Goal: Task Accomplishment & Management: Manage account settings

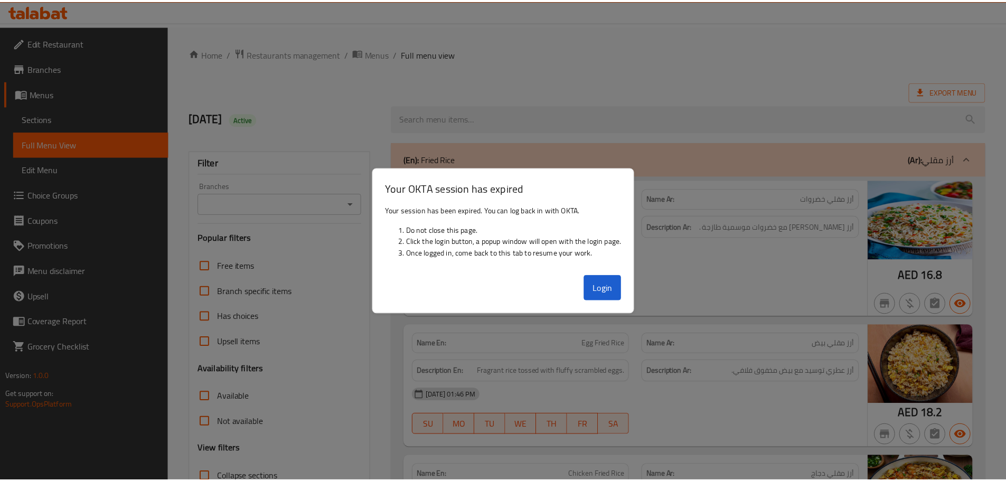
scroll to position [7530, 0]
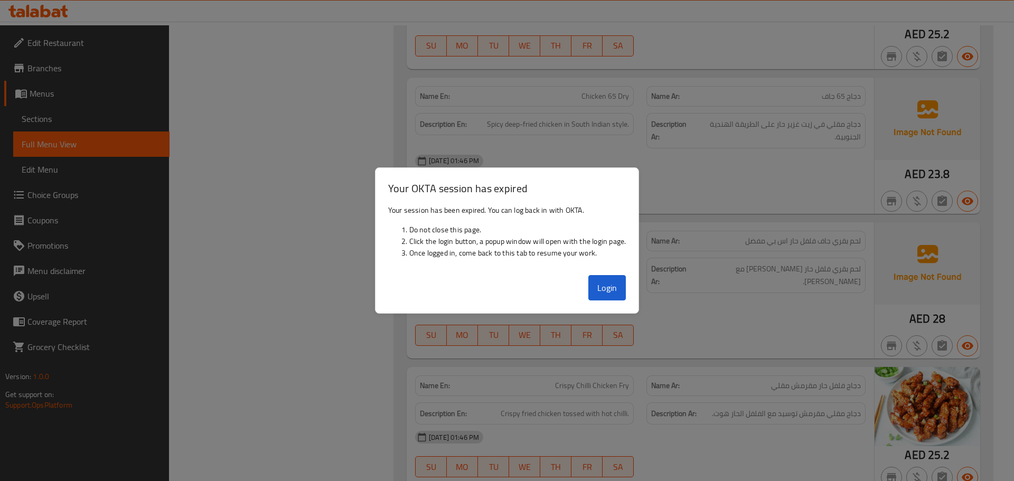
click at [618, 287] on button "Login" at bounding box center [607, 287] width 38 height 25
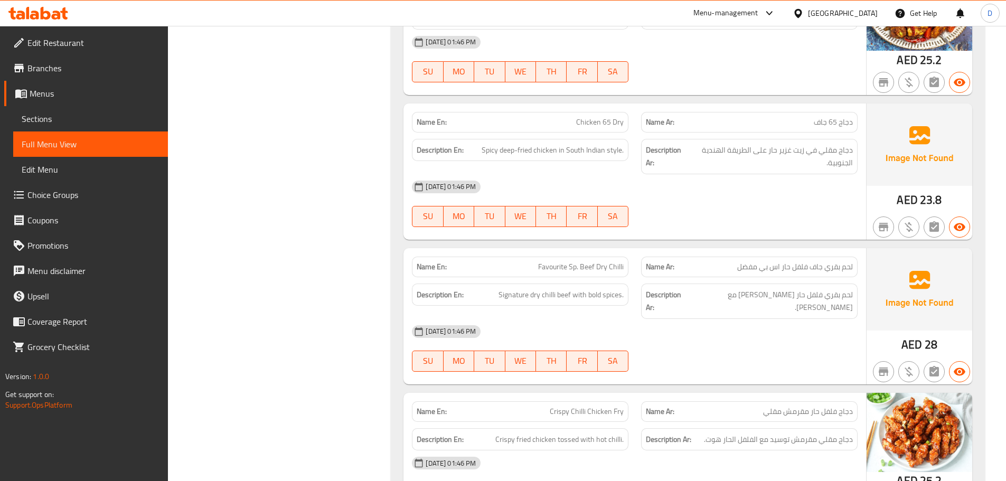
click at [854, 17] on div "[GEOGRAPHIC_DATA]" at bounding box center [843, 13] width 70 height 12
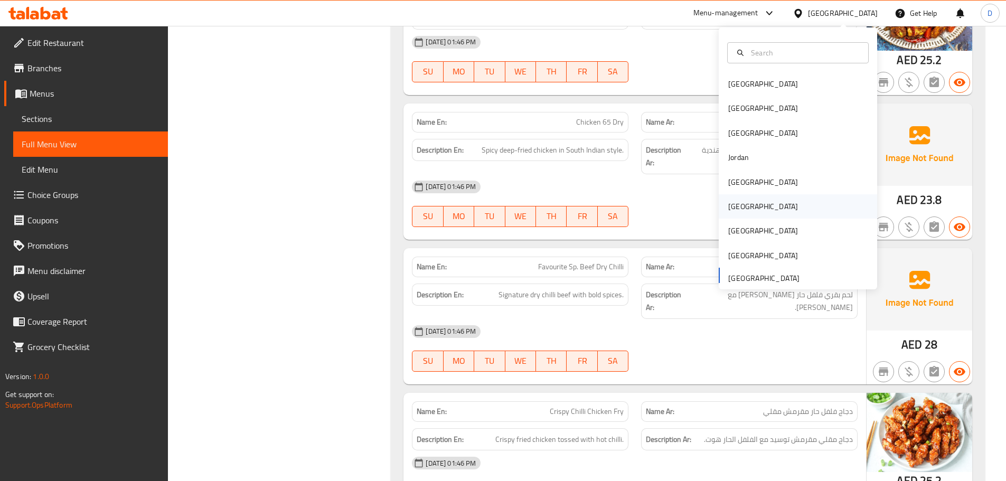
click at [745, 207] on div "[GEOGRAPHIC_DATA]" at bounding box center [763, 206] width 87 height 24
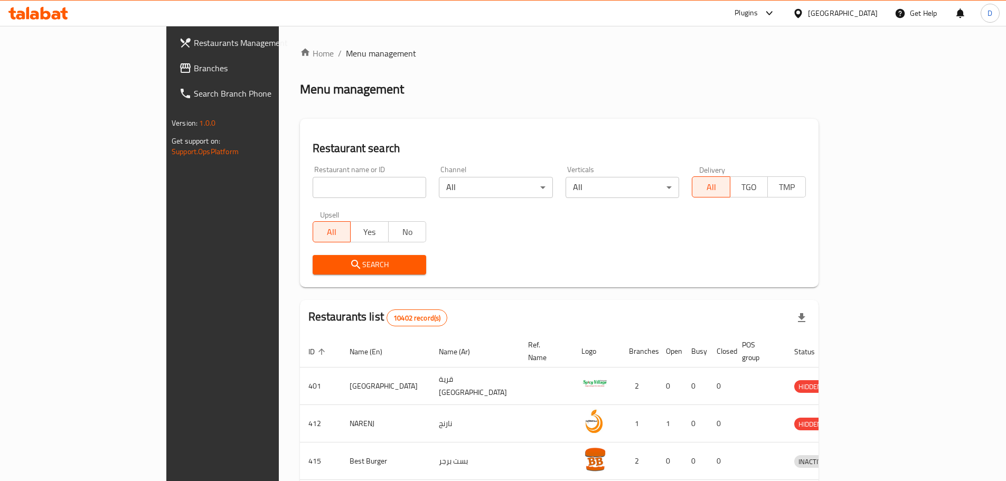
click at [194, 70] on span "Branches" at bounding box center [260, 68] width 132 height 13
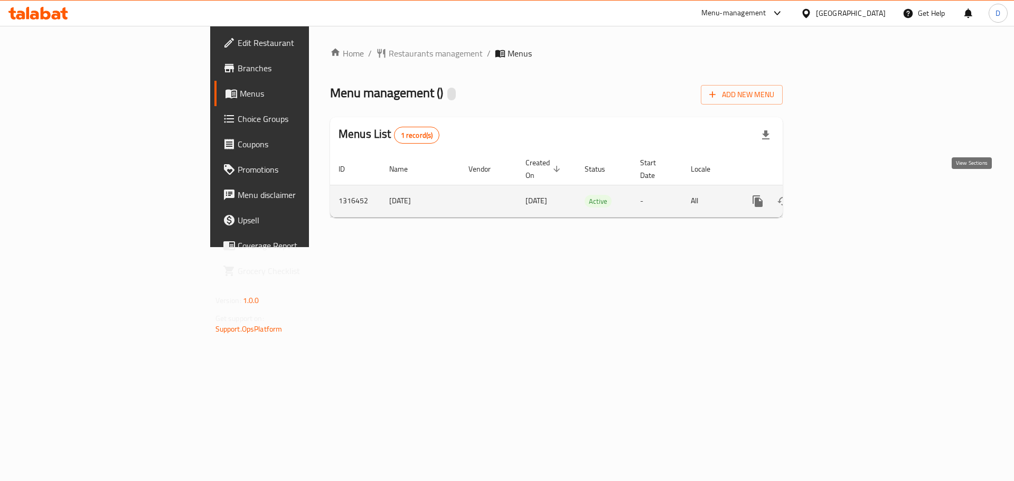
click at [838, 196] on icon "enhanced table" at bounding box center [834, 201] width 10 height 10
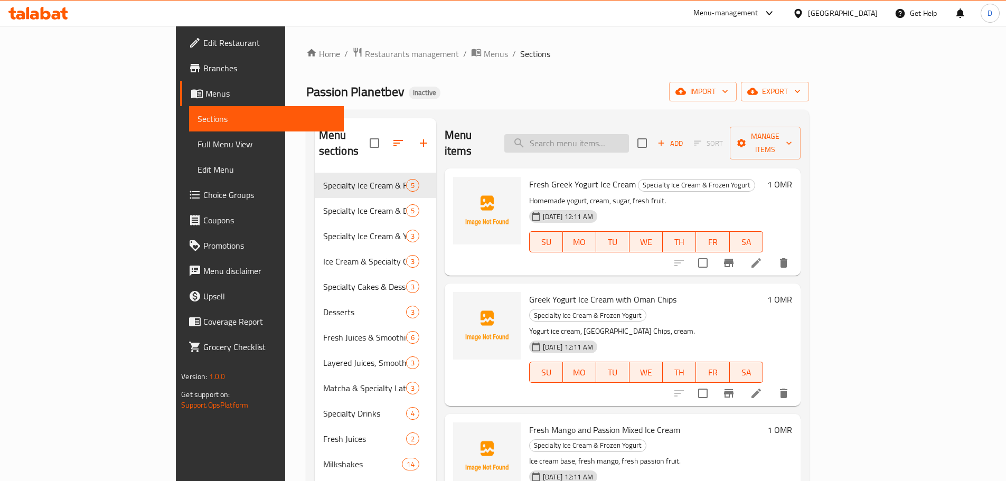
click at [614, 141] on input "search" at bounding box center [566, 143] width 125 height 18
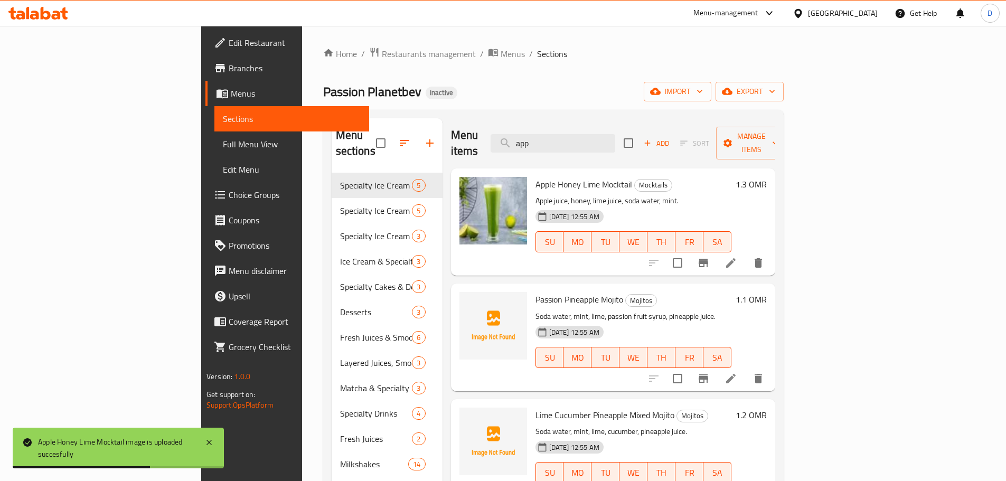
drag, startPoint x: 619, startPoint y: 136, endPoint x: 551, endPoint y: 145, distance: 68.6
click at [551, 145] on div "Menu items app Add Sort Manage items" at bounding box center [613, 143] width 324 height 50
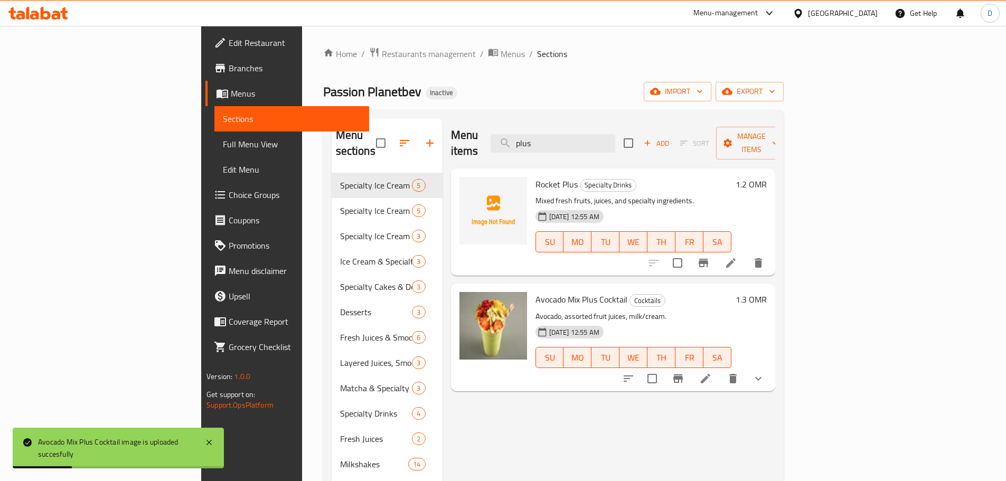
drag, startPoint x: 622, startPoint y: 133, endPoint x: 560, endPoint y: 139, distance: 62.6
click at [560, 139] on div "Menu items plus Add Sort Manage items" at bounding box center [613, 143] width 324 height 50
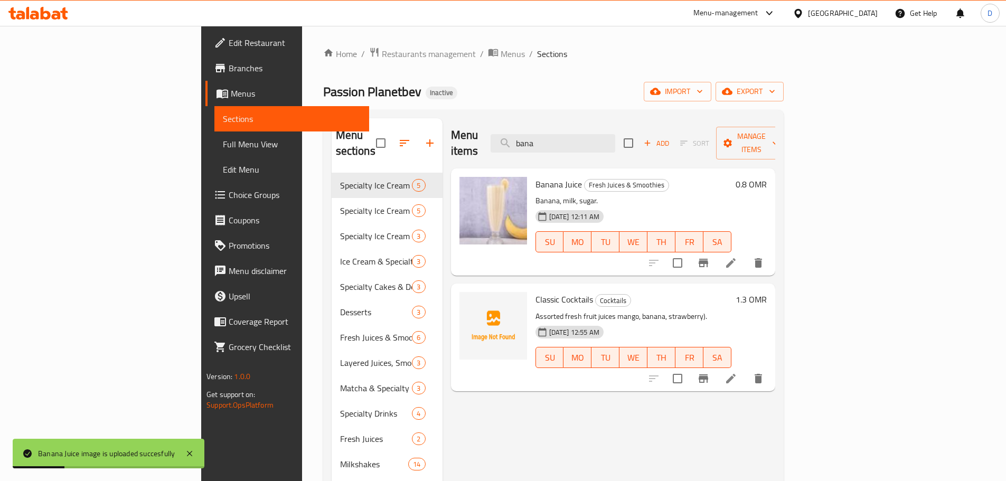
drag, startPoint x: 631, startPoint y: 138, endPoint x: 581, endPoint y: 149, distance: 51.4
click at [581, 149] on div "Menu items bana Add Sort Manage items" at bounding box center [613, 143] width 324 height 50
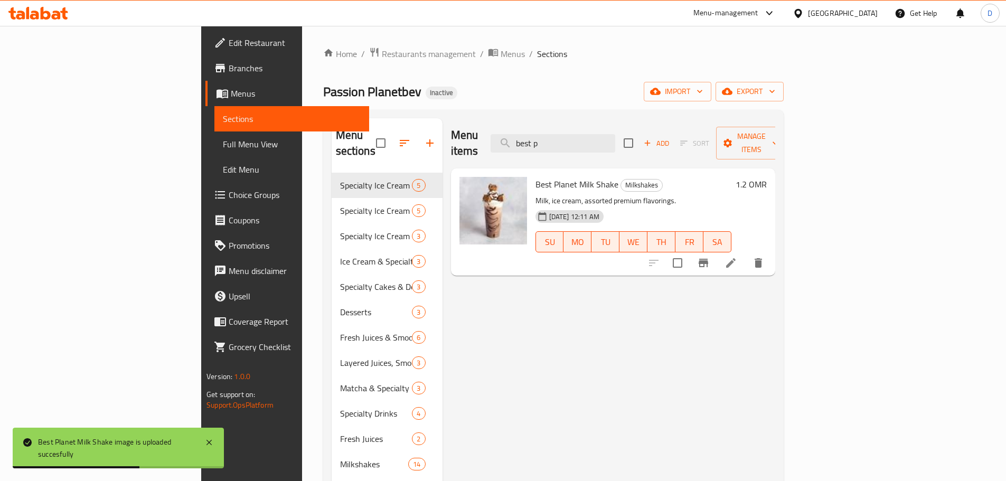
drag, startPoint x: 624, startPoint y: 136, endPoint x: 541, endPoint y: 136, distance: 82.9
click at [541, 136] on div "Menu items best p Add Sort Manage items" at bounding box center [613, 143] width 324 height 50
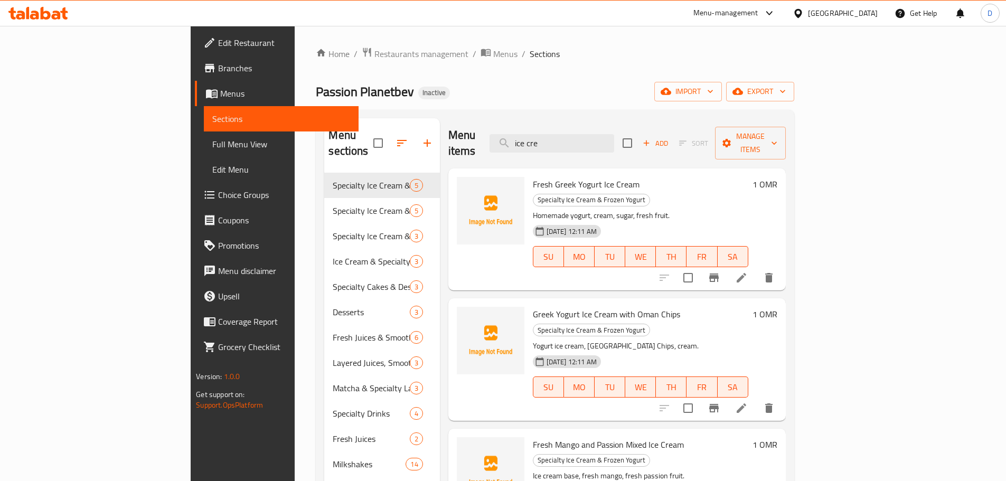
drag, startPoint x: 635, startPoint y: 130, endPoint x: 512, endPoint y: 134, distance: 123.1
click at [512, 134] on div "Menu items ice cre Add Sort Manage items" at bounding box center [616, 143] width 337 height 50
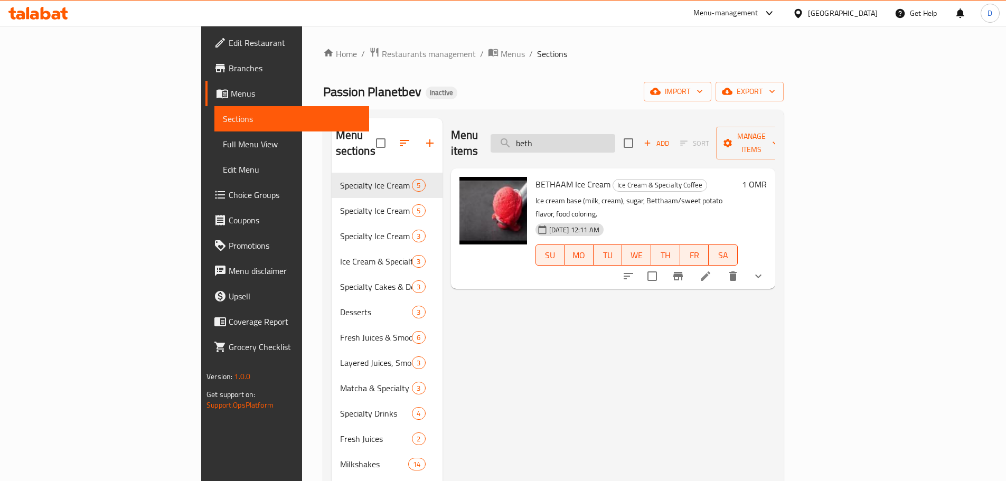
drag, startPoint x: 617, startPoint y: 130, endPoint x: 568, endPoint y: 135, distance: 49.3
click at [568, 135] on input "beth" at bounding box center [552, 143] width 125 height 18
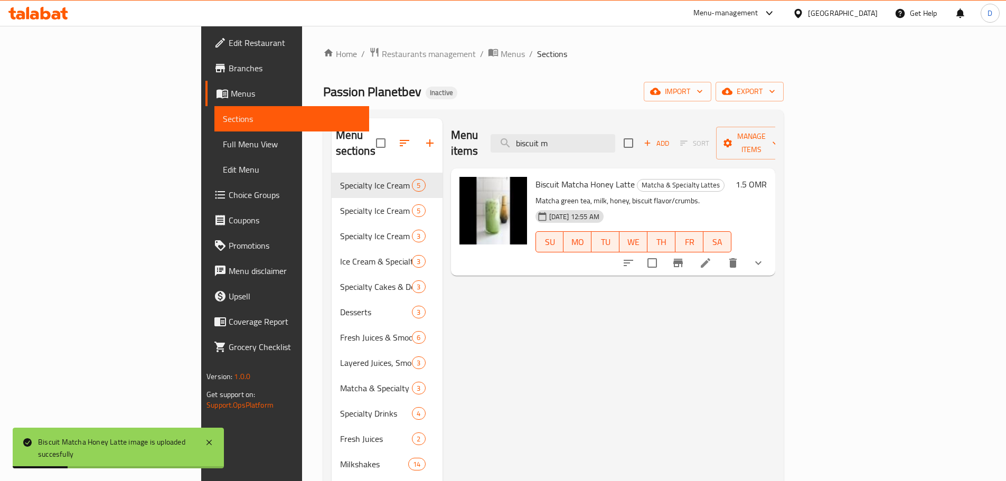
drag, startPoint x: 636, startPoint y: 136, endPoint x: 521, endPoint y: 136, distance: 115.6
click at [521, 136] on div "Menu items biscuit m Add Sort Manage items" at bounding box center [613, 143] width 324 height 50
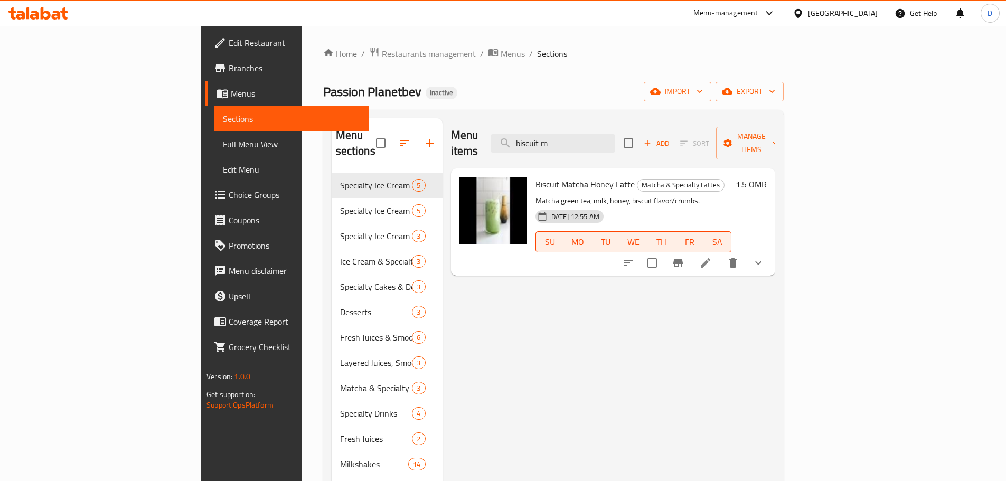
drag, startPoint x: 638, startPoint y: 140, endPoint x: 546, endPoint y: 143, distance: 91.9
click at [546, 143] on div "Menu items biscuit m Add Sort Manage items" at bounding box center [613, 143] width 324 height 50
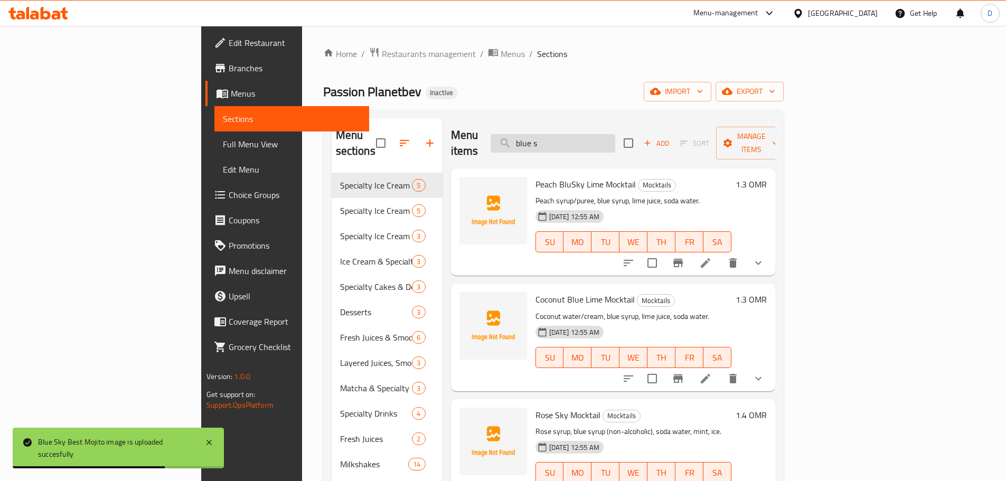
drag, startPoint x: 620, startPoint y: 137, endPoint x: 565, endPoint y: 137, distance: 54.9
click at [565, 137] on input "blue s" at bounding box center [552, 143] width 125 height 18
click at [615, 136] on input "blue s" at bounding box center [552, 143] width 125 height 18
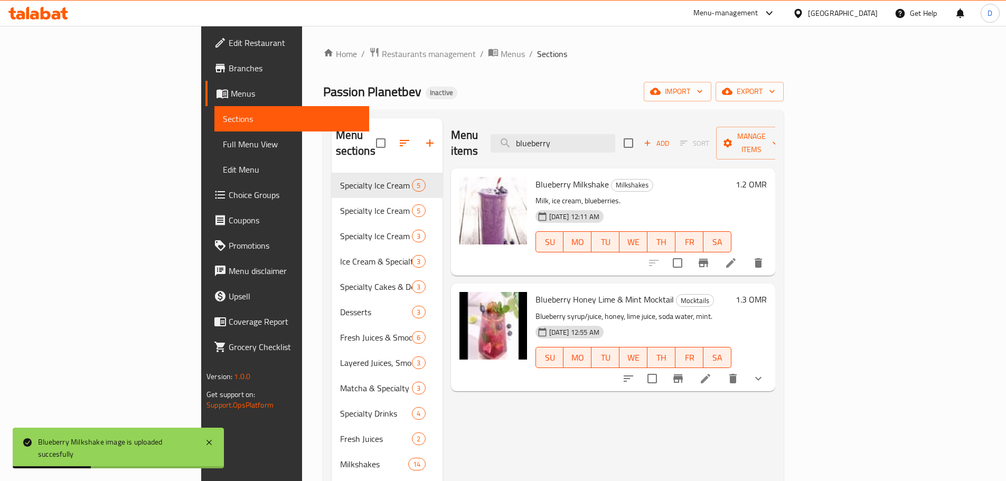
drag, startPoint x: 654, startPoint y: 135, endPoint x: 506, endPoint y: 134, distance: 147.8
click at [506, 134] on div "Menu items blueberry Add Sort Manage items" at bounding box center [613, 143] width 324 height 50
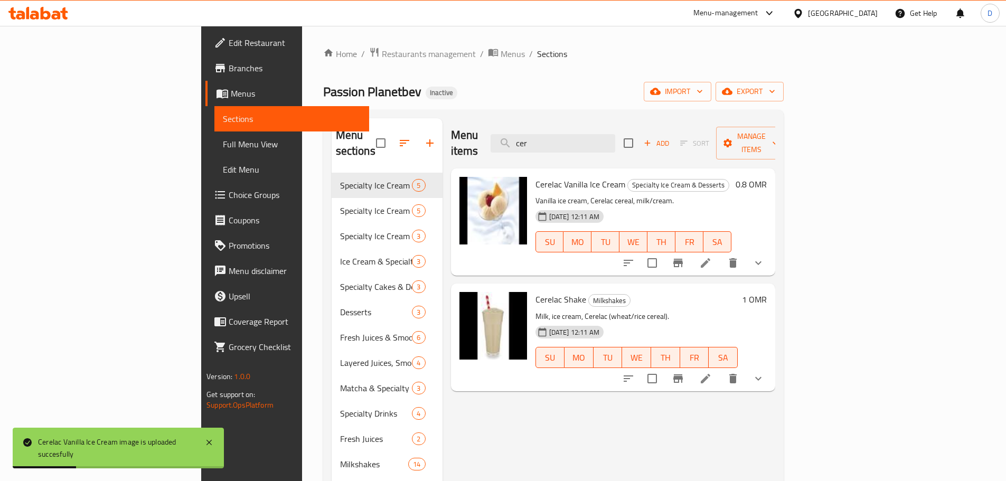
drag, startPoint x: 609, startPoint y: 133, endPoint x: 551, endPoint y: 132, distance: 58.1
click at [551, 132] on div "Menu items cer Add Sort Manage items" at bounding box center [613, 143] width 324 height 50
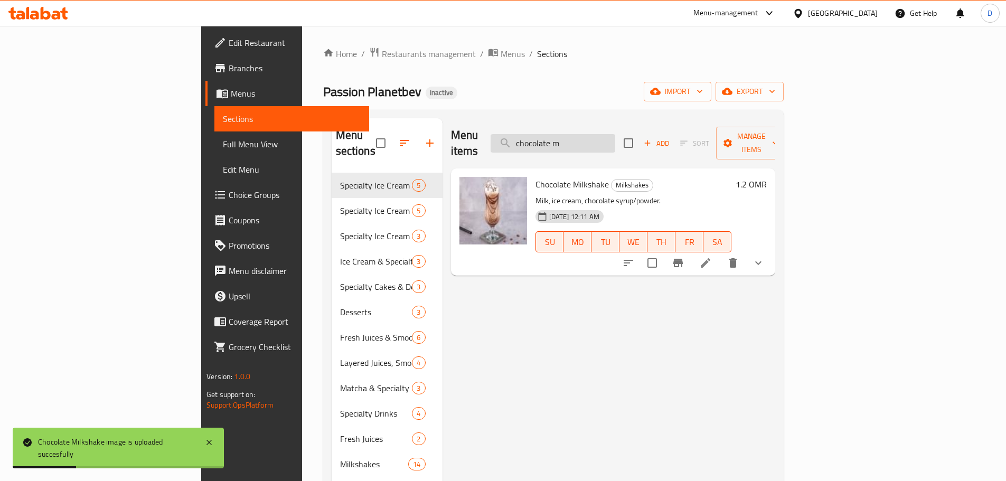
drag, startPoint x: 656, startPoint y: 128, endPoint x: 569, endPoint y: 130, distance: 87.1
click at [569, 134] on input "chocolate m" at bounding box center [552, 143] width 125 height 18
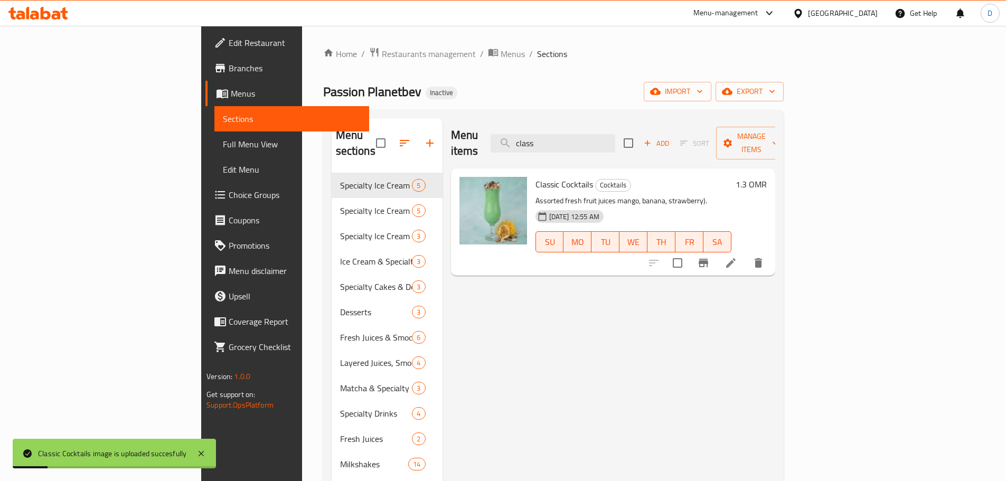
drag, startPoint x: 628, startPoint y: 132, endPoint x: 535, endPoint y: 133, distance: 92.9
click at [535, 133] on div "Menu items class Add Sort Manage items" at bounding box center [613, 143] width 324 height 50
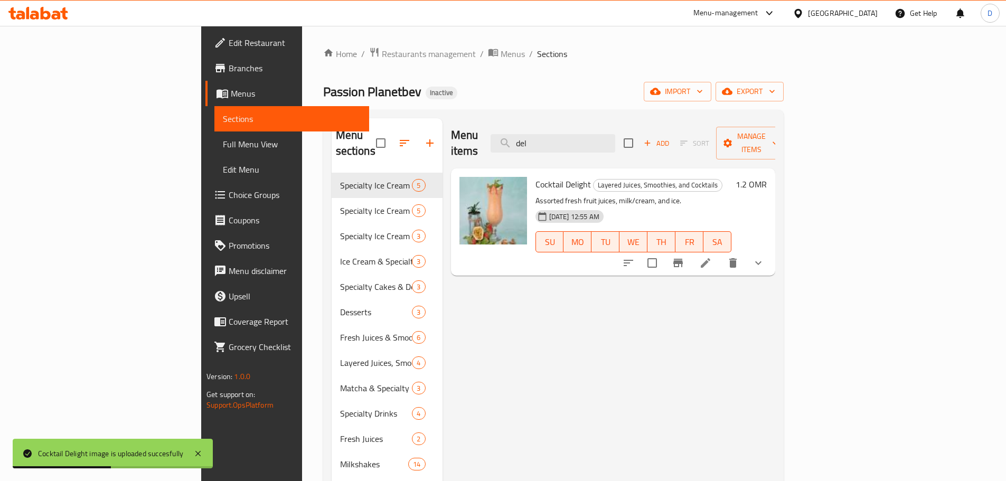
drag, startPoint x: 607, startPoint y: 144, endPoint x: 561, endPoint y: 144, distance: 45.4
click at [561, 144] on div "Menu items del Add Sort Manage items" at bounding box center [613, 143] width 324 height 50
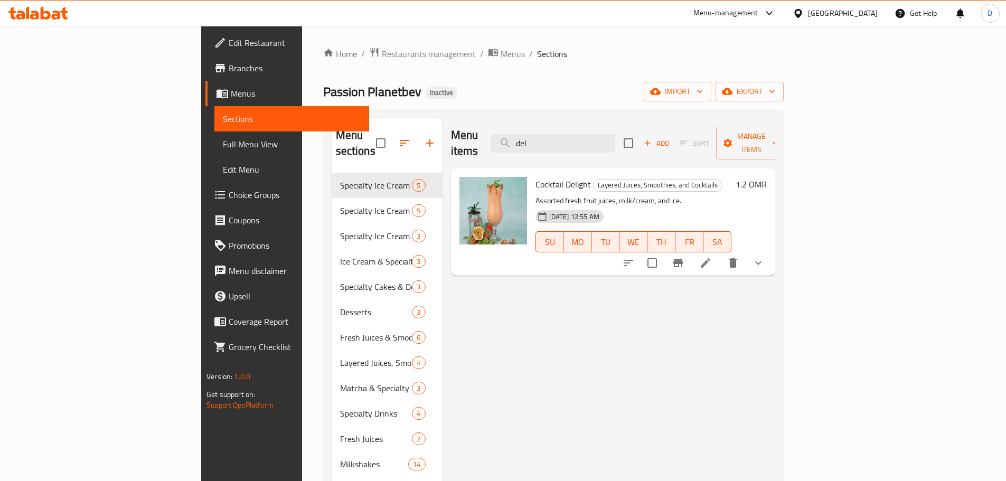
drag, startPoint x: 611, startPoint y: 142, endPoint x: 561, endPoint y: 140, distance: 49.7
click at [561, 140] on div "Menu items del Add Sort Manage items" at bounding box center [613, 143] width 324 height 50
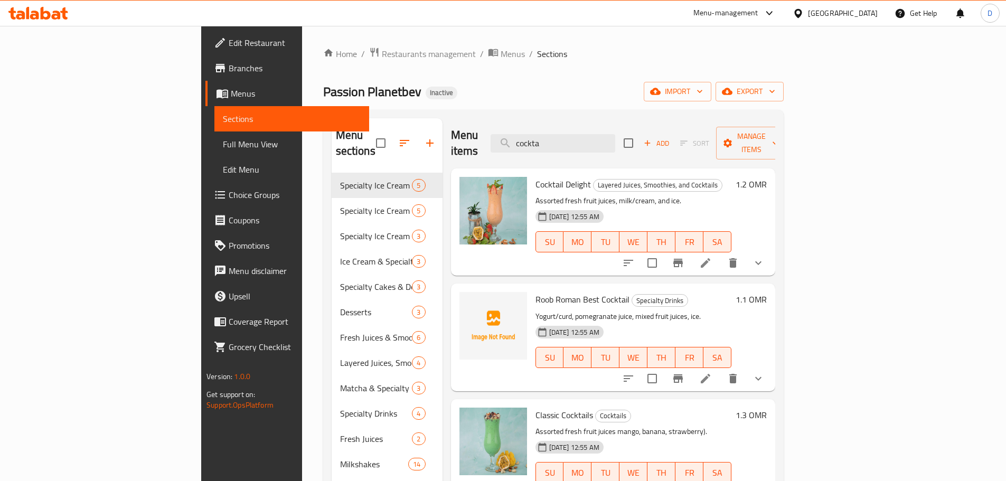
drag, startPoint x: 620, startPoint y: 135, endPoint x: 496, endPoint y: 134, distance: 124.1
click at [496, 134] on div "Menu items cockta Add Sort Manage items" at bounding box center [613, 143] width 324 height 50
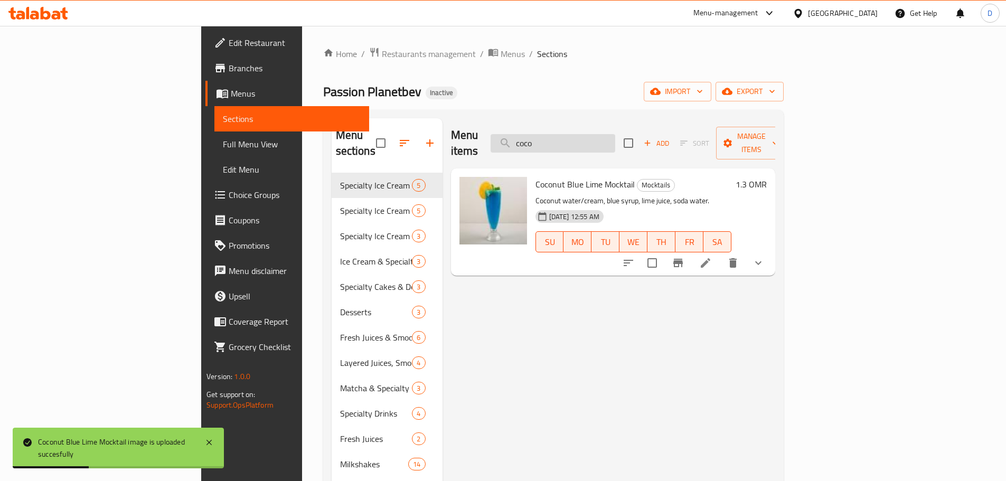
drag, startPoint x: 622, startPoint y: 142, endPoint x: 574, endPoint y: 144, distance: 47.5
click at [574, 144] on input "coco" at bounding box center [552, 143] width 125 height 18
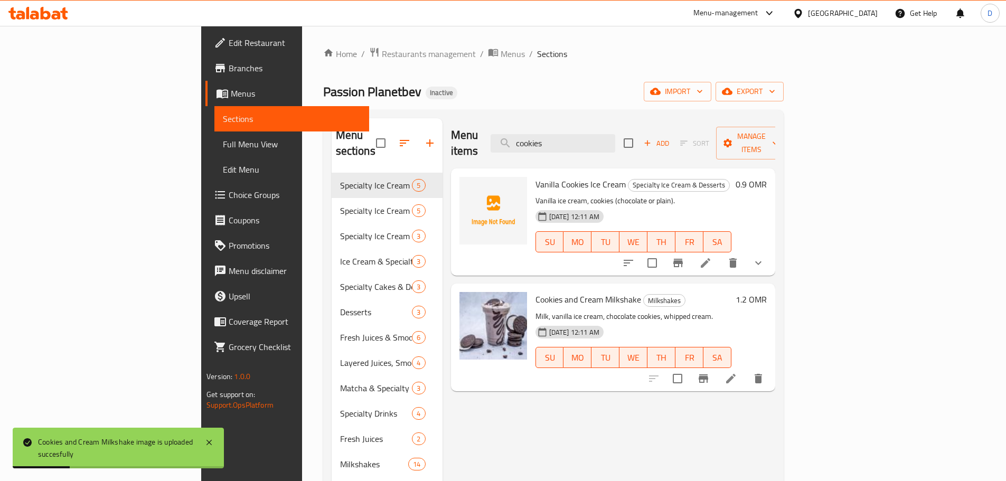
drag, startPoint x: 623, startPoint y: 139, endPoint x: 559, endPoint y: 139, distance: 64.4
click at [559, 139] on div "Menu items cookies Add Sort Manage items" at bounding box center [613, 143] width 324 height 50
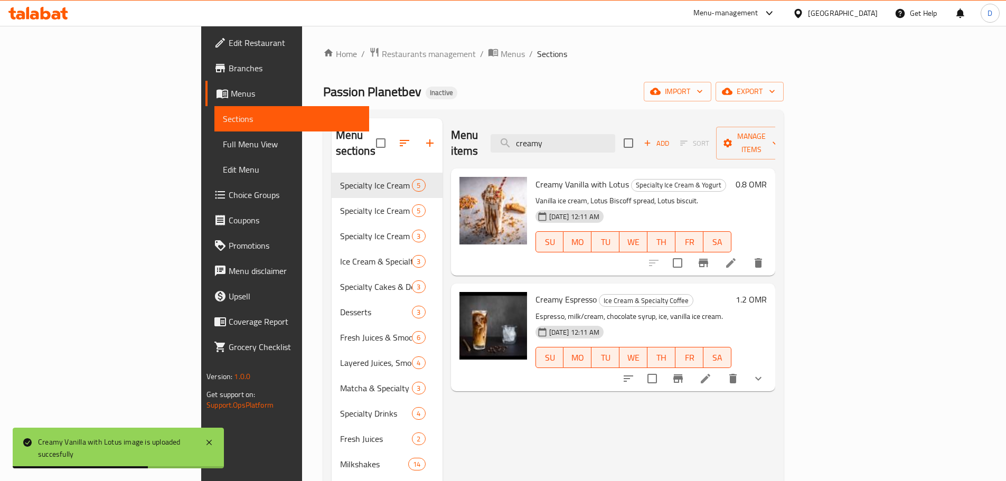
drag, startPoint x: 622, startPoint y: 133, endPoint x: 557, endPoint y: 135, distance: 65.0
click at [557, 135] on div "Menu items creamy Add Sort Manage items" at bounding box center [613, 143] width 324 height 50
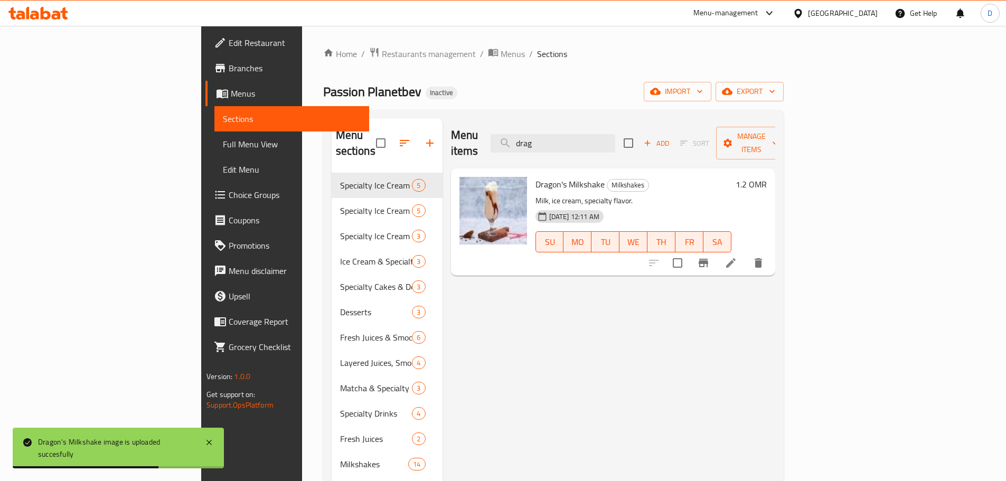
drag, startPoint x: 610, startPoint y: 131, endPoint x: 539, endPoint y: 134, distance: 71.3
click at [539, 134] on div "Menu items drag Add Sort Manage items" at bounding box center [613, 143] width 324 height 50
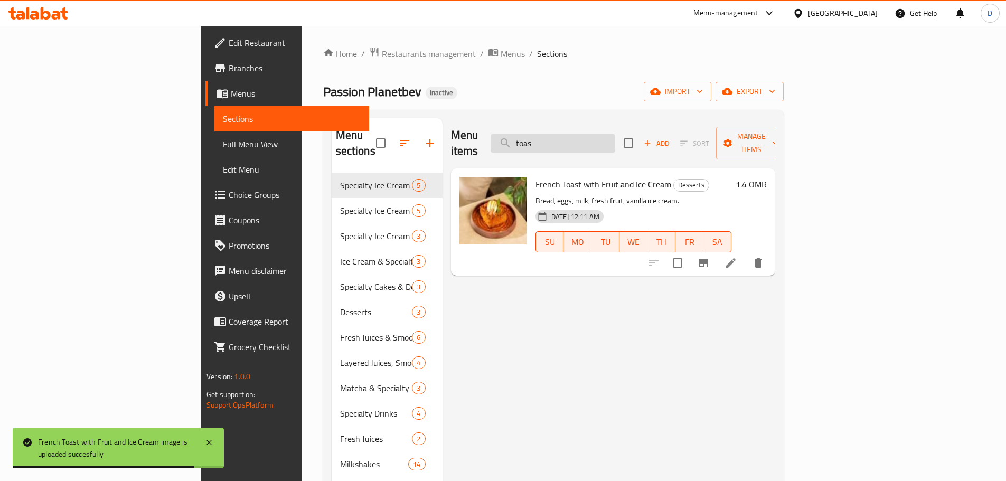
drag, startPoint x: 607, startPoint y: 142, endPoint x: 567, endPoint y: 144, distance: 39.6
click at [567, 144] on input "toas" at bounding box center [552, 143] width 125 height 18
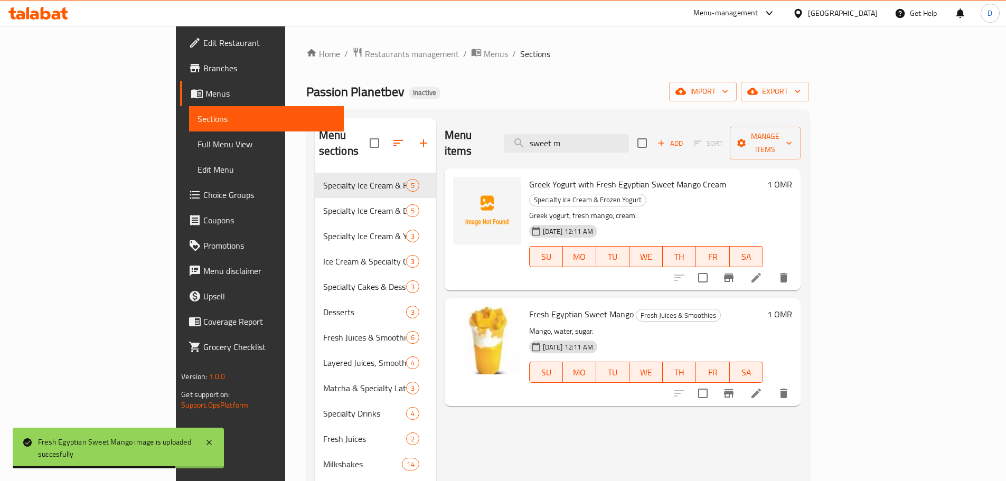
drag, startPoint x: 637, startPoint y: 140, endPoint x: 536, endPoint y: 140, distance: 101.4
click at [536, 140] on div "Menu items sweet m Add Sort Manage items" at bounding box center [623, 143] width 356 height 50
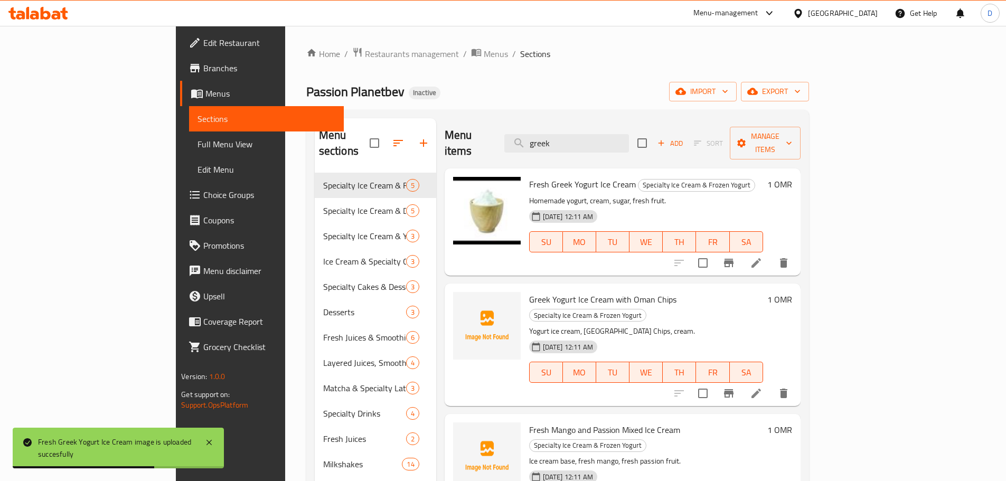
drag, startPoint x: 615, startPoint y: 137, endPoint x: 558, endPoint y: 137, distance: 56.5
click at [558, 137] on div "Menu items greek Add Sort Manage items" at bounding box center [623, 143] width 356 height 50
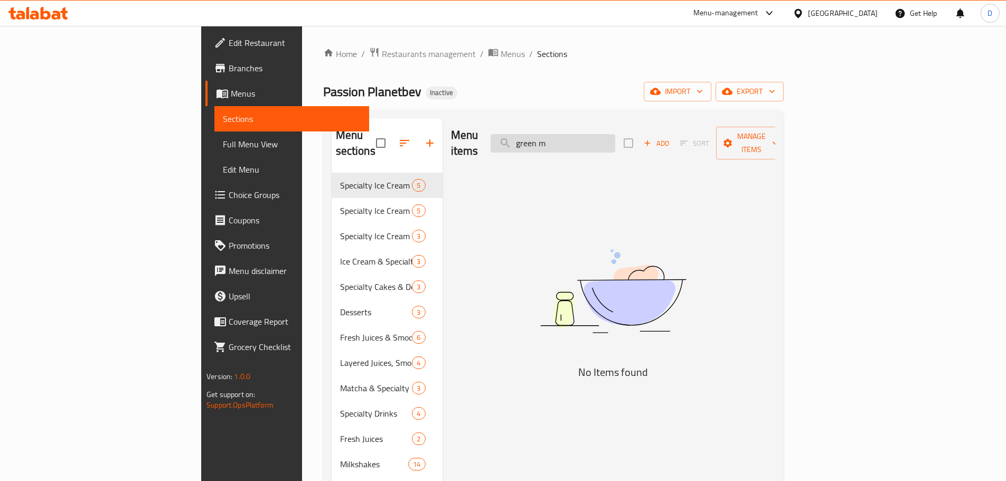
click at [615, 136] on input "green m" at bounding box center [552, 143] width 125 height 18
drag, startPoint x: 559, startPoint y: 140, endPoint x: 553, endPoint y: 140, distance: 5.8
click at [553, 140] on div "Menu items green m Add Sort Manage items" at bounding box center [613, 143] width 324 height 50
click at [615, 140] on input "mango i" at bounding box center [552, 143] width 125 height 18
drag, startPoint x: 624, startPoint y: 141, endPoint x: 550, endPoint y: 133, distance: 73.9
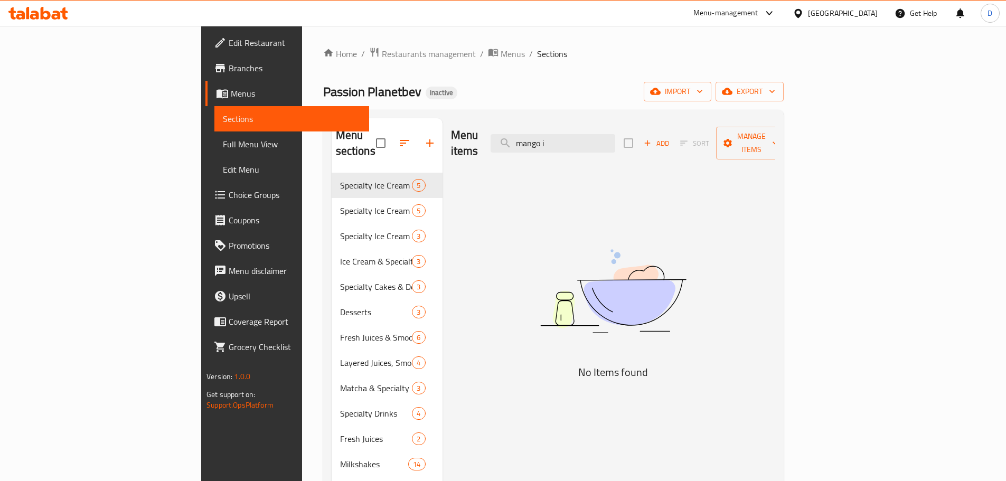
click at [550, 133] on div "Menu items mango i Add Sort Manage items" at bounding box center [613, 143] width 324 height 50
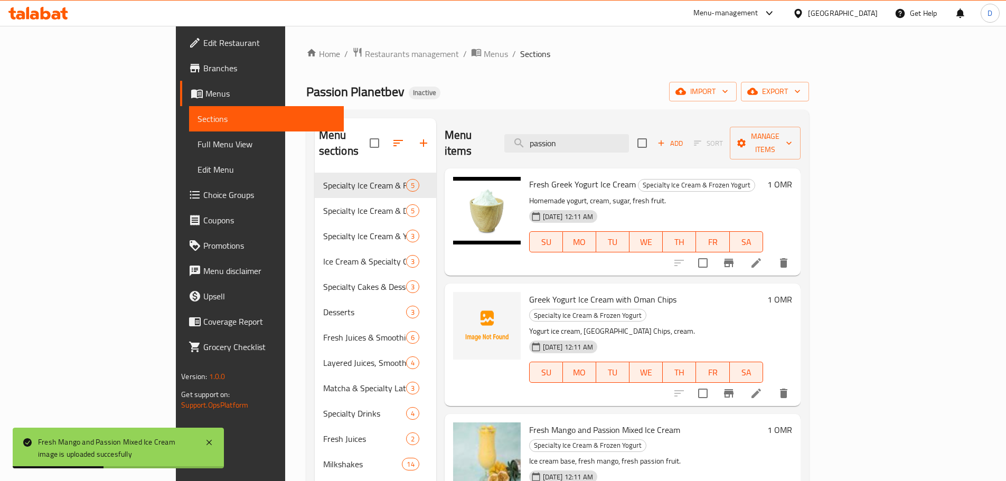
drag, startPoint x: 633, startPoint y: 135, endPoint x: 537, endPoint y: 133, distance: 95.6
click at [537, 133] on div "Menu items passion Add Sort Manage items" at bounding box center [623, 143] width 356 height 50
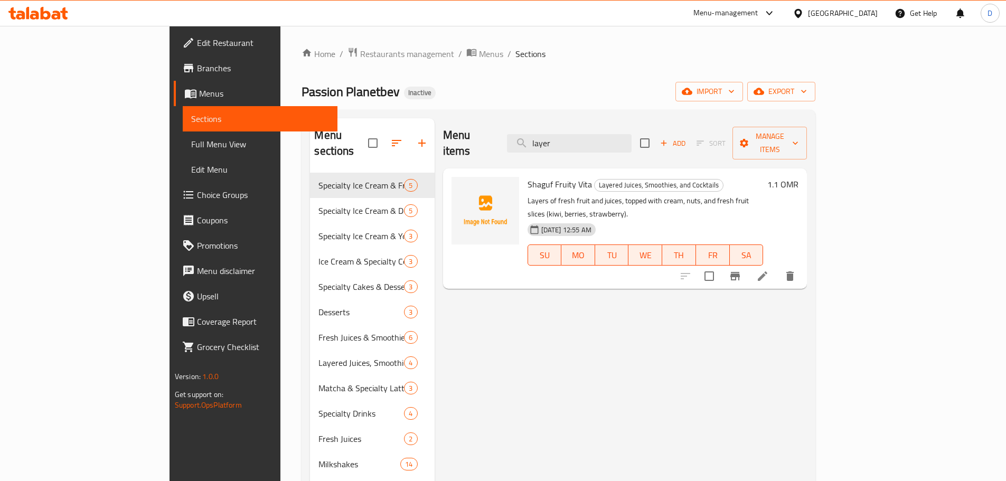
drag, startPoint x: 623, startPoint y: 140, endPoint x: 556, endPoint y: 137, distance: 66.6
click at [556, 137] on div "Menu items layer Add Sort Manage items" at bounding box center [625, 143] width 364 height 50
drag, startPoint x: 621, startPoint y: 136, endPoint x: 544, endPoint y: 143, distance: 76.8
click at [544, 143] on div "Menu items fruity Add Sort Manage items" at bounding box center [625, 143] width 364 height 50
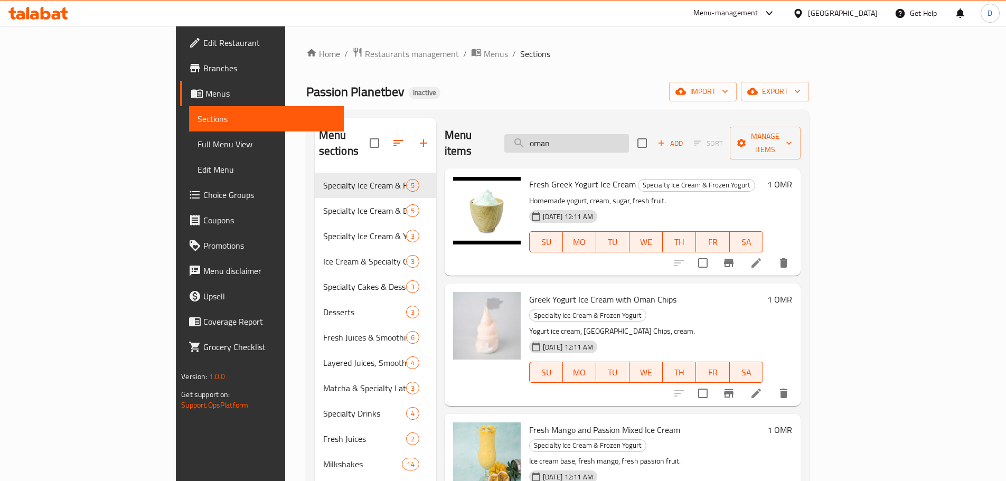
drag, startPoint x: 616, startPoint y: 140, endPoint x: 568, endPoint y: 139, distance: 48.1
click at [568, 139] on input "oman" at bounding box center [566, 143] width 125 height 18
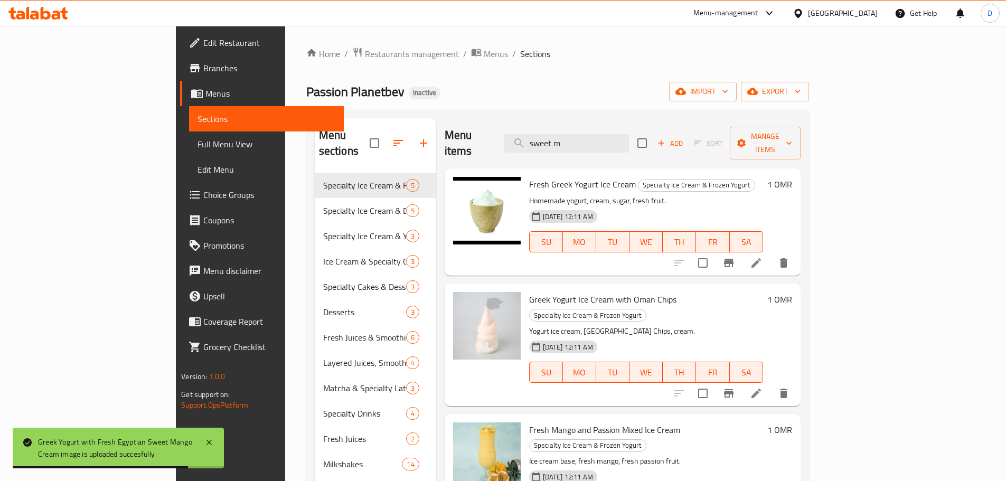
drag, startPoint x: 624, startPoint y: 137, endPoint x: 545, endPoint y: 135, distance: 78.2
click at [545, 135] on div "Menu items sweet m Add Sort Manage items" at bounding box center [623, 143] width 356 height 50
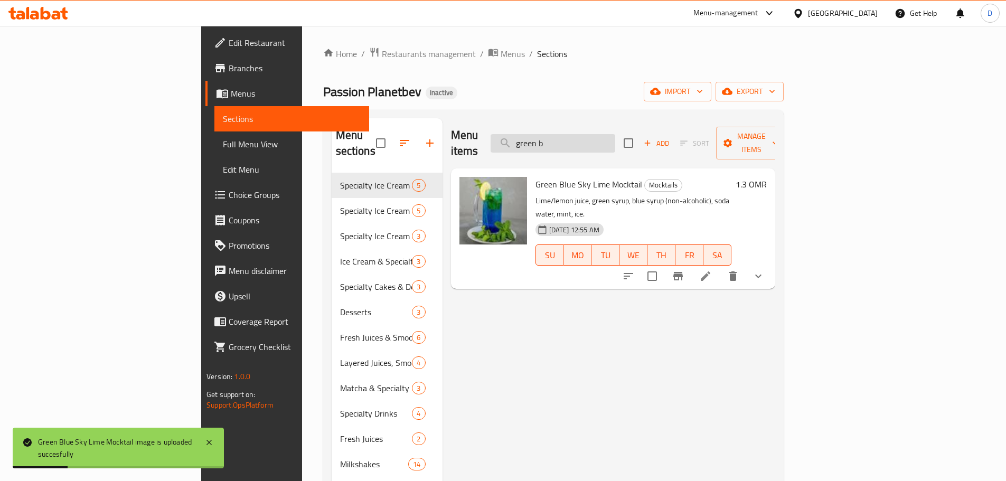
click at [615, 135] on input "green b" at bounding box center [552, 143] width 125 height 18
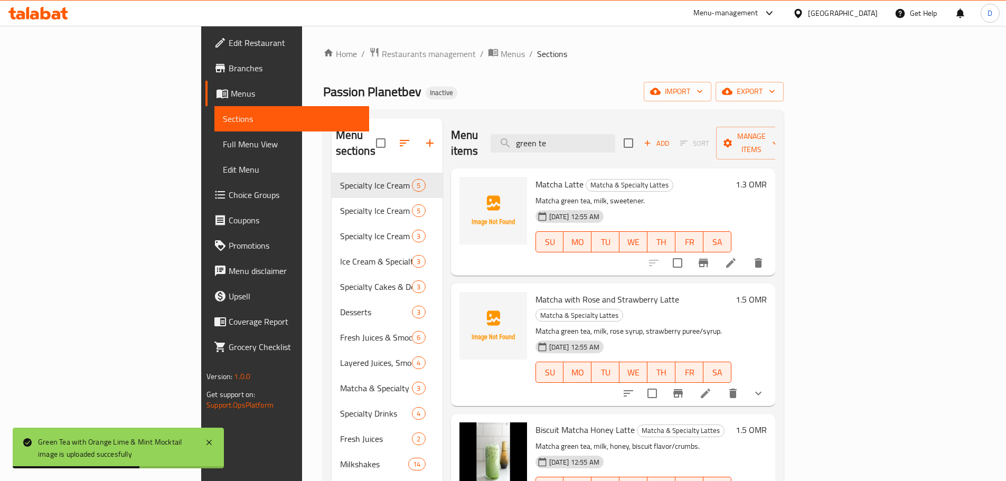
drag, startPoint x: 624, startPoint y: 133, endPoint x: 543, endPoint y: 126, distance: 80.5
click at [543, 126] on div "Menu items green te Add Sort Manage items" at bounding box center [613, 143] width 324 height 50
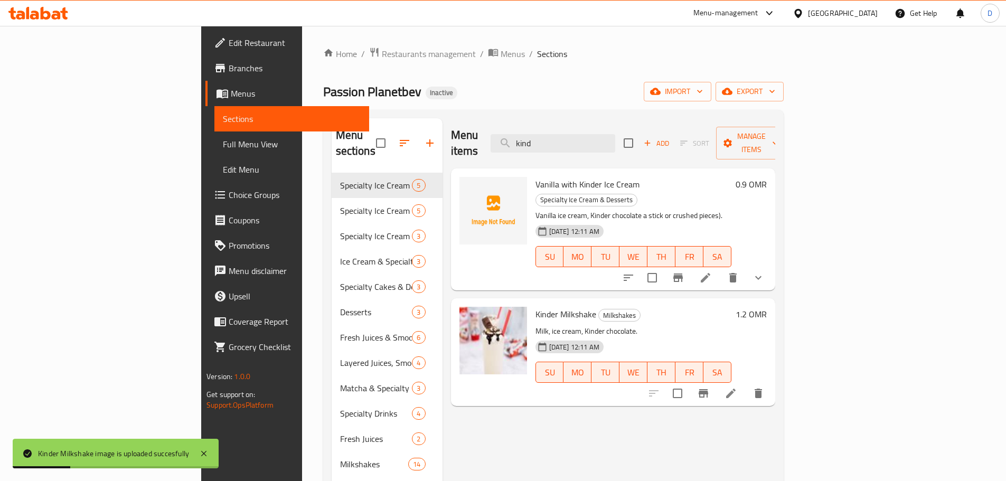
drag, startPoint x: 620, startPoint y: 137, endPoint x: 524, endPoint y: 135, distance: 96.1
click at [524, 135] on div "Menu items kind Add Sort Manage items" at bounding box center [613, 143] width 324 height 50
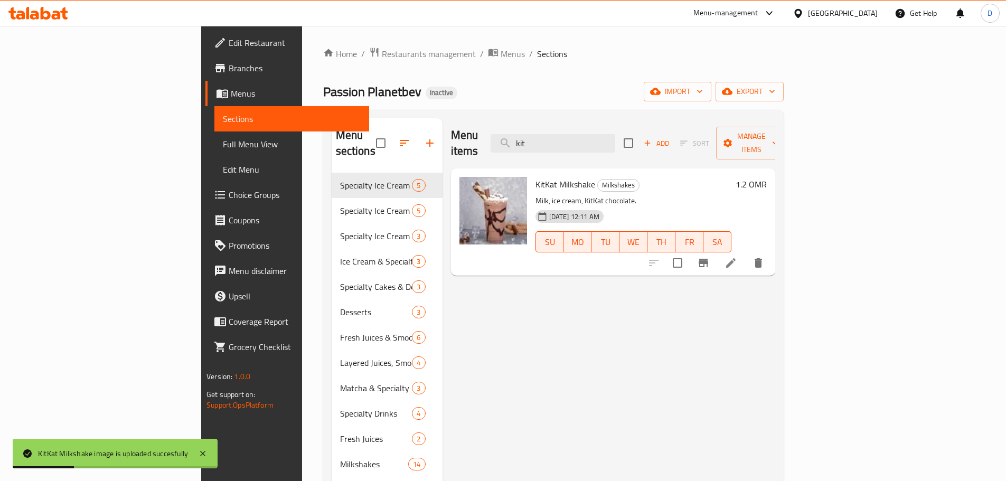
drag, startPoint x: 617, startPoint y: 135, endPoint x: 532, endPoint y: 140, distance: 85.2
click at [532, 140] on div "Menu items kit Add Sort Manage items" at bounding box center [613, 143] width 324 height 50
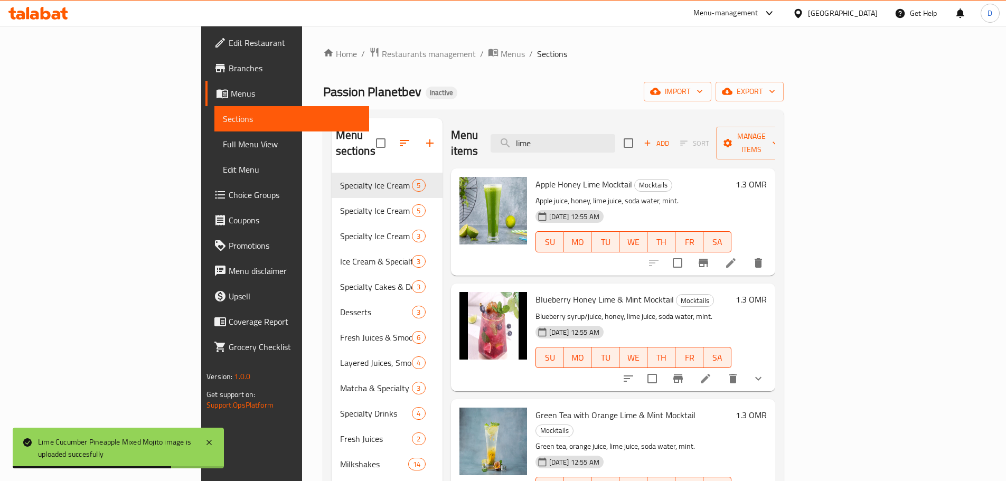
drag, startPoint x: 612, startPoint y: 134, endPoint x: 544, endPoint y: 135, distance: 68.1
click at [544, 135] on div "Menu items lime Add Sort Manage items" at bounding box center [613, 143] width 324 height 50
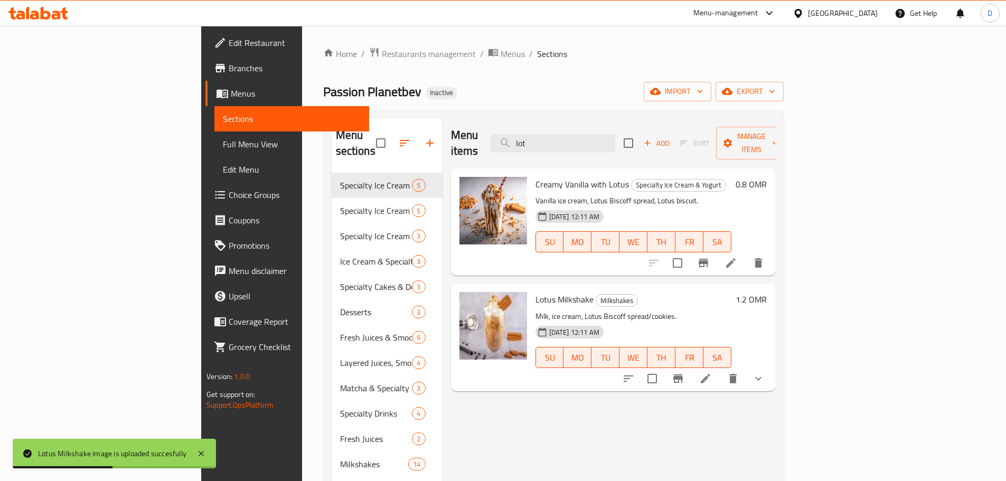
drag, startPoint x: 614, startPoint y: 137, endPoint x: 532, endPoint y: 139, distance: 81.3
click at [532, 139] on div "Menu items lot Add Sort Manage items" at bounding box center [613, 143] width 324 height 50
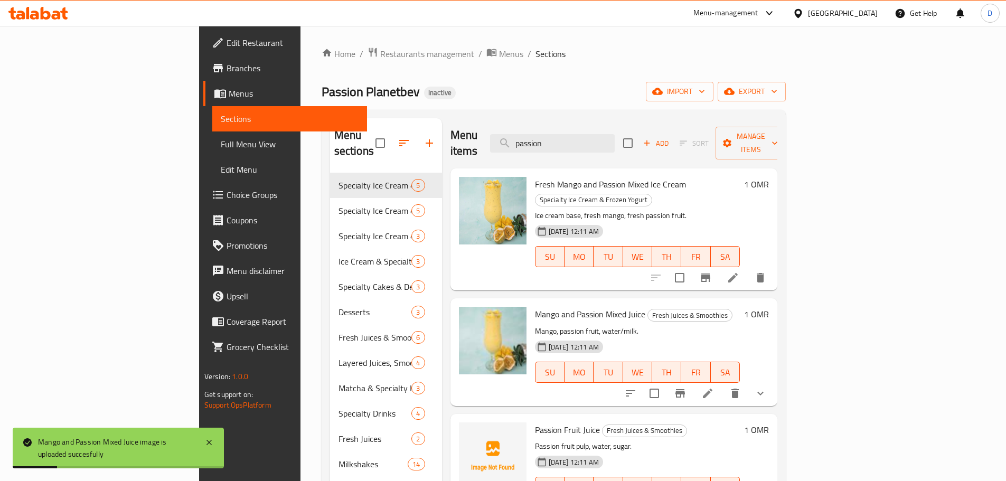
drag, startPoint x: 635, startPoint y: 134, endPoint x: 558, endPoint y: 135, distance: 77.1
click at [558, 135] on div "Menu items passion Add Sort Manage items" at bounding box center [613, 143] width 327 height 50
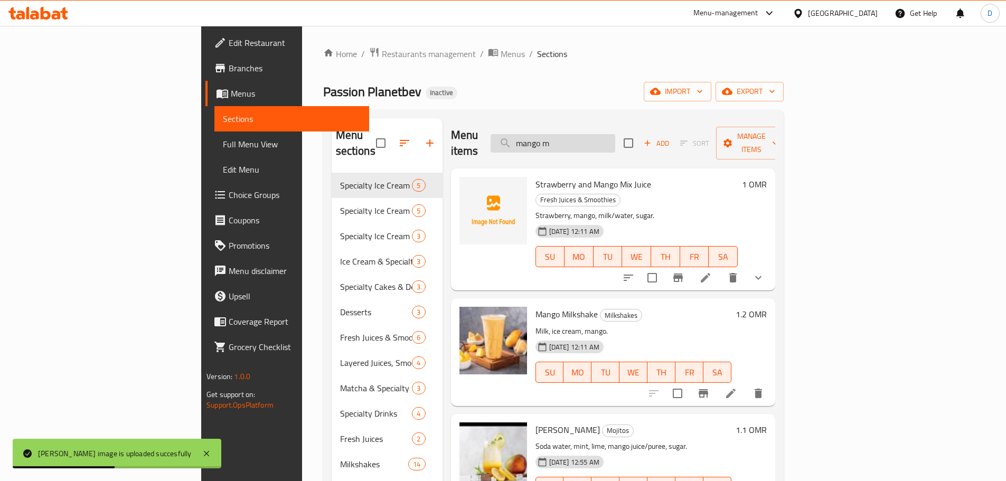
click at [615, 134] on input "mango m" at bounding box center [552, 143] width 125 height 18
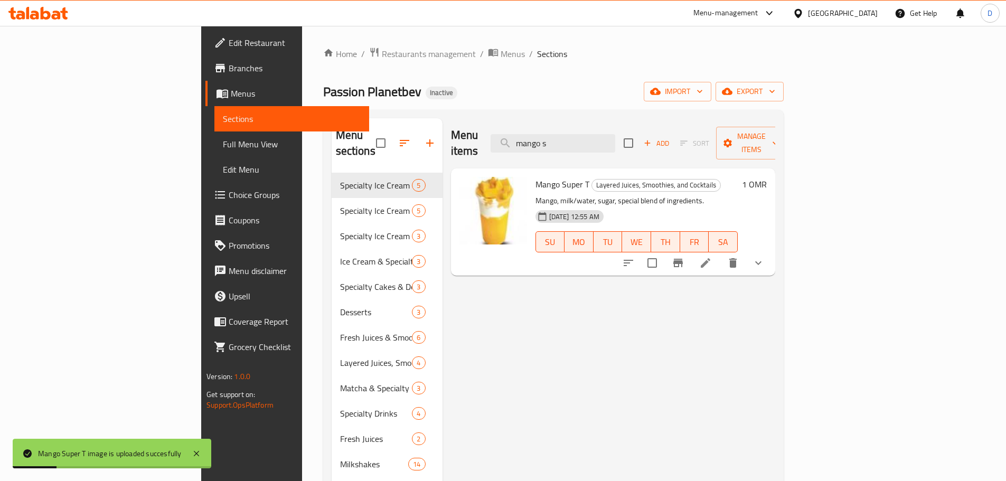
drag, startPoint x: 636, startPoint y: 140, endPoint x: 536, endPoint y: 141, distance: 99.8
click at [536, 141] on div "Menu items mango s Add Sort Manage items" at bounding box center [613, 143] width 324 height 50
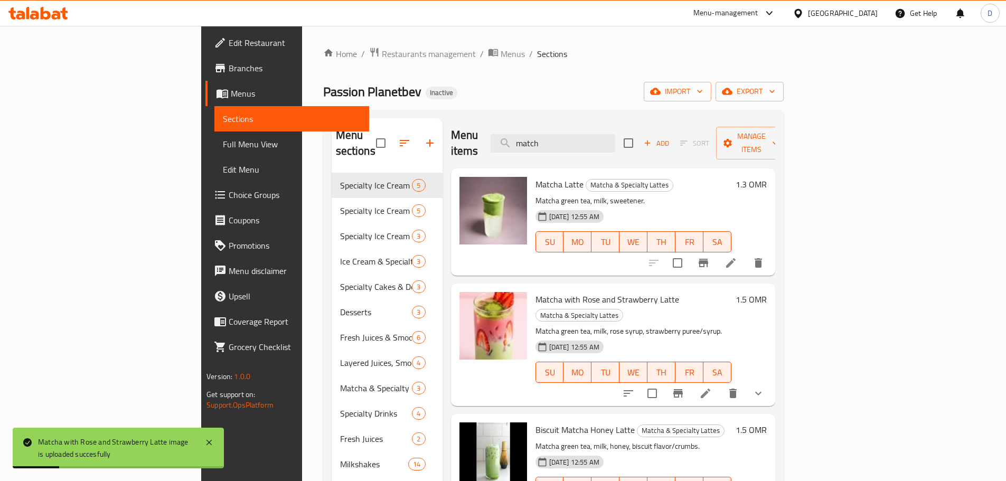
drag, startPoint x: 628, startPoint y: 138, endPoint x: 518, endPoint y: 136, distance: 109.8
click at [518, 136] on div "Menu items match Add Sort Manage items" at bounding box center [613, 143] width 324 height 50
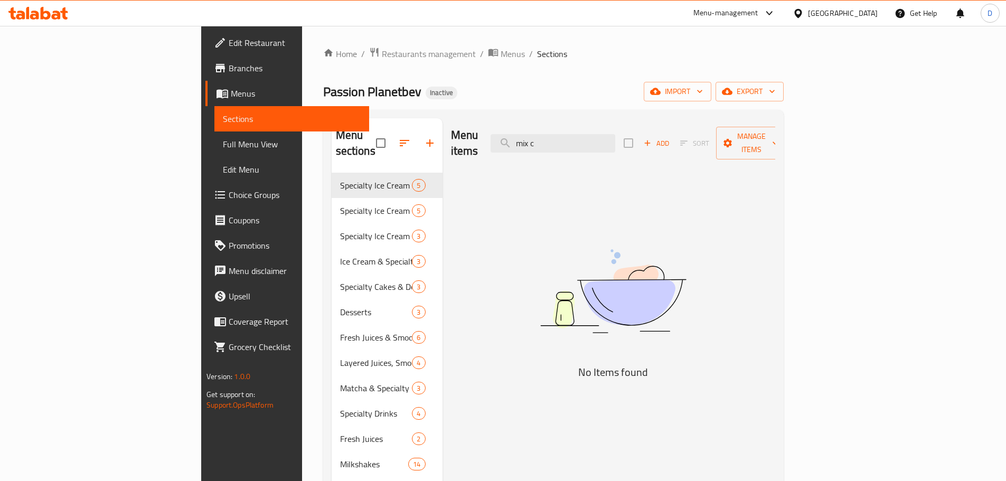
drag, startPoint x: 625, startPoint y: 137, endPoint x: 542, endPoint y: 138, distance: 82.9
click at [542, 138] on div "Menu items mix c Add Sort Manage items" at bounding box center [613, 143] width 324 height 50
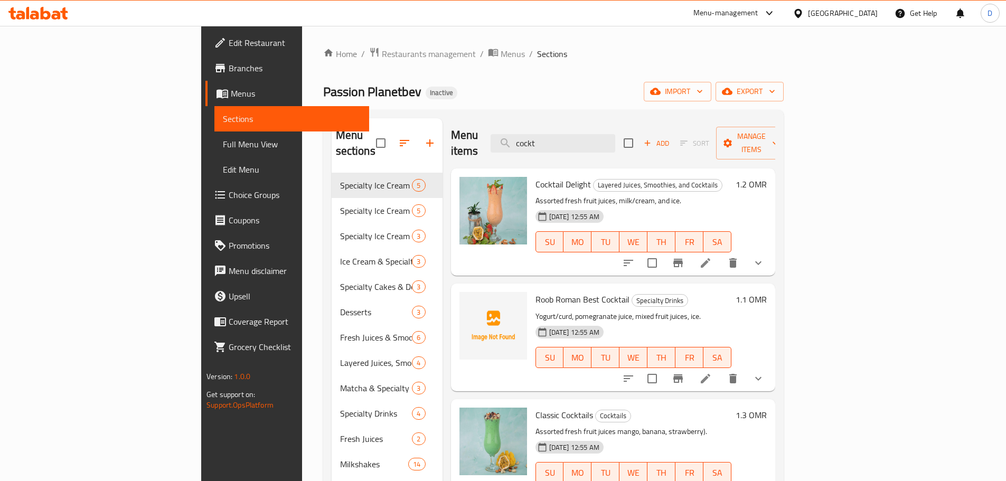
drag, startPoint x: 606, startPoint y: 133, endPoint x: 418, endPoint y: 133, distance: 188.0
click at [451, 133] on div "Menu items cockt Add Sort Manage items" at bounding box center [613, 143] width 324 height 50
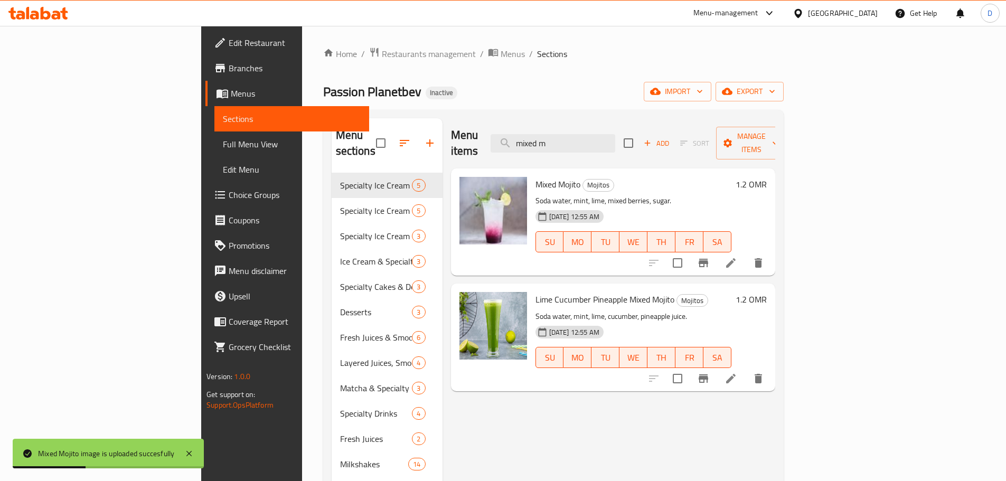
drag, startPoint x: 627, startPoint y: 136, endPoint x: 523, endPoint y: 134, distance: 104.6
click at [523, 134] on div "Menu items mixed m Add Sort Manage items" at bounding box center [613, 143] width 324 height 50
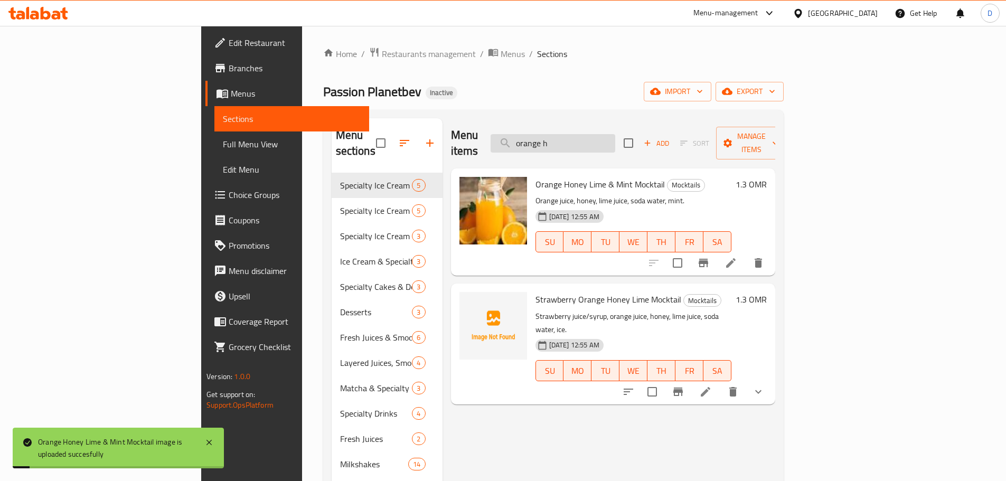
click at [615, 134] on input "orange h" at bounding box center [552, 143] width 125 height 18
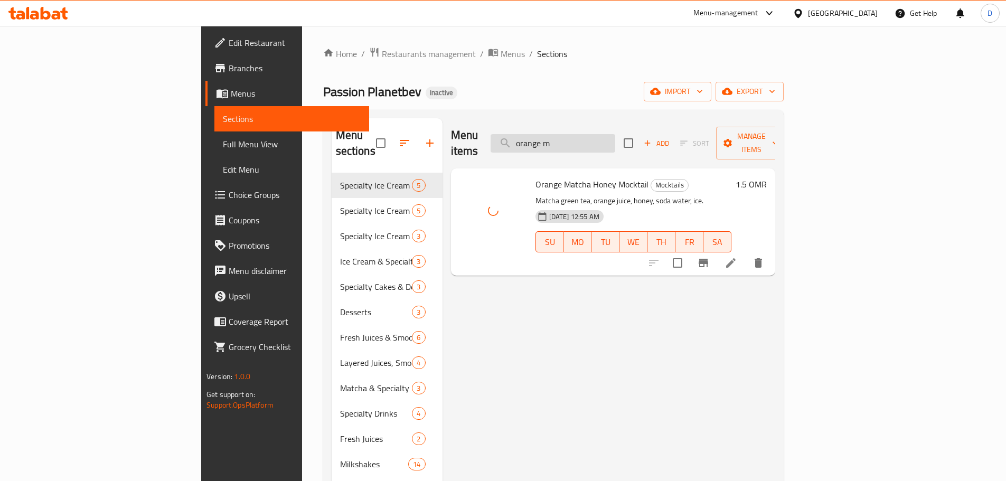
click at [615, 134] on input "orange m" at bounding box center [552, 143] width 125 height 18
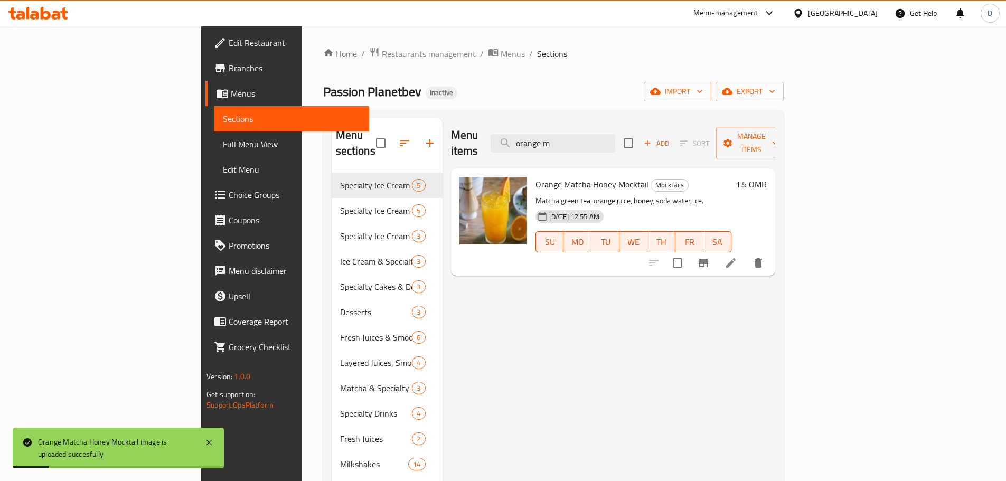
drag, startPoint x: 629, startPoint y: 134, endPoint x: 543, endPoint y: 134, distance: 86.1
click at [543, 134] on div "Menu items orange m Add Sort Manage items" at bounding box center [613, 143] width 324 height 50
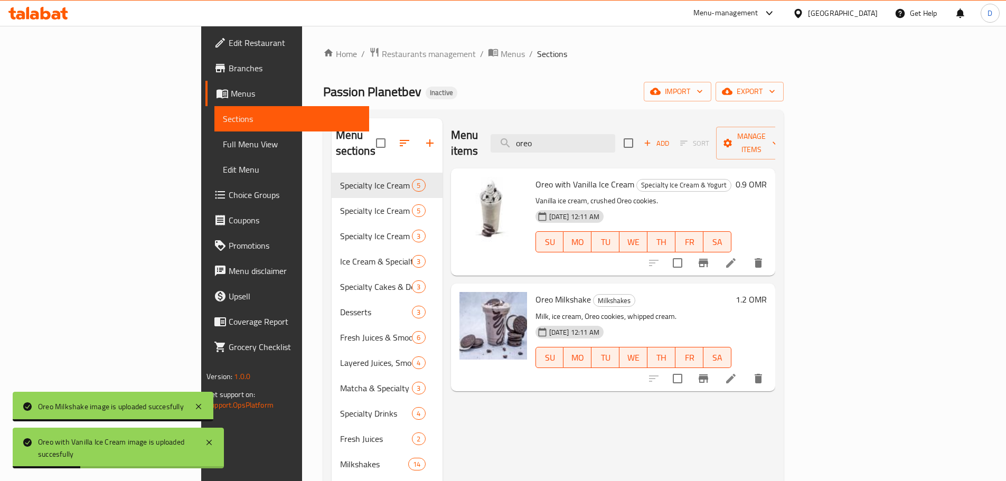
drag, startPoint x: 615, startPoint y: 138, endPoint x: 497, endPoint y: 137, distance: 117.7
click at [497, 137] on div "Menu items oreo Add Sort Manage items" at bounding box center [613, 143] width 324 height 50
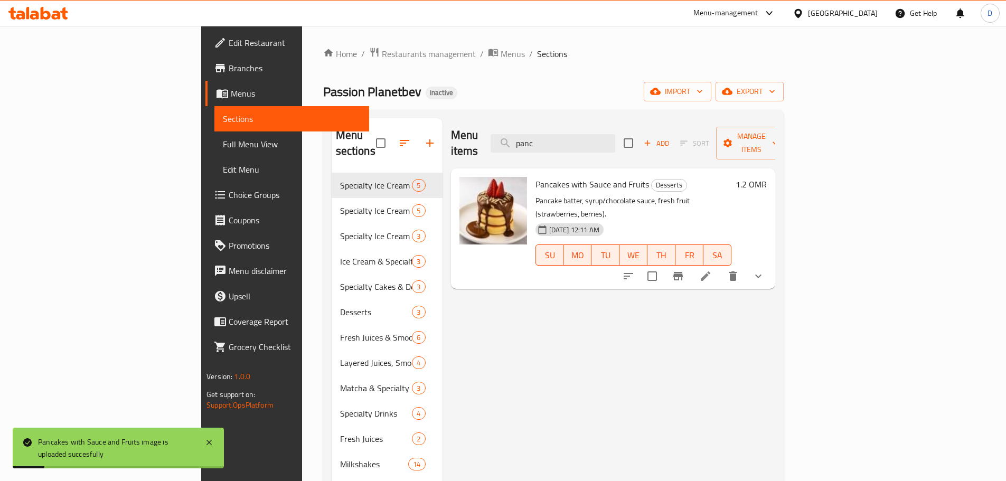
drag, startPoint x: 618, startPoint y: 139, endPoint x: 519, endPoint y: 139, distance: 99.3
click at [519, 139] on div "Menu items panc Add Sort Manage items" at bounding box center [613, 143] width 324 height 50
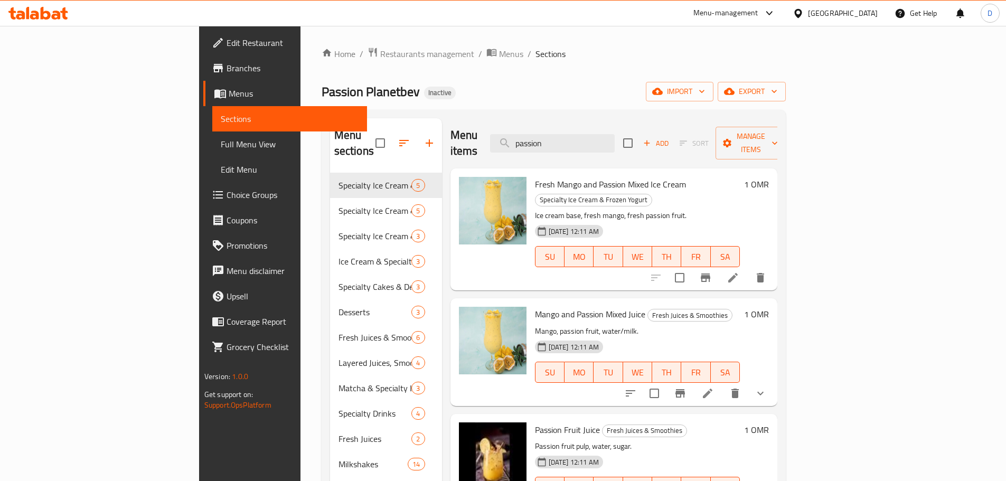
drag, startPoint x: 625, startPoint y: 134, endPoint x: 505, endPoint y: 134, distance: 119.9
click at [505, 134] on div "Menu items passion Add Sort Manage items" at bounding box center [613, 143] width 327 height 50
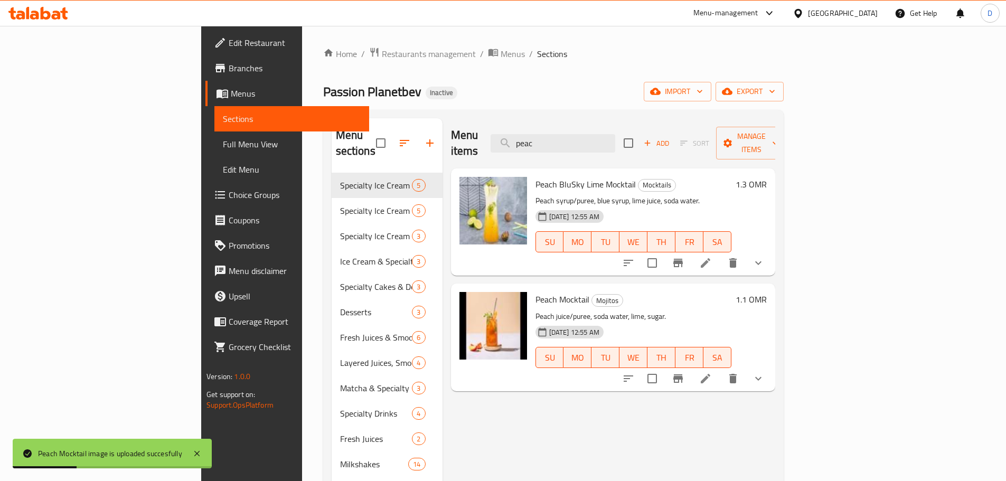
drag, startPoint x: 611, startPoint y: 134, endPoint x: 537, endPoint y: 133, distance: 73.9
click at [537, 133] on div "Menu items peac Add Sort Manage items" at bounding box center [613, 143] width 324 height 50
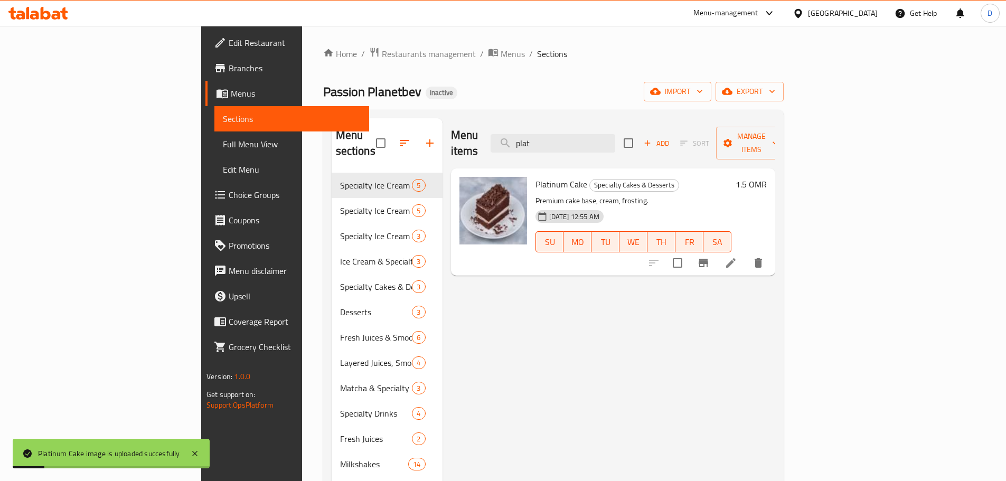
drag, startPoint x: 608, startPoint y: 138, endPoint x: 513, endPoint y: 138, distance: 95.0
click at [513, 138] on div "Menu items plat Add Sort Manage items" at bounding box center [613, 143] width 324 height 50
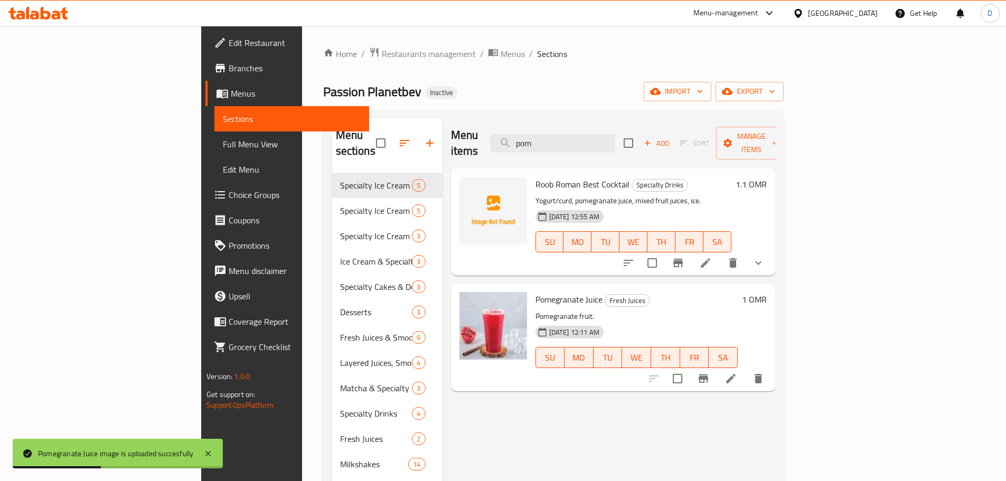
drag, startPoint x: 618, startPoint y: 140, endPoint x: 542, endPoint y: 133, distance: 75.9
click at [542, 133] on div "Menu items pom Add Sort Manage items" at bounding box center [613, 143] width 324 height 50
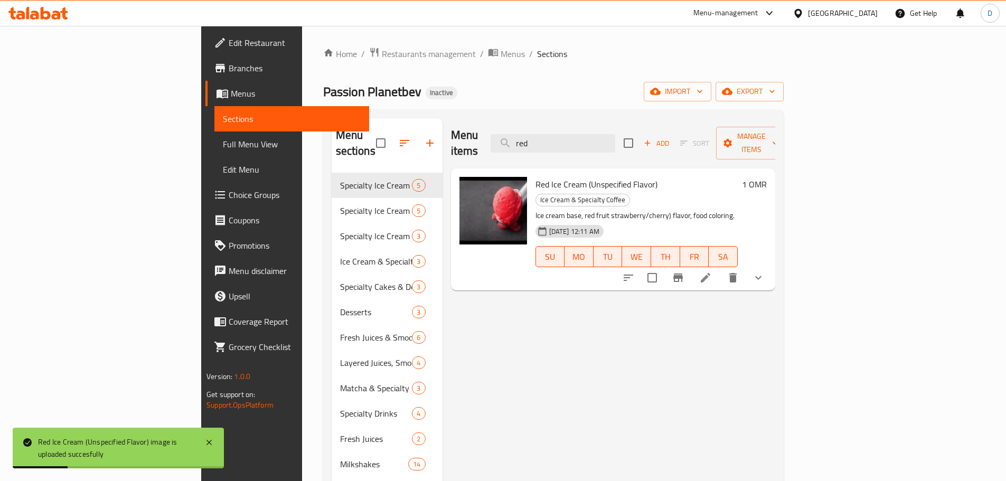
drag, startPoint x: 605, startPoint y: 137, endPoint x: 559, endPoint y: 139, distance: 46.0
click at [559, 139] on div "Menu items red Add Sort Manage items" at bounding box center [613, 143] width 324 height 50
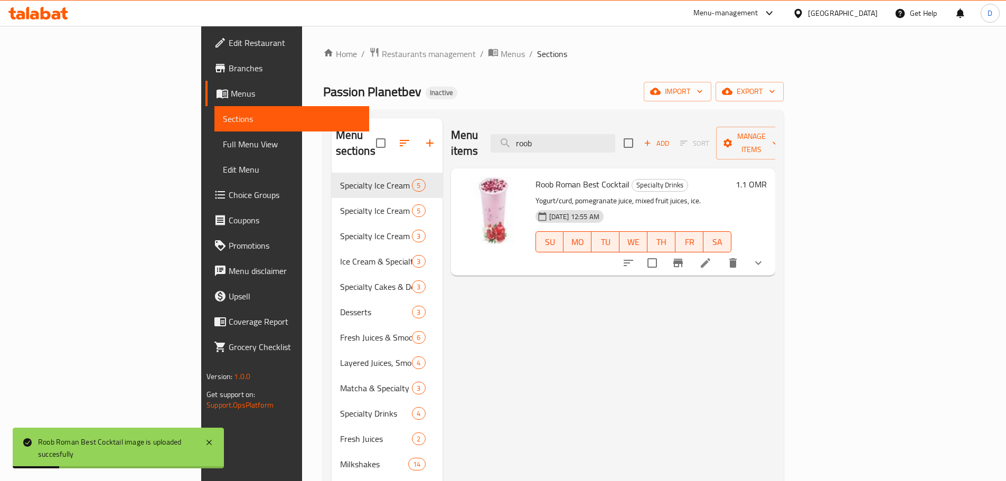
drag, startPoint x: 579, startPoint y: 141, endPoint x: 548, endPoint y: 141, distance: 30.6
click at [548, 141] on div "Menu items roob Add Sort Manage items" at bounding box center [613, 143] width 324 height 50
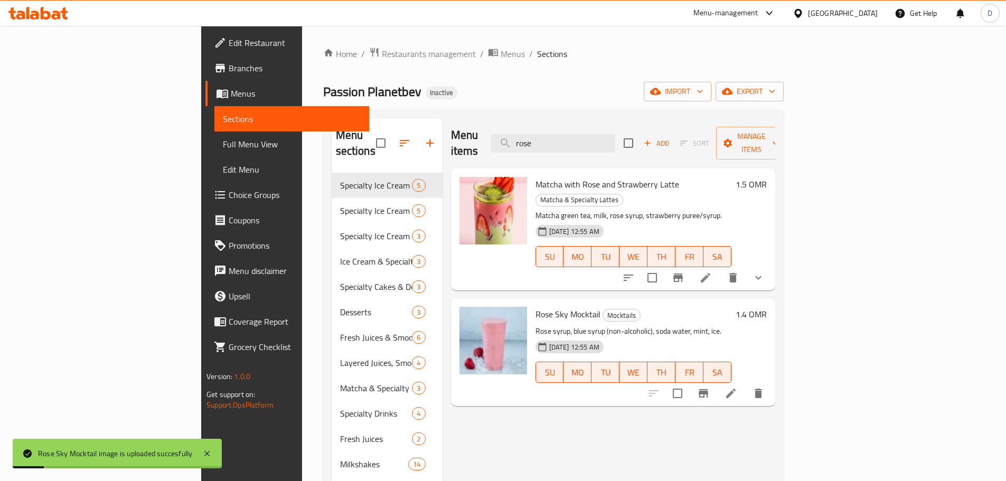
drag, startPoint x: 611, startPoint y: 135, endPoint x: 535, endPoint y: 135, distance: 76.0
click at [535, 135] on div "Menu items rose Add Sort Manage items" at bounding box center [613, 143] width 324 height 50
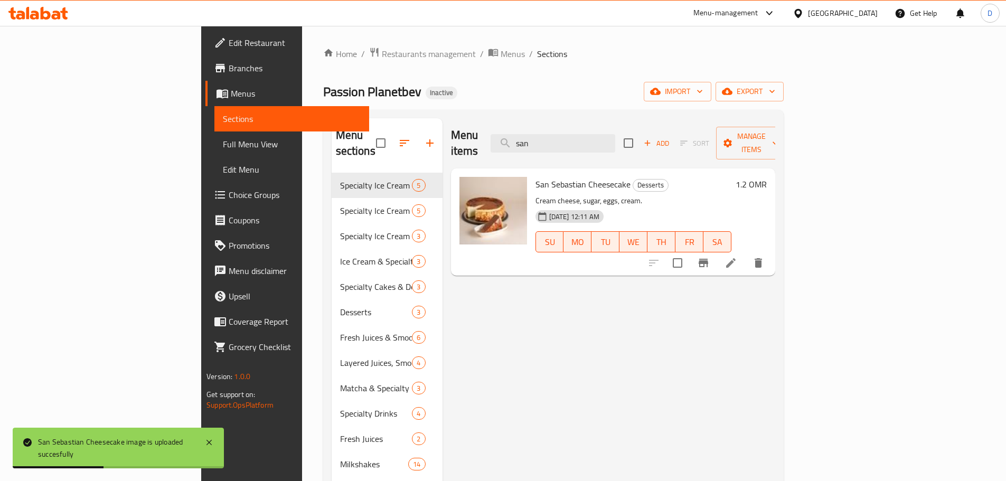
drag, startPoint x: 623, startPoint y: 140, endPoint x: 547, endPoint y: 141, distance: 76.0
click at [547, 141] on div "Menu items san Add Sort Manage items" at bounding box center [613, 143] width 324 height 50
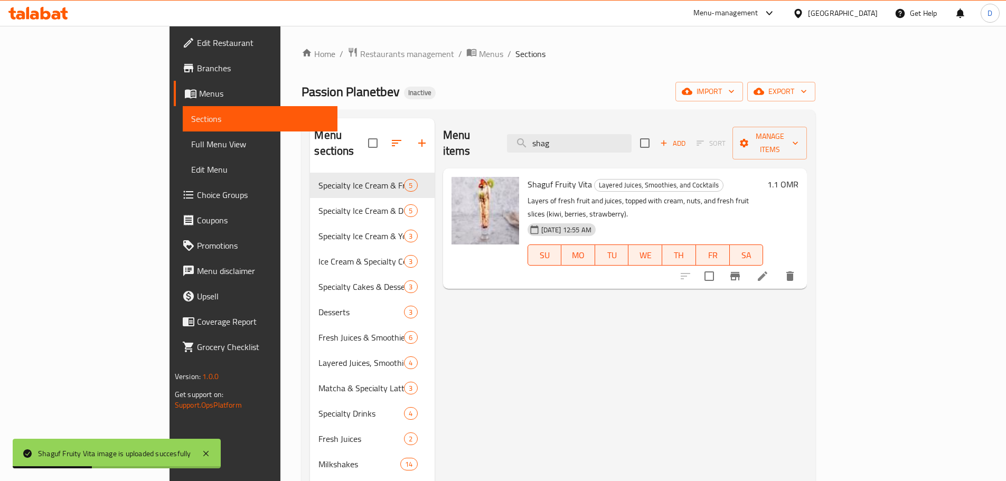
drag, startPoint x: 615, startPoint y: 136, endPoint x: 562, endPoint y: 136, distance: 52.3
click at [562, 136] on div "Menu items shag Add Sort Manage items" at bounding box center [625, 143] width 364 height 50
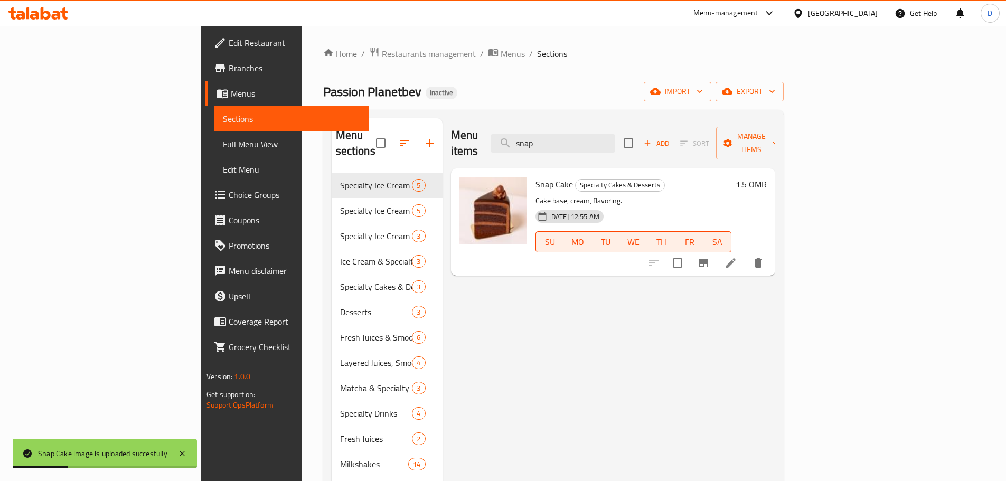
drag, startPoint x: 612, startPoint y: 137, endPoint x: 549, endPoint y: 137, distance: 63.4
click at [549, 137] on div "Menu items snap Add Sort Manage items" at bounding box center [613, 143] width 324 height 50
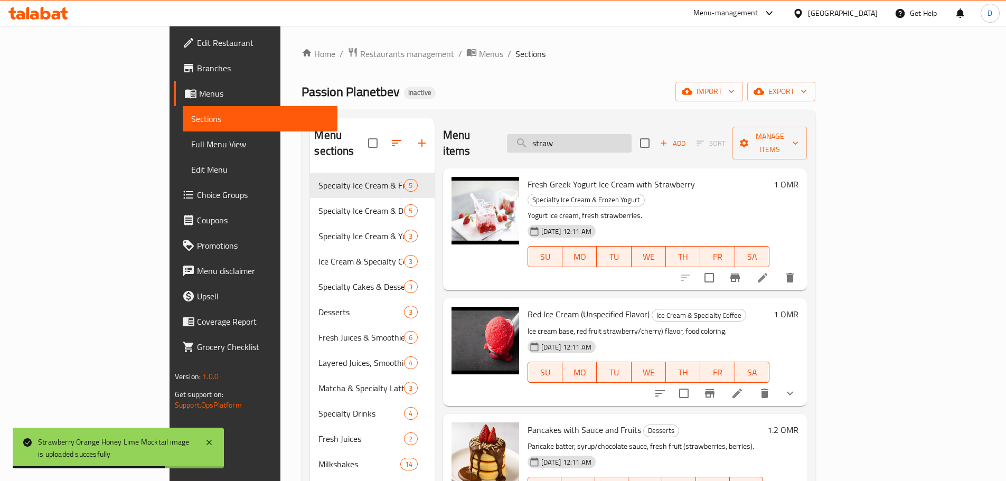
drag, startPoint x: 612, startPoint y: 132, endPoint x: 573, endPoint y: 132, distance: 38.5
click at [573, 134] on input "straw" at bounding box center [569, 143] width 125 height 18
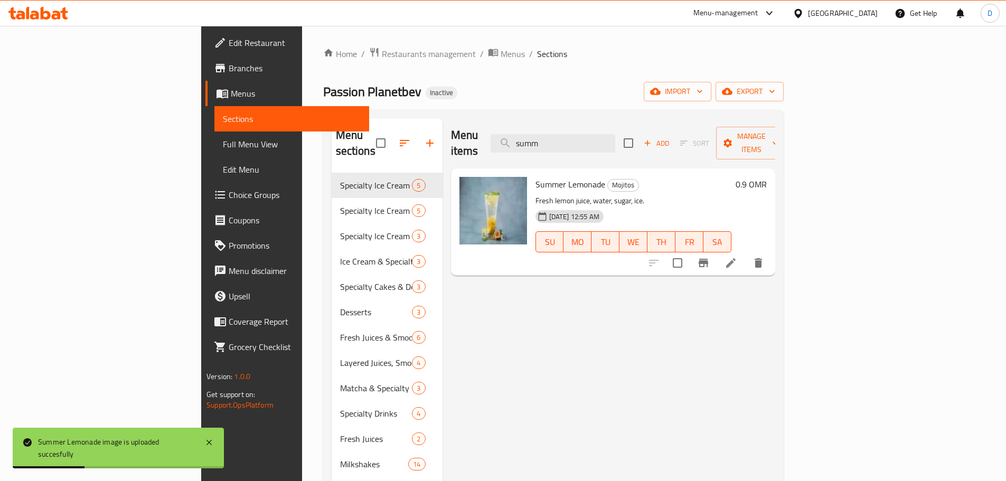
drag, startPoint x: 628, startPoint y: 139, endPoint x: 532, endPoint y: 140, distance: 95.6
click at [532, 140] on div "Menu items summ Add Sort Manage items" at bounding box center [613, 143] width 324 height 50
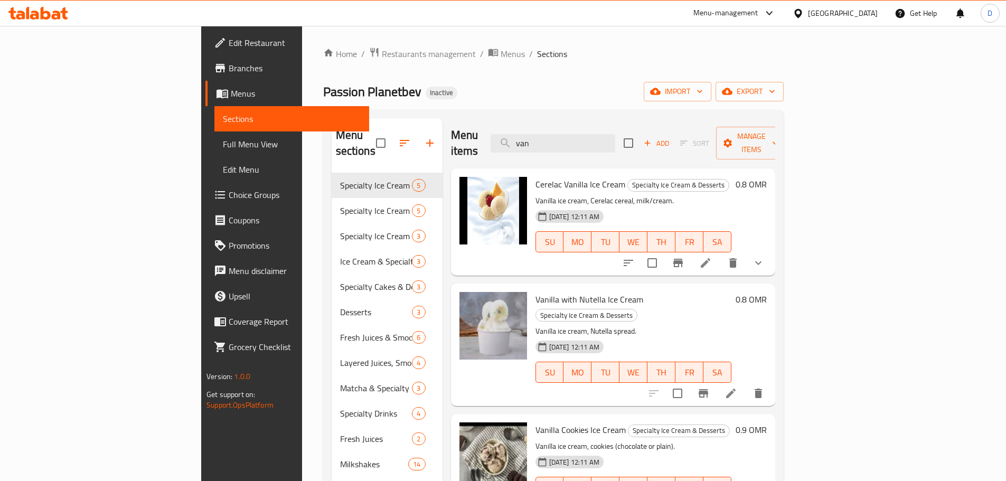
drag, startPoint x: 608, startPoint y: 128, endPoint x: 556, endPoint y: 128, distance: 51.2
click at [556, 128] on div "Menu items van Add Sort Manage items" at bounding box center [613, 143] width 324 height 50
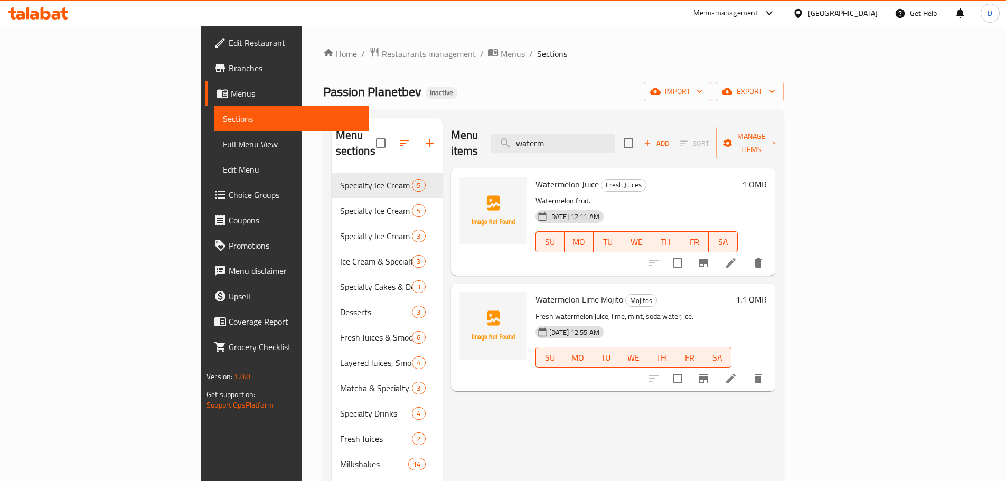
type input "waterm"
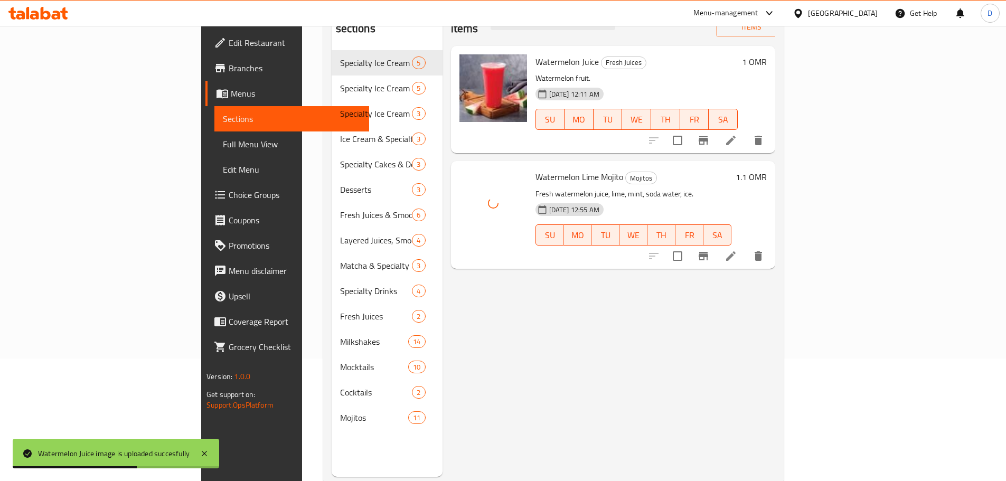
scroll to position [148, 0]
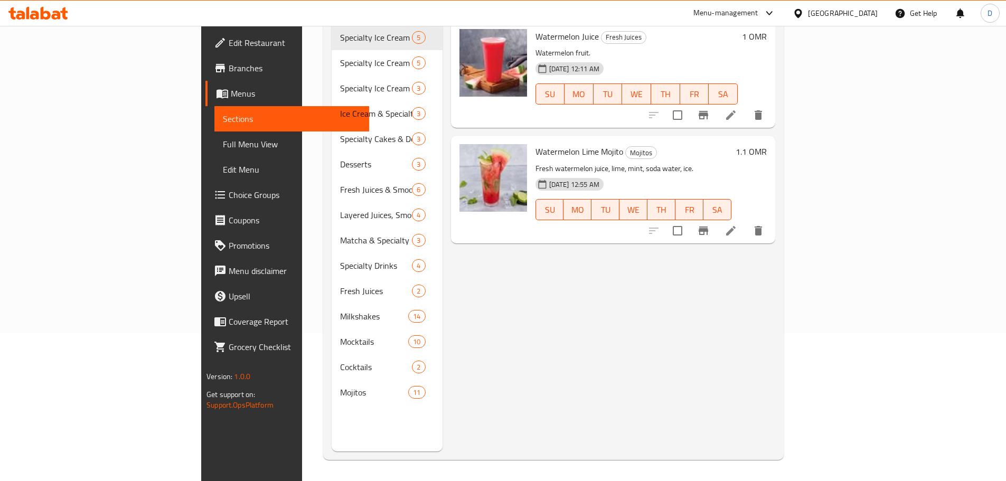
click at [223, 143] on span "Full Menu View" at bounding box center [292, 144] width 138 height 13
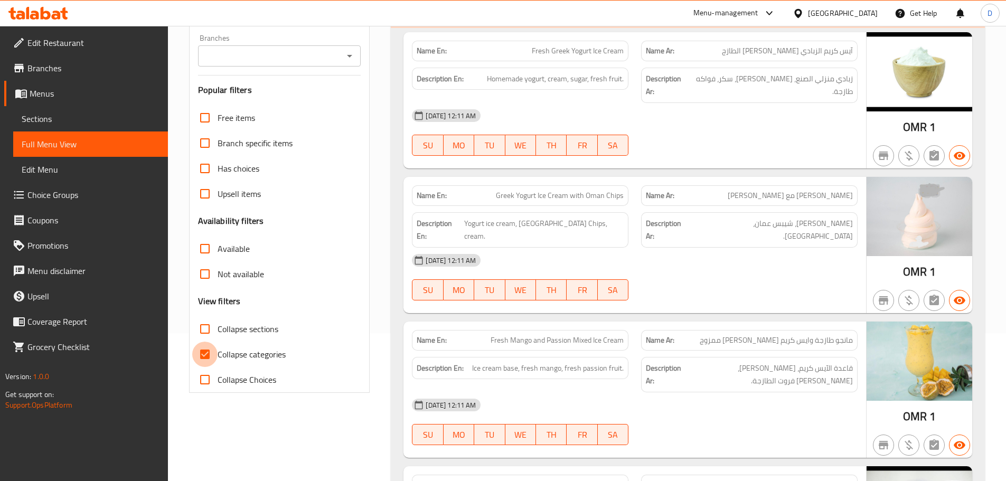
click at [207, 355] on input "Collapse categories" at bounding box center [204, 354] width 25 height 25
checkbox input "false"
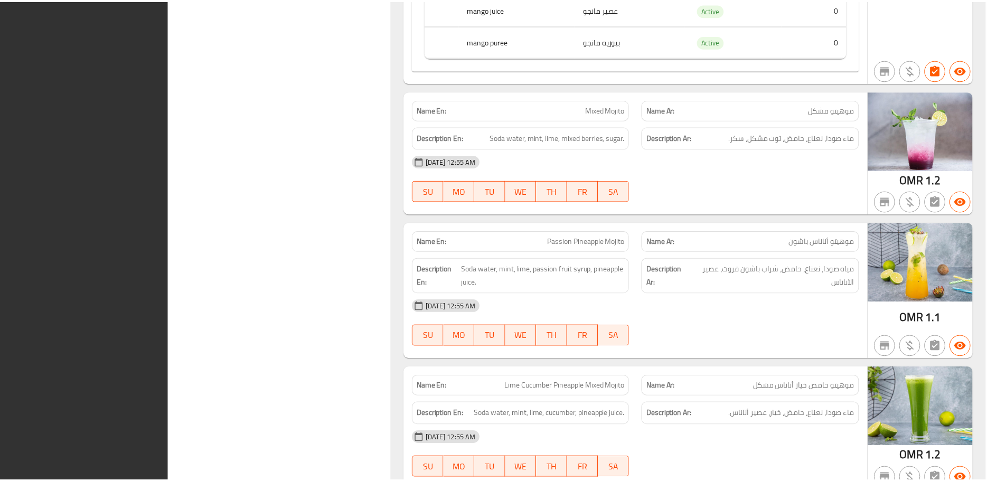
scroll to position [16227, 0]
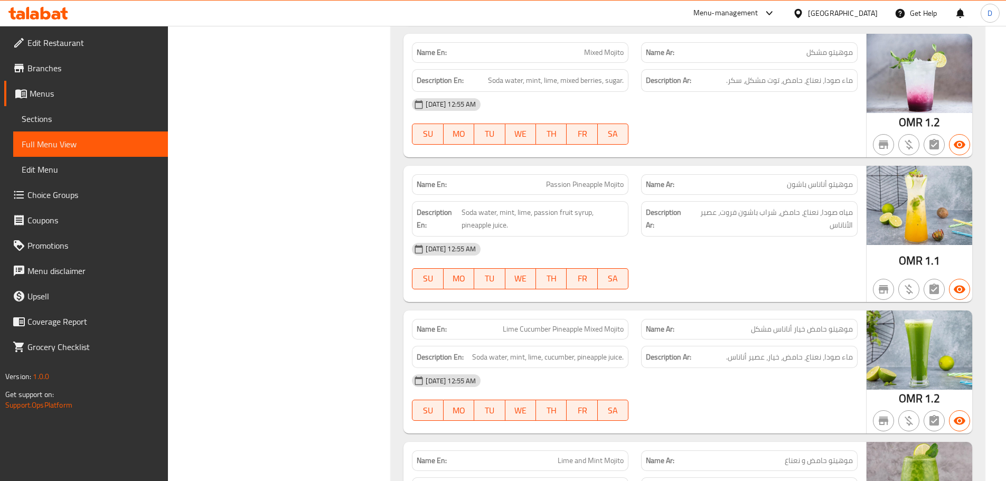
click at [861, 15] on div "Oman" at bounding box center [843, 13] width 70 height 12
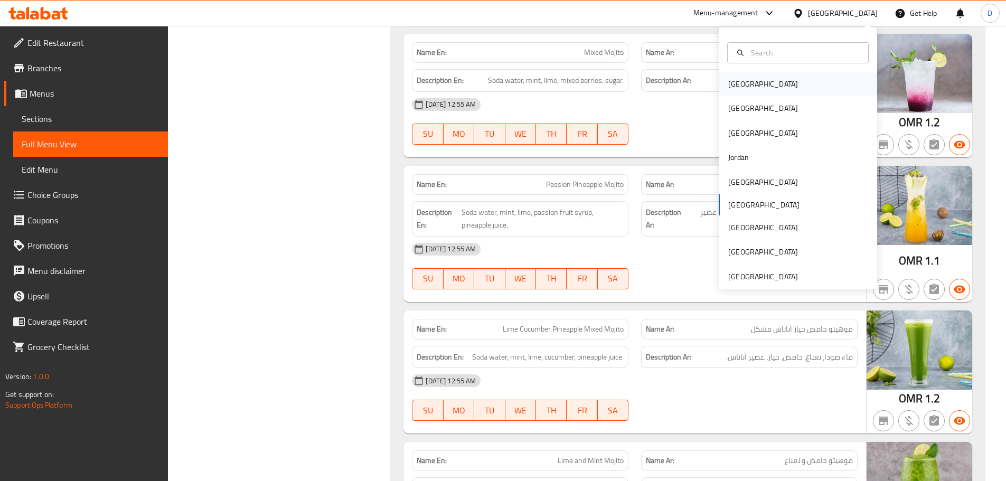
click at [729, 86] on div "Bahrain" at bounding box center [763, 84] width 70 height 12
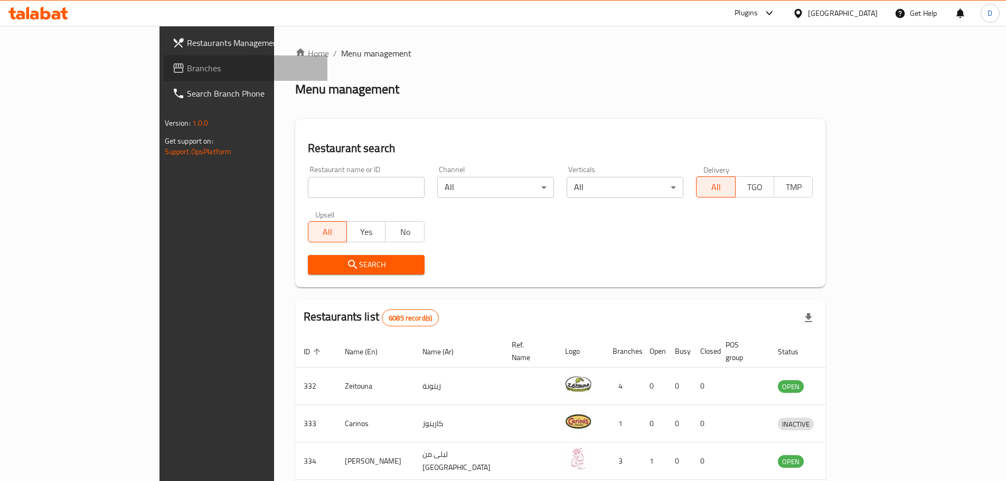
click at [164, 76] on link "Branches" at bounding box center [246, 67] width 164 height 25
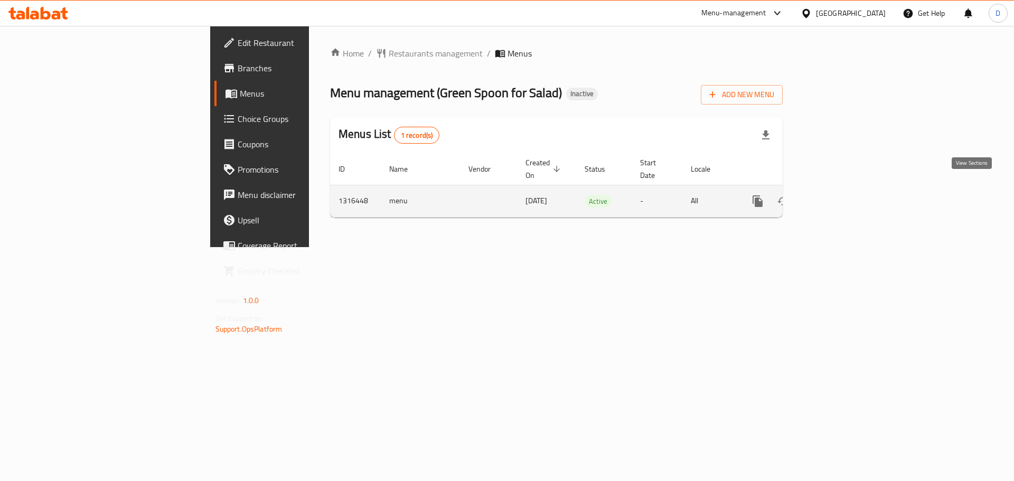
click at [840, 195] on icon "enhanced table" at bounding box center [833, 201] width 13 height 13
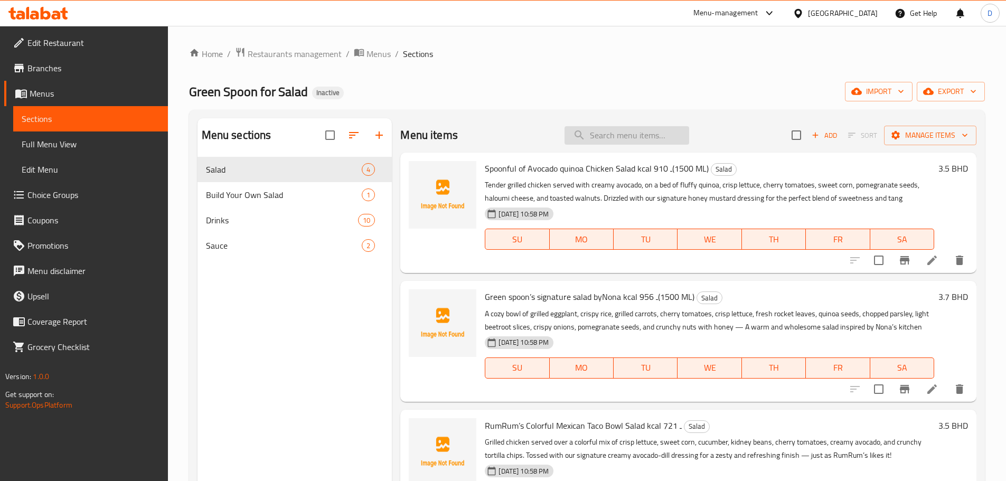
click at [607, 134] on input "search" at bounding box center [626, 135] width 125 height 18
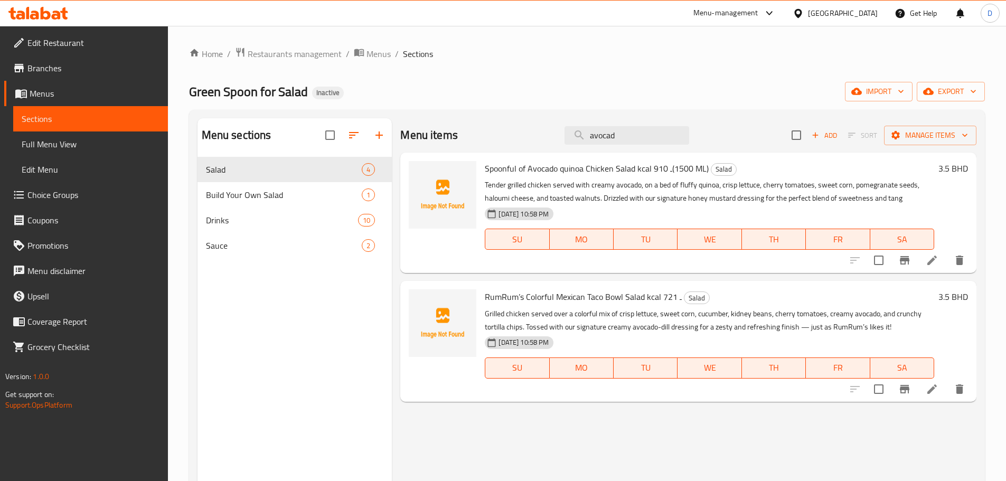
drag, startPoint x: 621, startPoint y: 140, endPoint x: 542, endPoint y: 148, distance: 79.6
click at [542, 148] on div "Menu items avocad Add Sort Manage items" at bounding box center [688, 135] width 576 height 34
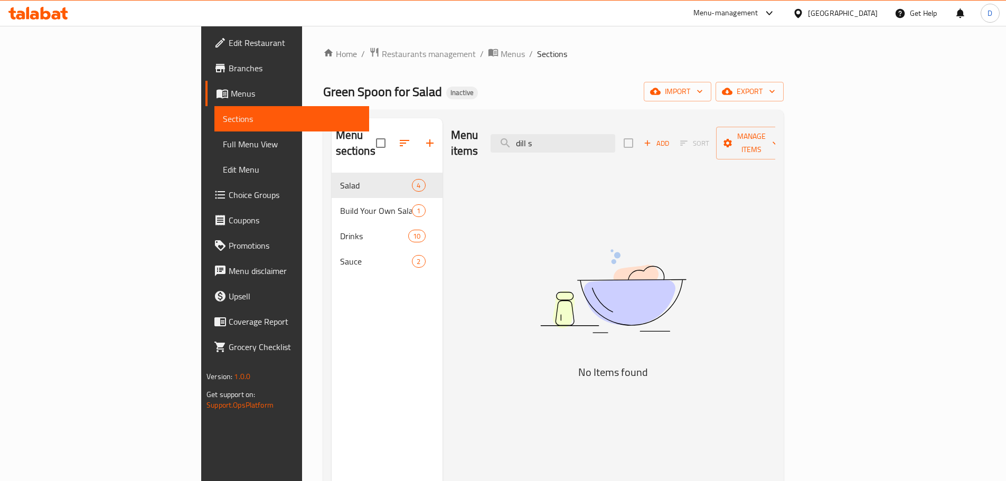
drag, startPoint x: 622, startPoint y: 140, endPoint x: 545, endPoint y: 136, distance: 76.7
click at [545, 136] on div "Menu items dill s Add Sort Manage items" at bounding box center [613, 143] width 324 height 50
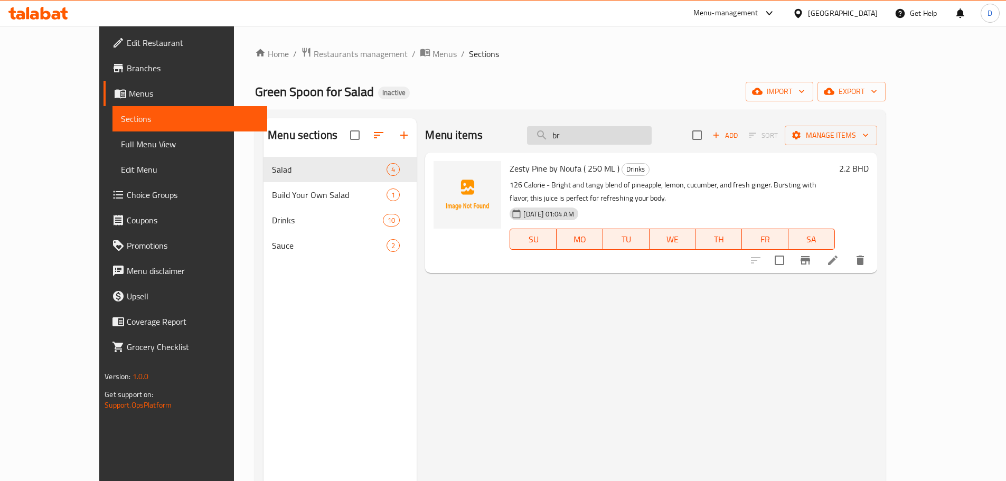
drag, startPoint x: 615, startPoint y: 133, endPoint x: 575, endPoint y: 136, distance: 39.2
click at [575, 136] on input "br" at bounding box center [589, 135] width 125 height 18
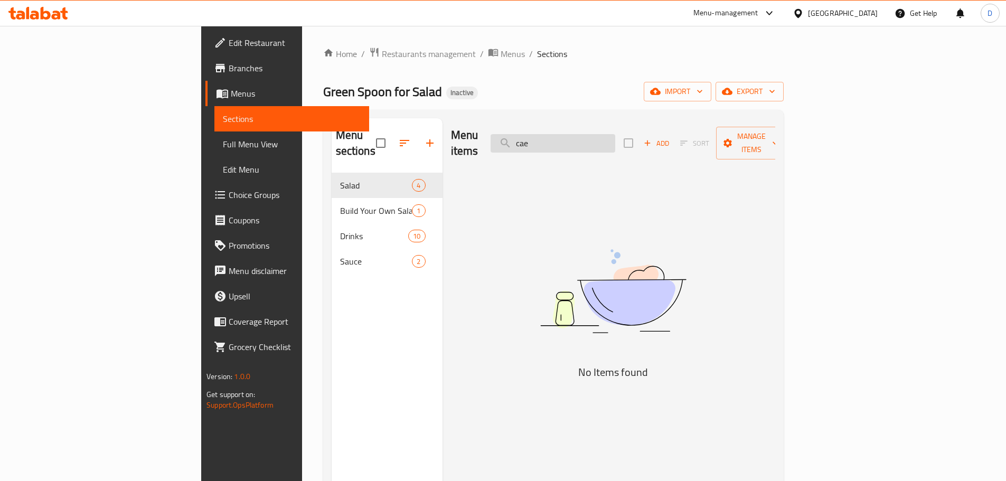
click at [611, 139] on input "cae" at bounding box center [552, 143] width 125 height 18
drag, startPoint x: 611, startPoint y: 138, endPoint x: 578, endPoint y: 138, distance: 32.7
click at [578, 138] on input "cae" at bounding box center [552, 143] width 125 height 18
drag, startPoint x: 628, startPoint y: 138, endPoint x: 563, endPoint y: 148, distance: 65.2
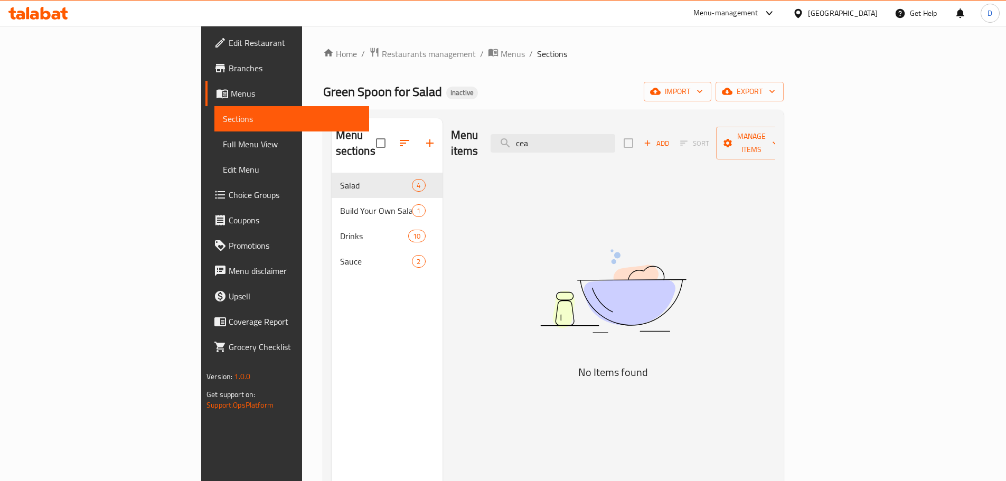
click at [563, 148] on div "Menu items cea Add Sort Manage items" at bounding box center [613, 143] width 324 height 50
drag, startPoint x: 608, startPoint y: 137, endPoint x: 561, endPoint y: 144, distance: 46.9
click at [561, 144] on div "Menu items cil Add Sort Manage items" at bounding box center [613, 143] width 324 height 50
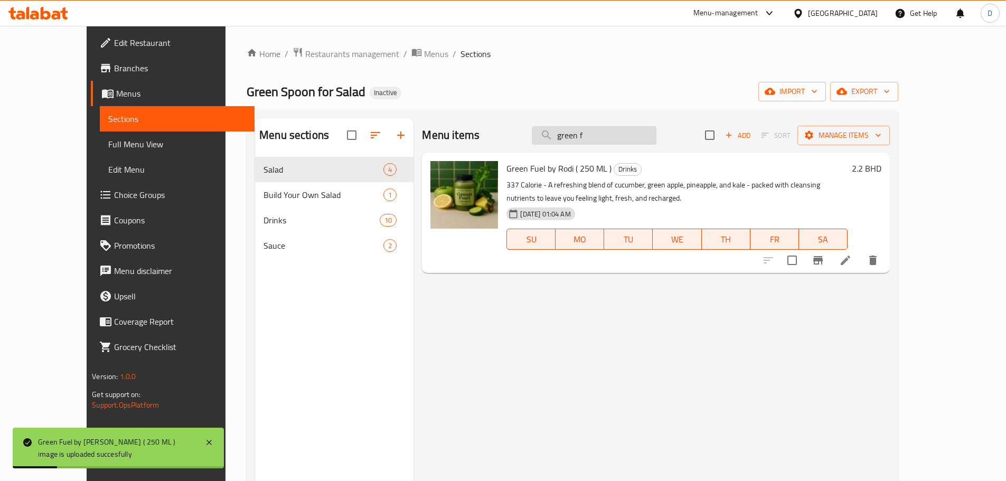
click at [648, 137] on input "green f" at bounding box center [594, 135] width 125 height 18
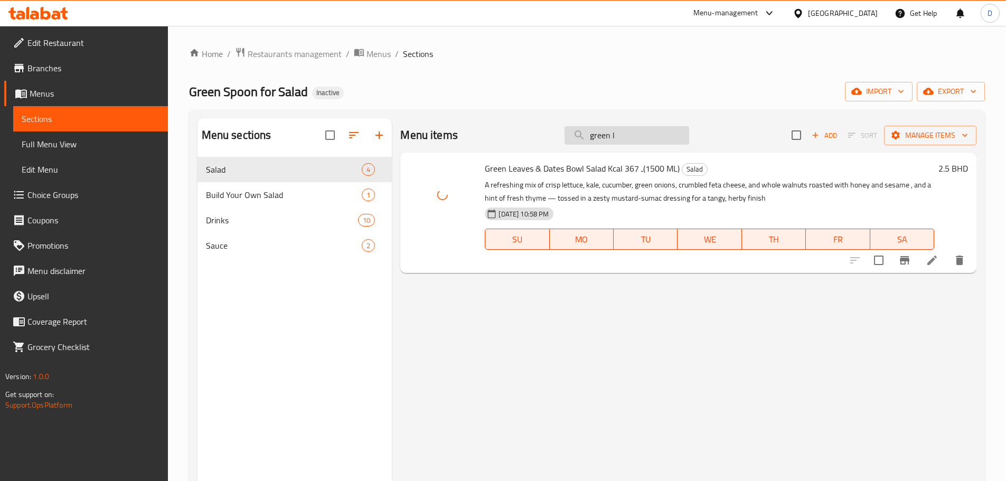
click at [658, 134] on input "green l" at bounding box center [626, 135] width 125 height 18
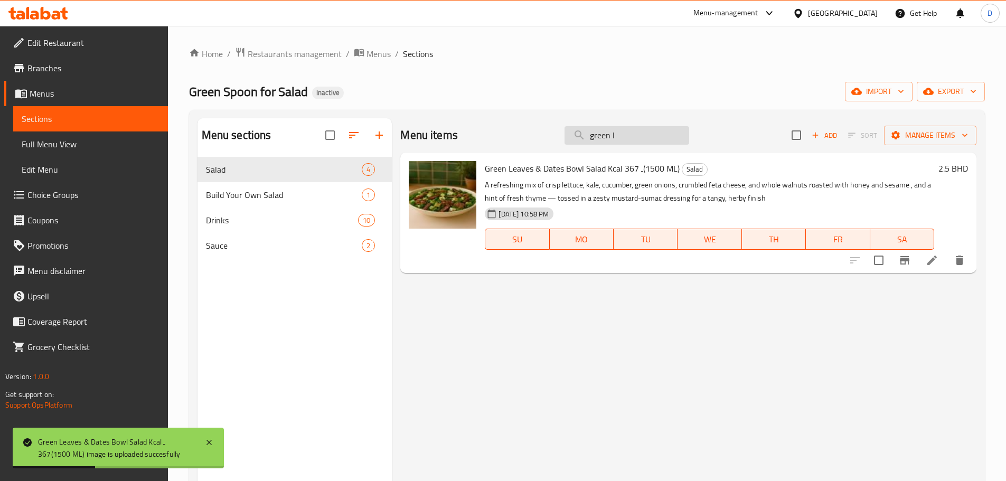
click at [655, 133] on input "green l" at bounding box center [626, 135] width 125 height 18
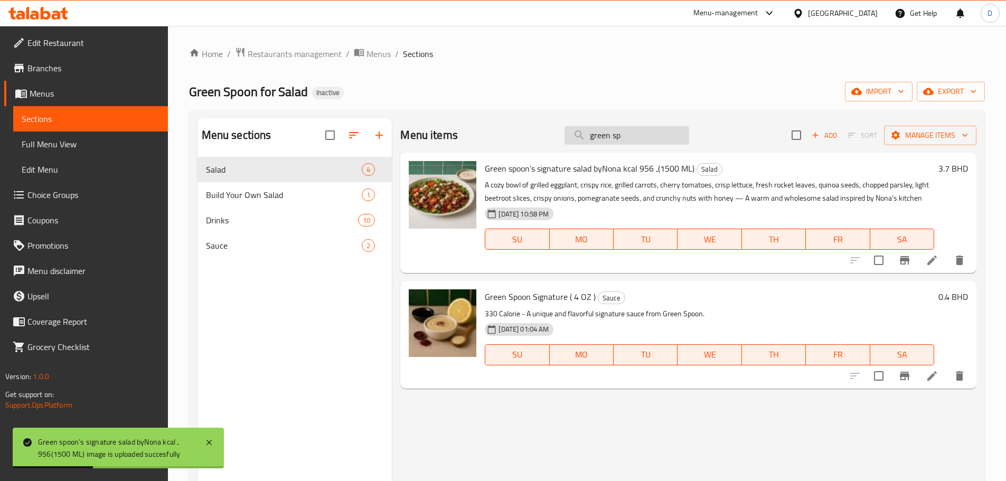
drag, startPoint x: 632, startPoint y: 136, endPoint x: 564, endPoint y: 135, distance: 67.6
click at [565, 136] on input "green sp" at bounding box center [626, 135] width 125 height 18
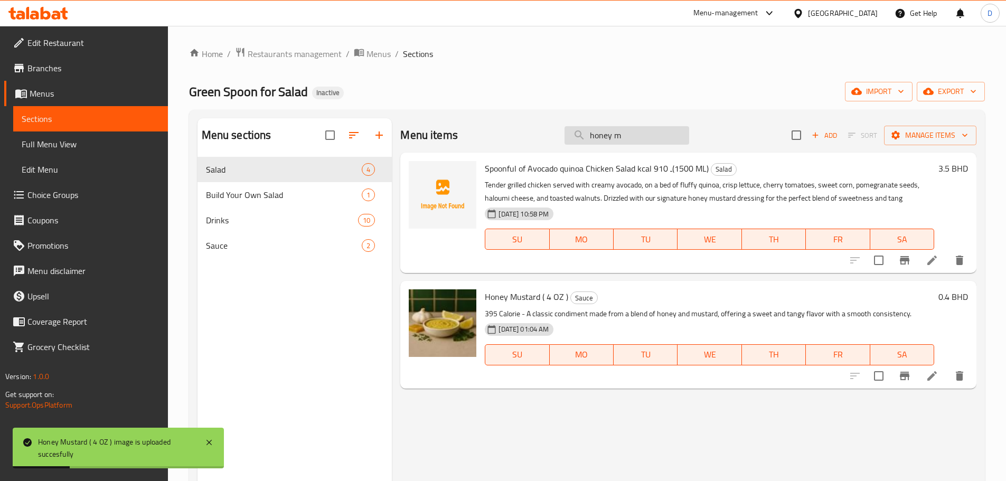
click at [621, 136] on input "honey m" at bounding box center [626, 135] width 125 height 18
drag, startPoint x: 626, startPoint y: 136, endPoint x: 550, endPoint y: 136, distance: 75.5
click at [550, 136] on div "Menu items honey m Add Sort Manage items" at bounding box center [688, 135] width 576 height 34
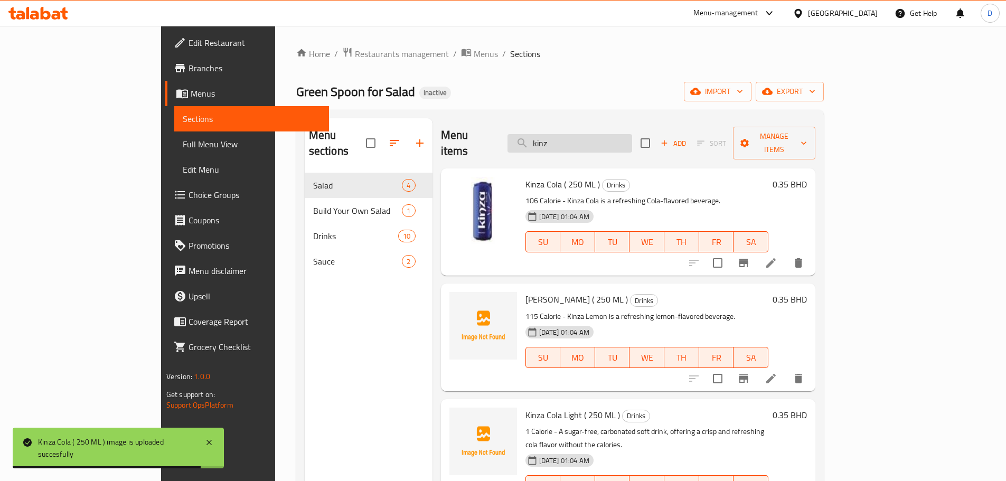
drag, startPoint x: 618, startPoint y: 138, endPoint x: 573, endPoint y: 138, distance: 45.4
click at [573, 138] on input "kinz" at bounding box center [569, 143] width 125 height 18
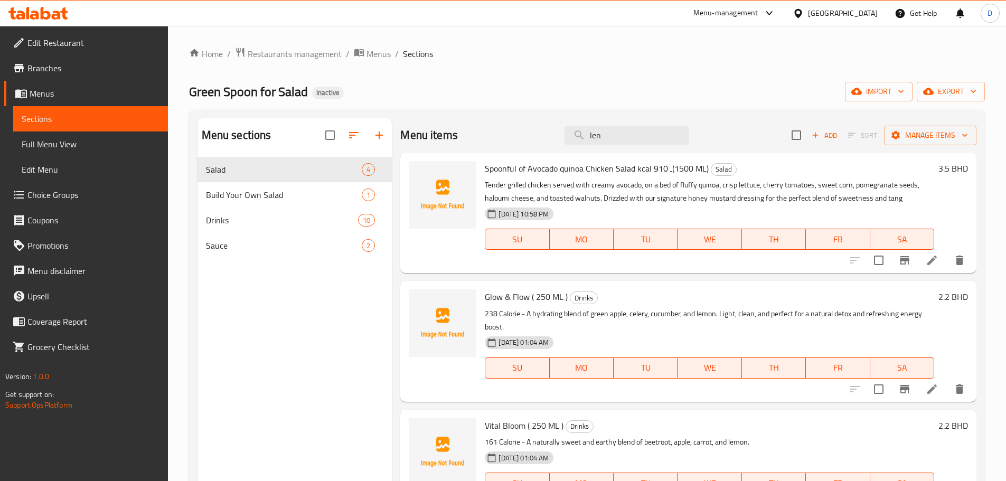
drag, startPoint x: 606, startPoint y: 136, endPoint x: 514, endPoint y: 136, distance: 92.4
click at [514, 136] on div "Menu items len Add Sort Manage items" at bounding box center [688, 135] width 576 height 34
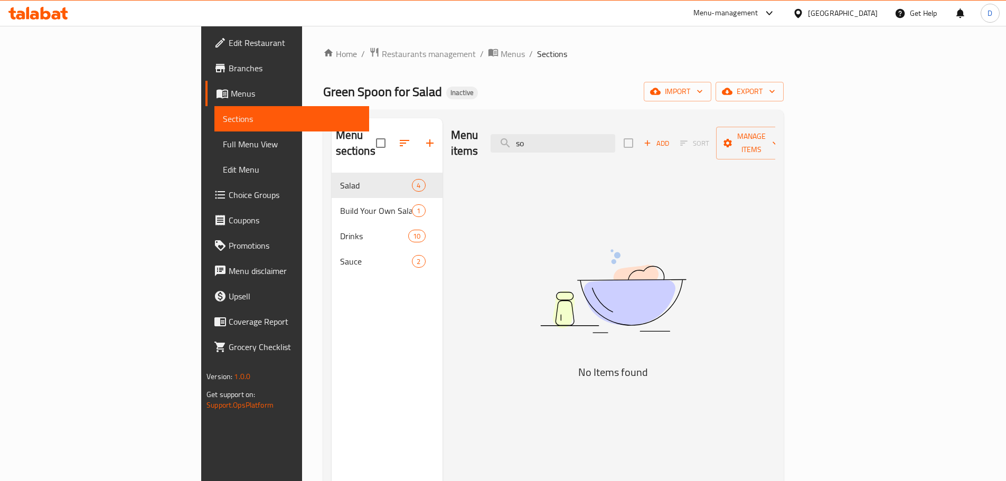
type input "s"
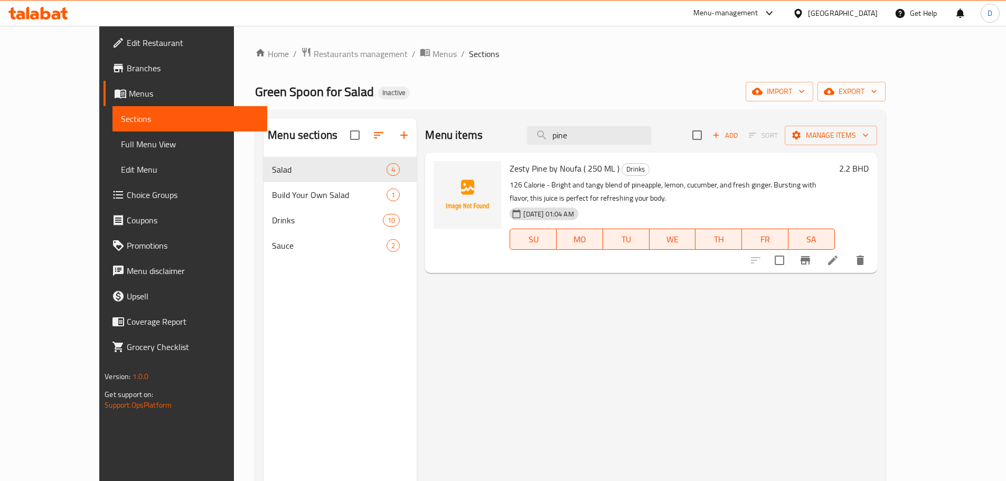
drag, startPoint x: 632, startPoint y: 135, endPoint x: 541, endPoint y: 134, distance: 90.8
click at [541, 134] on div "Menu items pine Add Sort Manage items" at bounding box center [650, 135] width 451 height 34
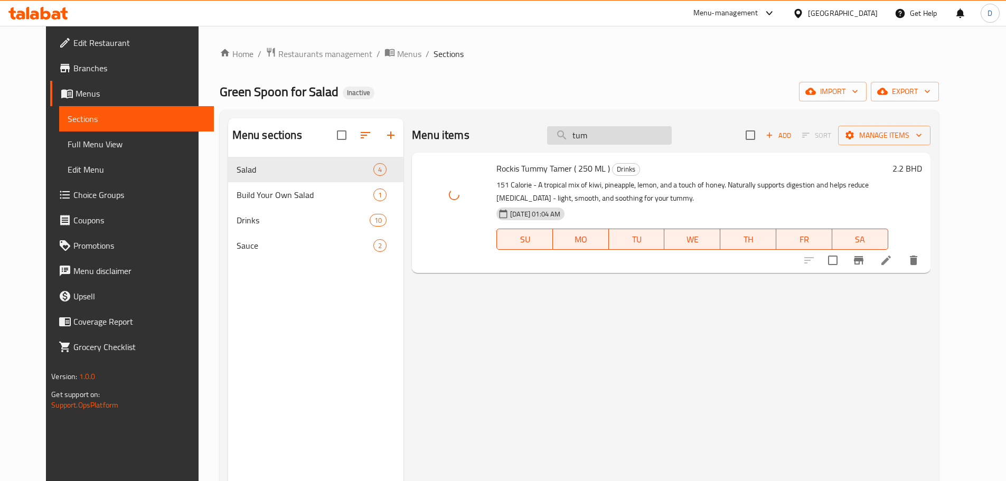
click at [626, 138] on input "tum" at bounding box center [609, 135] width 125 height 18
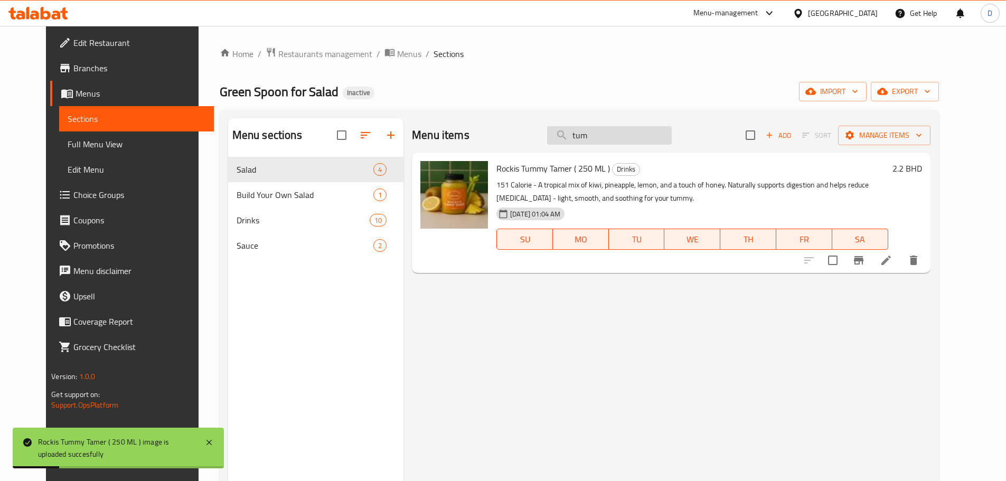
drag, startPoint x: 626, startPoint y: 138, endPoint x: 575, endPoint y: 138, distance: 50.2
click at [575, 138] on input "tum" at bounding box center [609, 135] width 125 height 18
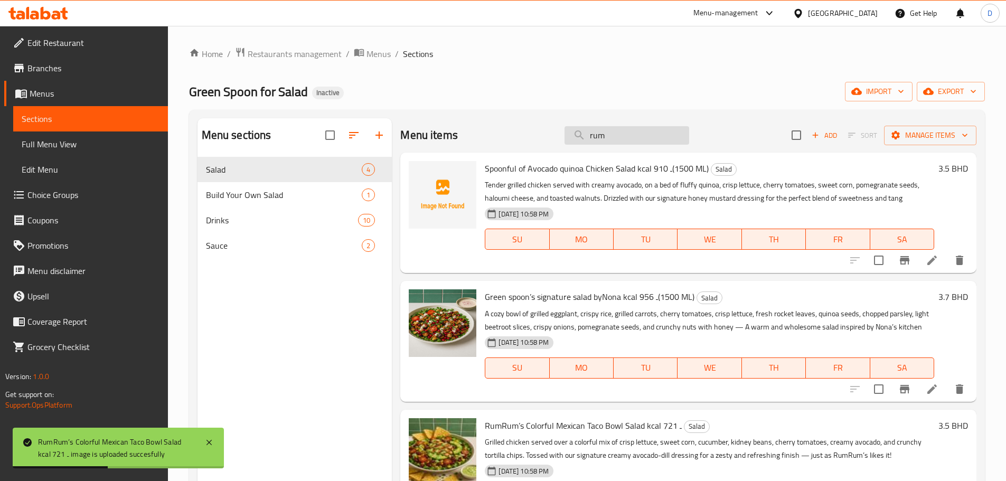
click at [617, 135] on input "rum" at bounding box center [626, 135] width 125 height 18
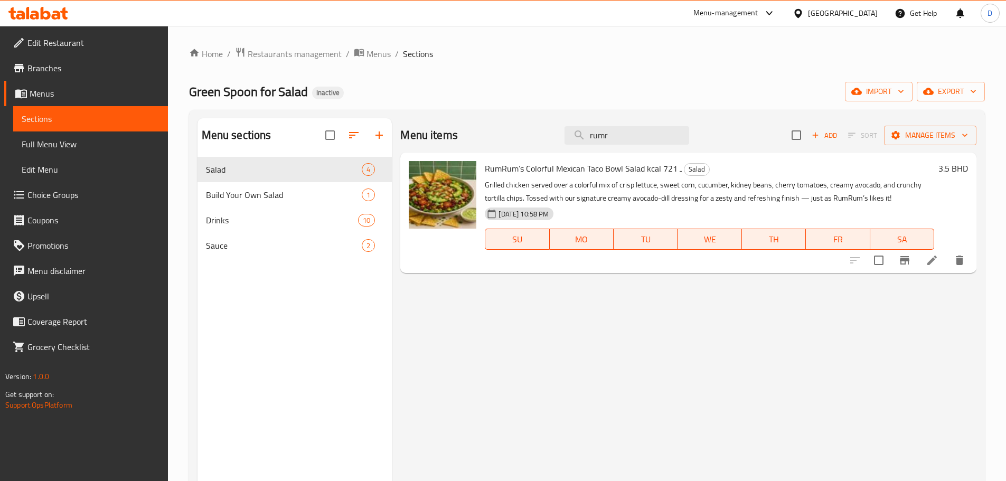
drag, startPoint x: 617, startPoint y: 135, endPoint x: 514, endPoint y: 140, distance: 103.1
click at [514, 140] on div "Menu items rumr Add Sort Manage items" at bounding box center [688, 135] width 576 height 34
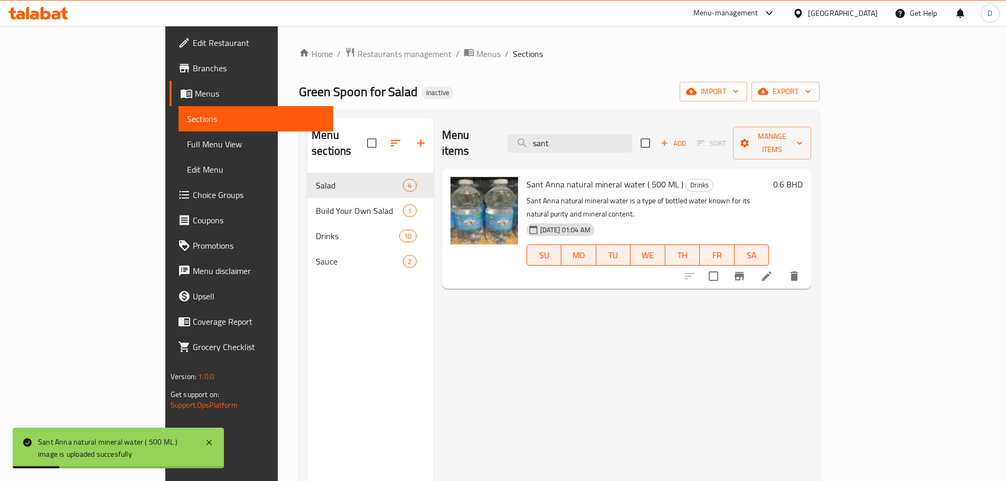
drag, startPoint x: 611, startPoint y: 134, endPoint x: 540, endPoint y: 141, distance: 71.7
click at [540, 141] on div "Menu items sant Add Sort Manage items" at bounding box center [627, 143] width 370 height 50
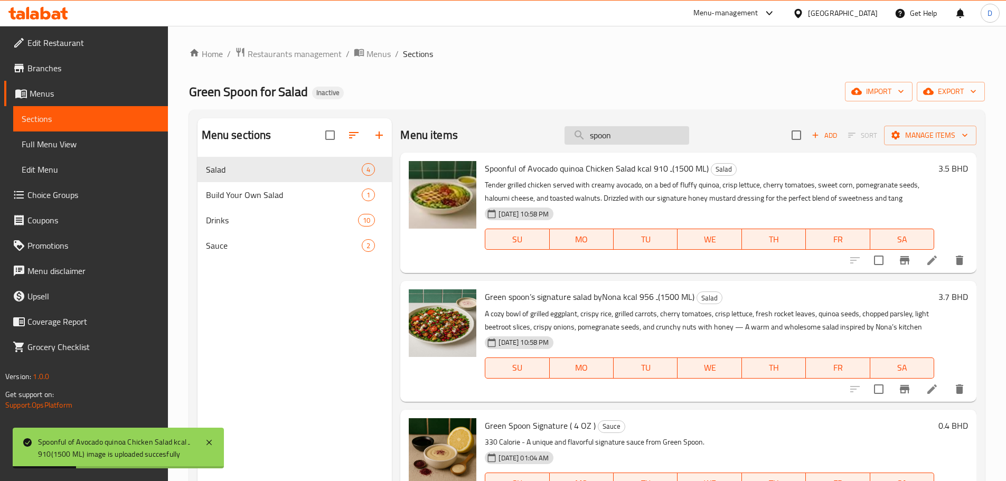
drag, startPoint x: 630, startPoint y: 139, endPoint x: 572, endPoint y: 140, distance: 58.6
click at [572, 140] on input "spoon" at bounding box center [626, 135] width 125 height 18
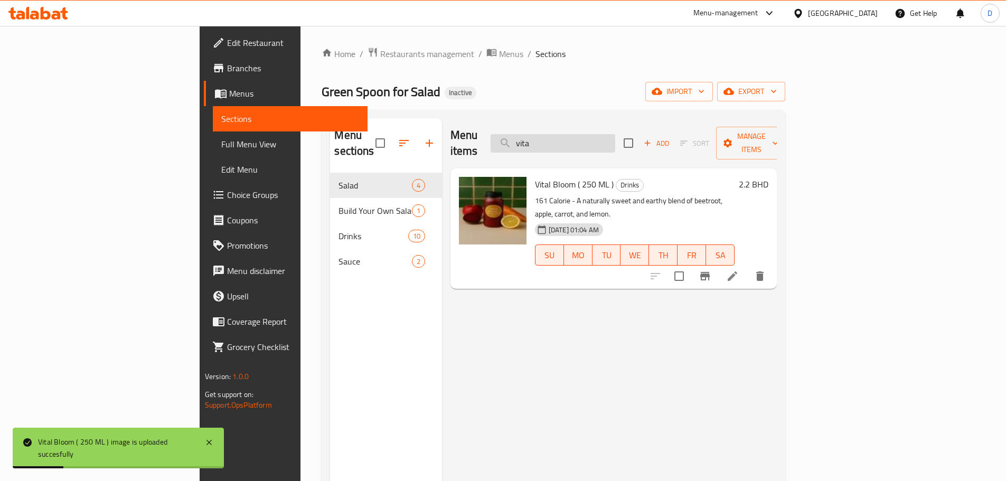
drag, startPoint x: 625, startPoint y: 137, endPoint x: 578, endPoint y: 137, distance: 47.0
click at [578, 137] on input "vita" at bounding box center [552, 143] width 125 height 18
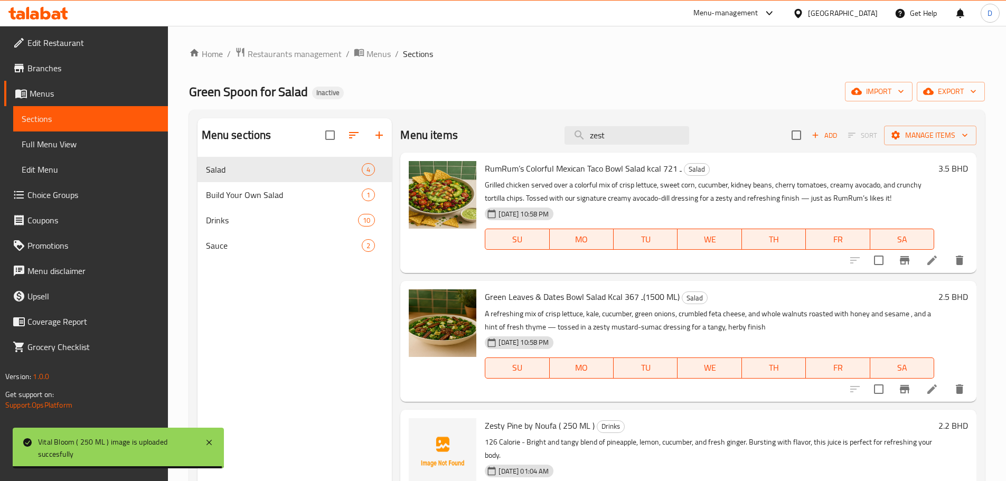
scroll to position [53, 0]
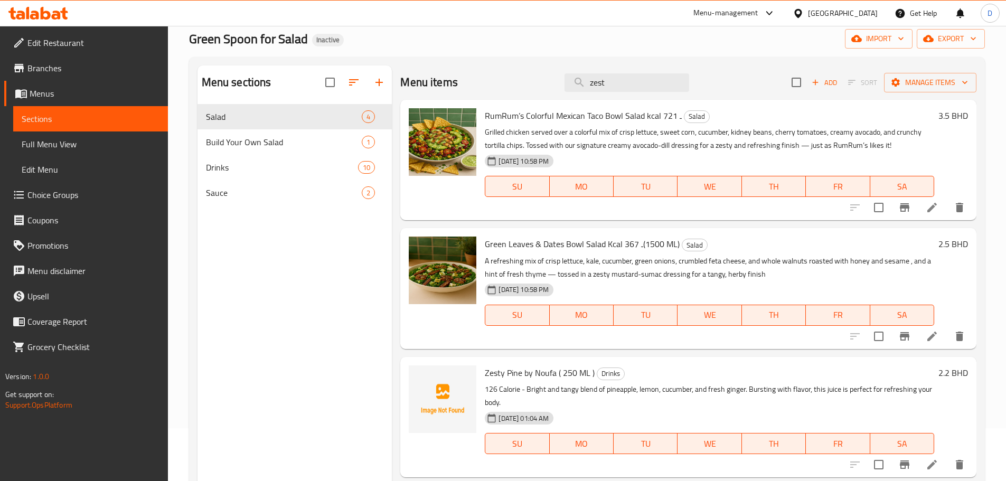
type input "zest"
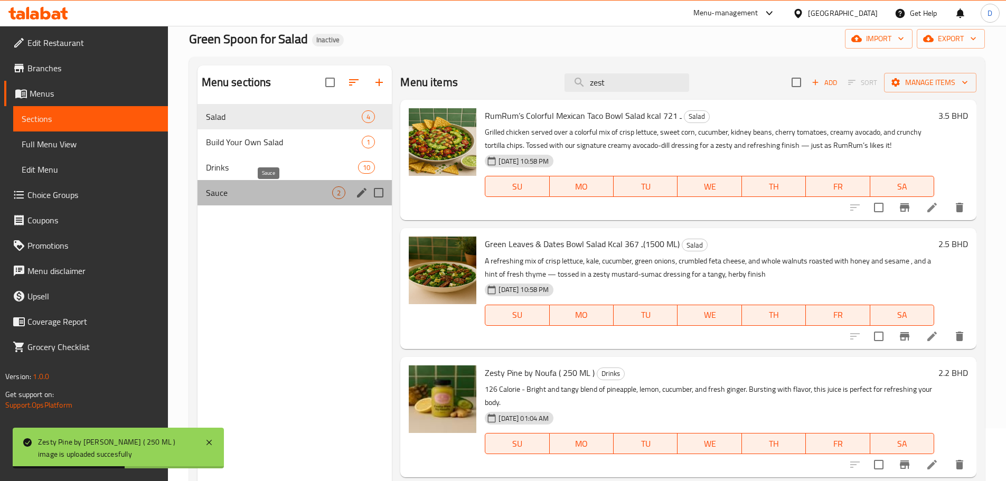
click at [226, 198] on span "Sauce" at bounding box center [269, 192] width 127 height 13
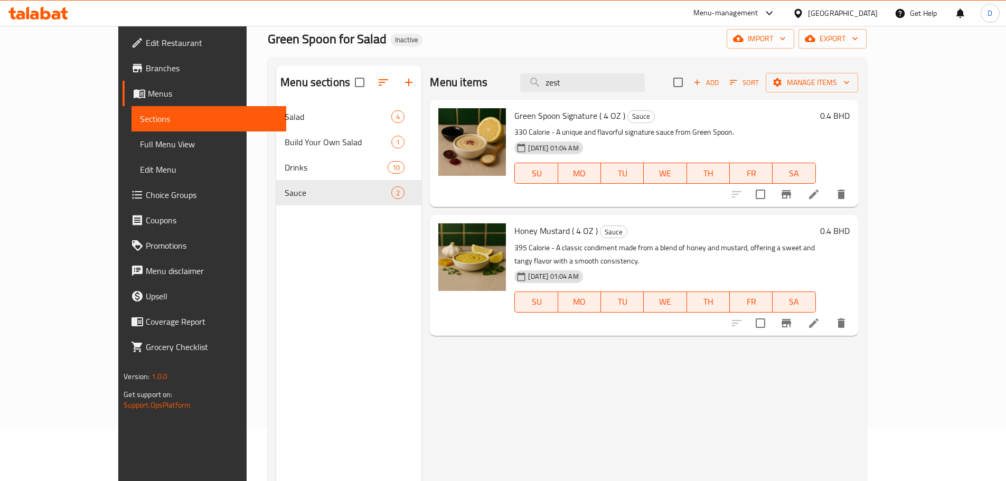
click at [140, 149] on span "Full Menu View" at bounding box center [209, 144] width 138 height 13
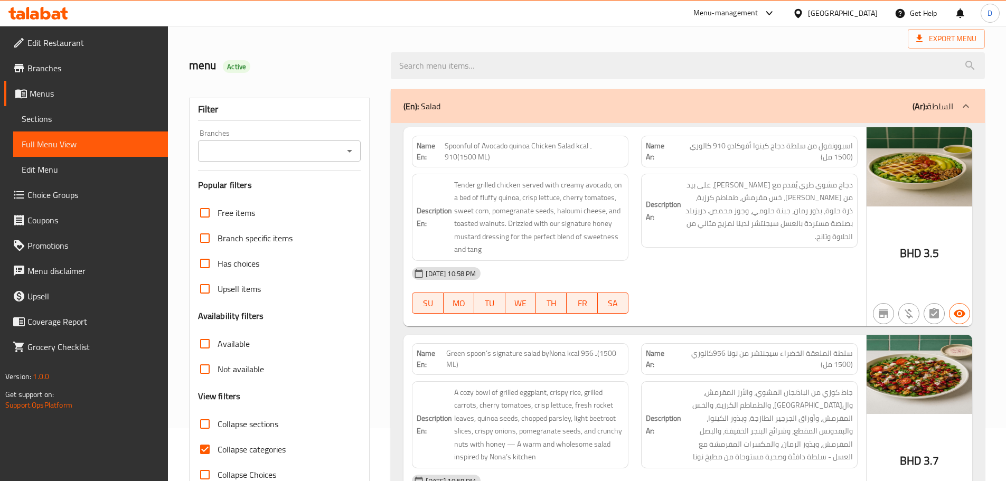
scroll to position [158, 0]
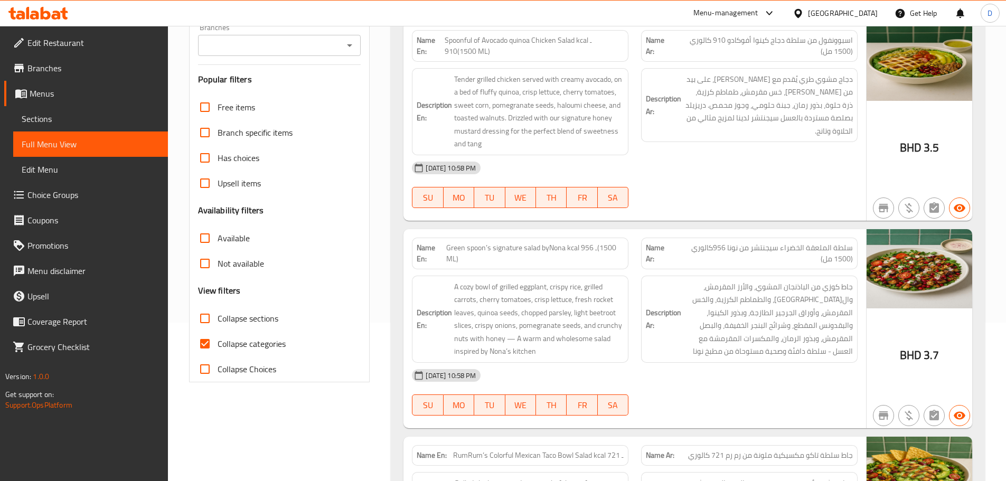
drag, startPoint x: 202, startPoint y: 347, endPoint x: 266, endPoint y: 361, distance: 65.9
click at [203, 346] on input "Collapse categories" at bounding box center [204, 343] width 25 height 25
checkbox input "false"
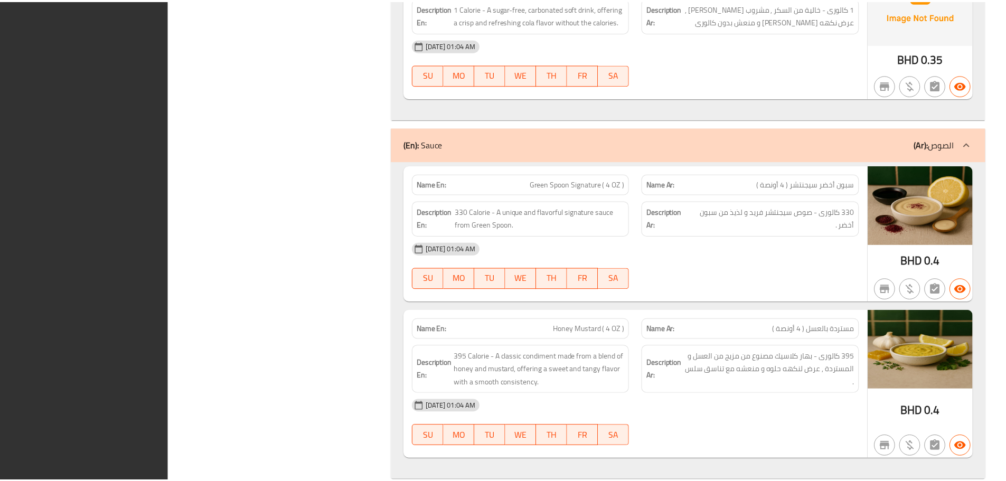
scroll to position [4518, 0]
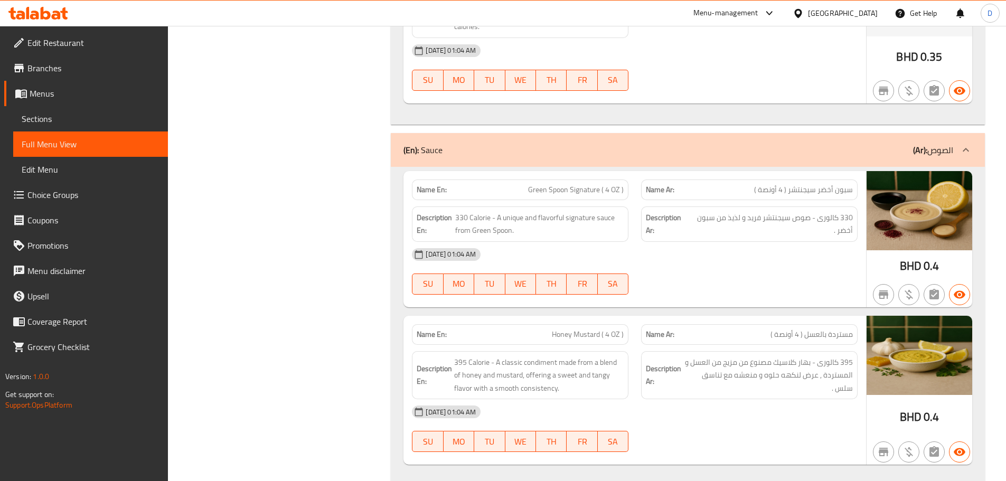
click at [873, 16] on div "[GEOGRAPHIC_DATA]" at bounding box center [843, 13] width 70 height 12
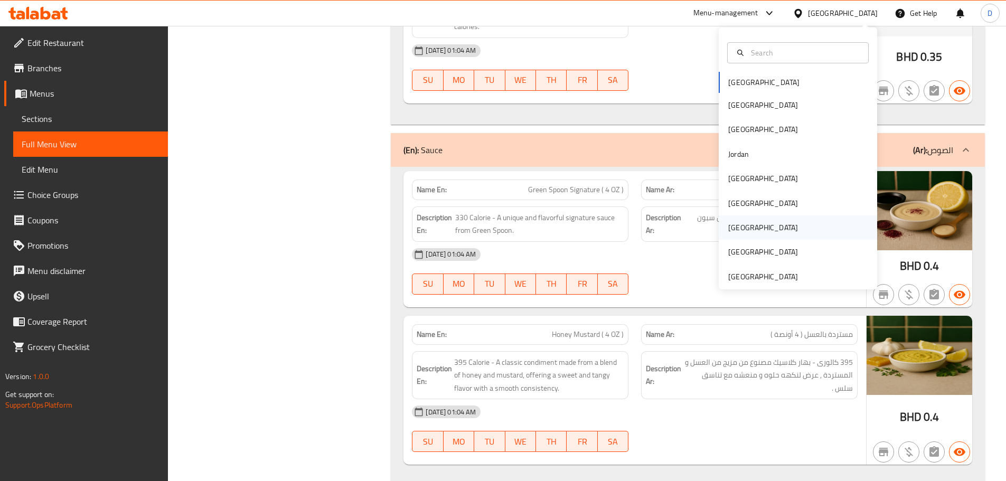
click at [732, 222] on div "[GEOGRAPHIC_DATA]" at bounding box center [763, 228] width 70 height 12
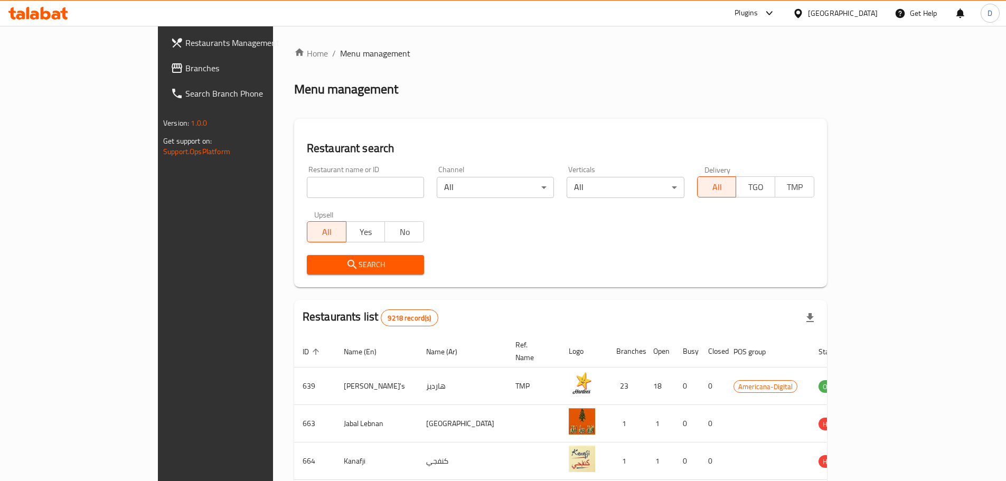
drag, startPoint x: 47, startPoint y: 65, endPoint x: 30, endPoint y: 65, distance: 16.9
click at [185, 65] on span "Branches" at bounding box center [251, 68] width 132 height 13
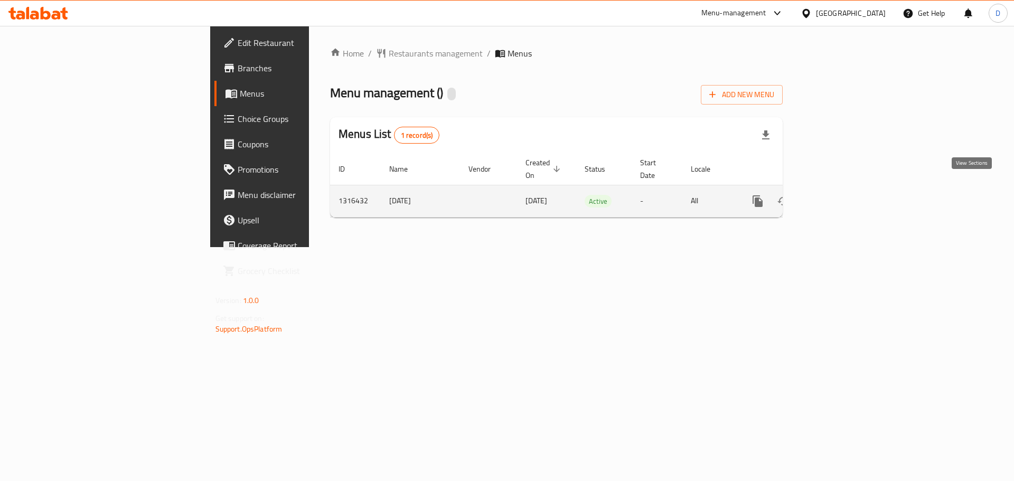
click at [838, 196] on icon "enhanced table" at bounding box center [834, 201] width 10 height 10
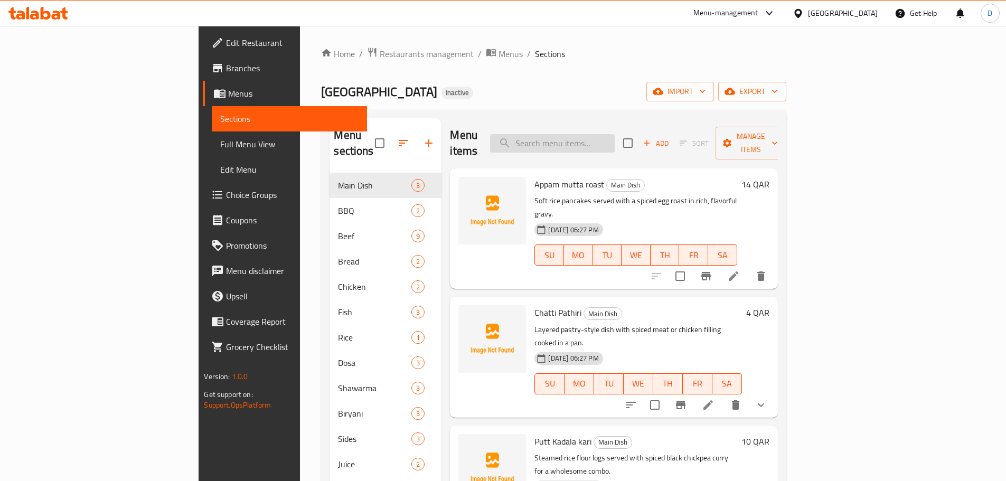
click at [612, 138] on input "search" at bounding box center [552, 143] width 125 height 18
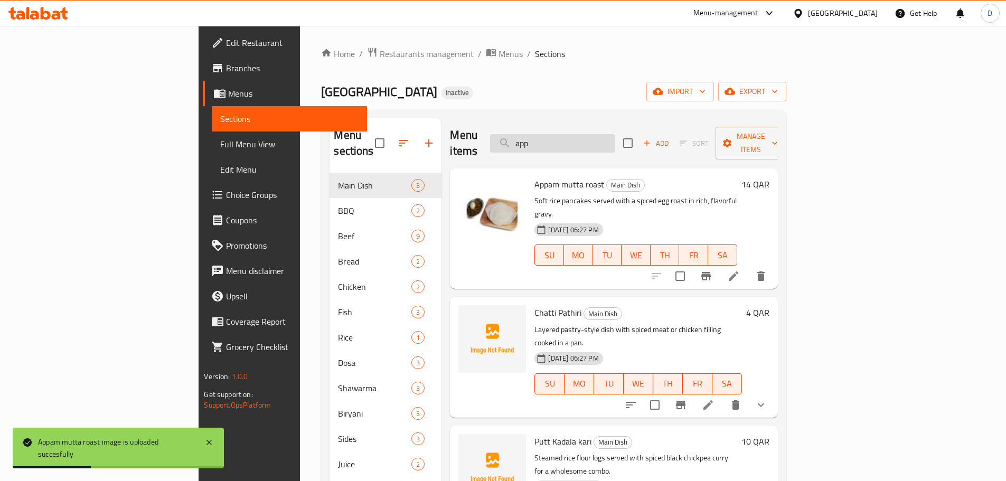
drag, startPoint x: 596, startPoint y: 140, endPoint x: 579, endPoint y: 142, distance: 17.0
click at [579, 142] on input "app" at bounding box center [552, 143] width 125 height 18
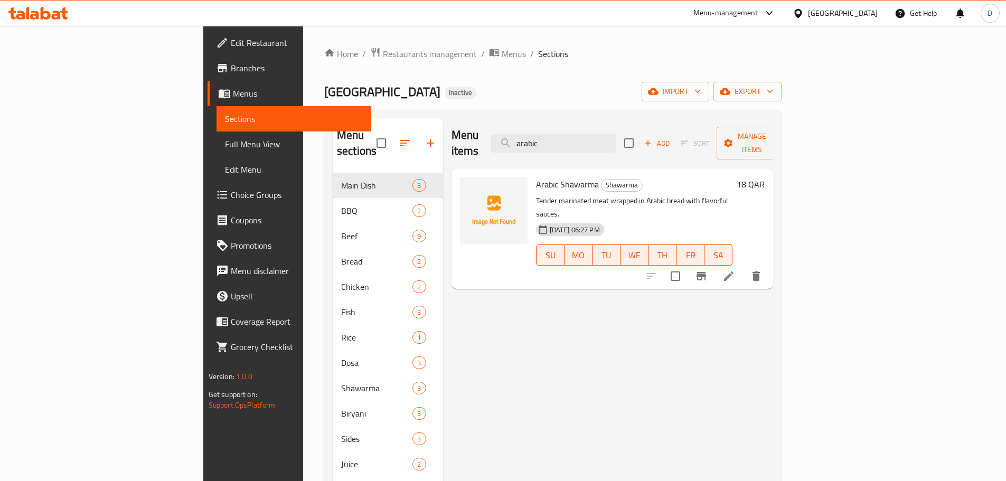
drag, startPoint x: 641, startPoint y: 140, endPoint x: 450, endPoint y: 139, distance: 191.1
click at [451, 139] on div "Menu items arabic Add Sort Manage items" at bounding box center [612, 143] width 322 height 50
type input "avoca"
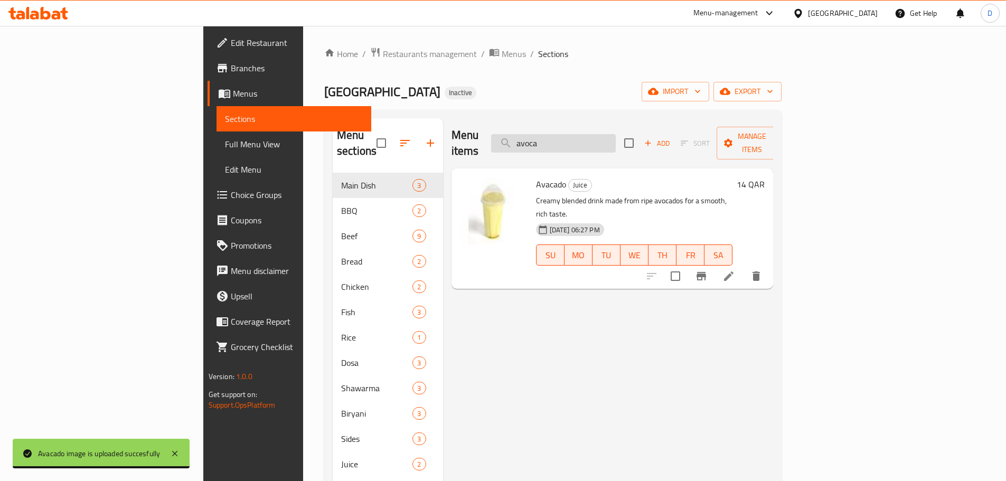
drag, startPoint x: 626, startPoint y: 139, endPoint x: 565, endPoint y: 143, distance: 60.3
click at [565, 143] on input "avoca" at bounding box center [553, 143] width 125 height 18
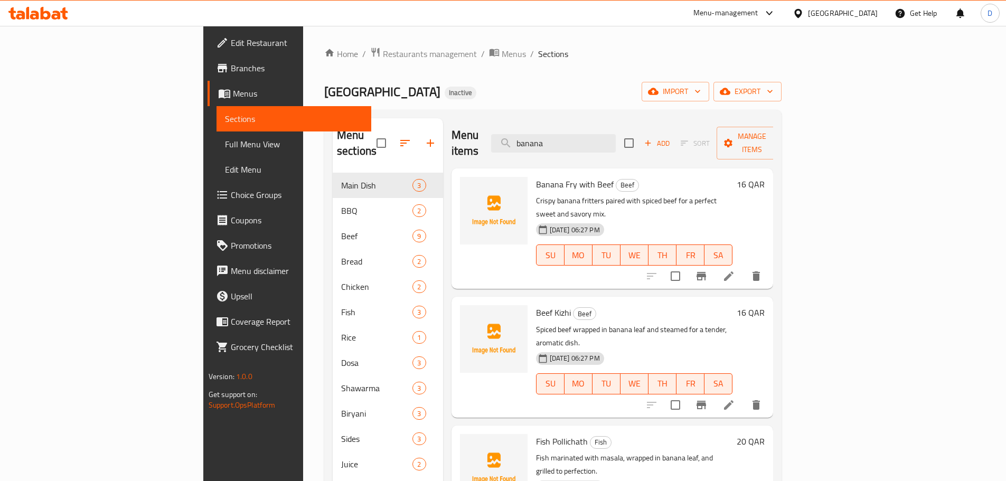
type input "banana"
drag, startPoint x: 634, startPoint y: 130, endPoint x: 537, endPoint y: 136, distance: 96.8
click at [537, 136] on div "Menu items banana Add Sort Manage items" at bounding box center [612, 143] width 322 height 50
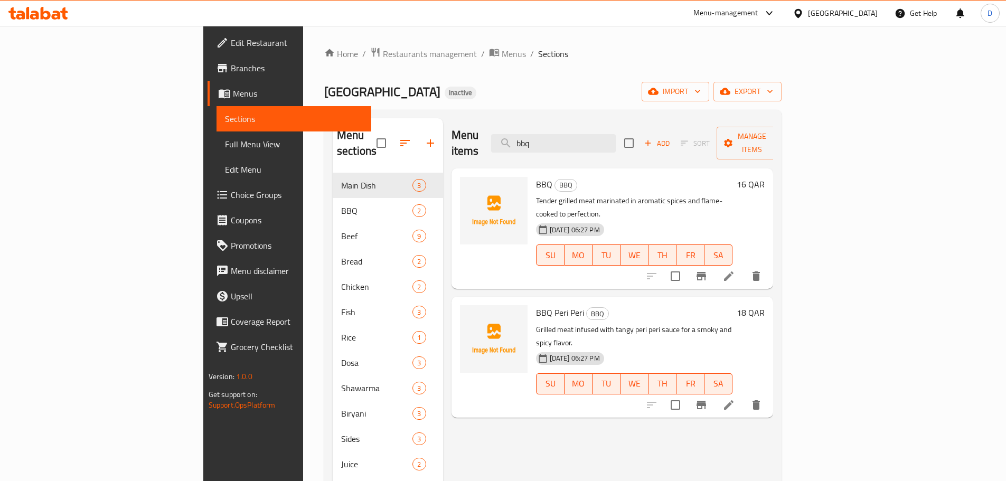
drag, startPoint x: 618, startPoint y: 133, endPoint x: 561, endPoint y: 133, distance: 57.0
click at [561, 133] on div "Menu items bbq Add Sort Manage items" at bounding box center [612, 143] width 322 height 50
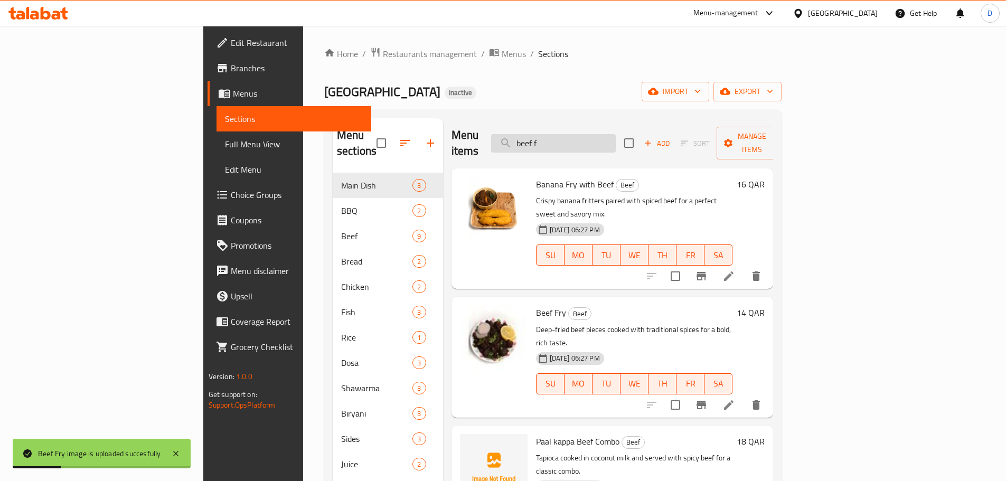
click at [616, 134] on input "beef f" at bounding box center [553, 143] width 125 height 18
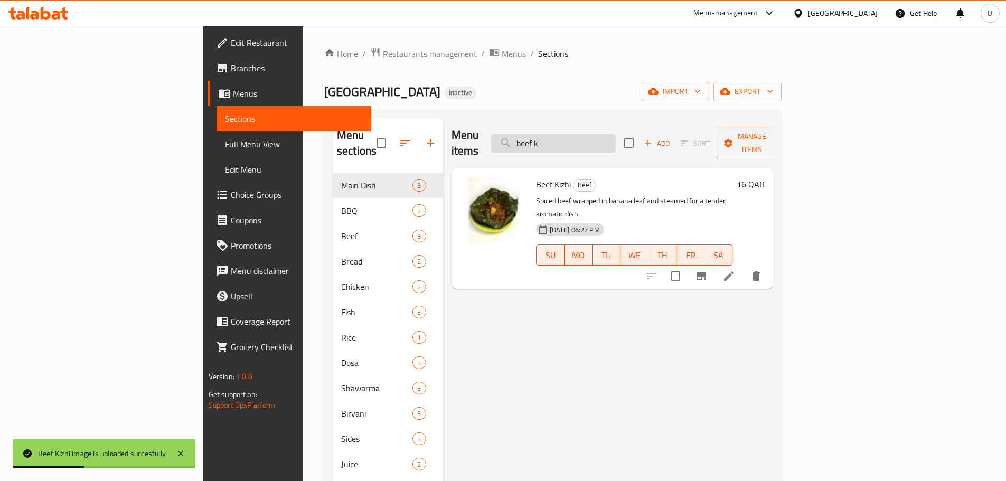
drag, startPoint x: 652, startPoint y: 135, endPoint x: 588, endPoint y: 137, distance: 63.4
click at [588, 137] on input "beef k" at bounding box center [553, 143] width 125 height 18
click at [616, 139] on input "beef k" at bounding box center [553, 143] width 125 height 18
drag, startPoint x: 650, startPoint y: 139, endPoint x: 579, endPoint y: 142, distance: 71.9
click at [579, 142] on input "beef k" at bounding box center [553, 143] width 125 height 18
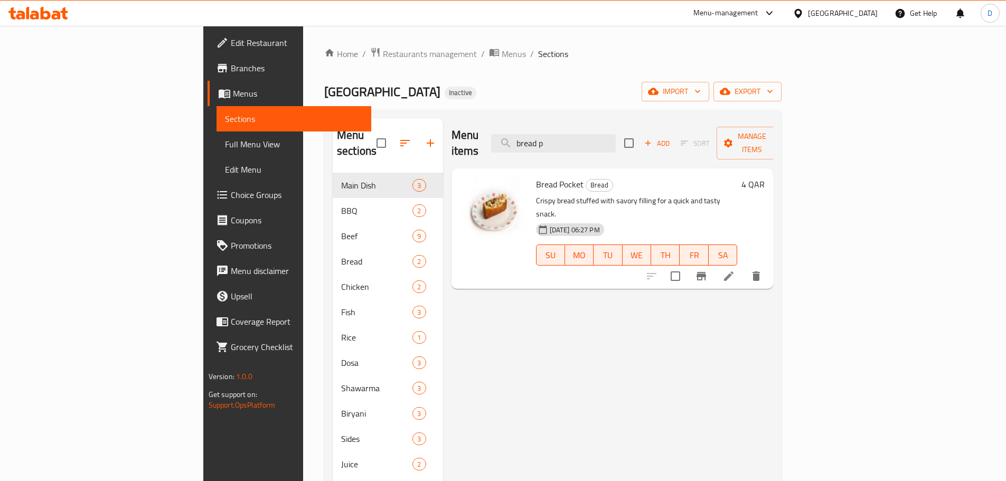
drag, startPoint x: 628, startPoint y: 134, endPoint x: 571, endPoint y: 145, distance: 58.7
click at [571, 145] on div "Menu items bread p Add Sort Manage items" at bounding box center [612, 143] width 322 height 50
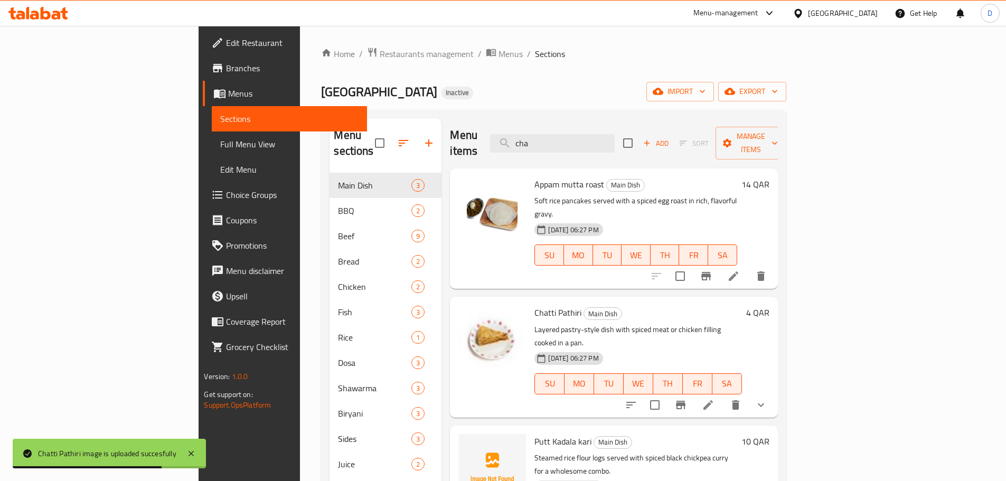
drag, startPoint x: 631, startPoint y: 138, endPoint x: 568, endPoint y: 149, distance: 63.7
click at [568, 149] on div "Menu items cha Add Sort Manage items" at bounding box center [613, 143] width 327 height 50
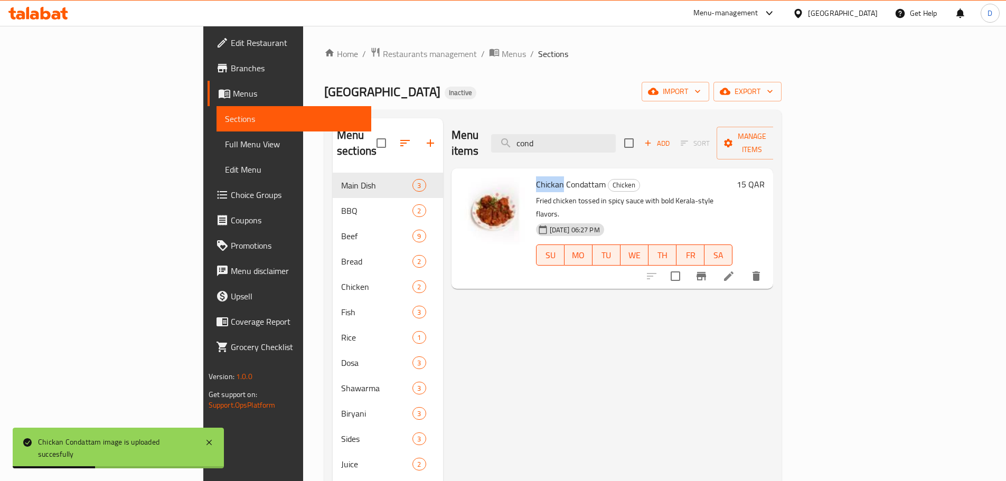
drag, startPoint x: 513, startPoint y: 172, endPoint x: 484, endPoint y: 173, distance: 28.5
click at [532, 173] on div "Chickan Condattam Chicken Fried chicken tossed in spicy sauce with bold Kerala-…" at bounding box center [634, 229] width 205 height 112
copy span "Chickan"
click at [616, 136] on input "cond" at bounding box center [553, 143] width 125 height 18
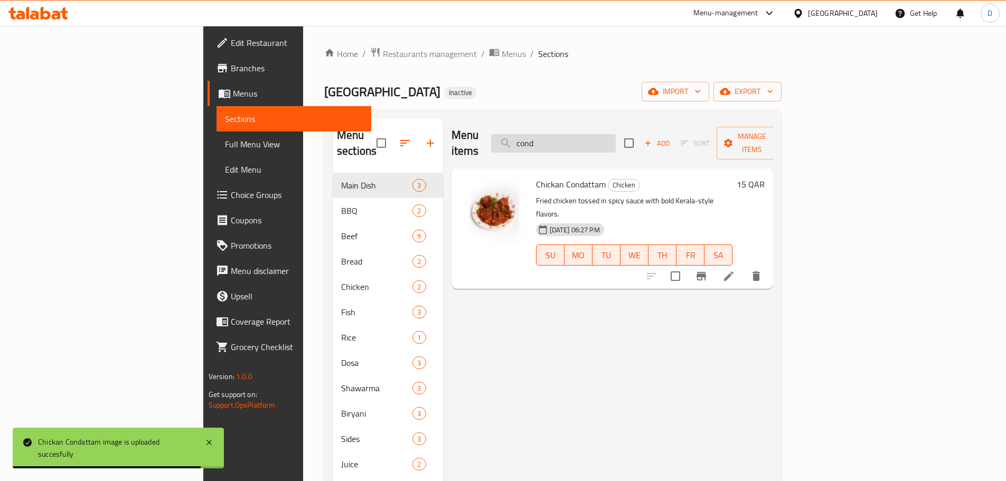
paste input "Chickan"
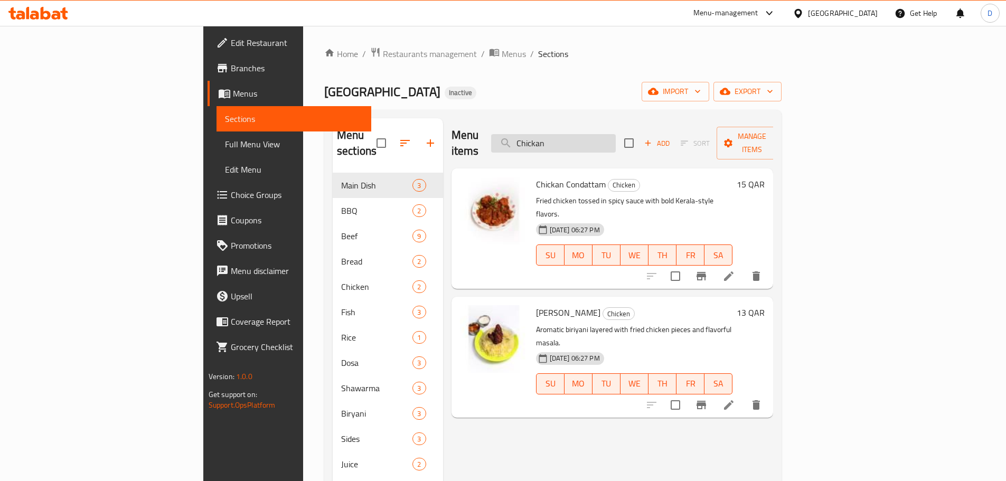
drag, startPoint x: 623, startPoint y: 136, endPoint x: 573, endPoint y: 143, distance: 50.6
click at [573, 143] on input "Chickan" at bounding box center [553, 143] width 125 height 18
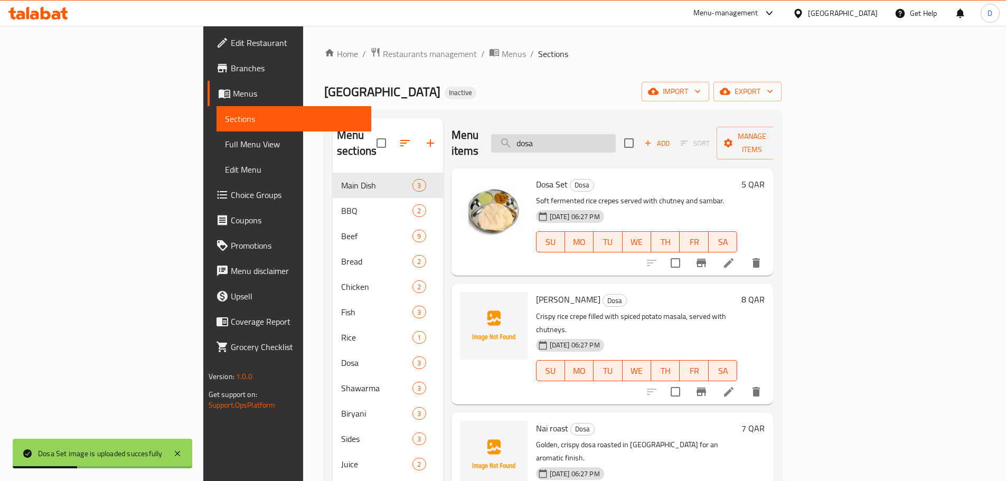
drag, startPoint x: 628, startPoint y: 141, endPoint x: 568, endPoint y: 141, distance: 60.2
click at [568, 141] on input "dosa" at bounding box center [553, 143] width 125 height 18
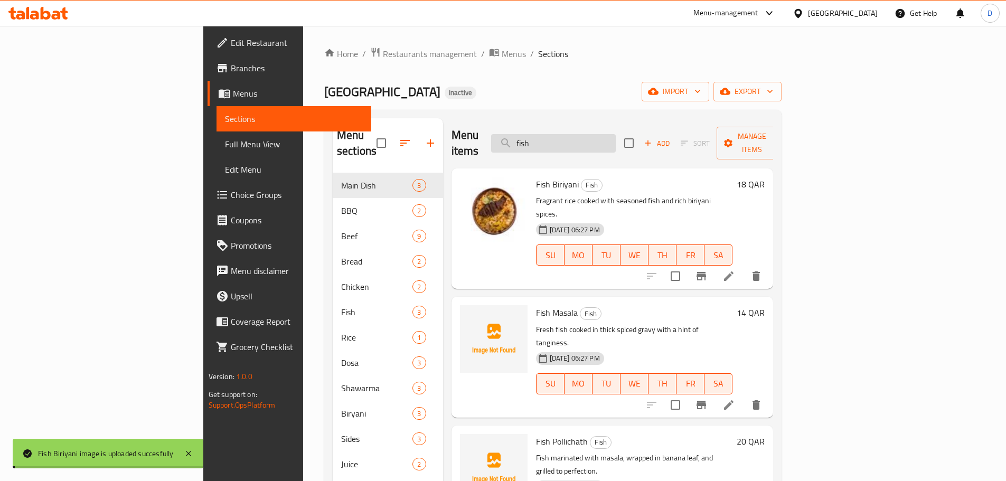
click at [616, 134] on input "fish" at bounding box center [553, 143] width 125 height 18
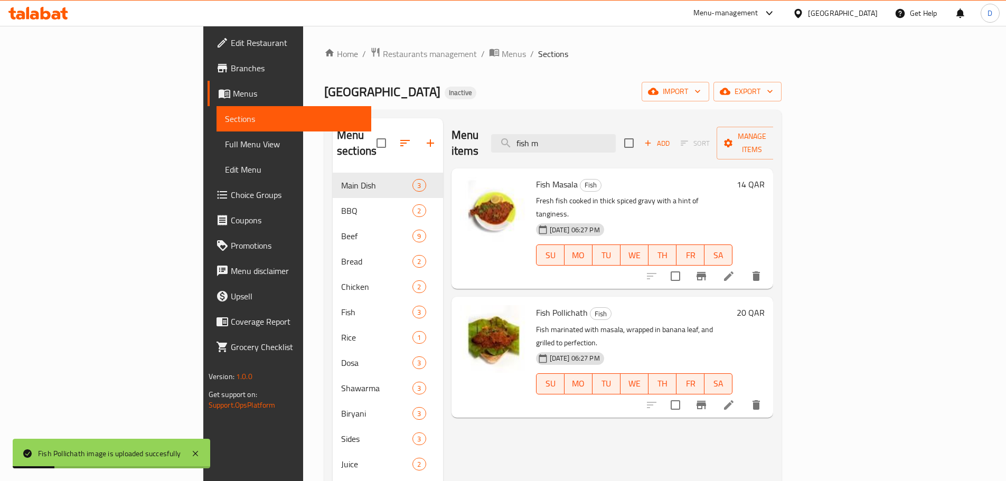
drag, startPoint x: 576, startPoint y: 140, endPoint x: 537, endPoint y: 141, distance: 38.5
click at [537, 141] on div "Menu items fish m Add Sort Manage items" at bounding box center [612, 143] width 322 height 50
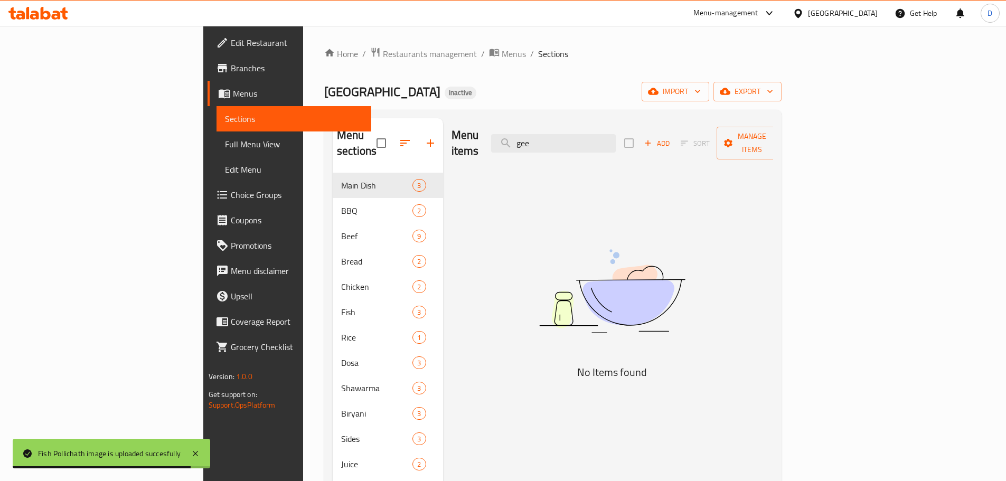
drag, startPoint x: 624, startPoint y: 134, endPoint x: 545, endPoint y: 146, distance: 80.1
click at [545, 146] on div "Menu items gee Add Sort Manage items" at bounding box center [612, 143] width 322 height 50
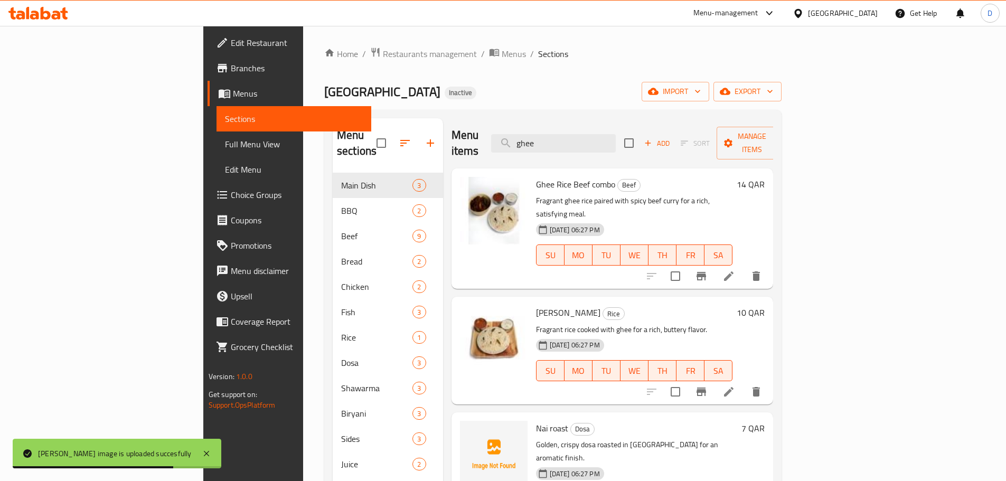
drag, startPoint x: 625, startPoint y: 141, endPoint x: 512, endPoint y: 143, distance: 113.0
click at [512, 143] on div "Menu items ghee Add Sort Manage items" at bounding box center [612, 143] width 322 height 50
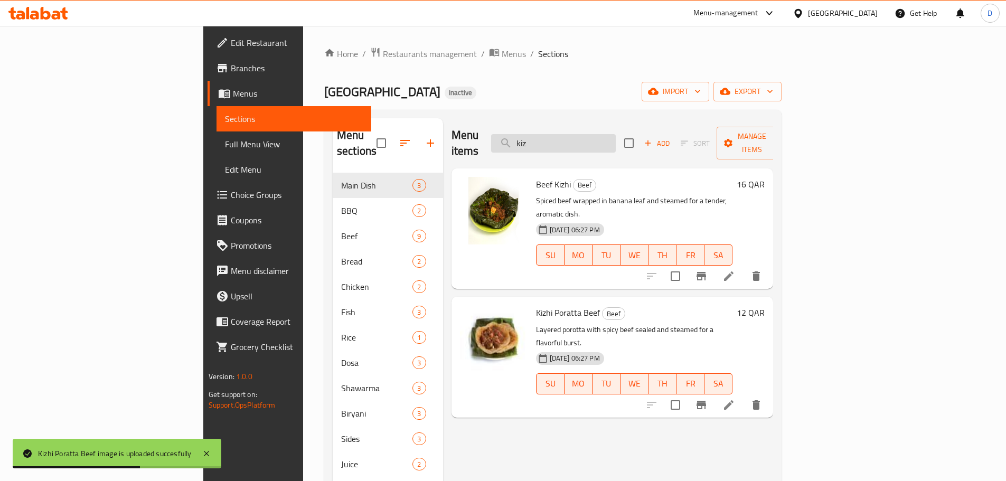
drag, startPoint x: 624, startPoint y: 143, endPoint x: 565, endPoint y: 143, distance: 58.6
click at [565, 143] on input "kiz" at bounding box center [553, 143] width 125 height 18
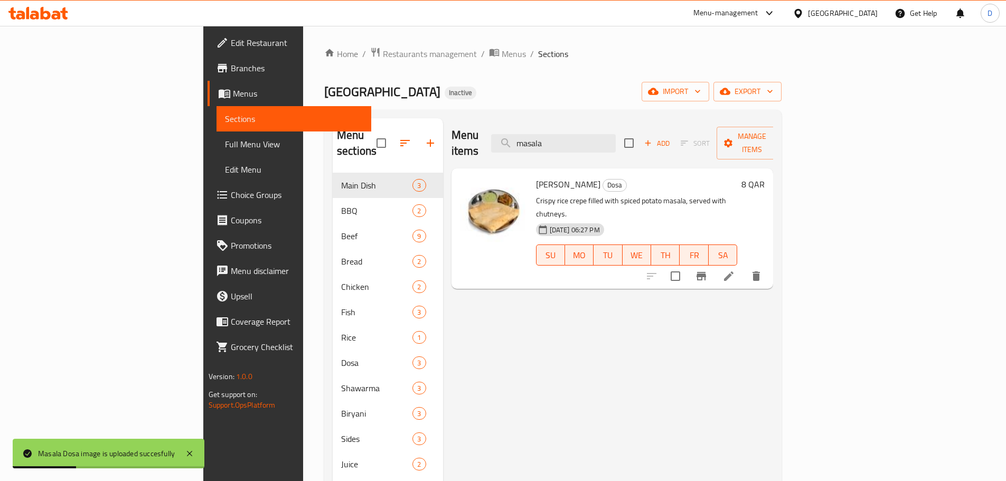
drag, startPoint x: 630, startPoint y: 136, endPoint x: 552, endPoint y: 137, distance: 77.6
click at [552, 137] on div "Menu items masala Add Sort Manage items" at bounding box center [612, 143] width 322 height 50
drag, startPoint x: 633, startPoint y: 137, endPoint x: 578, endPoint y: 130, distance: 55.3
click at [578, 134] on input "nai" at bounding box center [553, 143] width 125 height 18
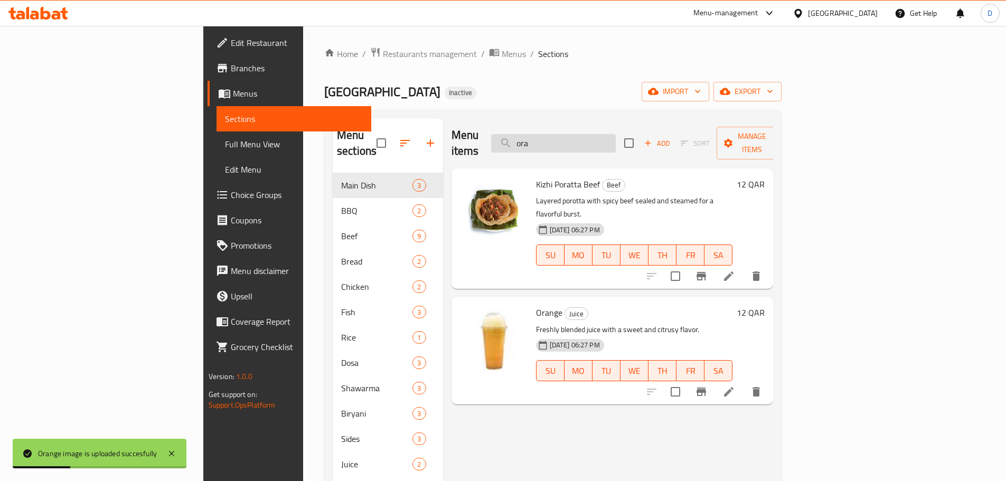
drag, startPoint x: 627, startPoint y: 130, endPoint x: 570, endPoint y: 137, distance: 56.9
click at [570, 137] on input "ora" at bounding box center [553, 143] width 125 height 18
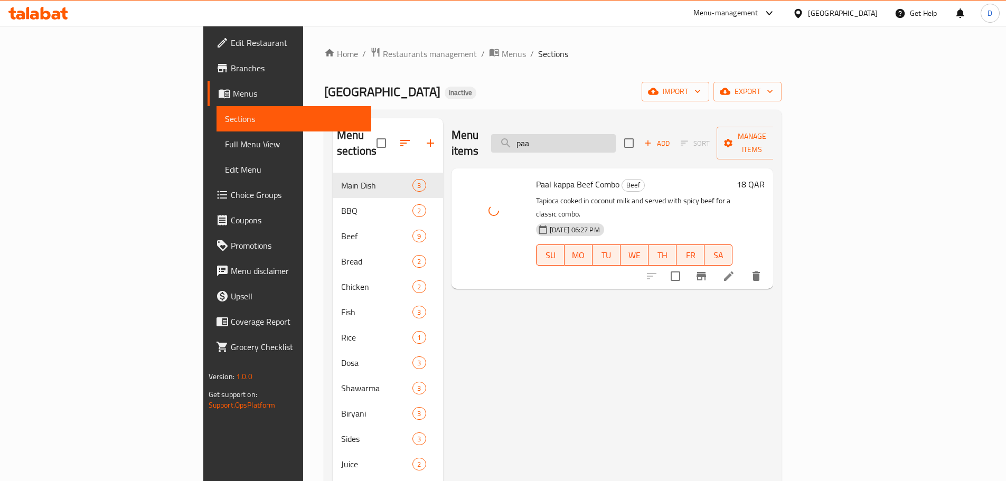
click at [616, 138] on input "paa" at bounding box center [553, 143] width 125 height 18
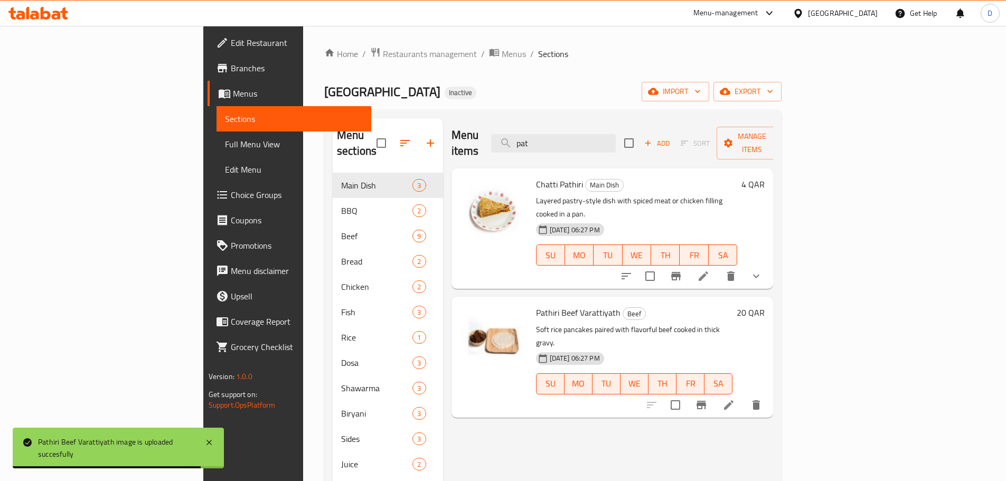
drag, startPoint x: 624, startPoint y: 137, endPoint x: 518, endPoint y: 133, distance: 106.2
click at [518, 133] on div "Menu items pat Add Sort Manage items" at bounding box center [612, 143] width 322 height 50
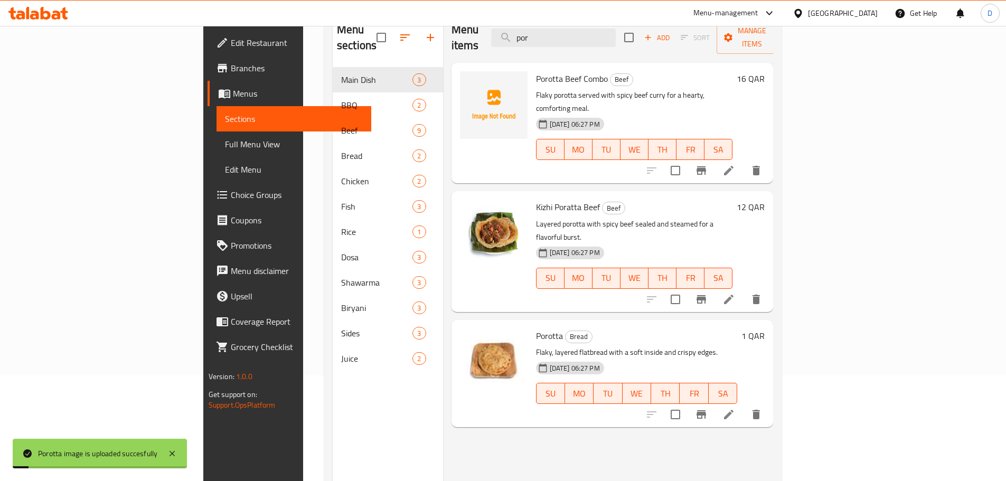
scroll to position [53, 0]
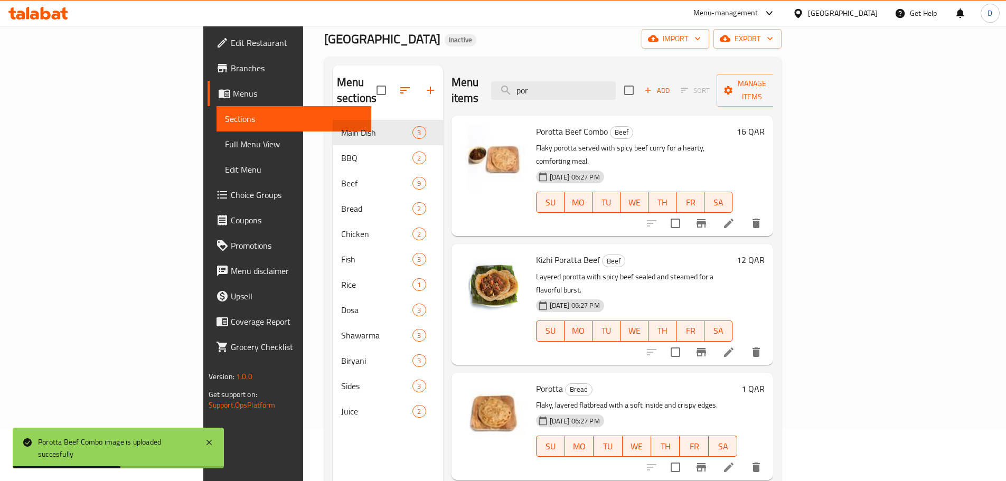
drag, startPoint x: 614, startPoint y: 88, endPoint x: 557, endPoint y: 88, distance: 56.5
click at [557, 88] on div "Menu items por Add Sort Manage items" at bounding box center [612, 90] width 322 height 50
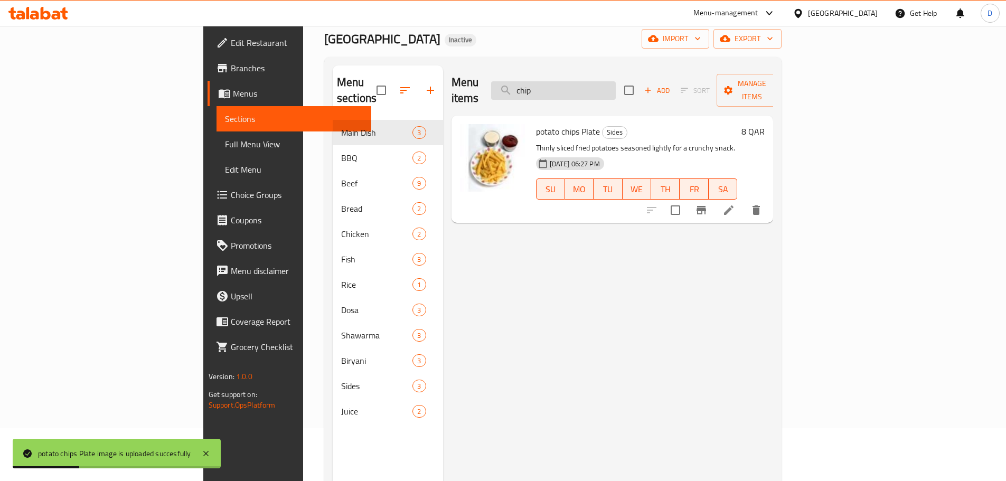
drag, startPoint x: 609, startPoint y: 85, endPoint x: 572, endPoint y: 88, distance: 37.1
click at [572, 88] on input "chip" at bounding box center [553, 90] width 125 height 18
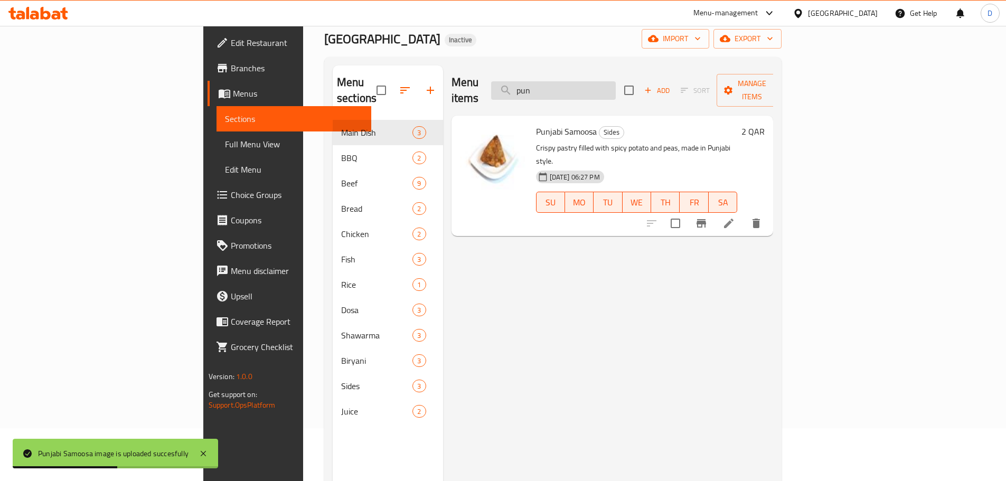
click at [574, 88] on input "pun" at bounding box center [553, 90] width 125 height 18
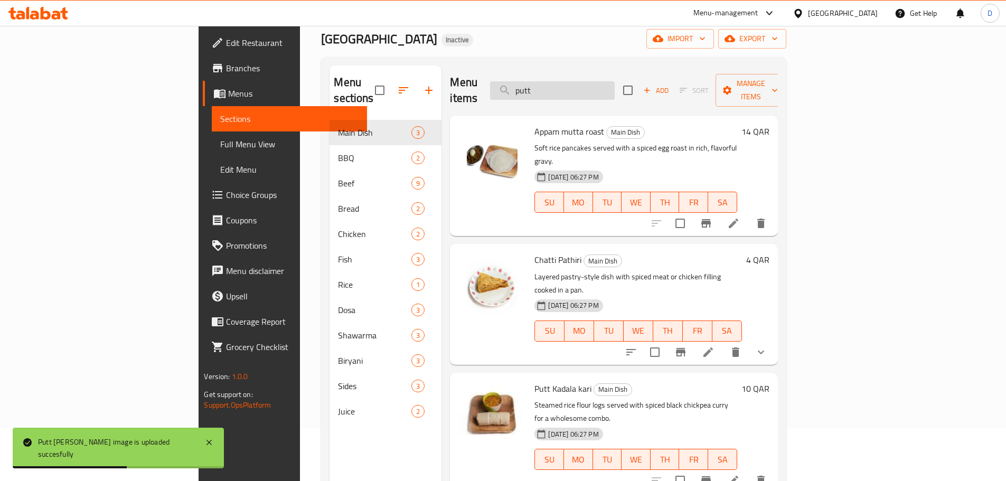
drag, startPoint x: 628, startPoint y: 83, endPoint x: 569, endPoint y: 88, distance: 58.8
click at [569, 88] on input "putt" at bounding box center [552, 90] width 125 height 18
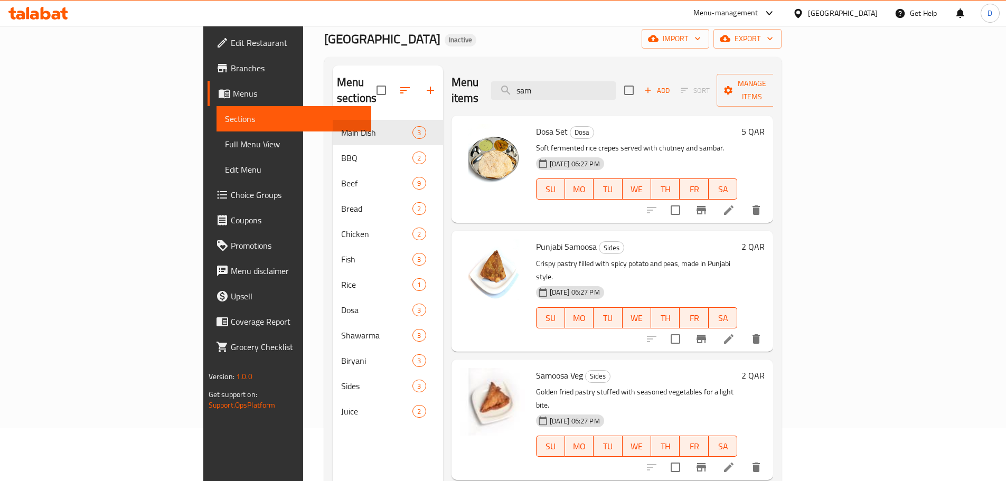
drag, startPoint x: 622, startPoint y: 84, endPoint x: 563, endPoint y: 87, distance: 59.7
click at [563, 87] on div "Menu items sam Add Sort Manage items" at bounding box center [612, 90] width 322 height 50
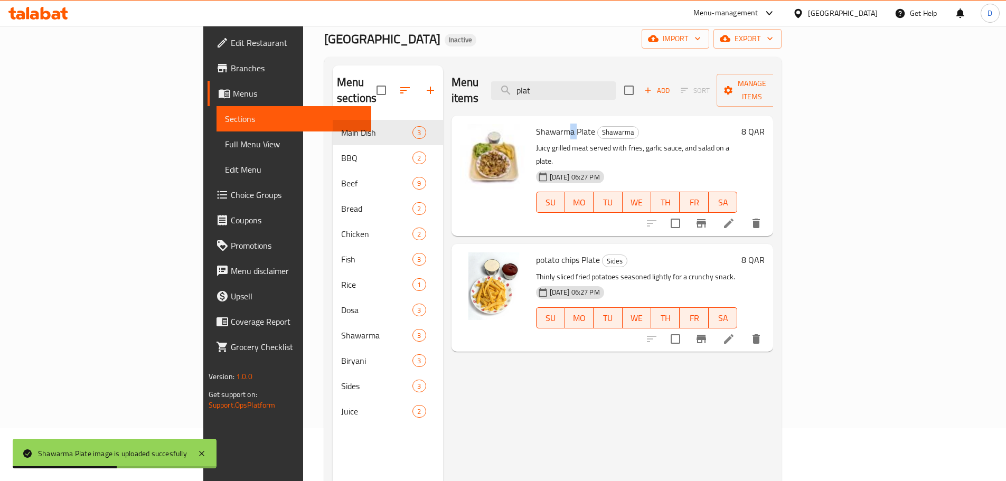
drag, startPoint x: 524, startPoint y: 119, endPoint x: 631, endPoint y: 76, distance: 114.9
click at [536, 124] on span "Shawarma Plate" at bounding box center [565, 132] width 59 height 16
drag, startPoint x: 620, startPoint y: 88, endPoint x: 559, endPoint y: 91, distance: 61.9
click at [559, 91] on div "Menu items plat Add Sort Manage items" at bounding box center [612, 90] width 322 height 50
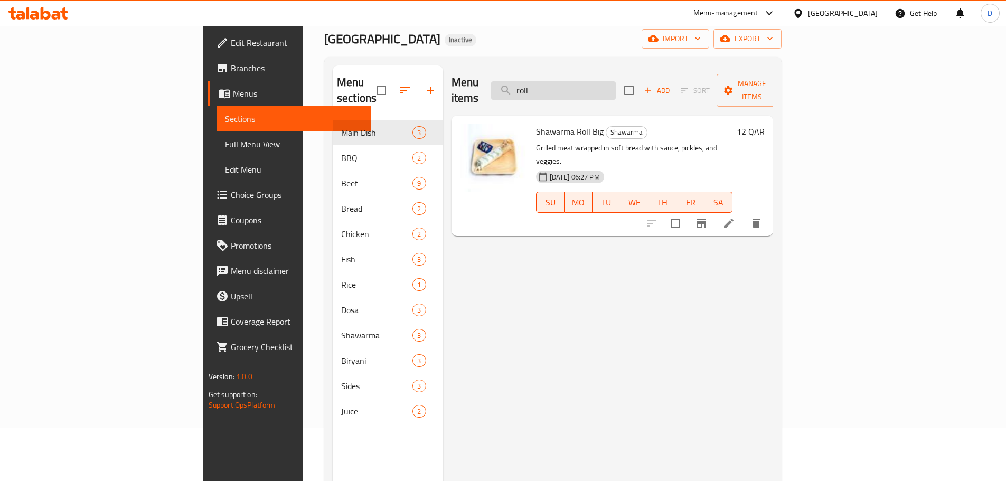
drag, startPoint x: 602, startPoint y: 82, endPoint x: 571, endPoint y: 82, distance: 31.2
click at [571, 82] on input "roll" at bounding box center [553, 90] width 125 height 18
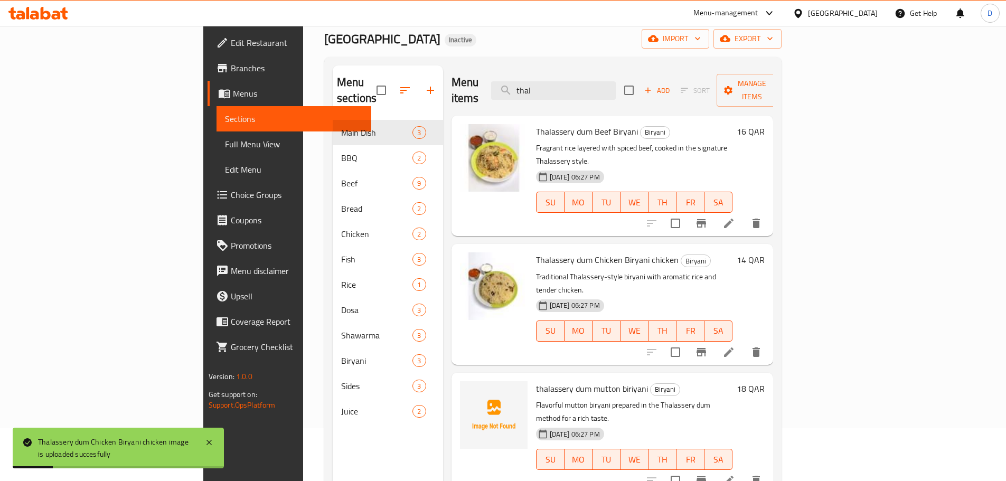
drag, startPoint x: 630, startPoint y: 87, endPoint x: 558, endPoint y: 87, distance: 72.3
click at [558, 87] on div "Menu items thal Add Sort Manage items" at bounding box center [612, 90] width 322 height 50
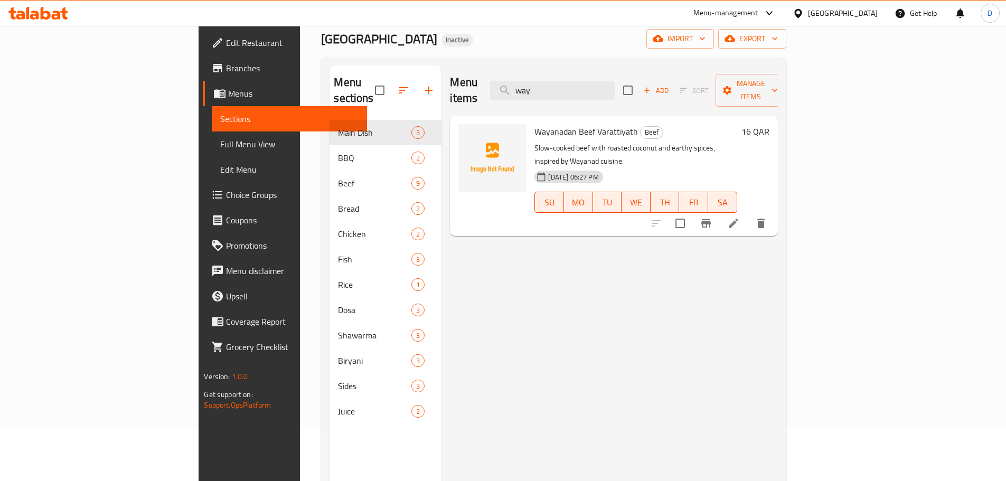
type input "way"
click at [220, 141] on span "Full Menu View" at bounding box center [289, 144] width 138 height 13
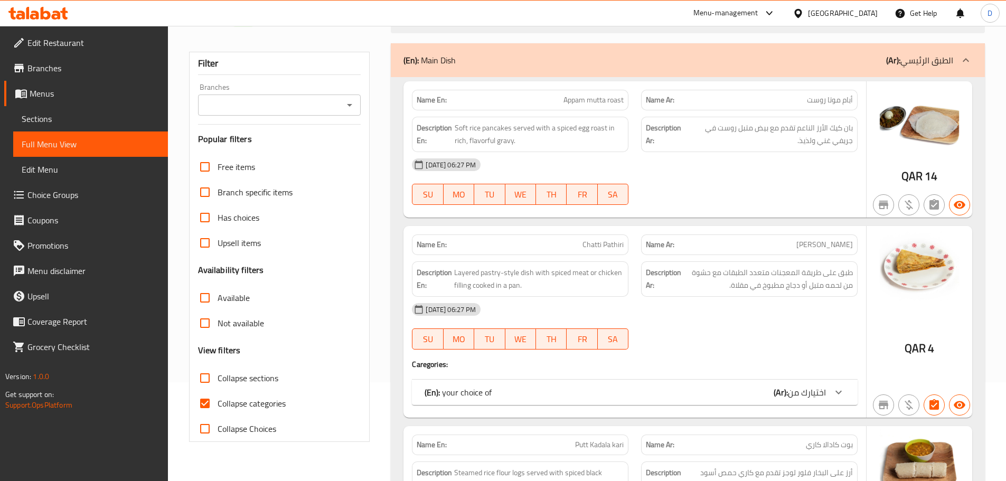
scroll to position [158, 0]
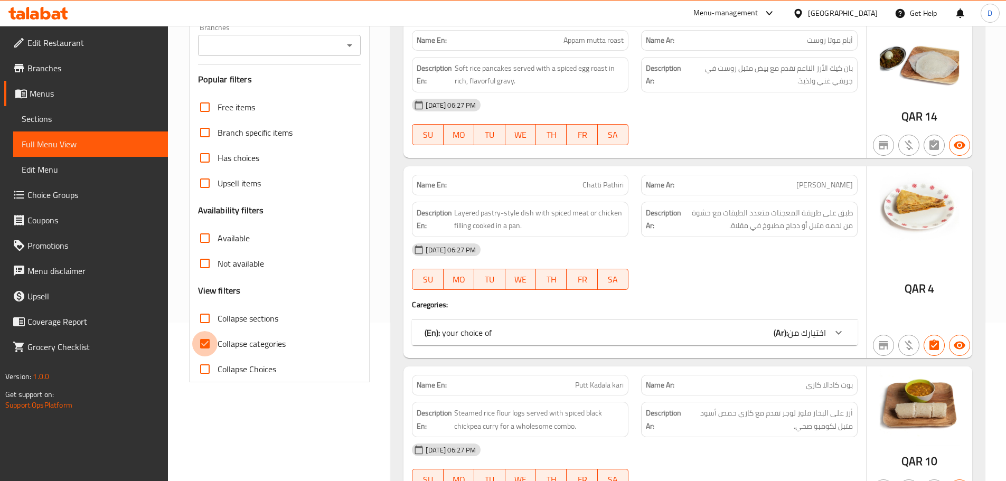
drag, startPoint x: 210, startPoint y: 342, endPoint x: 486, endPoint y: 215, distance: 303.8
click at [211, 343] on input "Collapse categories" at bounding box center [204, 343] width 25 height 25
checkbox input "false"
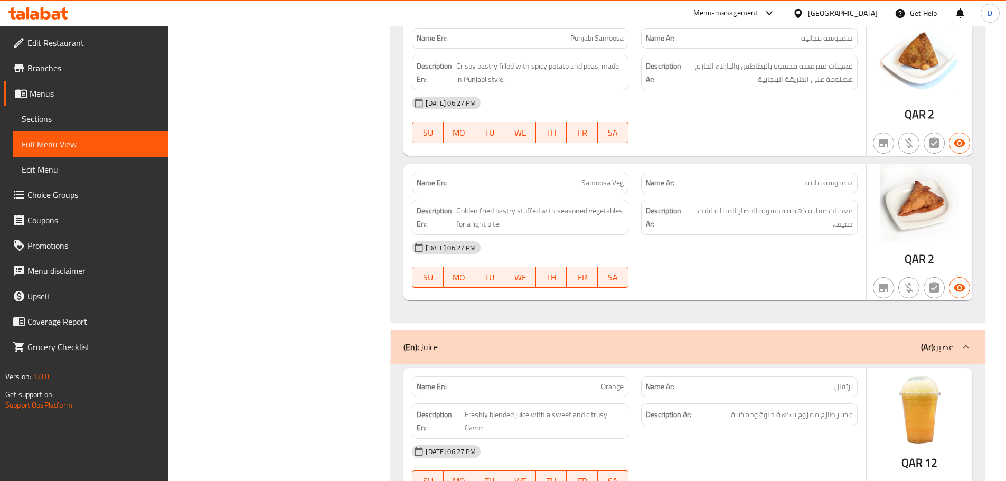
scroll to position [5554, 0]
click at [43, 97] on span "Menus" at bounding box center [95, 93] width 130 height 13
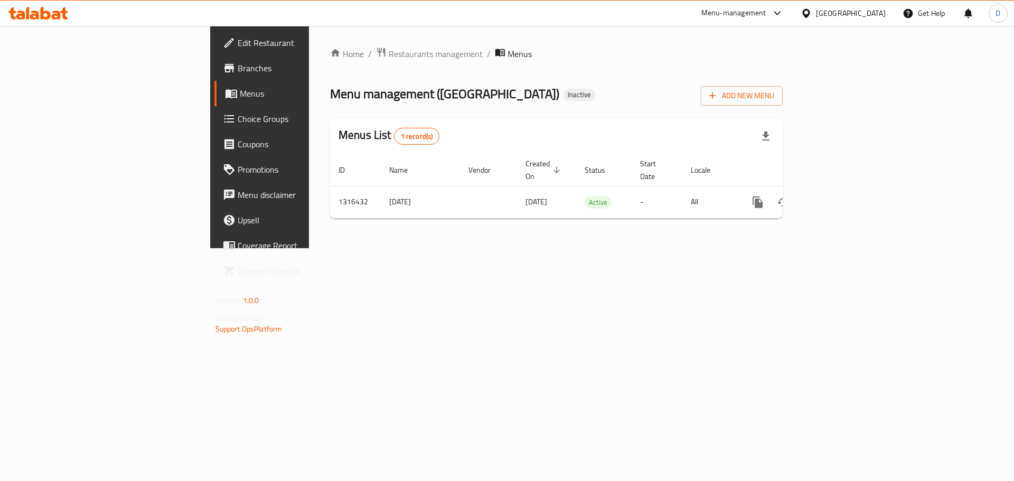
click at [882, 13] on div "Qatar" at bounding box center [851, 13] width 70 height 12
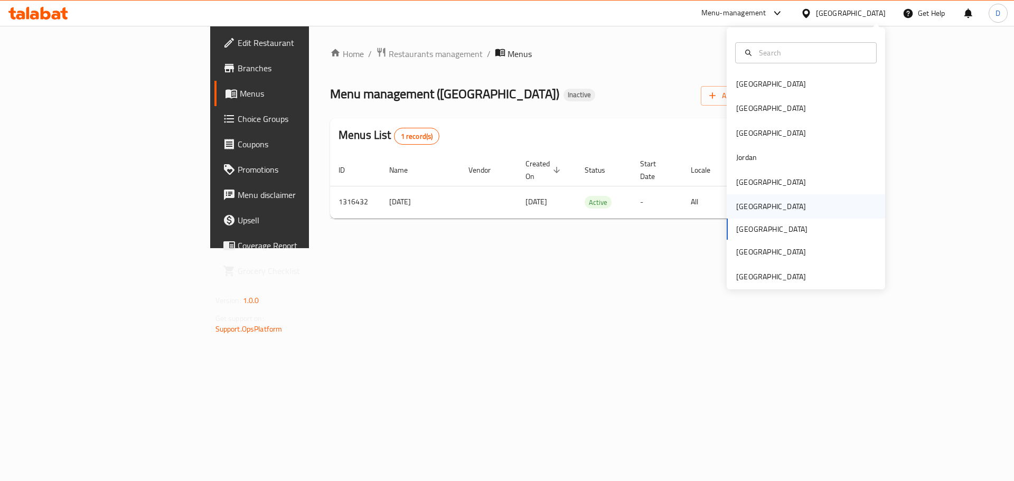
click at [741, 202] on div "Oman" at bounding box center [771, 207] width 70 height 12
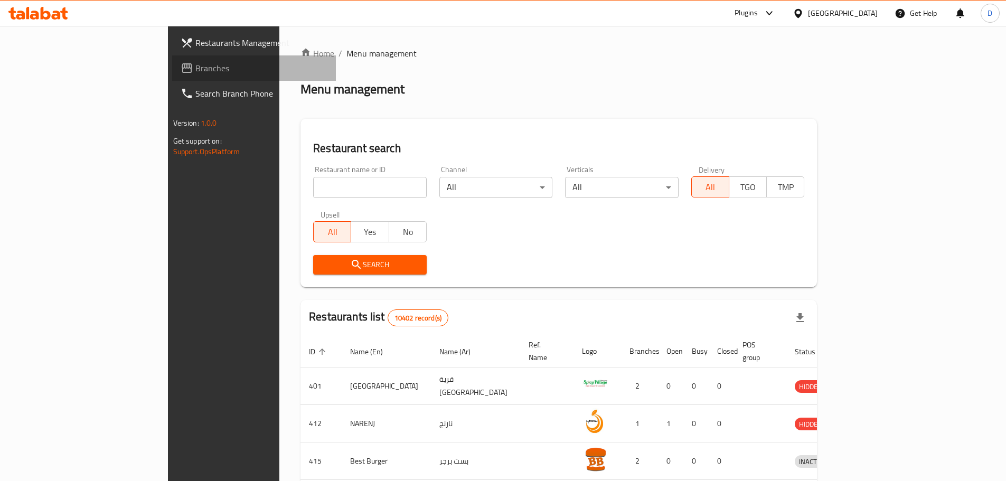
click at [195, 67] on span "Branches" at bounding box center [261, 68] width 132 height 13
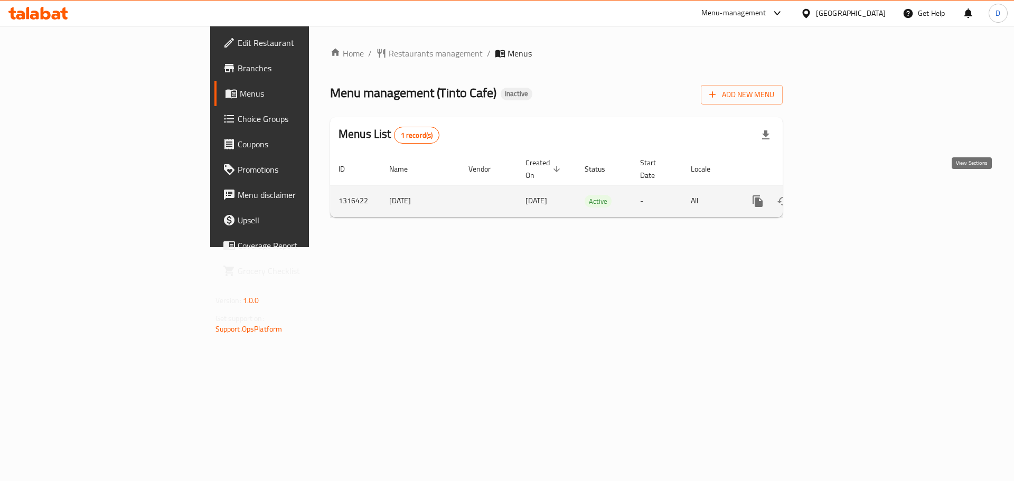
click at [840, 195] on icon "enhanced table" at bounding box center [833, 201] width 13 height 13
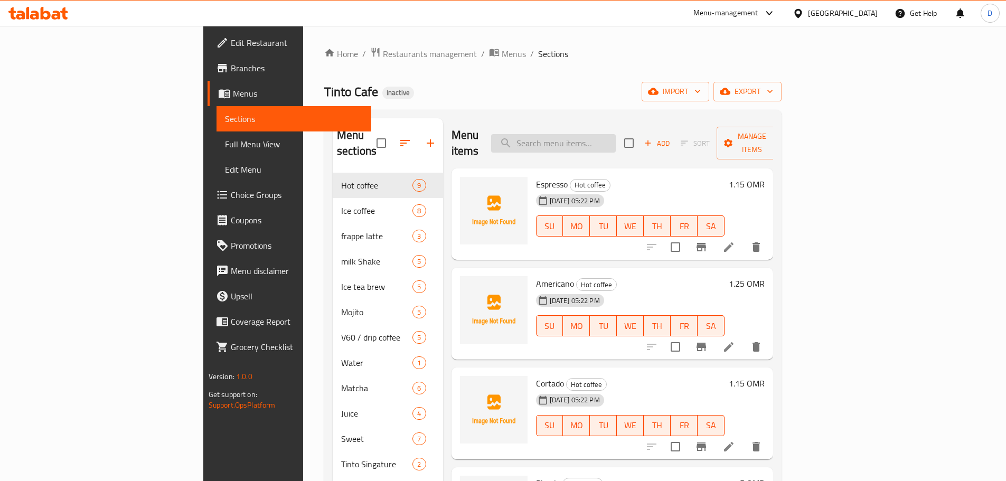
click at [614, 134] on input "search" at bounding box center [553, 143] width 125 height 18
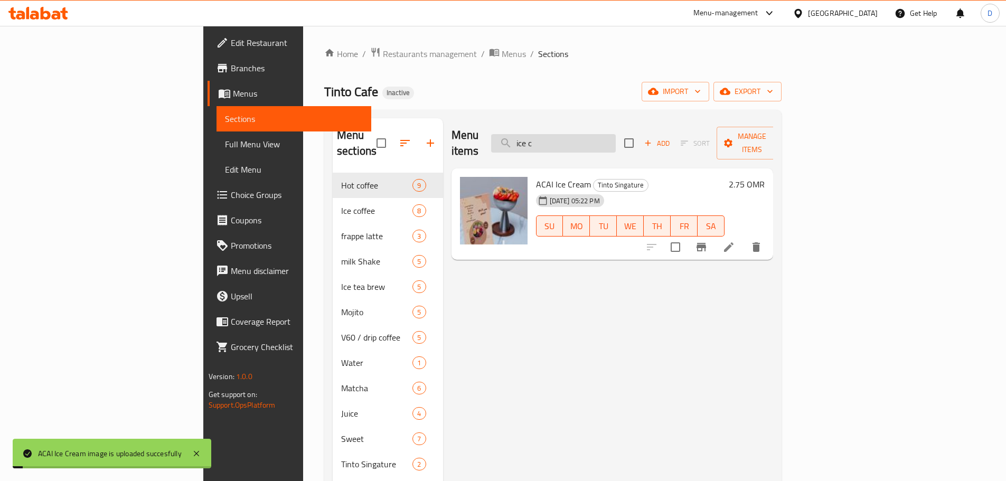
click at [616, 137] on input "ice c" at bounding box center [553, 143] width 125 height 18
drag, startPoint x: 622, startPoint y: 136, endPoint x: 565, endPoint y: 144, distance: 58.0
click at [565, 144] on input "ice c" at bounding box center [553, 143] width 125 height 18
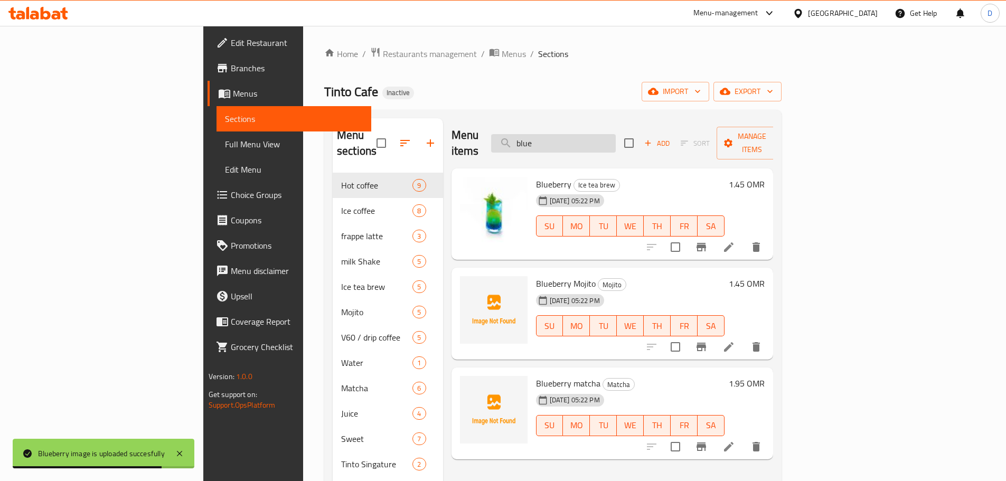
drag, startPoint x: 627, startPoint y: 134, endPoint x: 575, endPoint y: 144, distance: 52.1
click at [575, 144] on input "blue" at bounding box center [553, 143] width 125 height 18
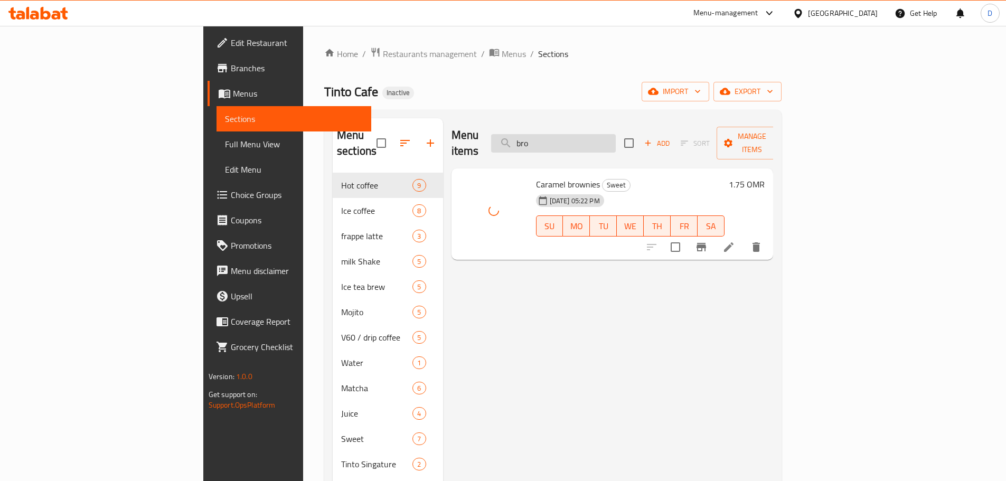
click at [616, 136] on input "bro" at bounding box center [553, 143] width 125 height 18
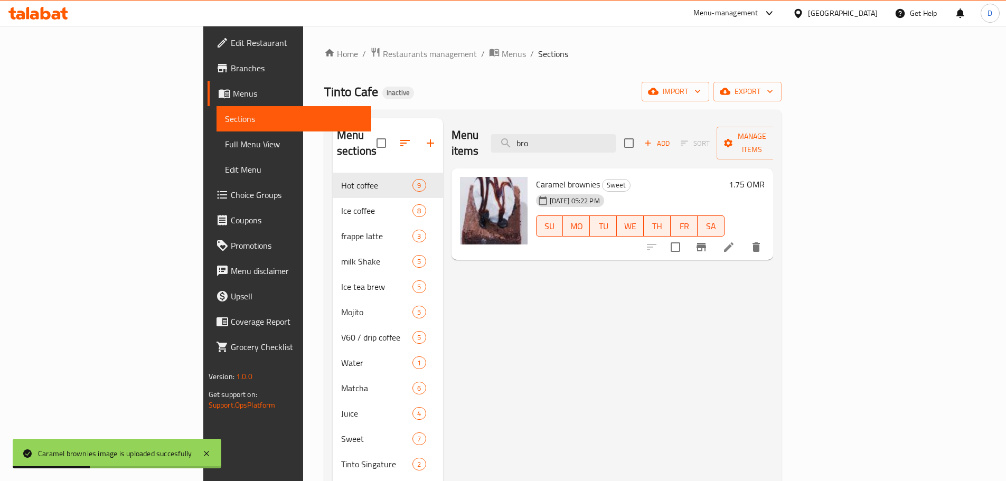
drag, startPoint x: 620, startPoint y: 136, endPoint x: 560, endPoint y: 142, distance: 60.5
click at [560, 142] on div "Menu items bro Add Sort Manage items" at bounding box center [612, 143] width 322 height 50
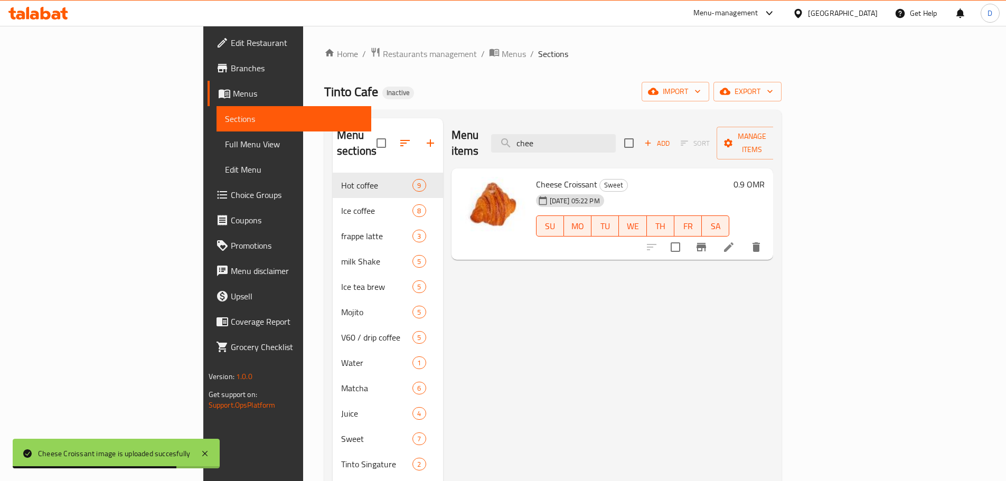
drag, startPoint x: 622, startPoint y: 135, endPoint x: 561, endPoint y: 138, distance: 61.9
click at [561, 138] on div "Menu items chee Add Sort Manage items" at bounding box center [612, 143] width 322 height 50
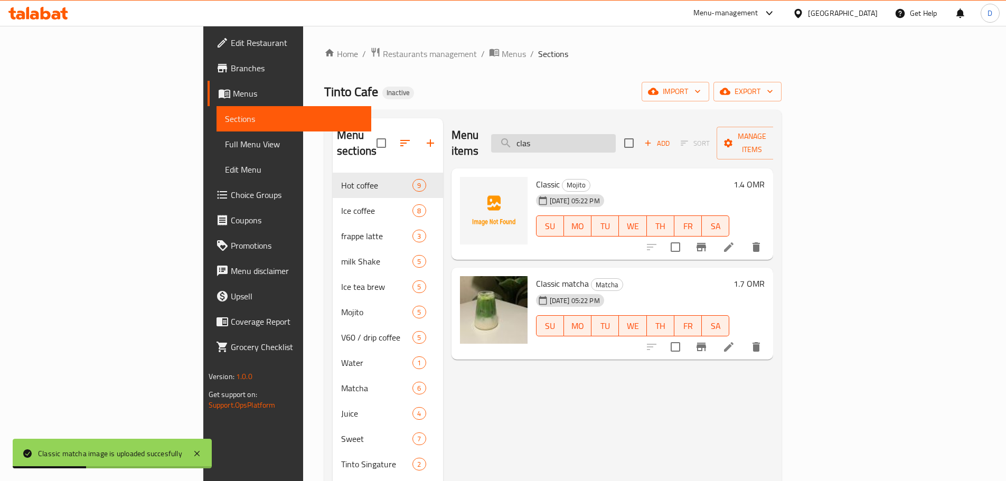
drag, startPoint x: 621, startPoint y: 137, endPoint x: 568, endPoint y: 144, distance: 53.8
click at [568, 144] on input "clas" at bounding box center [553, 143] width 125 height 18
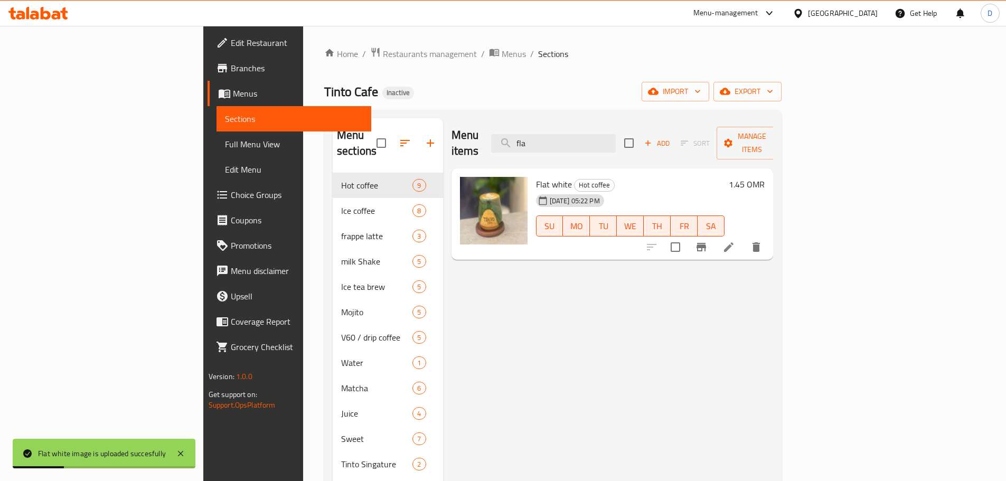
drag, startPoint x: 619, startPoint y: 134, endPoint x: 563, endPoint y: 142, distance: 56.6
click at [563, 142] on div "Menu items fla Add Sort Manage items" at bounding box center [612, 143] width 322 height 50
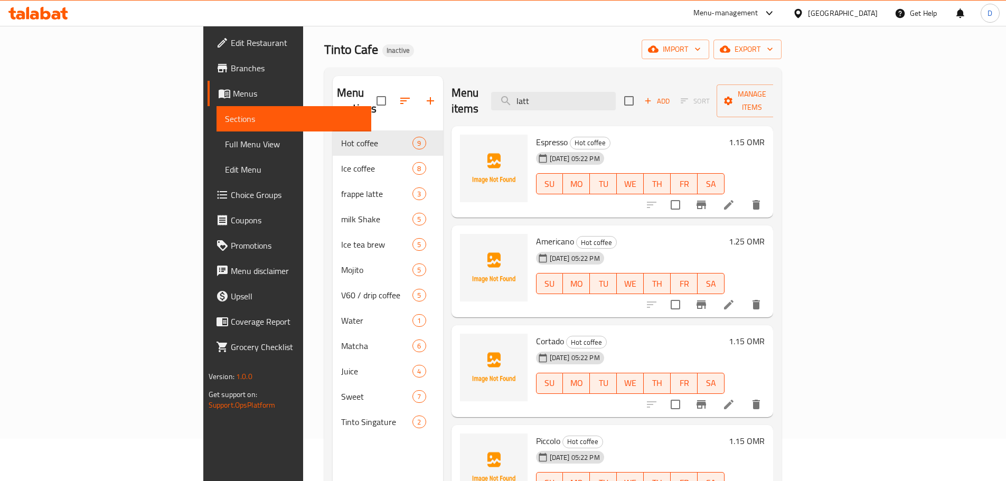
drag, startPoint x: 603, startPoint y: 95, endPoint x: 572, endPoint y: 105, distance: 32.7
click at [572, 105] on div "Menu items latt Add Sort Manage items" at bounding box center [612, 101] width 322 height 50
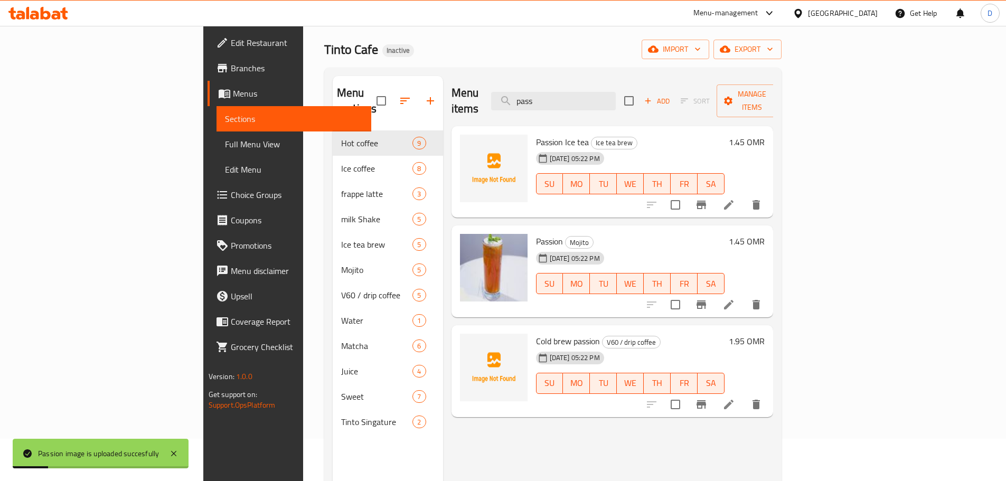
drag, startPoint x: 625, startPoint y: 92, endPoint x: 563, endPoint y: 103, distance: 62.8
click at [563, 103] on div "Menu items pass Add Sort Manage items" at bounding box center [612, 101] width 322 height 50
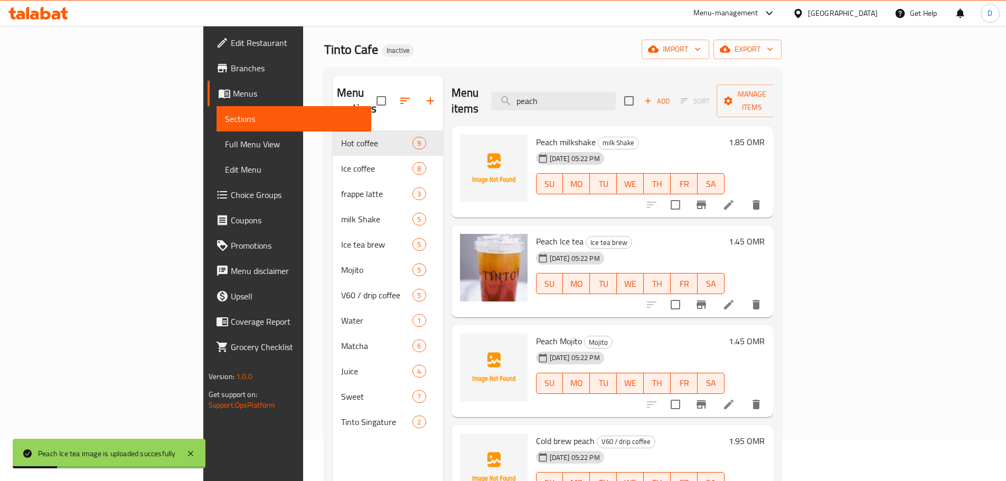
drag, startPoint x: 622, startPoint y: 92, endPoint x: 553, endPoint y: 104, distance: 70.7
click at [553, 104] on div "Menu items peach Add Sort Manage items" at bounding box center [612, 101] width 322 height 50
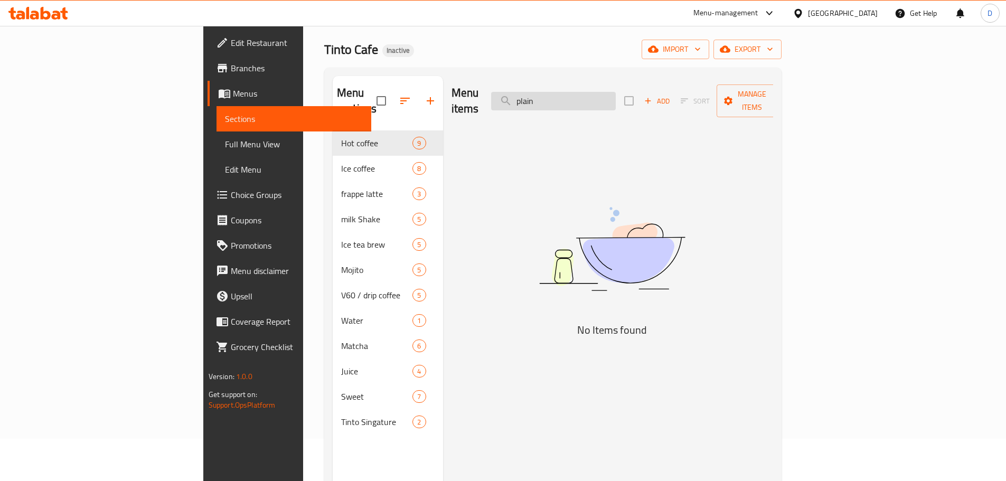
drag, startPoint x: 631, startPoint y: 90, endPoint x: 571, endPoint y: 99, distance: 61.4
click at [571, 99] on input "plain" at bounding box center [553, 101] width 125 height 18
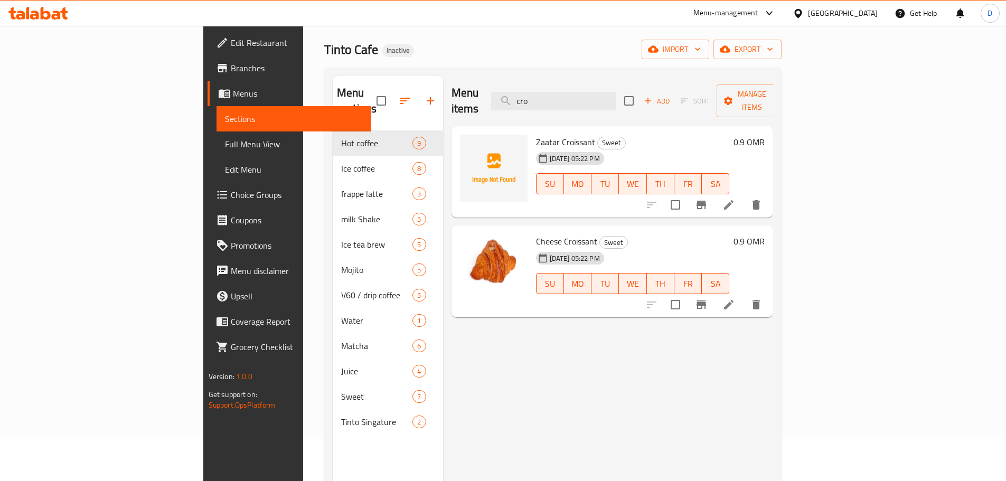
drag, startPoint x: 613, startPoint y: 89, endPoint x: 540, endPoint y: 92, distance: 73.5
click at [540, 92] on div "Menu items cro Add Sort Manage items" at bounding box center [612, 101] width 322 height 50
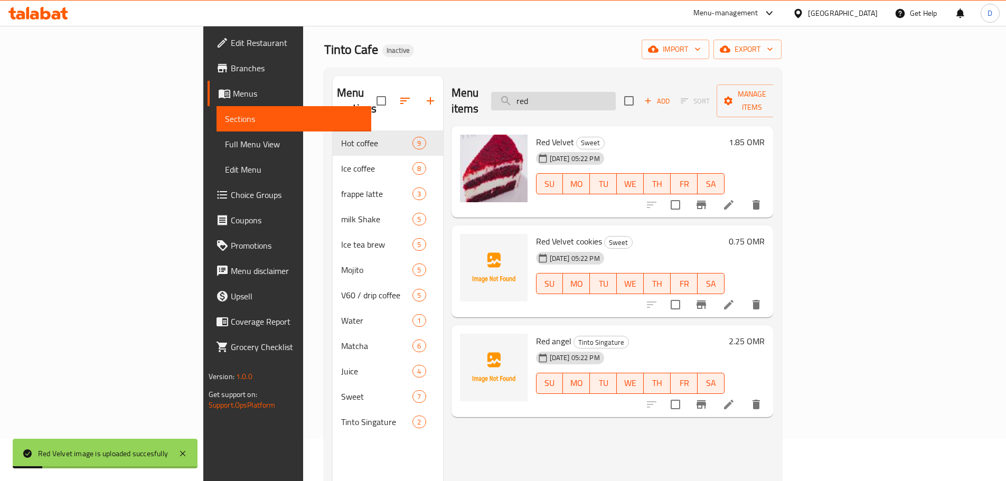
drag, startPoint x: 624, startPoint y: 92, endPoint x: 567, endPoint y: 97, distance: 57.2
click at [567, 97] on input "red" at bounding box center [553, 101] width 125 height 18
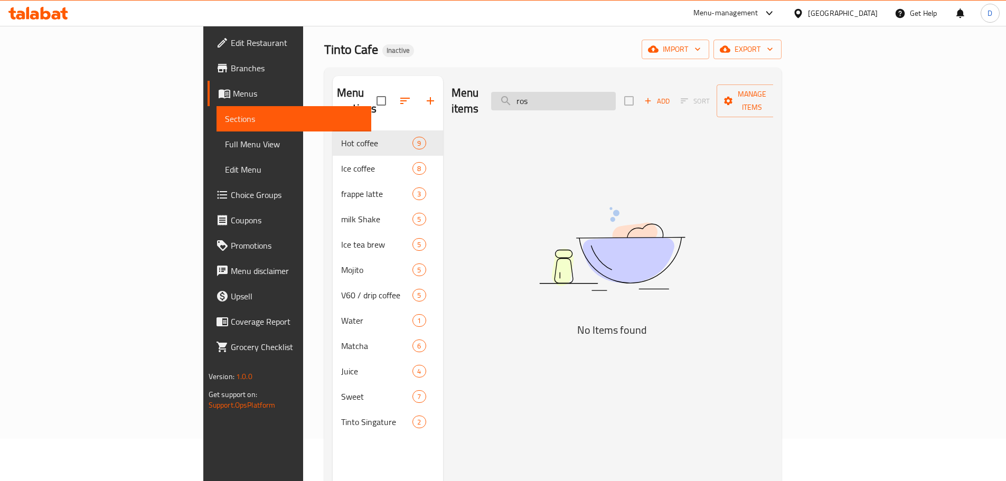
click at [575, 100] on input "ros" at bounding box center [553, 101] width 125 height 18
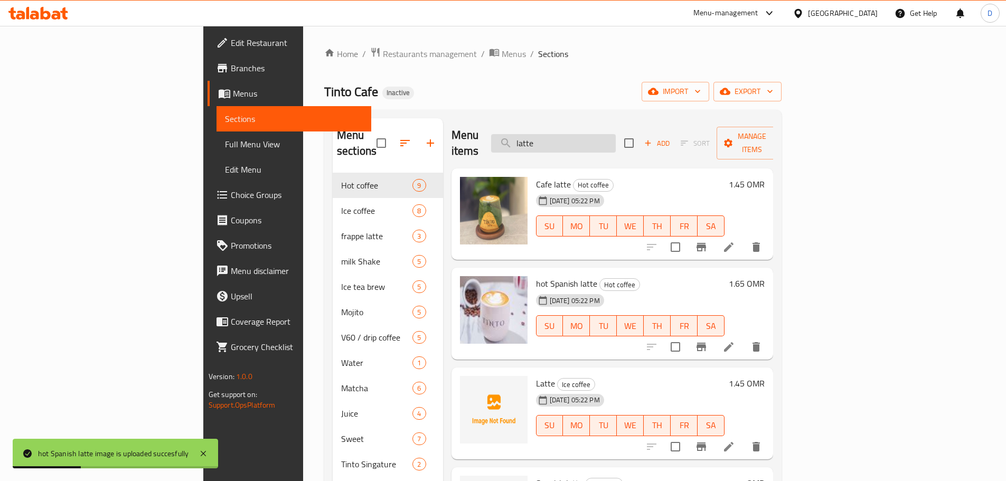
drag, startPoint x: 626, startPoint y: 133, endPoint x: 560, endPoint y: 133, distance: 65.5
click at [560, 134] on input "latte" at bounding box center [553, 143] width 125 height 18
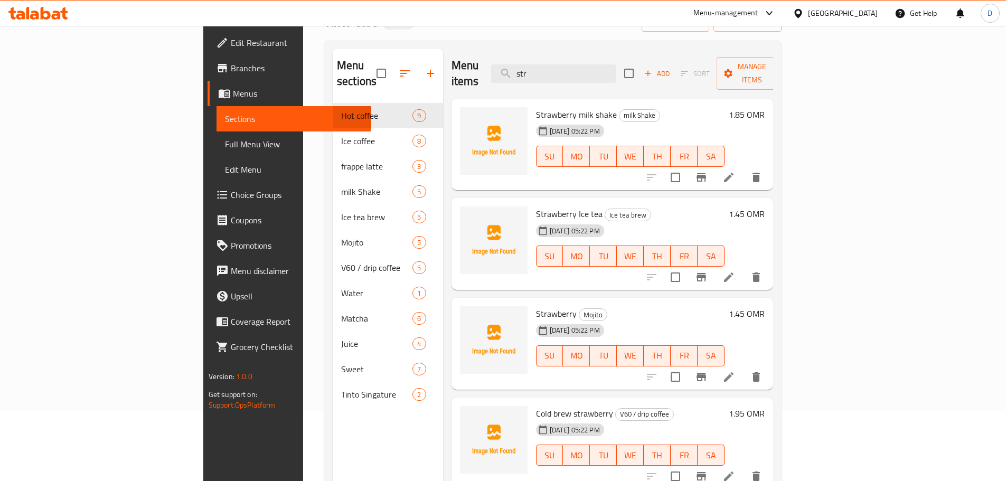
scroll to position [53, 0]
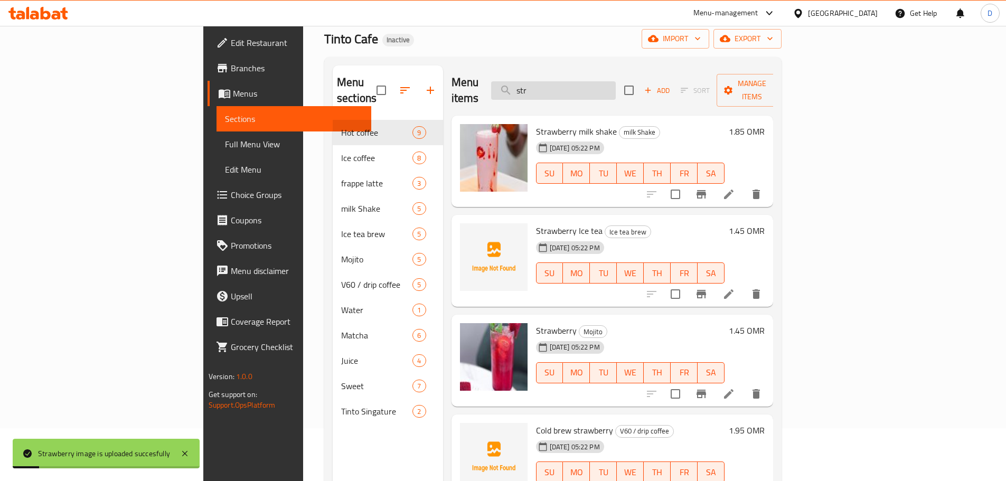
drag, startPoint x: 620, startPoint y: 79, endPoint x: 570, endPoint y: 91, distance: 51.0
click at [570, 91] on input "str" at bounding box center [553, 90] width 125 height 18
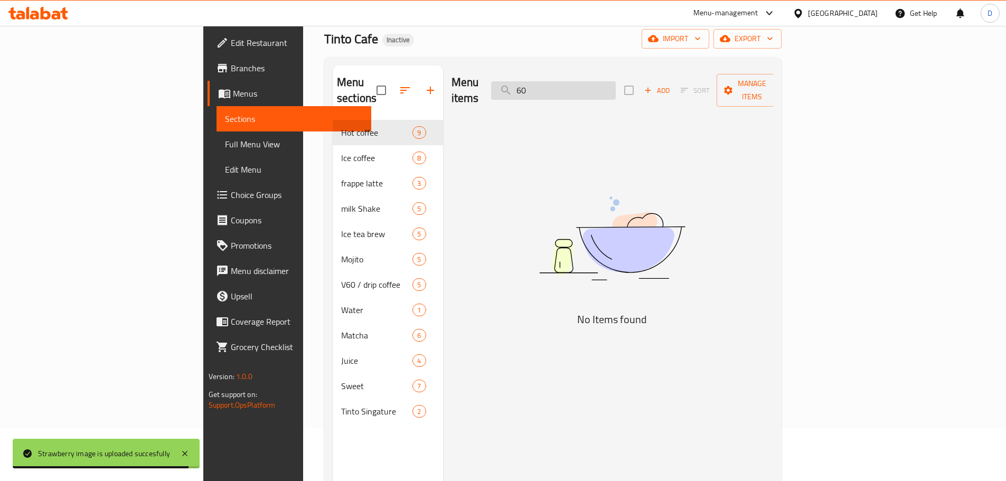
drag, startPoint x: 631, startPoint y: 80, endPoint x: 564, endPoint y: 78, distance: 67.1
click at [564, 81] on input "60" at bounding box center [553, 90] width 125 height 18
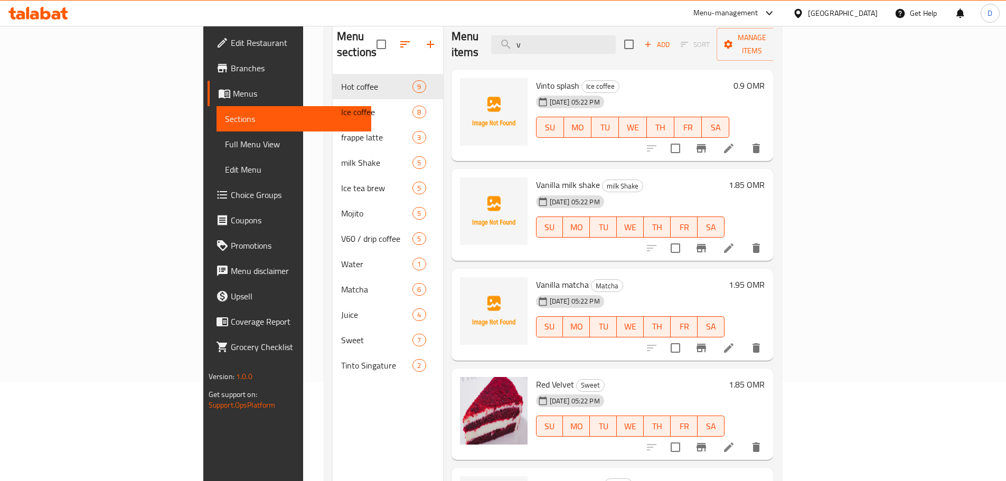
scroll to position [0, 0]
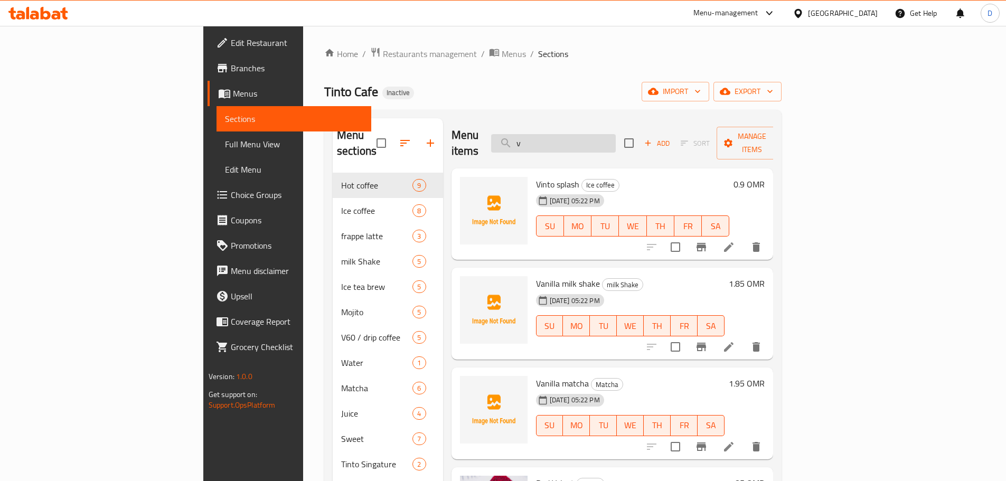
drag, startPoint x: 598, startPoint y: 133, endPoint x: 575, endPoint y: 138, distance: 22.8
click at [575, 138] on input "v" at bounding box center [553, 143] width 125 height 18
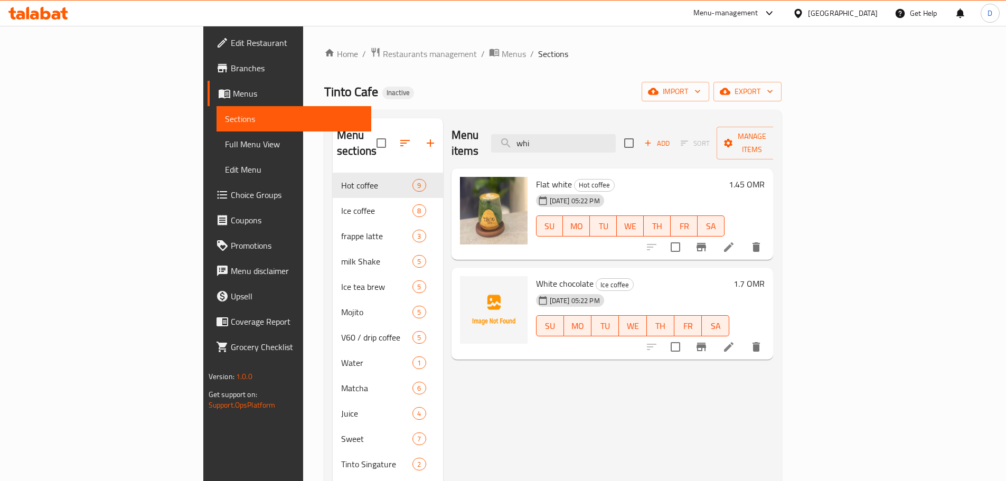
drag, startPoint x: 598, startPoint y: 137, endPoint x: 548, endPoint y: 130, distance: 50.6
click at [548, 130] on div "Menu items whi Add Sort Manage items" at bounding box center [612, 143] width 322 height 50
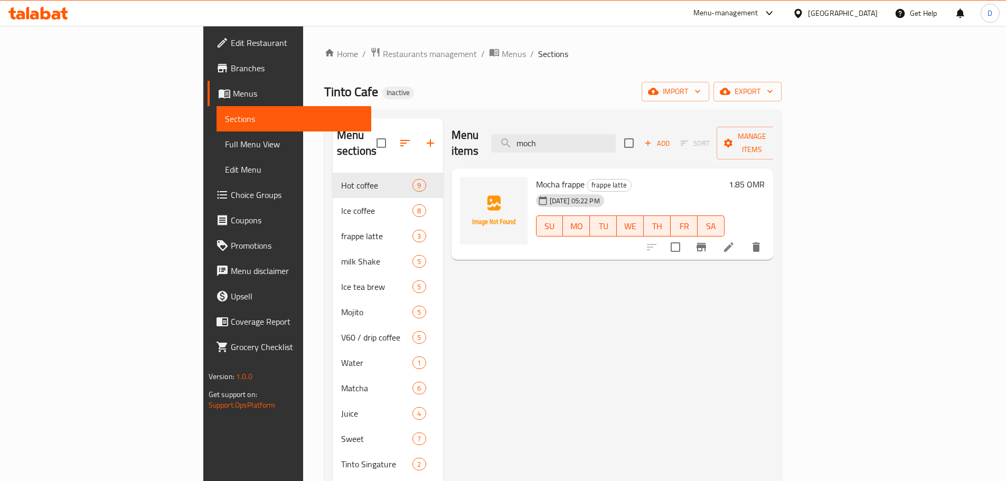
type input "moch"
click at [216, 152] on link "Full Menu View" at bounding box center [293, 143] width 155 height 25
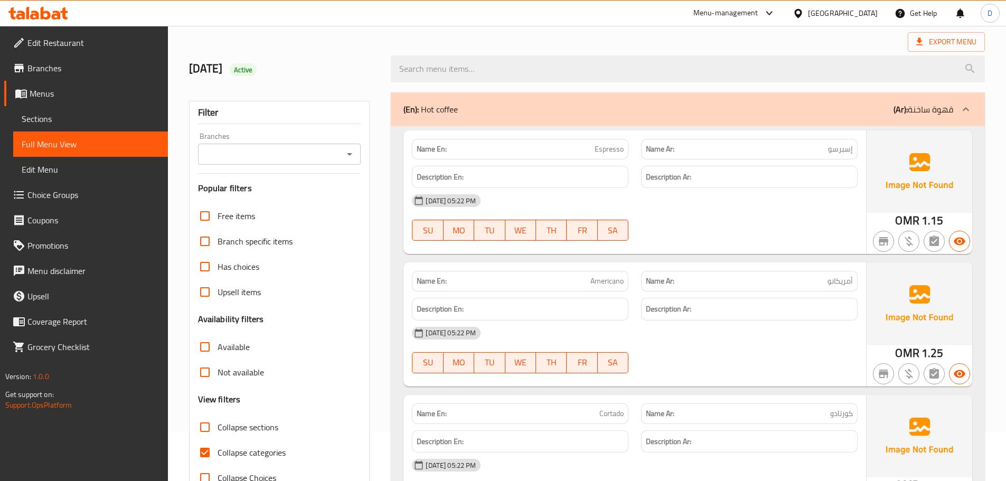
scroll to position [106, 0]
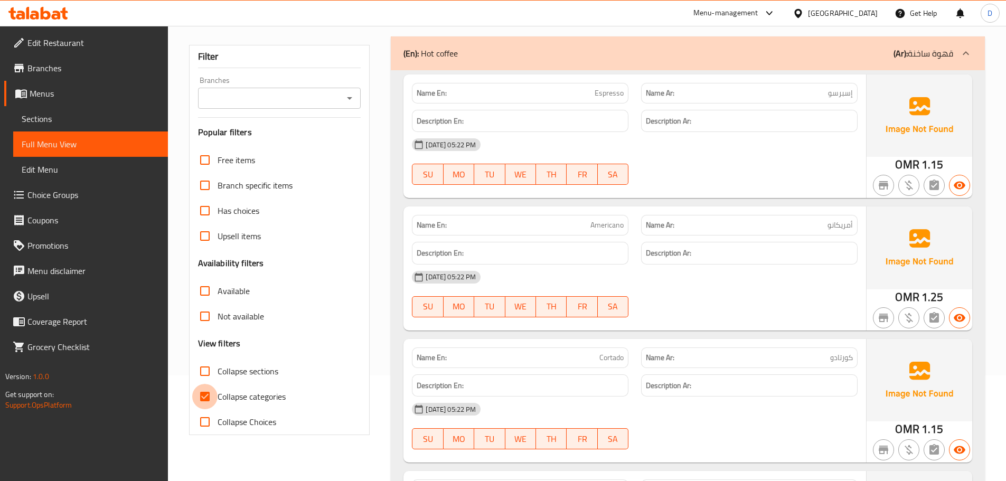
click at [202, 400] on input "Collapse categories" at bounding box center [204, 396] width 25 height 25
checkbox input "false"
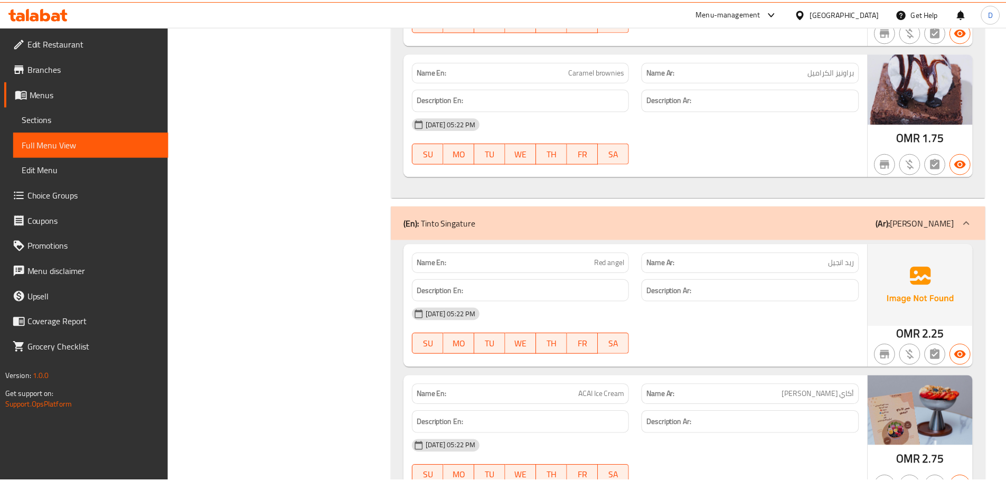
scroll to position [8308, 0]
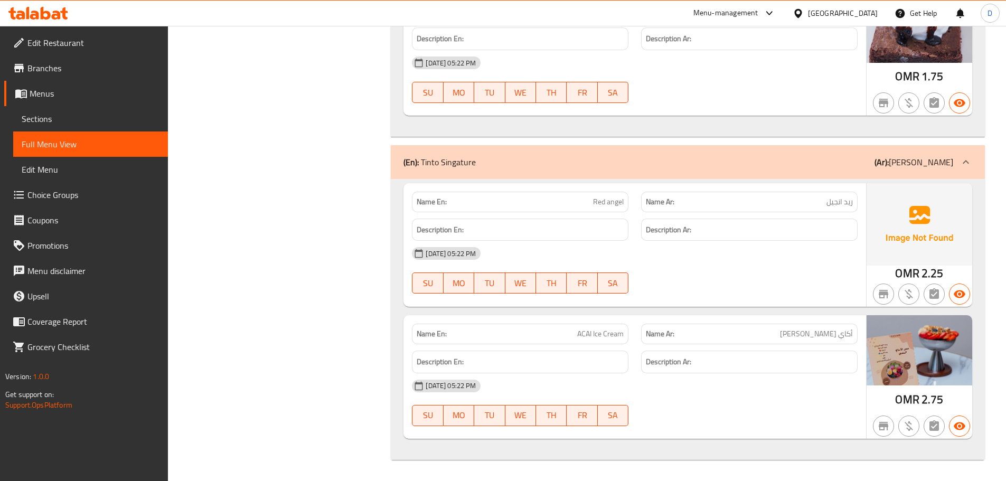
click at [866, 17] on div "Oman" at bounding box center [843, 13] width 70 height 12
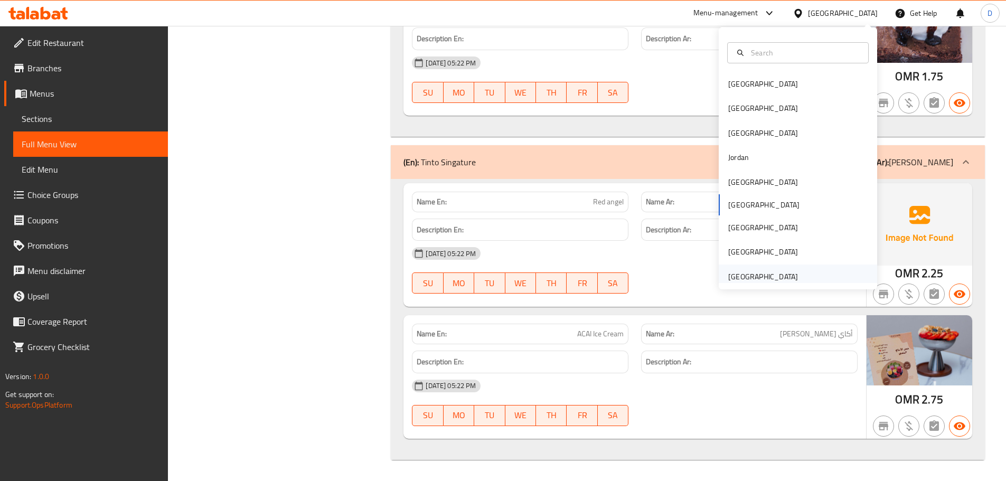
click at [766, 277] on div "[GEOGRAPHIC_DATA]" at bounding box center [763, 277] width 70 height 12
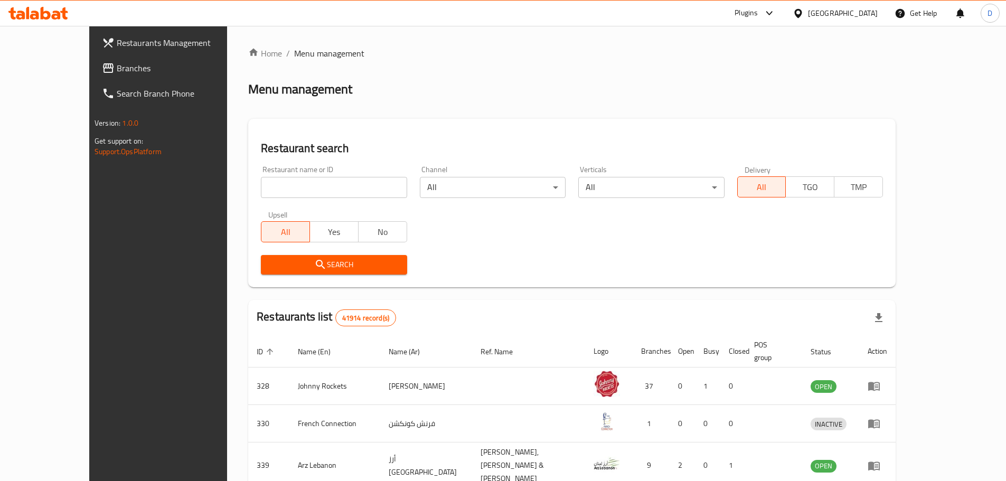
click at [117, 73] on span "Branches" at bounding box center [183, 68] width 132 height 13
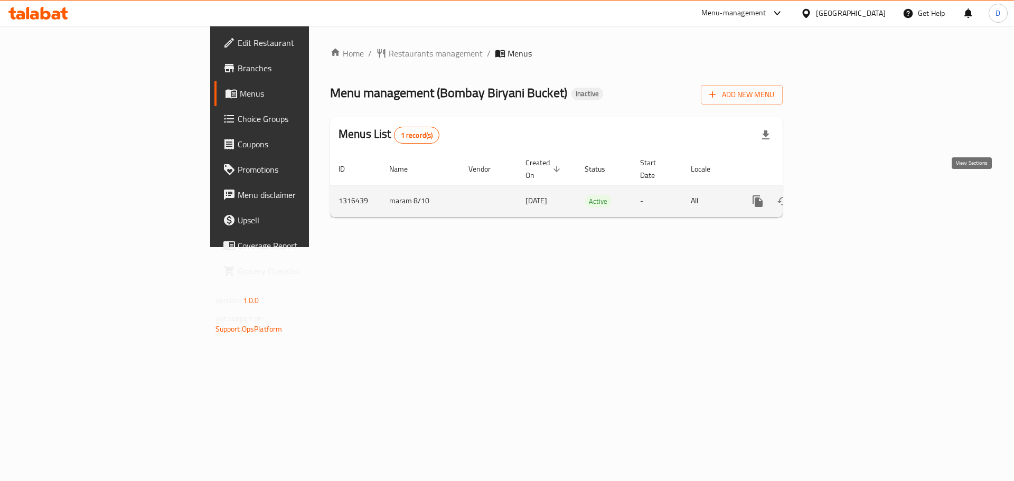
click at [840, 195] on icon "enhanced table" at bounding box center [833, 201] width 13 height 13
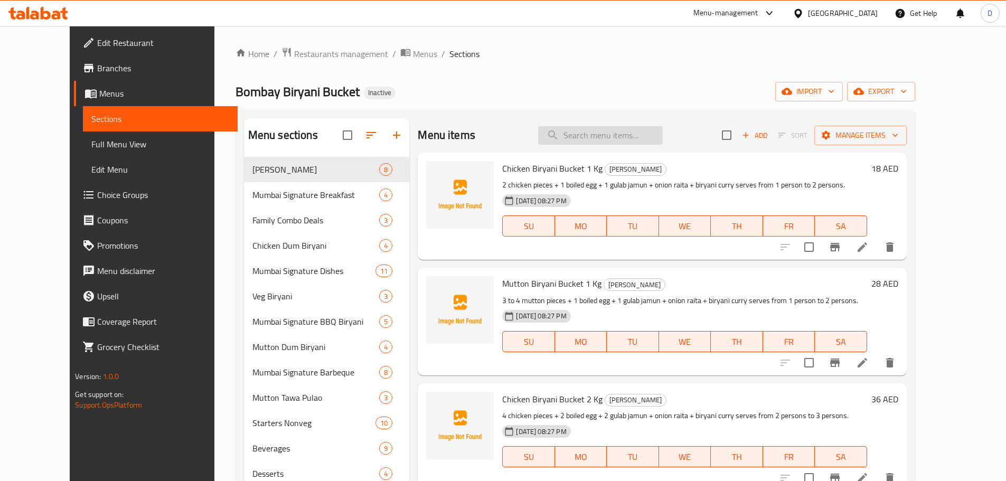
click at [594, 133] on input "search" at bounding box center [600, 135] width 125 height 18
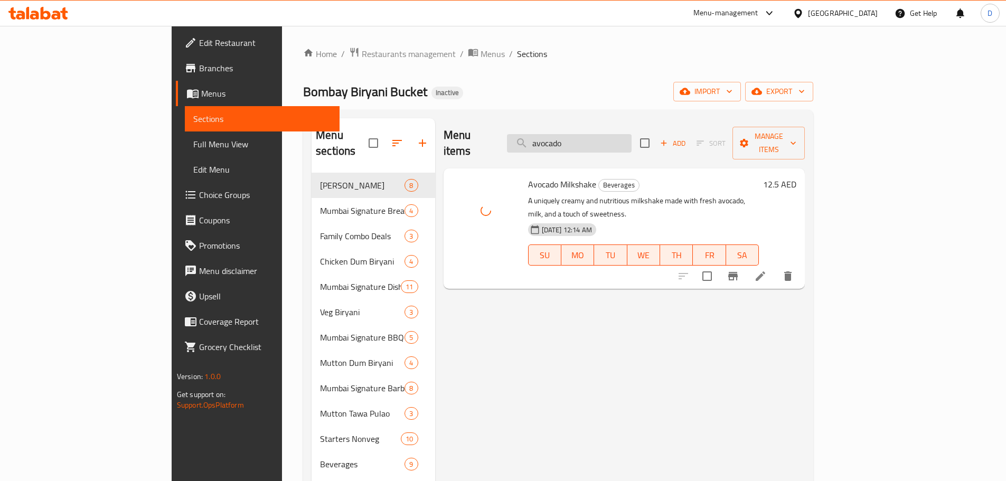
click at [631, 134] on input "avocado" at bounding box center [569, 143] width 125 height 18
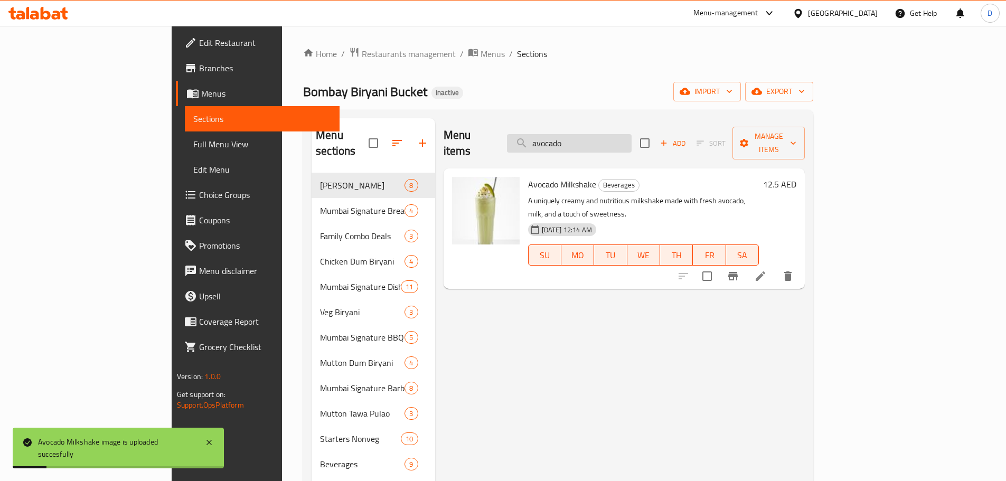
drag, startPoint x: 640, startPoint y: 132, endPoint x: 572, endPoint y: 132, distance: 68.6
click at [573, 134] on input "avocado" at bounding box center [569, 143] width 125 height 18
click at [571, 134] on input "avocado" at bounding box center [569, 143] width 125 height 18
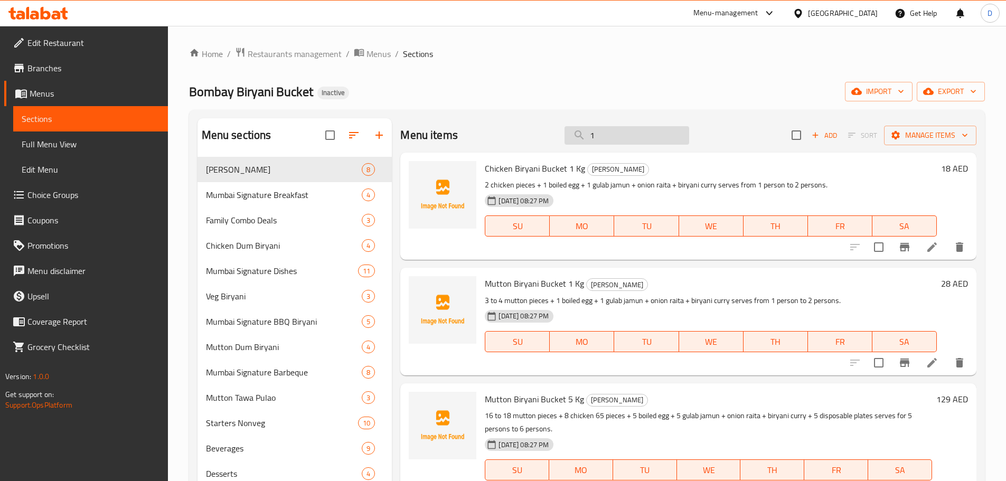
drag, startPoint x: 600, startPoint y: 140, endPoint x: 570, endPoint y: 144, distance: 29.8
click at [570, 144] on input "1" at bounding box center [626, 135] width 125 height 18
drag, startPoint x: 600, startPoint y: 130, endPoint x: 577, endPoint y: 136, distance: 23.4
click at [577, 136] on input "4" at bounding box center [626, 135] width 125 height 18
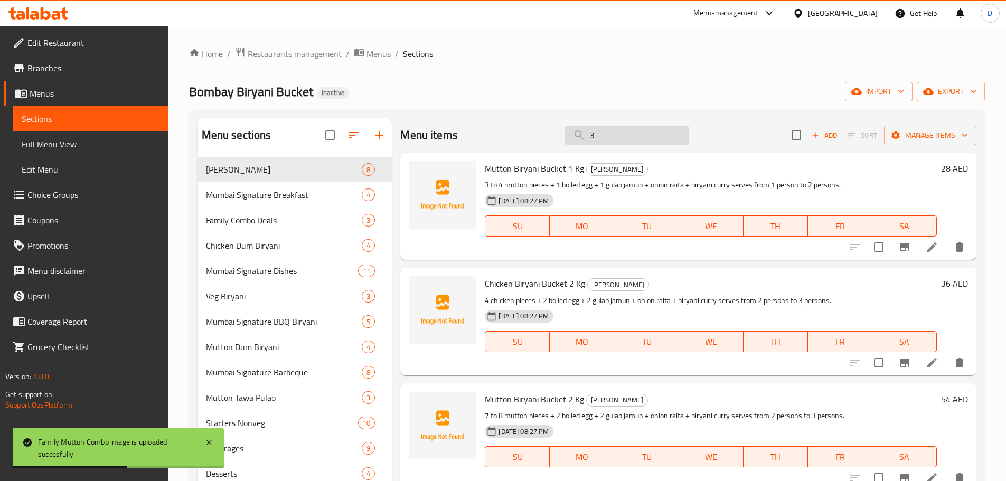
drag, startPoint x: 606, startPoint y: 137, endPoint x: 561, endPoint y: 143, distance: 45.8
click at [564, 143] on input "3" at bounding box center [626, 135] width 125 height 18
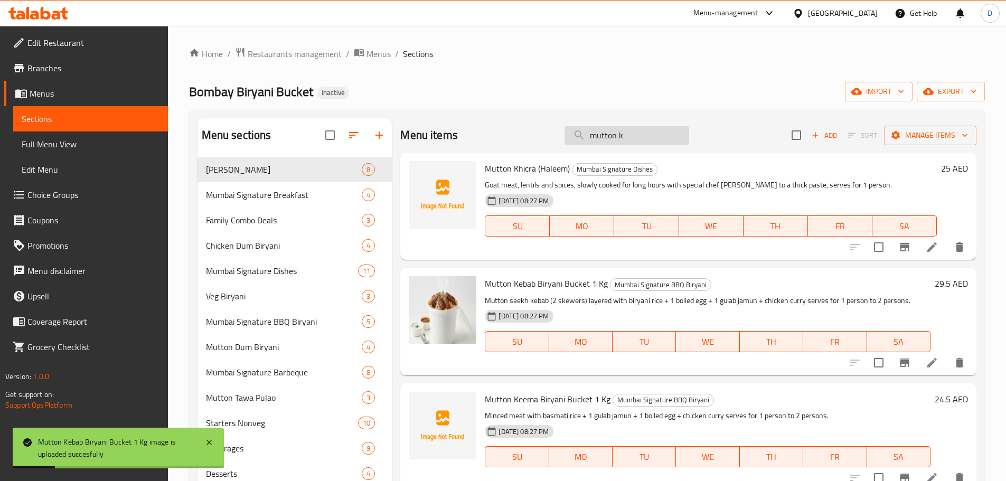
click at [640, 131] on input "mutton k" at bounding box center [626, 135] width 125 height 18
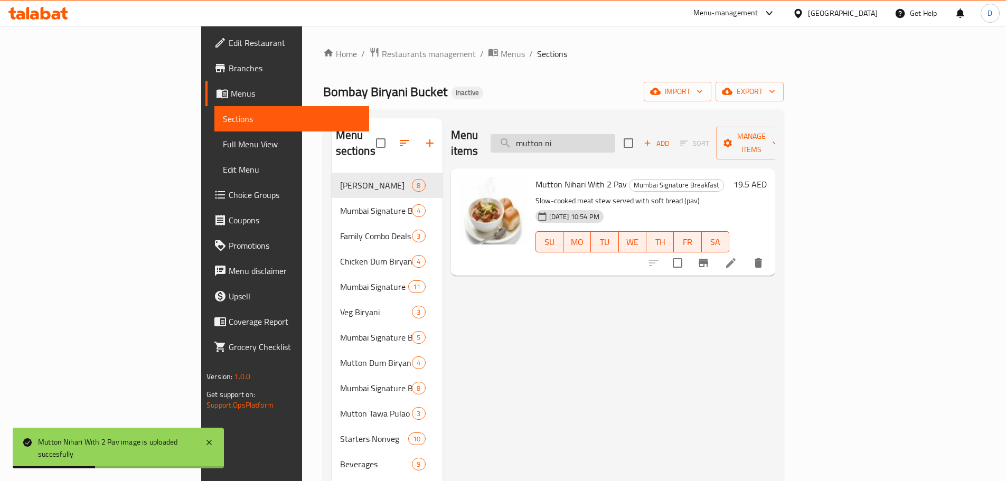
click at [615, 138] on input "mutton ni" at bounding box center [552, 143] width 125 height 18
drag, startPoint x: 648, startPoint y: 141, endPoint x: 579, endPoint y: 135, distance: 70.0
click at [579, 137] on input "mutton pa" at bounding box center [552, 143] width 125 height 18
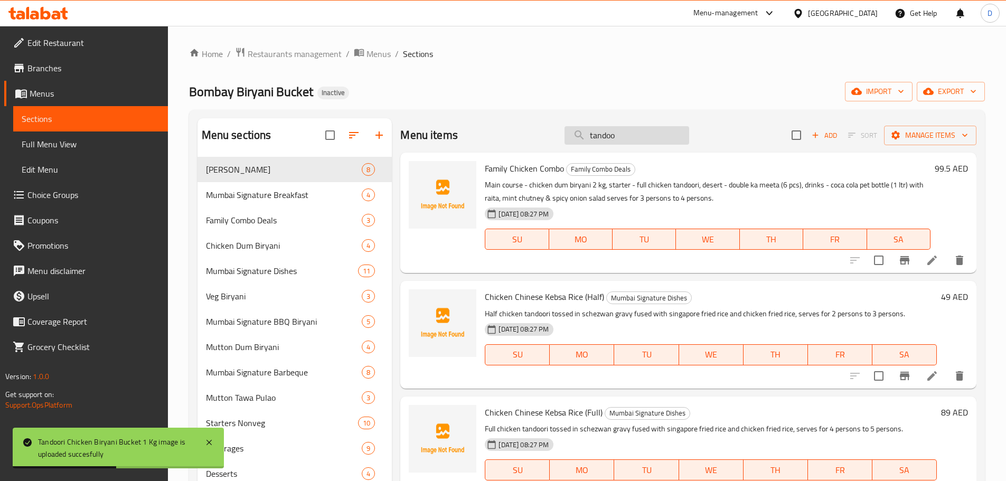
drag, startPoint x: 612, startPoint y: 139, endPoint x: 568, endPoint y: 137, distance: 44.9
click at [568, 137] on input "tandoo" at bounding box center [626, 135] width 125 height 18
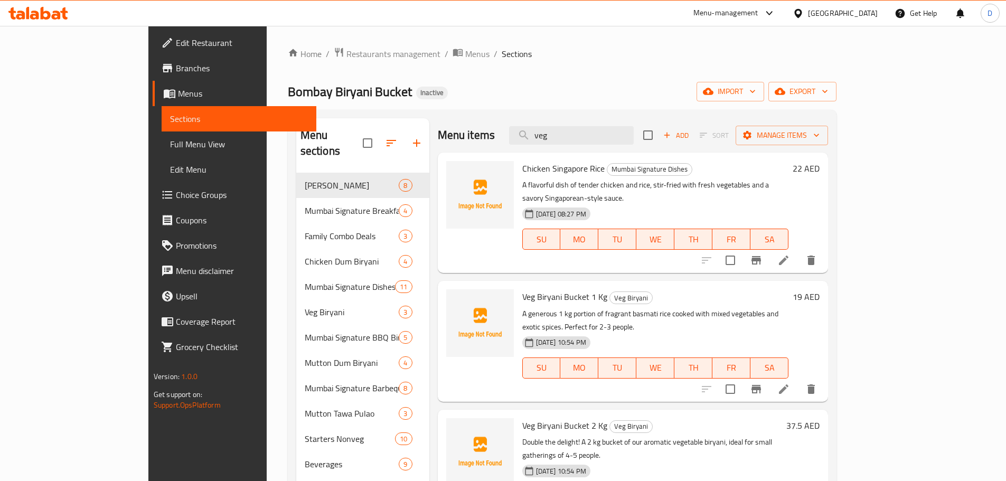
type input "veg"
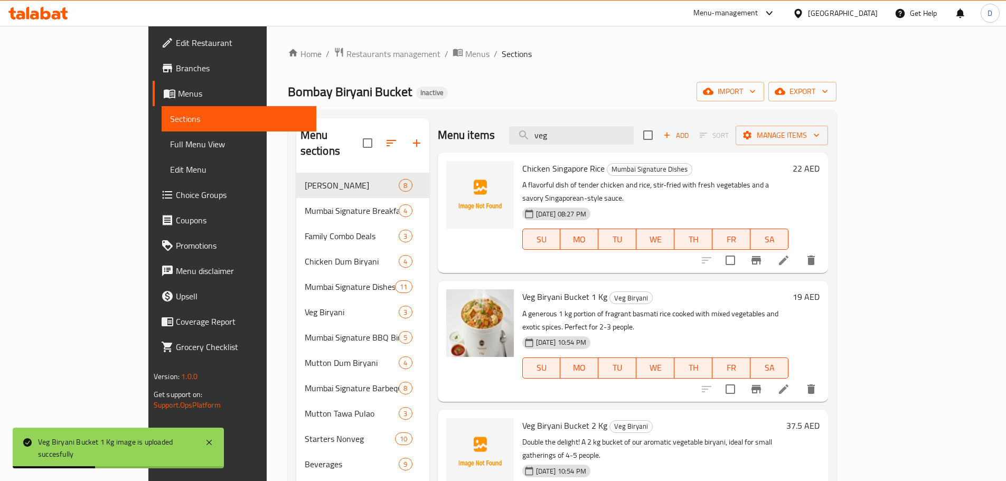
scroll to position [7, 0]
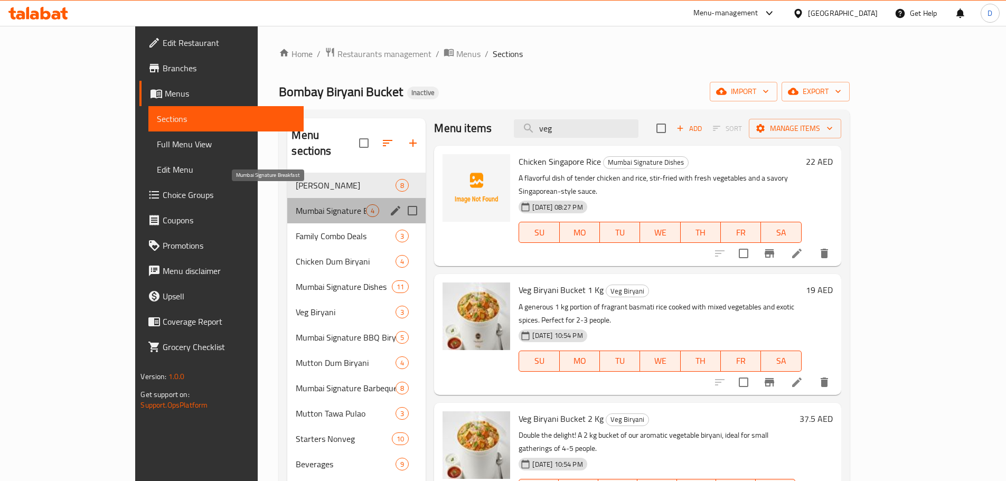
click at [296, 204] on span "Mumbai Signature Breakfast" at bounding box center [331, 210] width 70 height 13
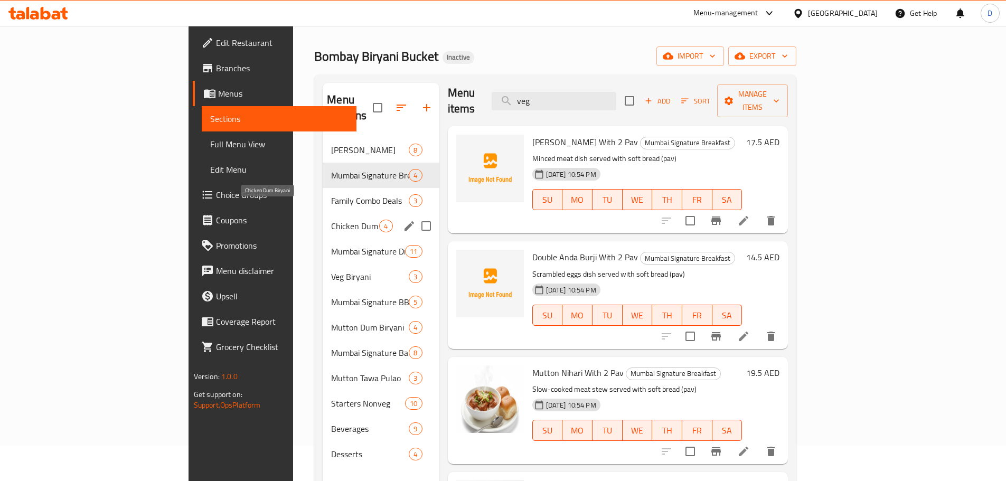
scroll to position [53, 0]
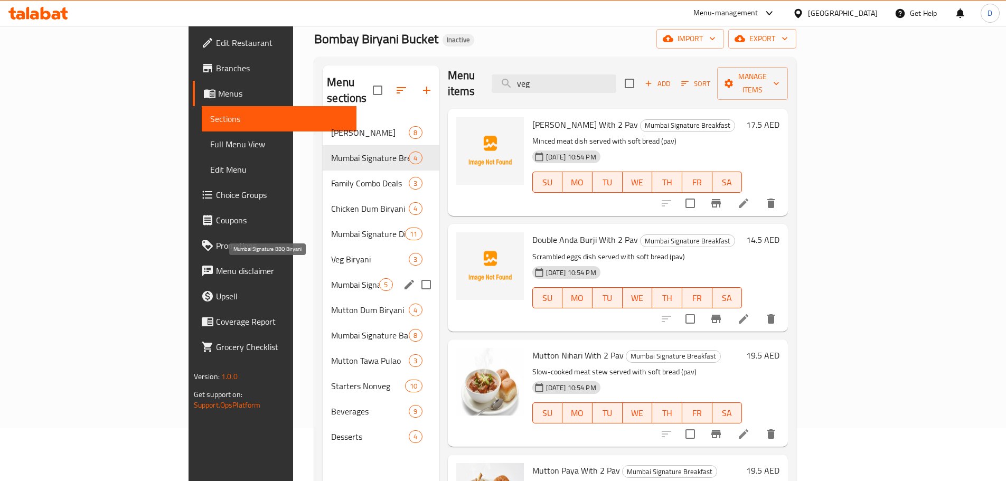
click at [331, 278] on span "Mumbai Signature BBQ Biryani" at bounding box center [355, 284] width 48 height 13
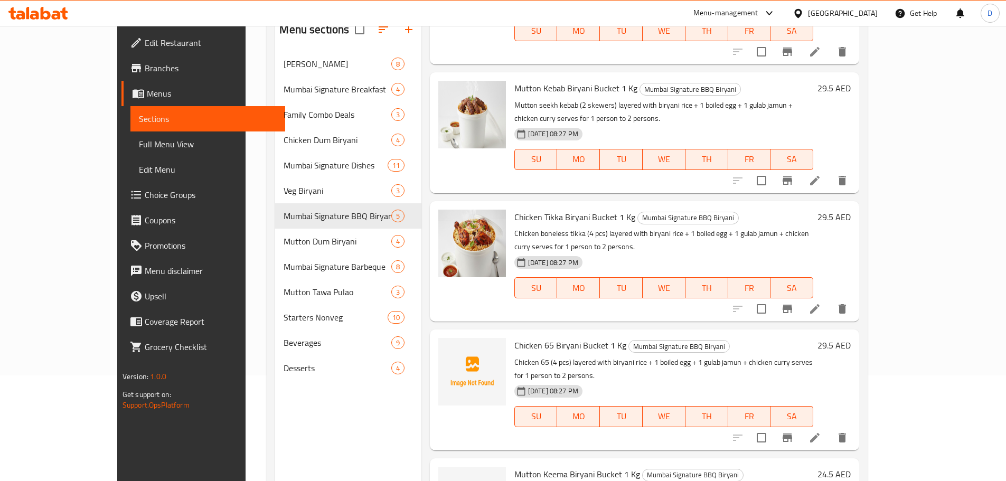
scroll to position [112, 0]
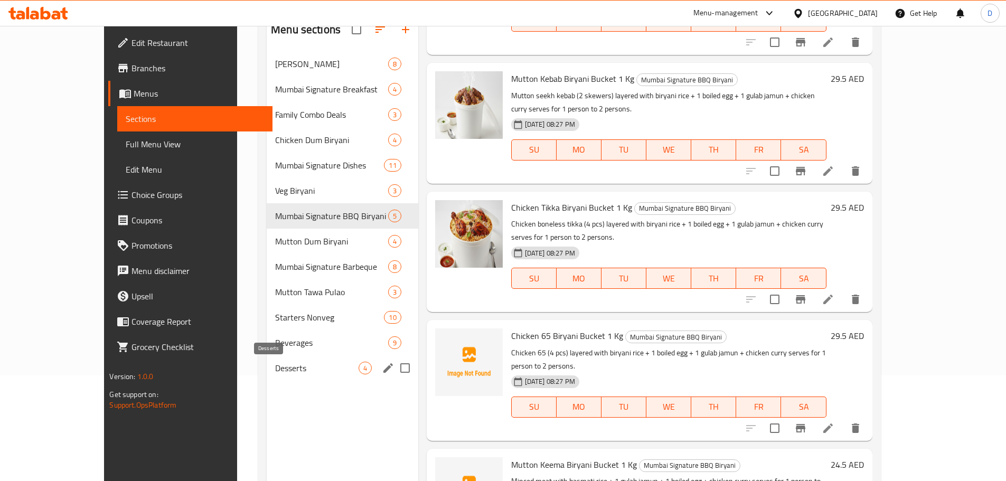
click at [275, 363] on span "Desserts" at bounding box center [316, 368] width 83 height 13
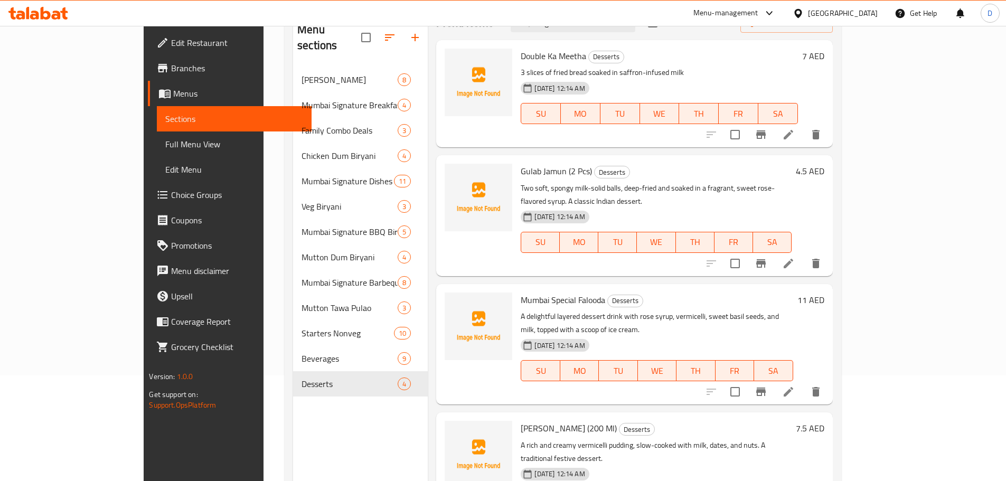
scroll to position [148, 0]
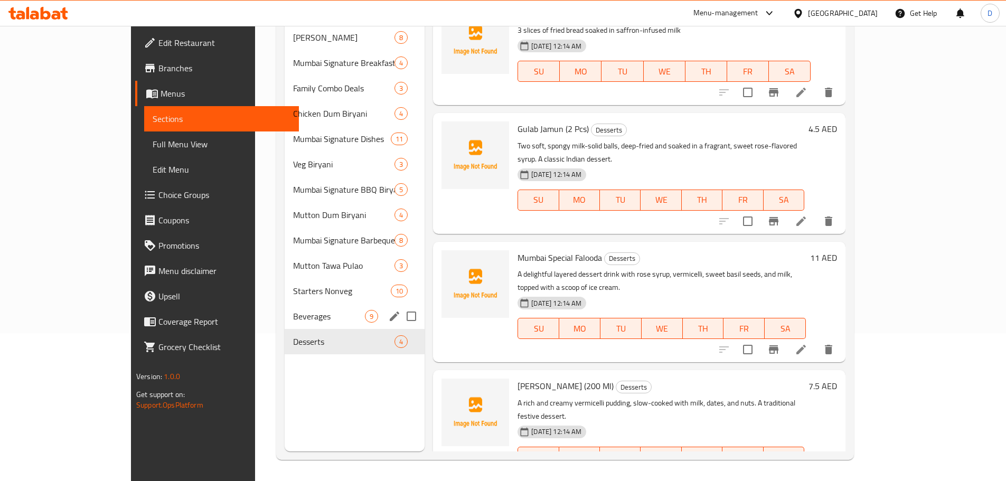
click at [285, 308] on div "Beverages 9" at bounding box center [355, 316] width 140 height 25
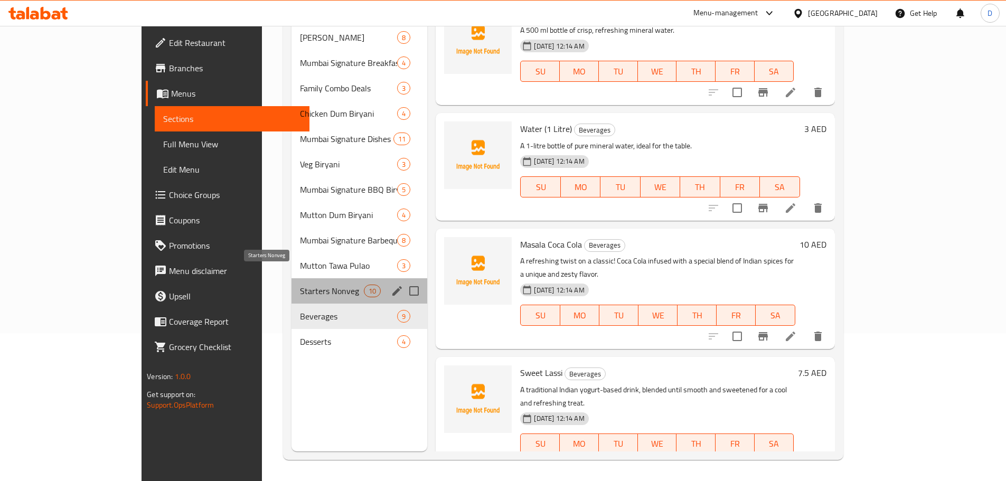
click at [300, 285] on span "Starters Nonveg" at bounding box center [332, 291] width 64 height 13
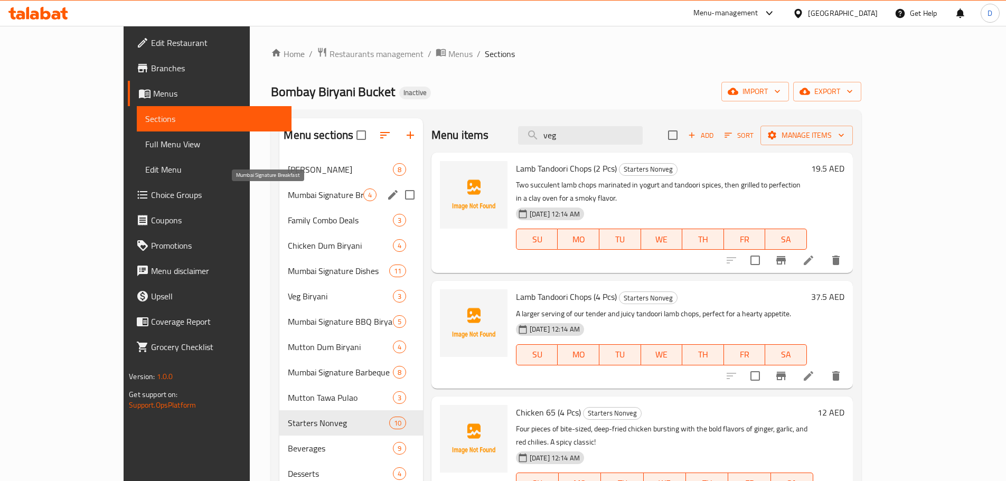
click at [288, 200] on span "Mumbai Signature Breakfast" at bounding box center [325, 194] width 75 height 13
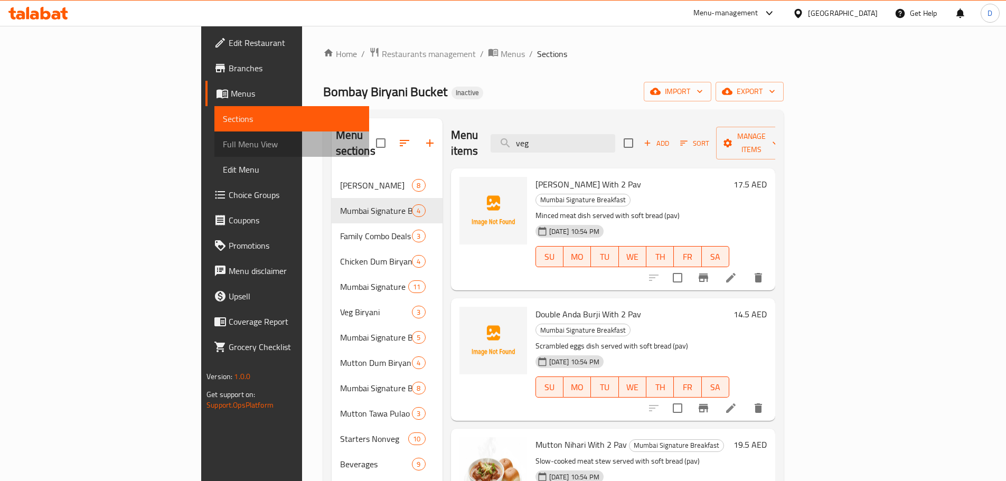
click at [214, 152] on link "Full Menu View" at bounding box center [291, 143] width 155 height 25
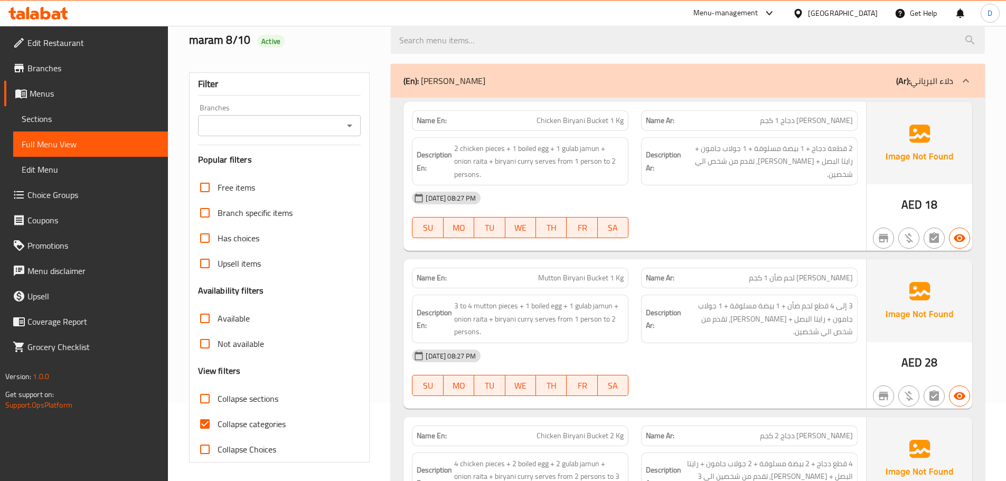
scroll to position [158, 0]
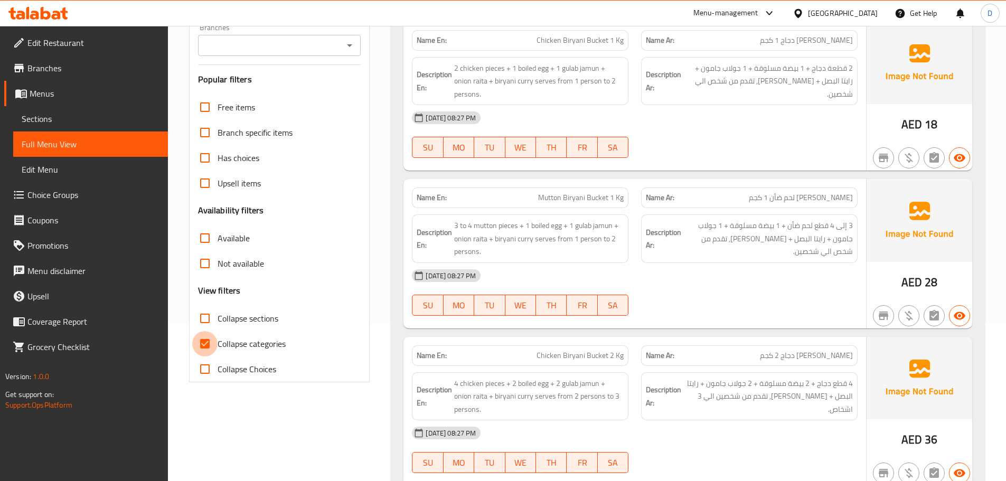
click at [204, 344] on input "Collapse categories" at bounding box center [204, 343] width 25 height 25
checkbox input "false"
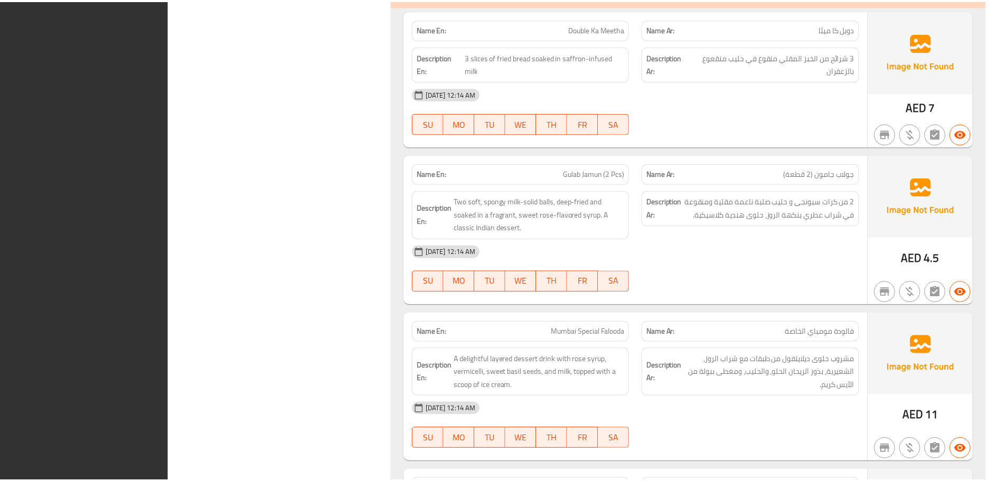
scroll to position [12099, 0]
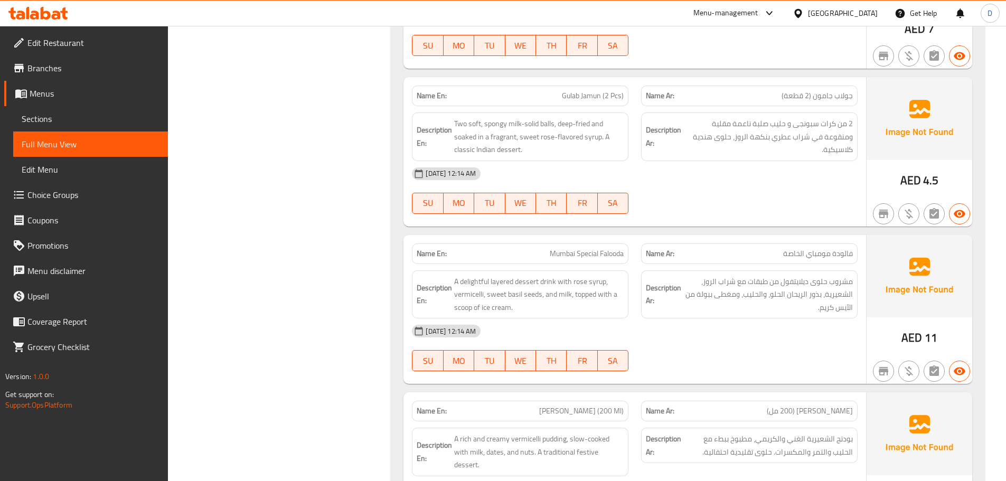
click at [59, 116] on span "Sections" at bounding box center [91, 118] width 138 height 13
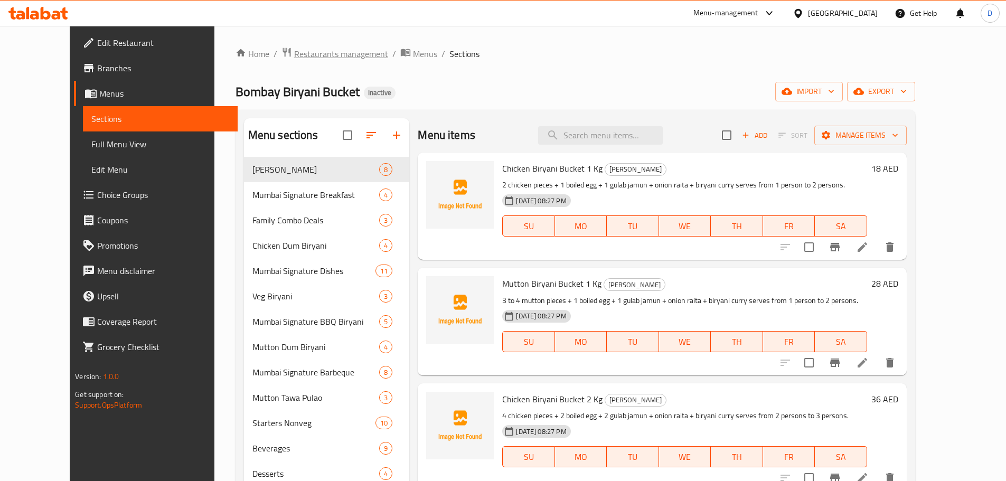
click at [319, 55] on span "Restaurants management" at bounding box center [341, 54] width 94 height 13
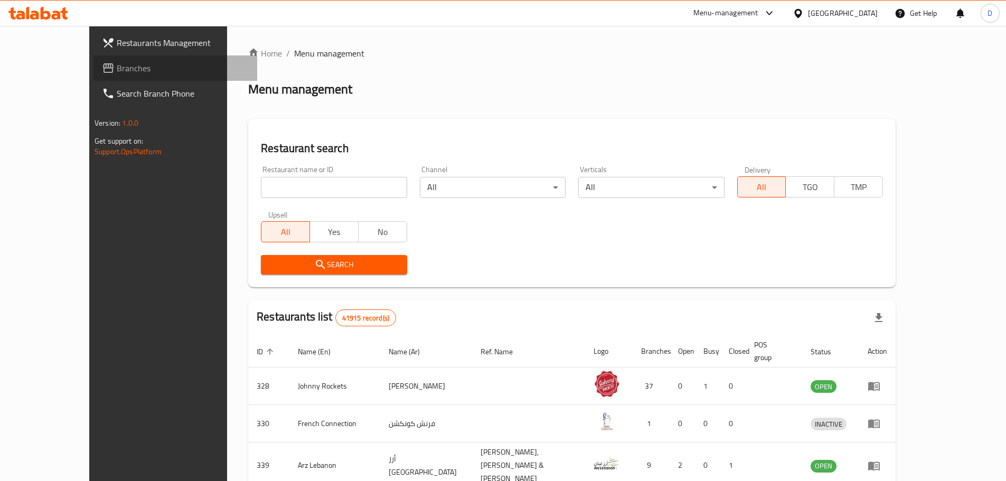
click at [117, 73] on span "Branches" at bounding box center [183, 68] width 132 height 13
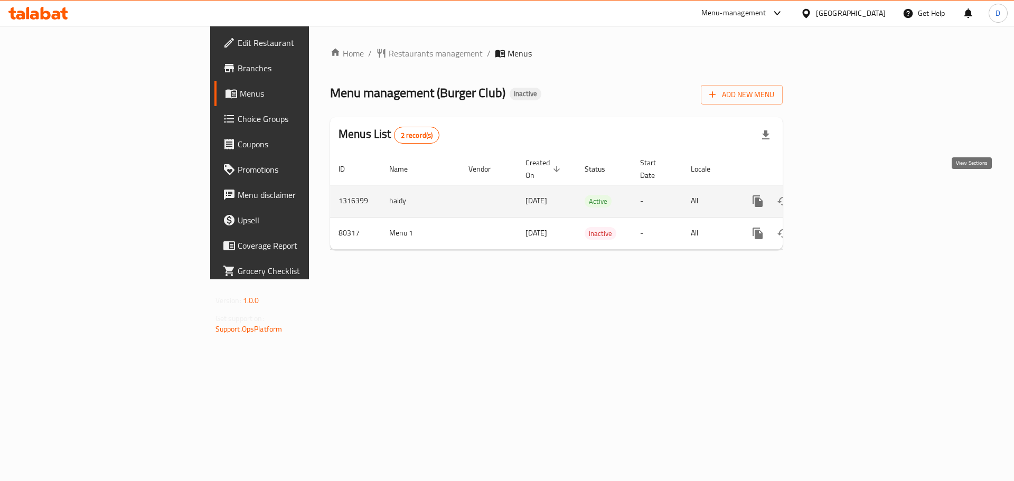
click at [840, 195] on icon "enhanced table" at bounding box center [833, 201] width 13 height 13
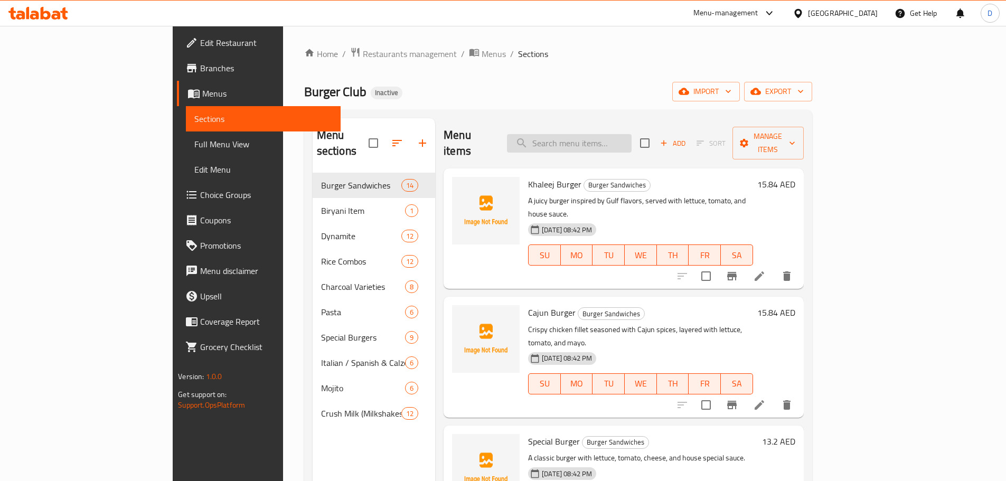
click at [620, 134] on input "search" at bounding box center [569, 143] width 125 height 18
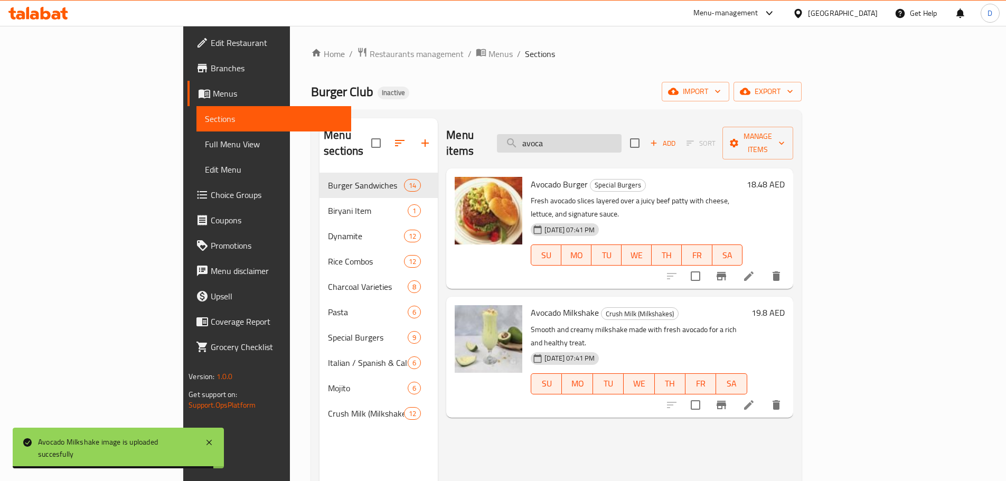
drag, startPoint x: 622, startPoint y: 136, endPoint x: 564, endPoint y: 138, distance: 58.7
click at [564, 138] on input "avoca" at bounding box center [559, 143] width 125 height 18
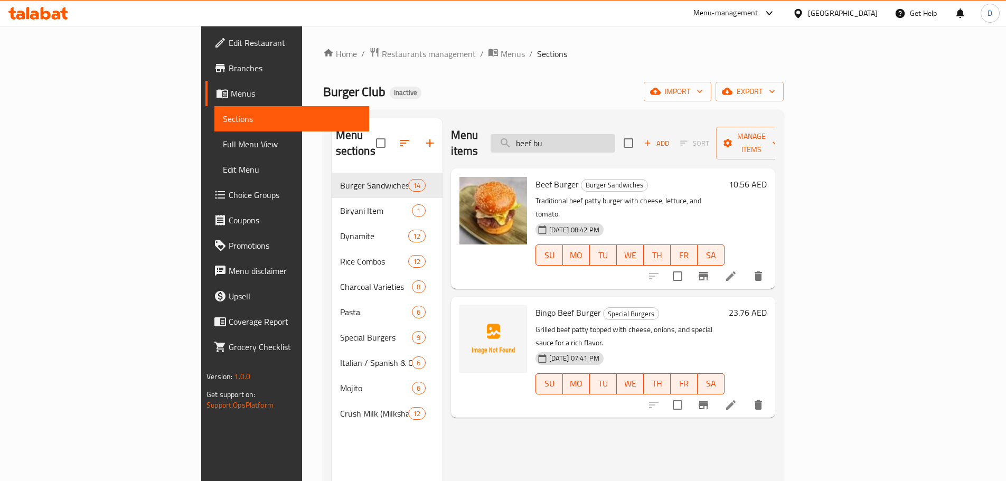
drag, startPoint x: 629, startPoint y: 138, endPoint x: 623, endPoint y: 138, distance: 6.3
click at [615, 138] on input "beef bu" at bounding box center [552, 143] width 125 height 18
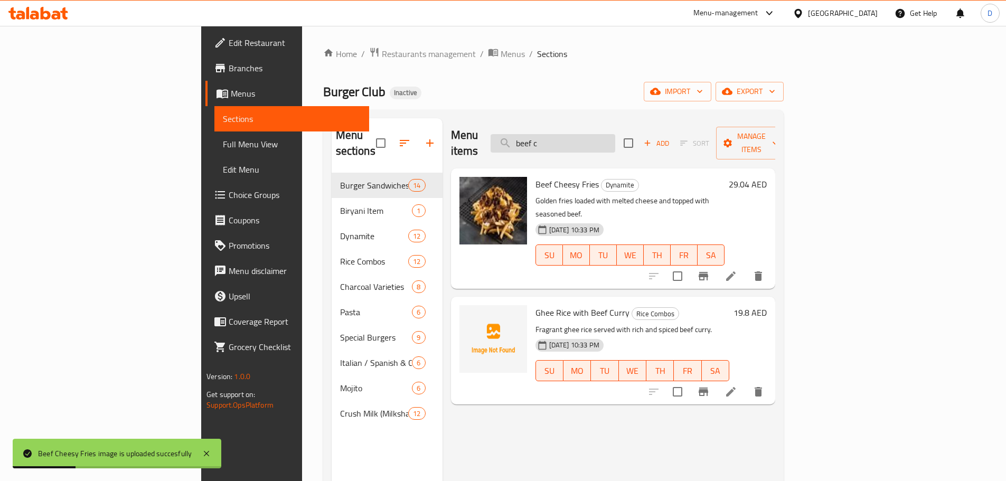
click at [615, 134] on input "beef c" at bounding box center [552, 143] width 125 height 18
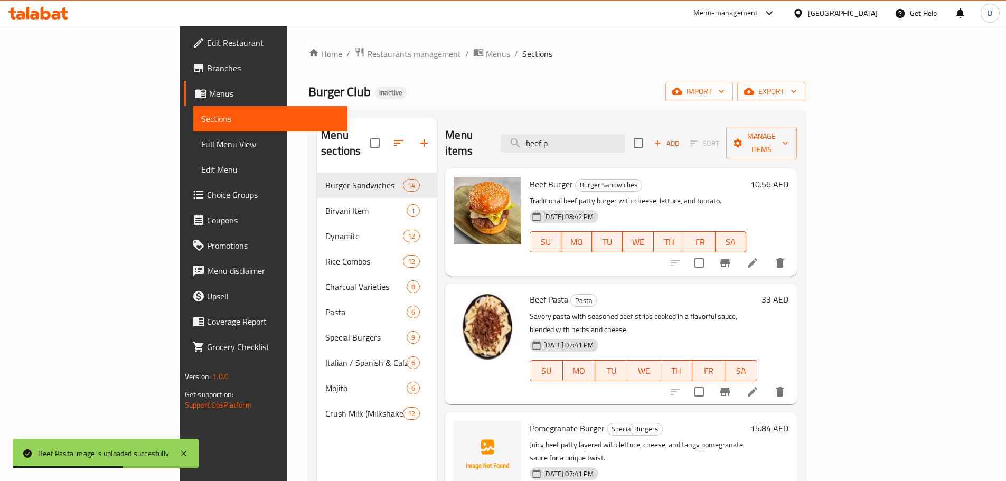
drag, startPoint x: 610, startPoint y: 138, endPoint x: 535, endPoint y: 139, distance: 75.0
click at [535, 139] on div "Menu items beef p Add Sort Manage items" at bounding box center [621, 143] width 352 height 50
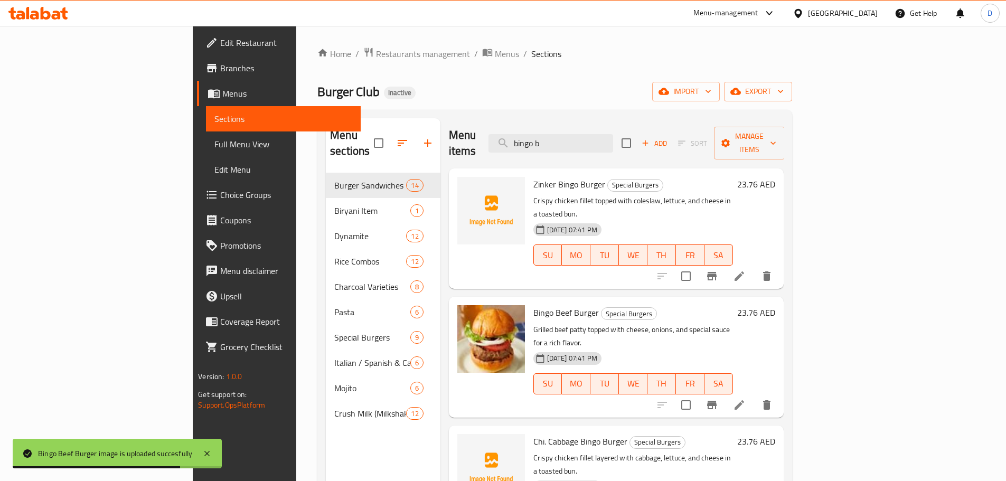
drag, startPoint x: 633, startPoint y: 136, endPoint x: 536, endPoint y: 138, distance: 96.7
click at [536, 138] on div "Menu items bingo b Add Sort Manage items" at bounding box center [616, 143] width 335 height 50
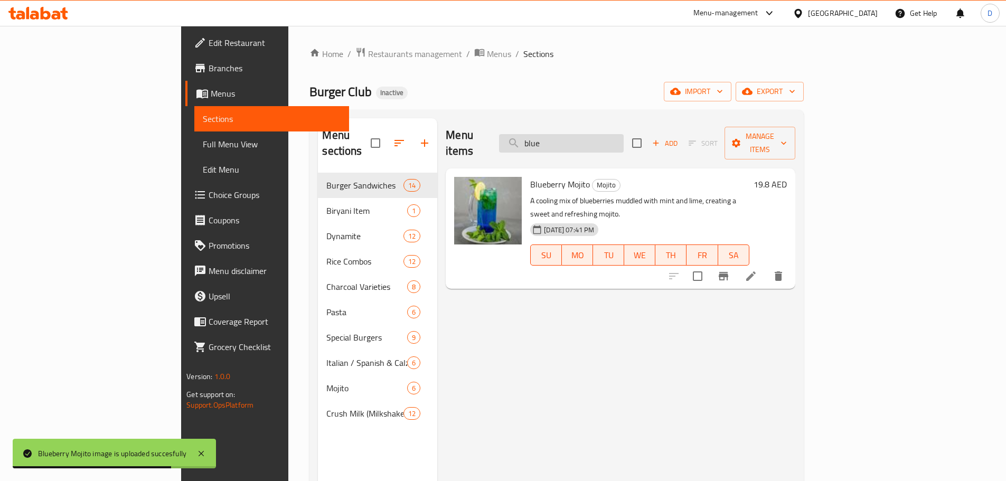
drag, startPoint x: 618, startPoint y: 130, endPoint x: 574, endPoint y: 130, distance: 44.3
click at [574, 134] on input "blue" at bounding box center [561, 143] width 125 height 18
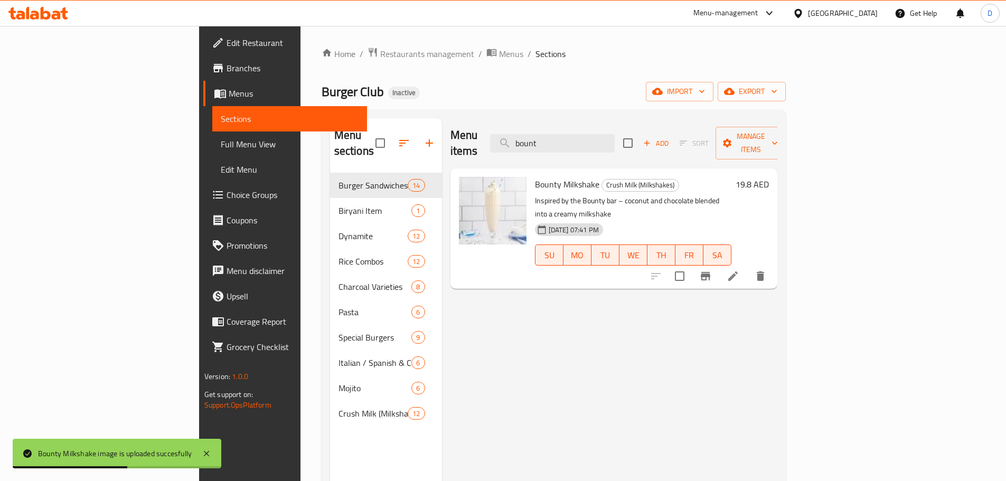
drag, startPoint x: 621, startPoint y: 136, endPoint x: 486, endPoint y: 139, distance: 135.2
click at [486, 139] on div "Menu items bount Add Sort Manage items" at bounding box center [613, 143] width 327 height 50
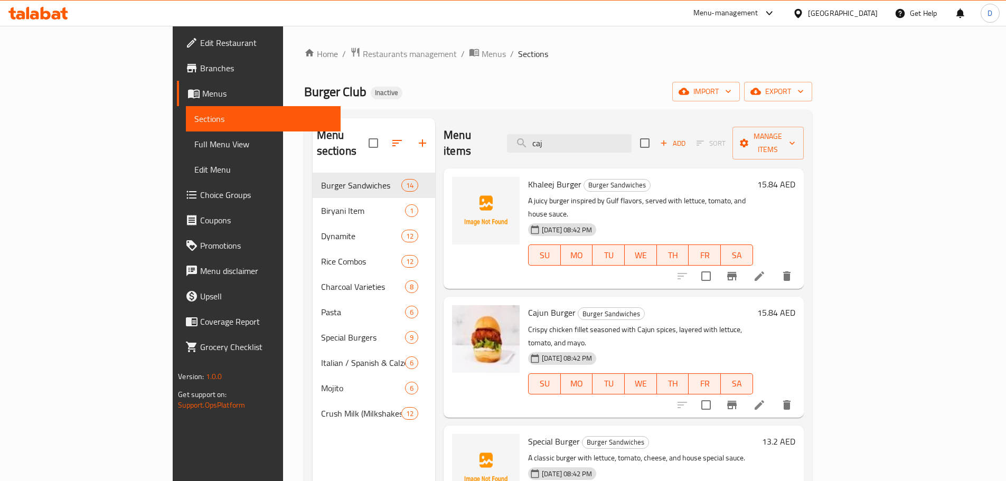
drag, startPoint x: 600, startPoint y: 140, endPoint x: 555, endPoint y: 139, distance: 44.9
click at [555, 139] on div "Menu items caj Add Sort Manage items" at bounding box center [623, 143] width 360 height 50
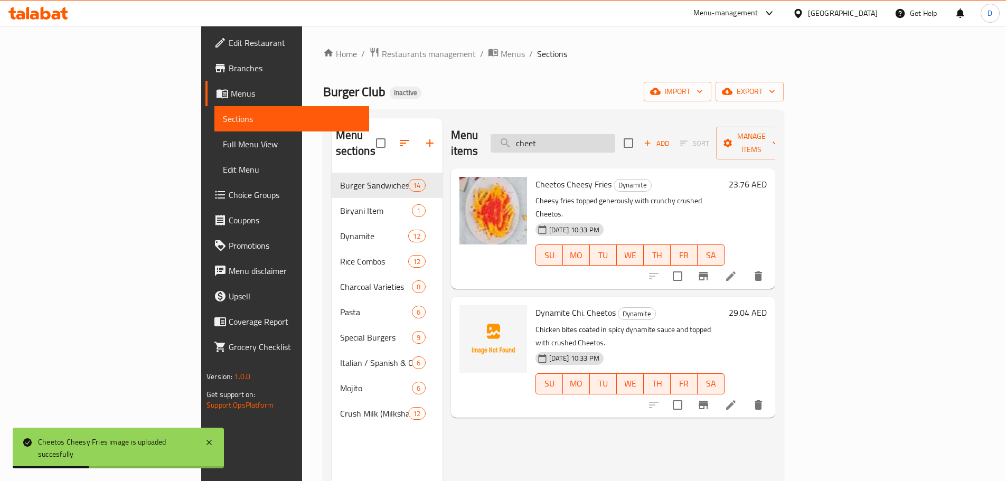
drag, startPoint x: 625, startPoint y: 134, endPoint x: 569, endPoint y: 135, distance: 56.0
click at [569, 135] on input "cheet" at bounding box center [552, 143] width 125 height 18
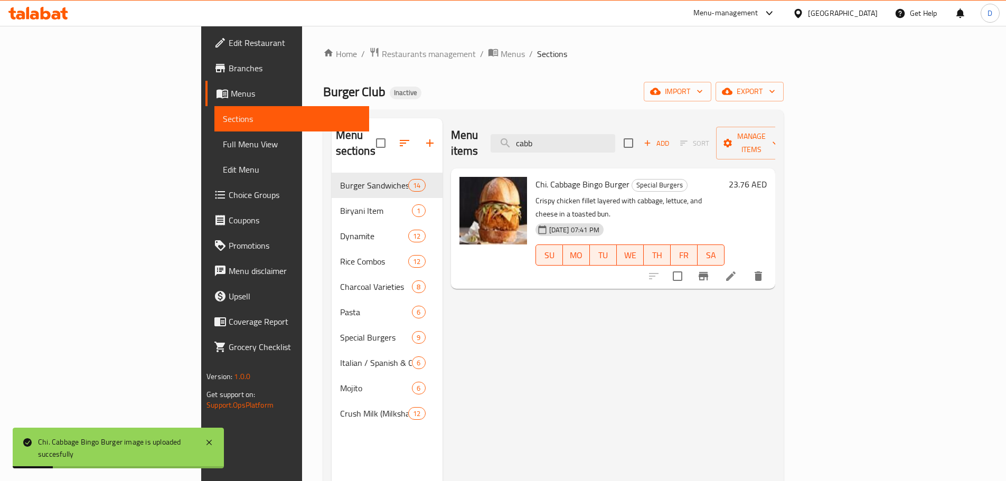
drag, startPoint x: 614, startPoint y: 134, endPoint x: 541, endPoint y: 133, distance: 72.3
click at [551, 139] on div "Menu items cabb Add Sort Manage items" at bounding box center [613, 143] width 324 height 50
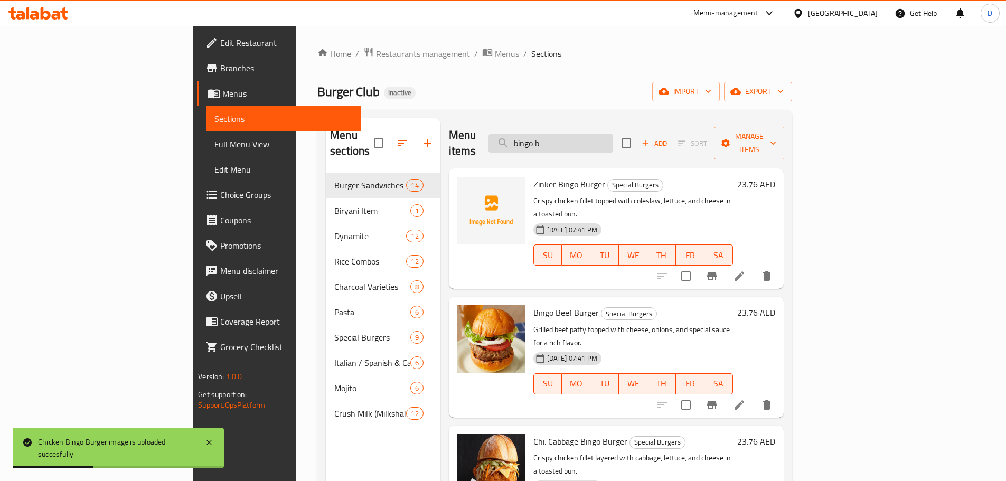
drag, startPoint x: 624, startPoint y: 134, endPoint x: 570, endPoint y: 133, distance: 54.4
click at [572, 135] on input "bingo b" at bounding box center [550, 143] width 125 height 18
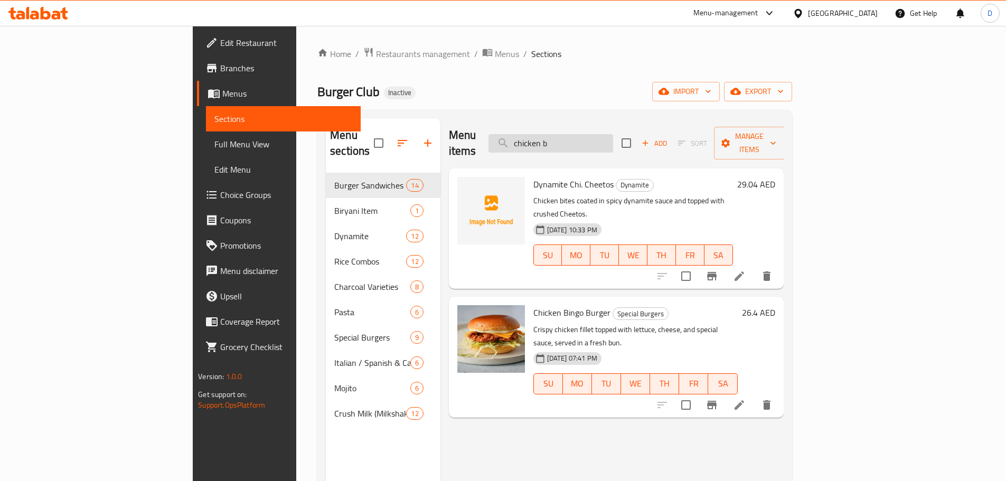
click at [613, 136] on input "chicken b" at bounding box center [550, 143] width 125 height 18
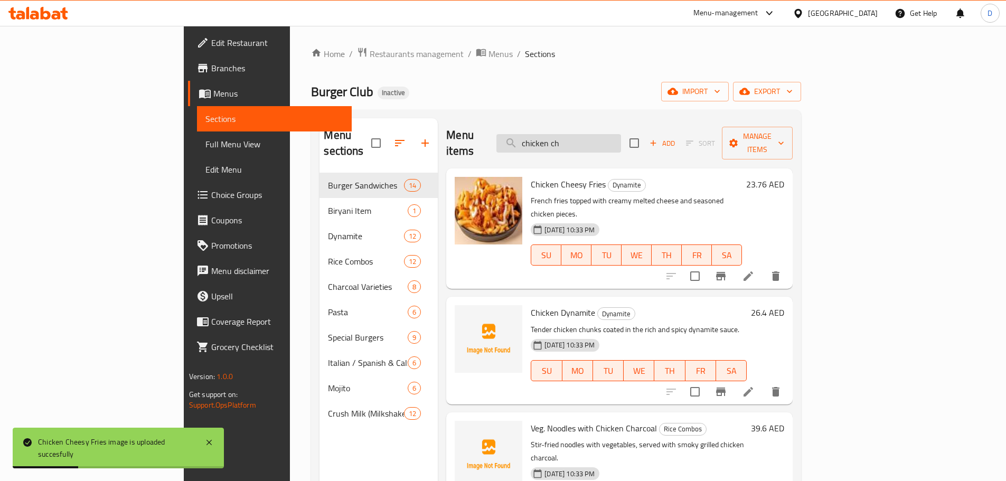
click at [621, 140] on input "chicken ch" at bounding box center [558, 143] width 125 height 18
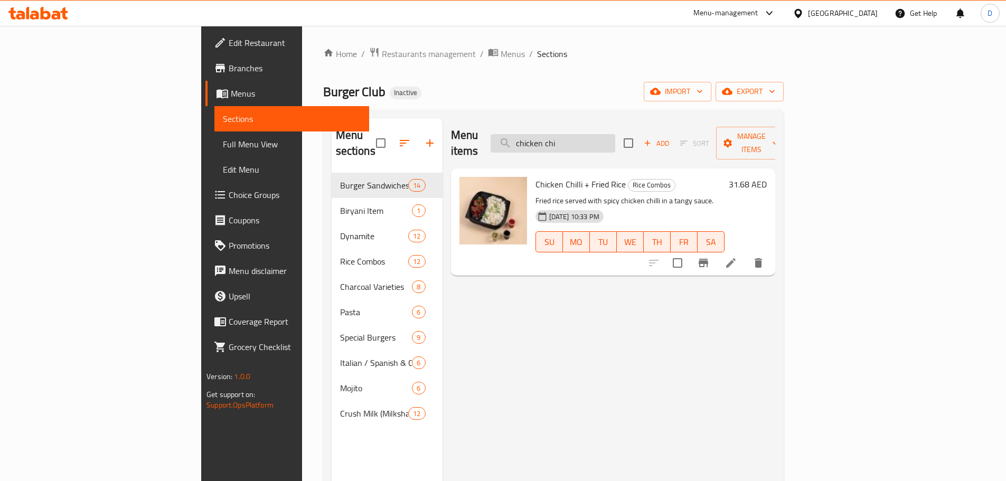
click at [615, 139] on input "chicken chi" at bounding box center [552, 143] width 125 height 18
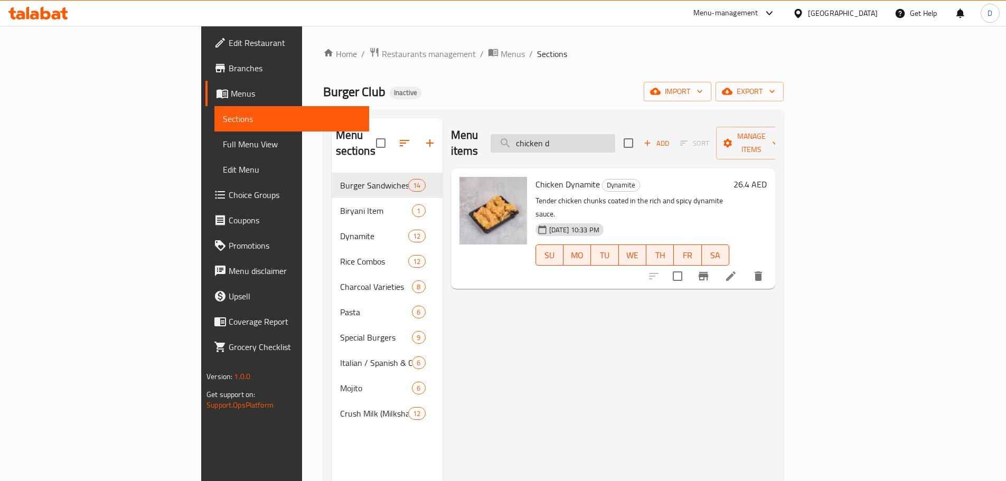
click at [615, 134] on input "chicken d" at bounding box center [552, 143] width 125 height 18
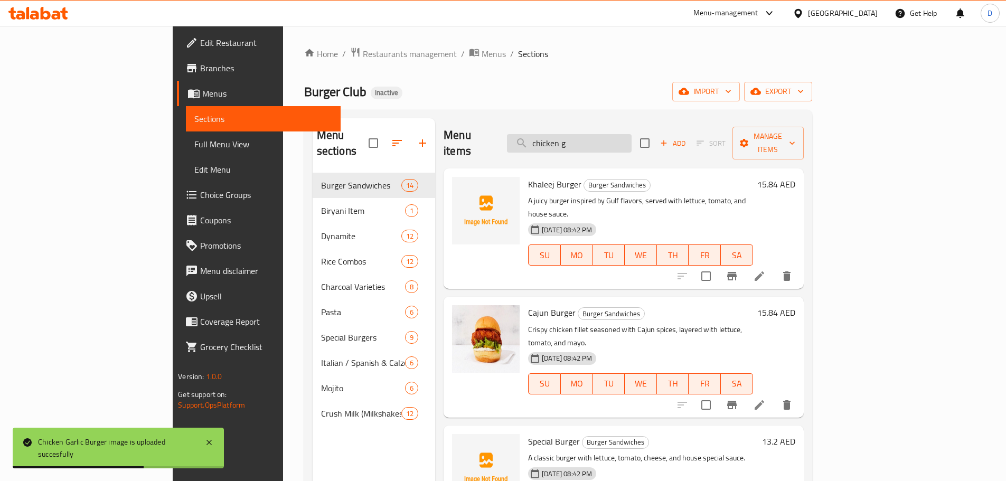
click at [631, 136] on input "chicken g" at bounding box center [569, 143] width 125 height 18
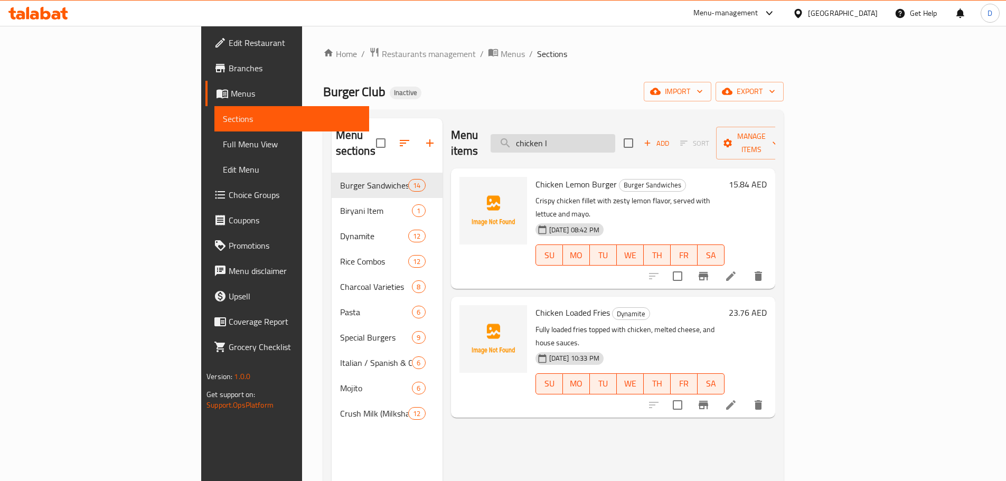
click at [615, 138] on input "chicken l" at bounding box center [552, 143] width 125 height 18
click at [615, 137] on input "chicken l" at bounding box center [552, 143] width 125 height 18
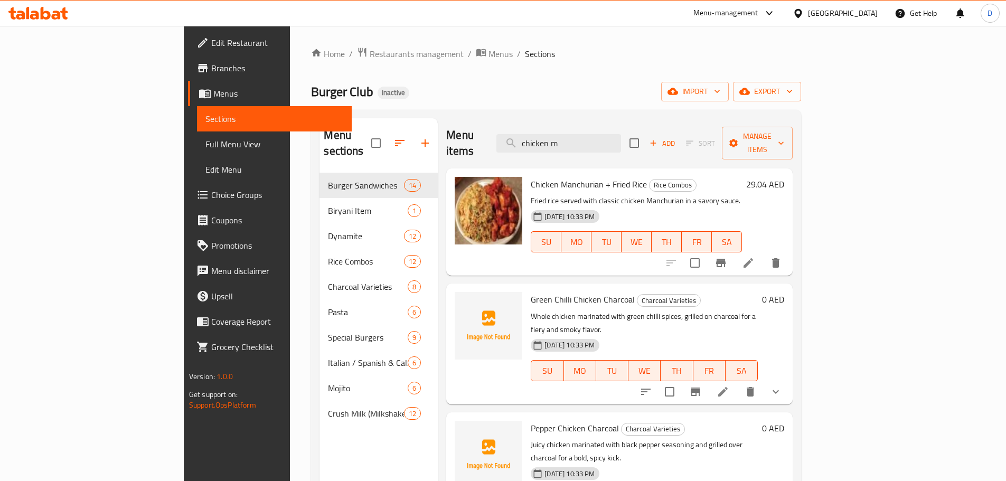
drag, startPoint x: 639, startPoint y: 135, endPoint x: 565, endPoint y: 145, distance: 74.5
click at [565, 145] on div "Menu items chicken m Add Sort Manage items" at bounding box center [619, 143] width 346 height 50
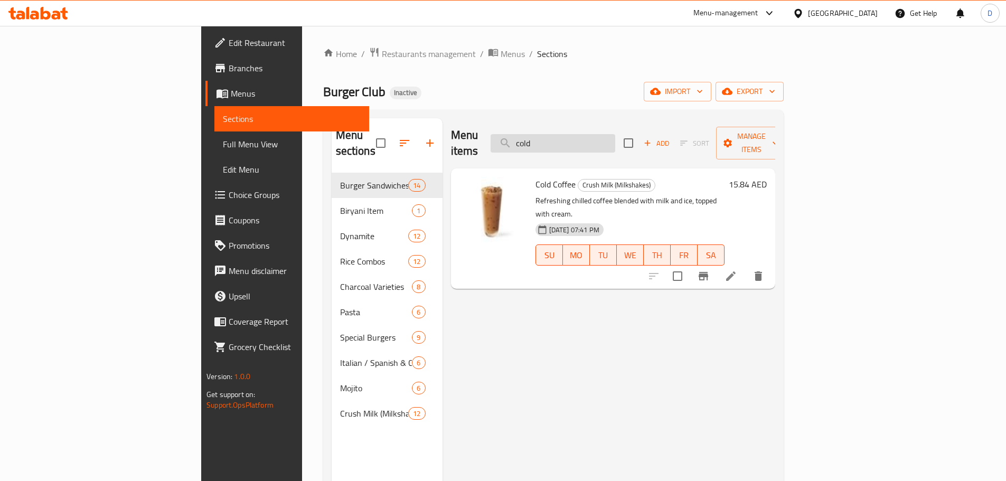
drag, startPoint x: 615, startPoint y: 133, endPoint x: 570, endPoint y: 136, distance: 45.5
click at [570, 136] on input "cold" at bounding box center [552, 143] width 125 height 18
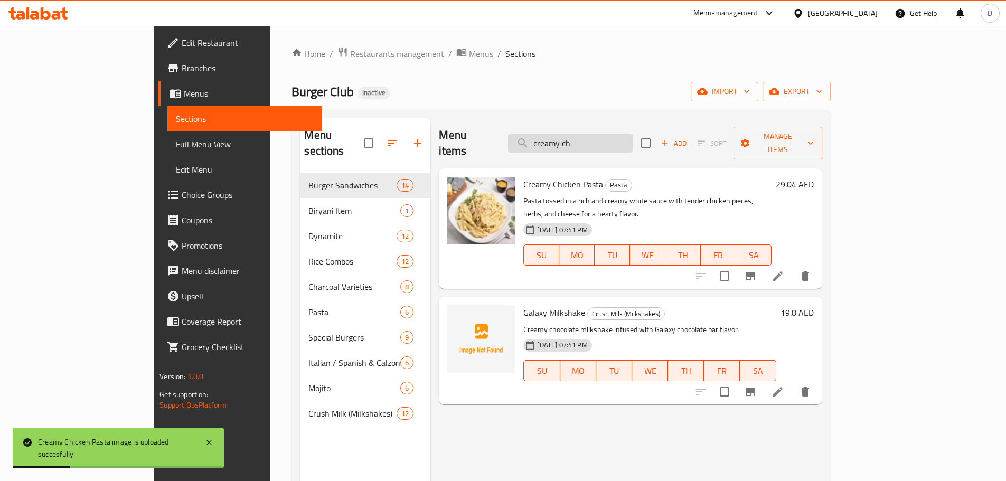
drag, startPoint x: 646, startPoint y: 133, endPoint x: 577, endPoint y: 136, distance: 69.2
click at [577, 136] on input "creamy ch" at bounding box center [570, 143] width 125 height 18
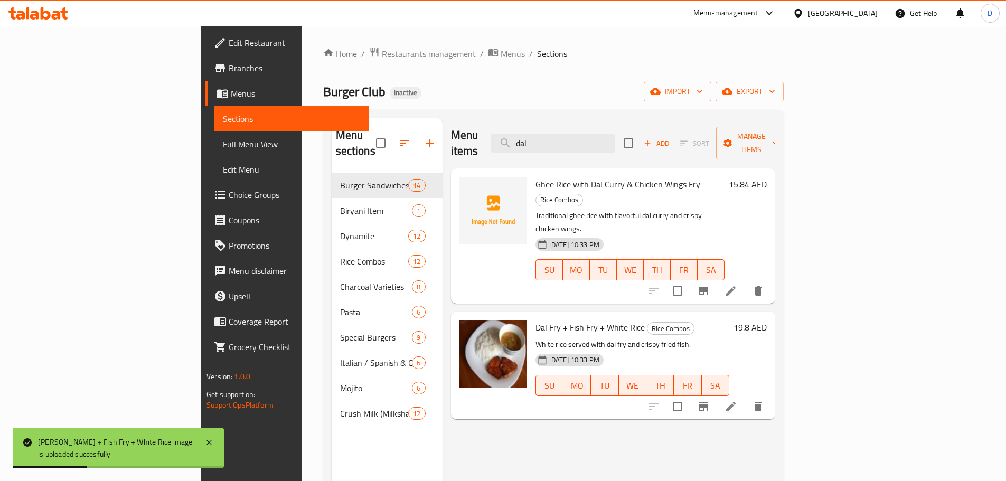
drag, startPoint x: 620, startPoint y: 138, endPoint x: 562, endPoint y: 138, distance: 58.1
click at [562, 138] on div "Menu items dal Add Sort Manage items" at bounding box center [613, 143] width 324 height 50
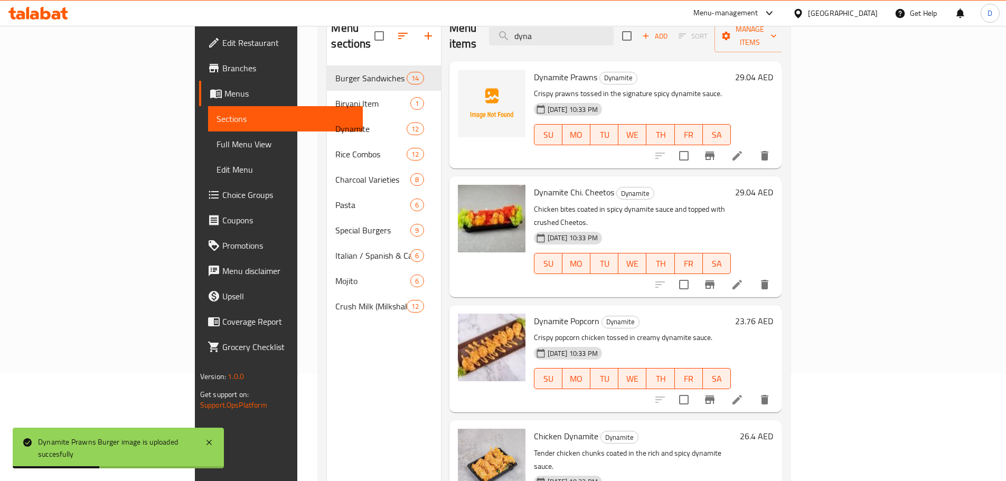
scroll to position [42, 0]
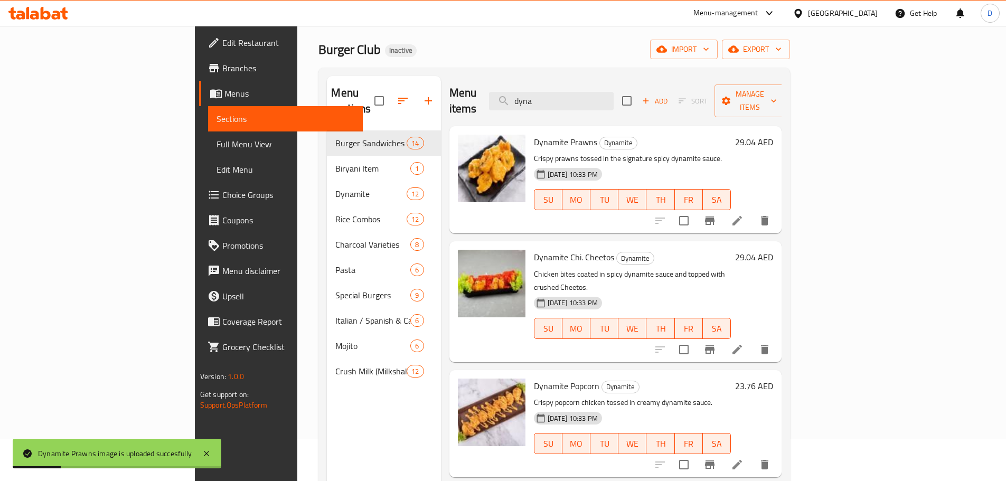
drag, startPoint x: 620, startPoint y: 95, endPoint x: 543, endPoint y: 104, distance: 78.2
click at [543, 104] on div "Menu items dyna Add Sort Manage items" at bounding box center [615, 101] width 333 height 50
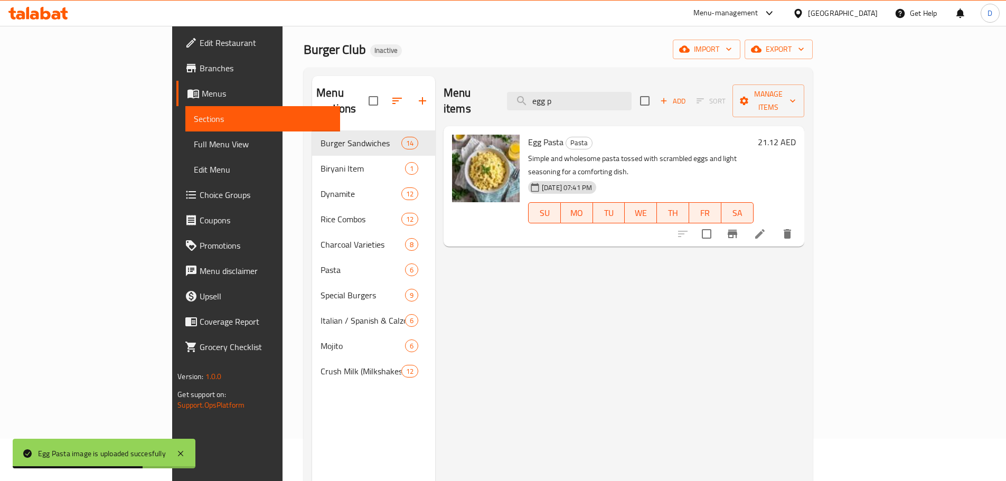
drag, startPoint x: 573, startPoint y: 97, endPoint x: 551, endPoint y: 93, distance: 22.9
click at [551, 93] on div "Menu items egg p Add Sort Manage items" at bounding box center [623, 101] width 361 height 50
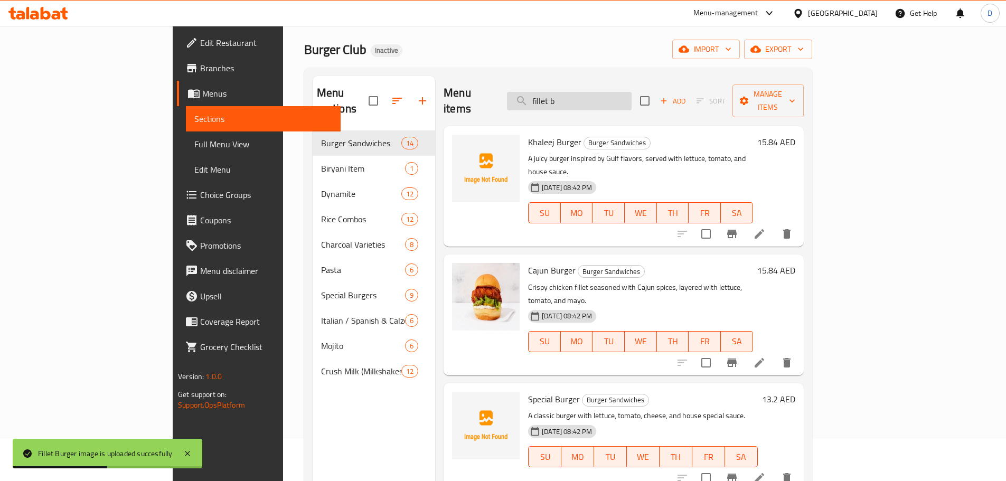
drag, startPoint x: 603, startPoint y: 96, endPoint x: 569, endPoint y: 97, distance: 33.8
click at [569, 97] on input "fillet b" at bounding box center [569, 101] width 125 height 18
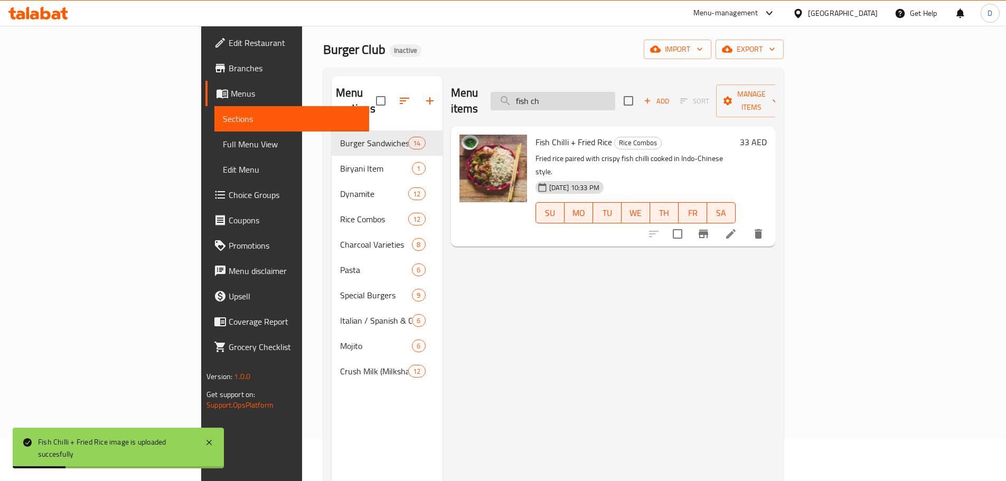
click at [615, 92] on input "fish ch" at bounding box center [552, 101] width 125 height 18
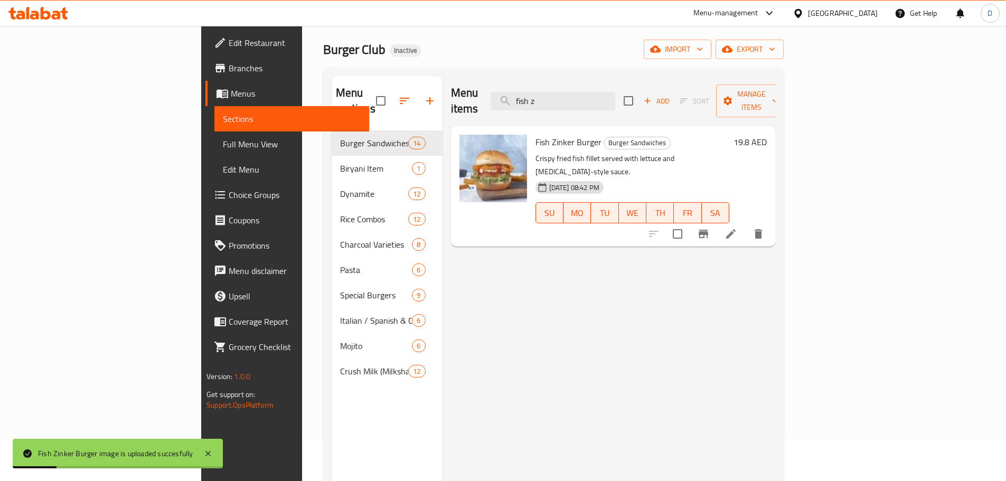
drag, startPoint x: 625, startPoint y: 100, endPoint x: 549, endPoint y: 102, distance: 76.1
click at [549, 102] on div "Menu items fish z Add Sort Manage items" at bounding box center [613, 101] width 324 height 50
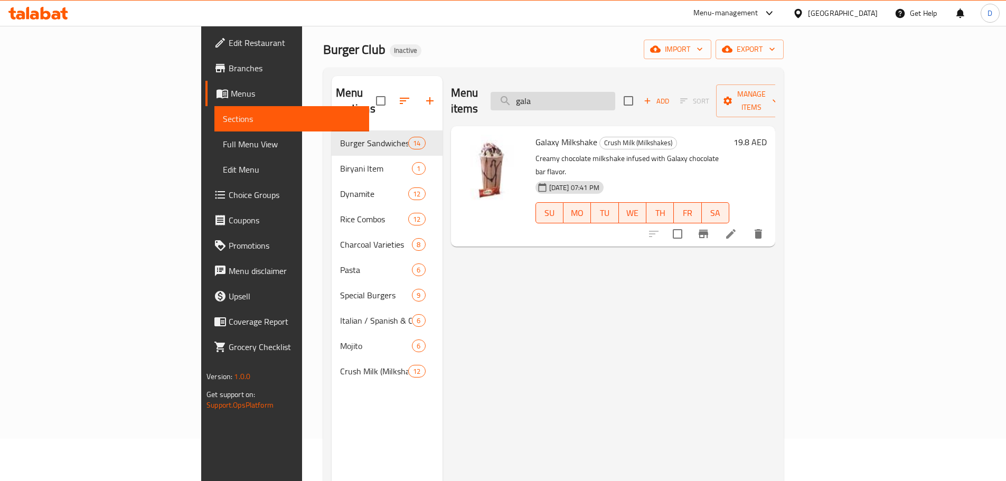
drag, startPoint x: 639, startPoint y: 87, endPoint x: 577, endPoint y: 87, distance: 62.3
click at [577, 92] on input "gala" at bounding box center [552, 101] width 125 height 18
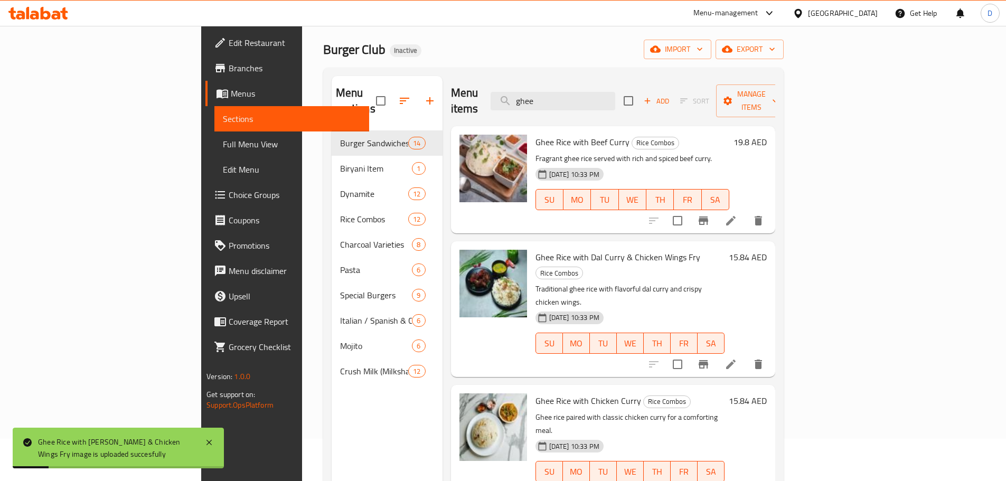
drag, startPoint x: 620, startPoint y: 96, endPoint x: 528, endPoint y: 95, distance: 91.3
click at [528, 95] on div "Menu items ghee Add Sort Manage items" at bounding box center [613, 101] width 324 height 50
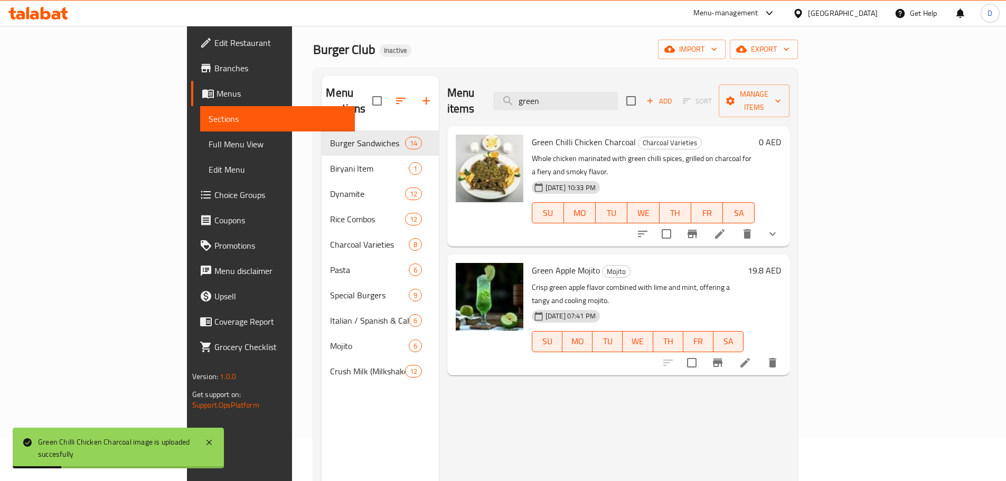
drag, startPoint x: 628, startPoint y: 96, endPoint x: 539, endPoint y: 101, distance: 89.4
click at [539, 101] on div "Menu items green Add Sort Manage items" at bounding box center [618, 101] width 342 height 50
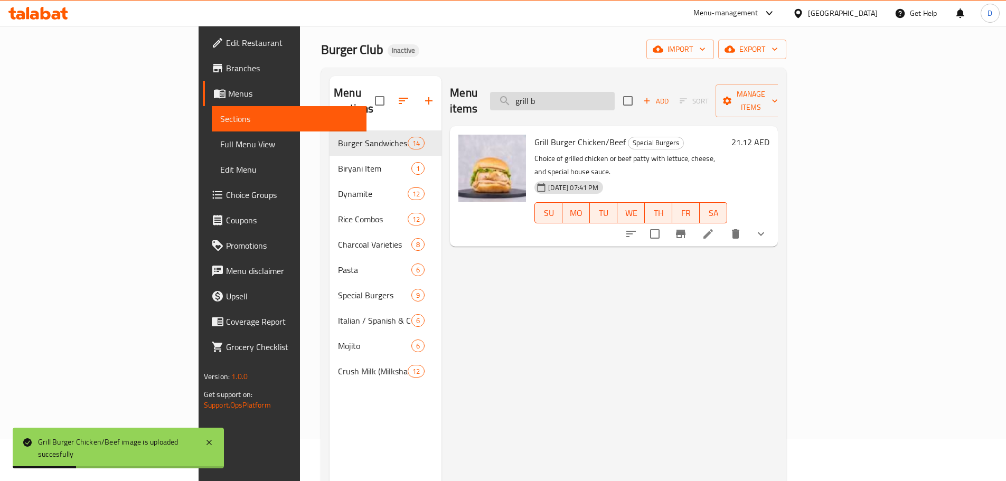
click at [602, 97] on input "grill b" at bounding box center [552, 101] width 125 height 18
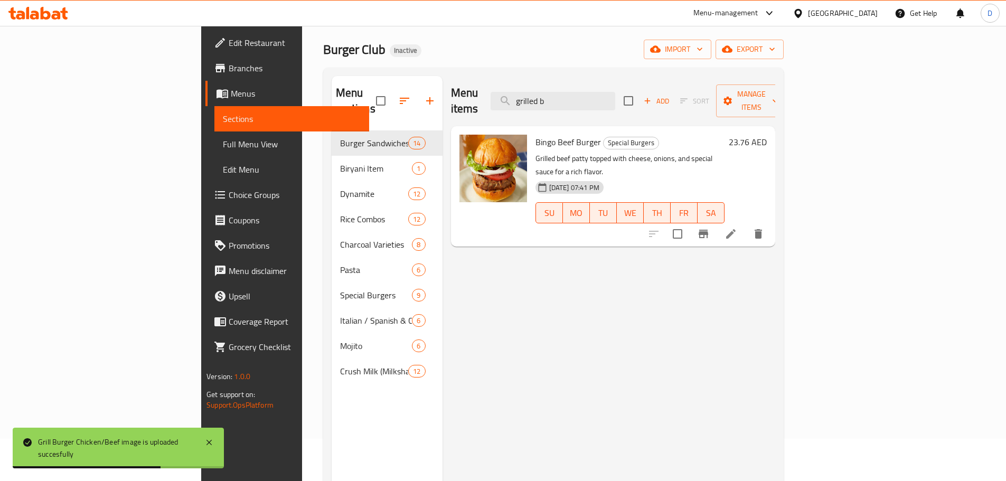
click at [646, 105] on div "Menu items grilled b Add Sort Manage items" at bounding box center [613, 101] width 324 height 50
click at [646, 102] on div "Menu items grilled b Add Sort Manage items" at bounding box center [613, 101] width 324 height 50
click at [615, 98] on input "grilled b" at bounding box center [552, 101] width 125 height 18
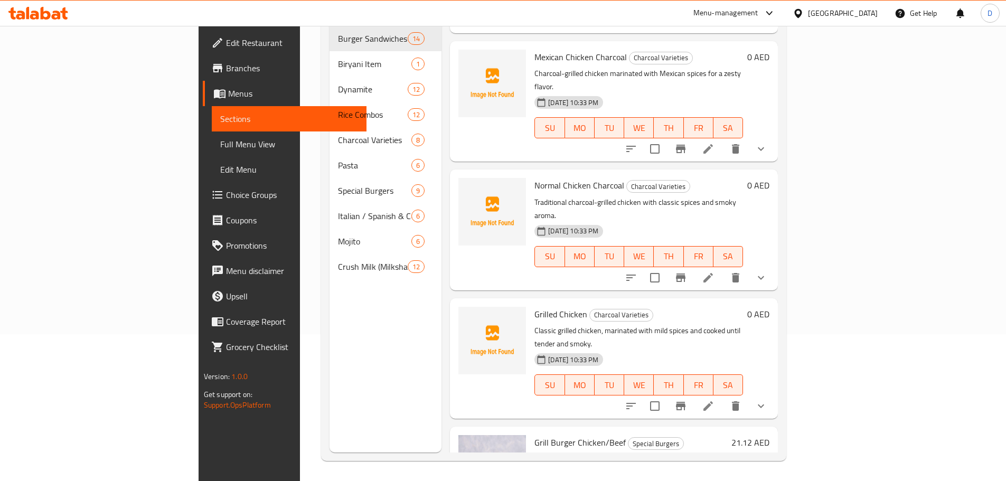
scroll to position [148, 0]
click at [767, 399] on icon "show more" at bounding box center [760, 405] width 13 height 13
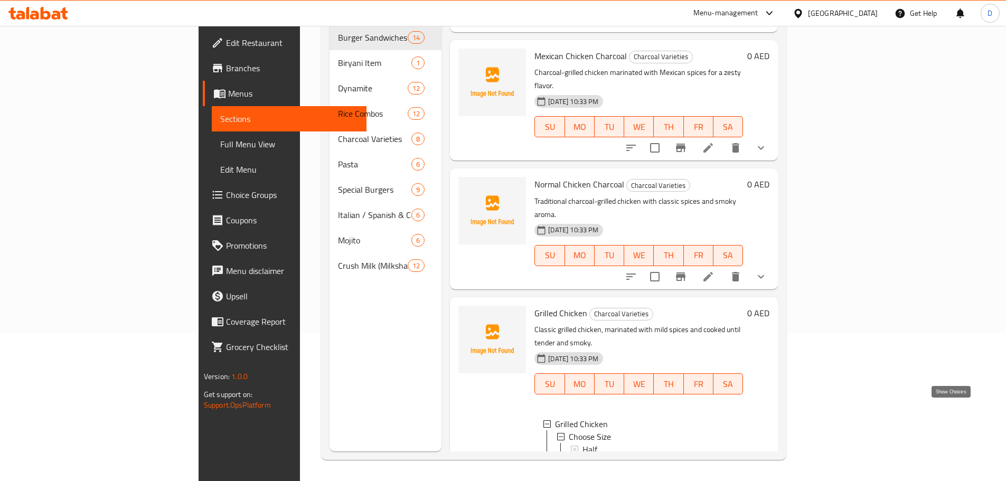
drag, startPoint x: 951, startPoint y: 412, endPoint x: 947, endPoint y: 401, distance: 11.6
click at [767, 479] on icon "show more" at bounding box center [760, 485] width 13 height 13
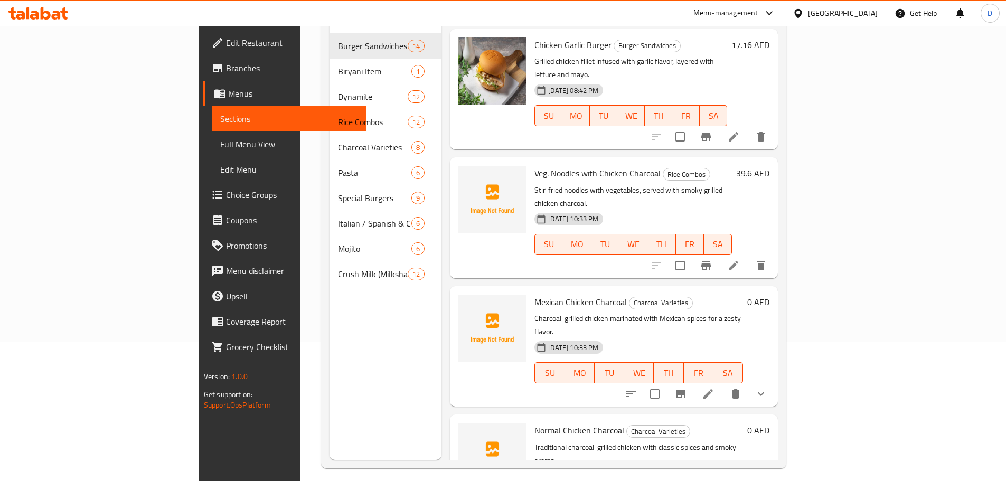
scroll to position [0, 0]
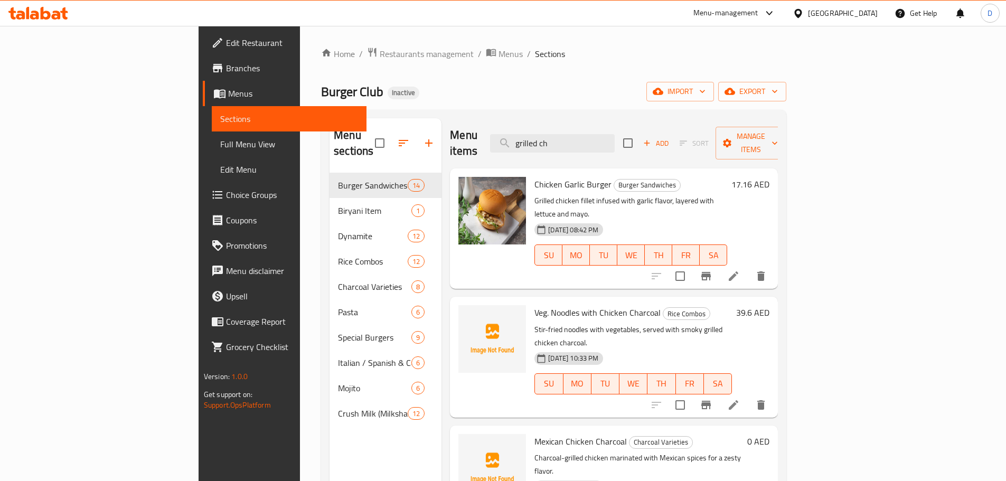
drag, startPoint x: 621, startPoint y: 136, endPoint x: 542, endPoint y: 138, distance: 78.7
click at [542, 138] on div "Menu items grilled ch Add Sort Manage items" at bounding box center [614, 143] width 328 height 50
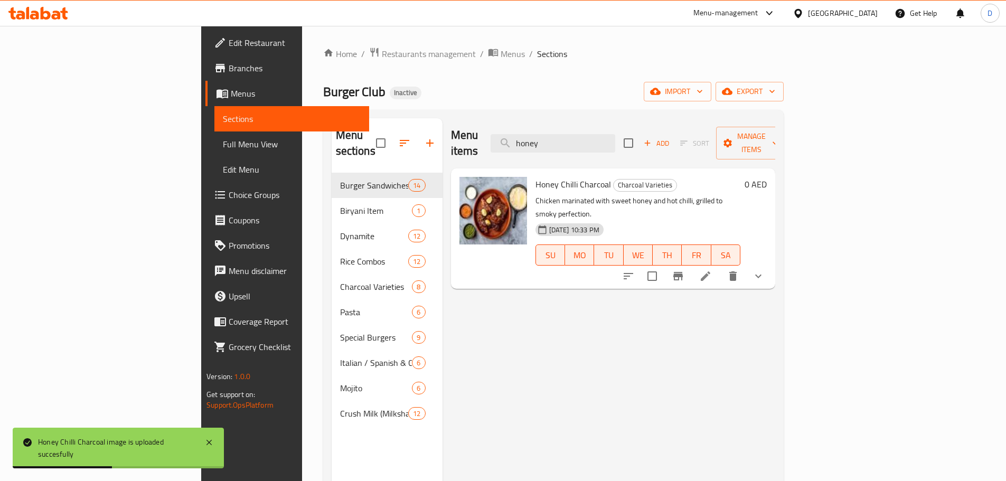
drag, startPoint x: 612, startPoint y: 137, endPoint x: 537, endPoint y: 137, distance: 75.5
click at [537, 137] on div "Menu items honey Add Sort Manage items" at bounding box center [613, 143] width 324 height 50
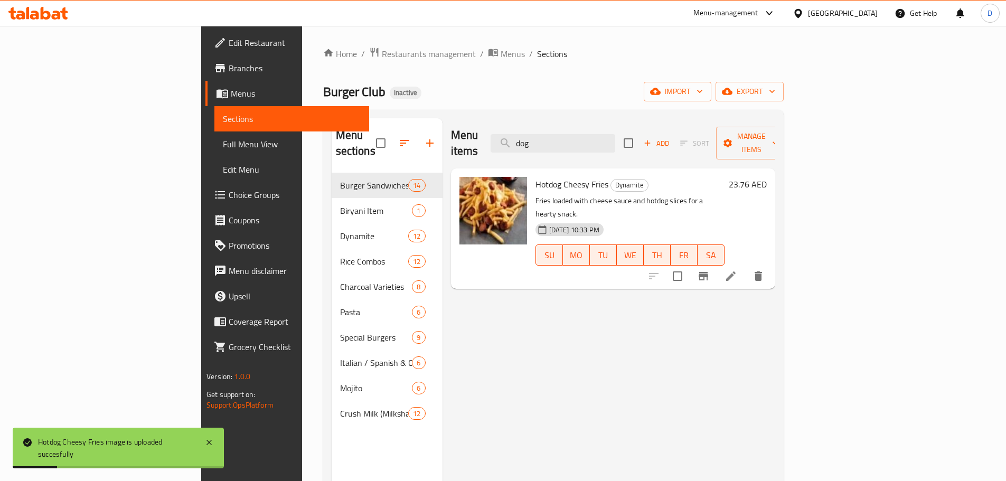
drag, startPoint x: 631, startPoint y: 141, endPoint x: 501, endPoint y: 140, distance: 130.4
click at [501, 140] on div "Menu items dog Add Sort Manage items" at bounding box center [613, 143] width 324 height 50
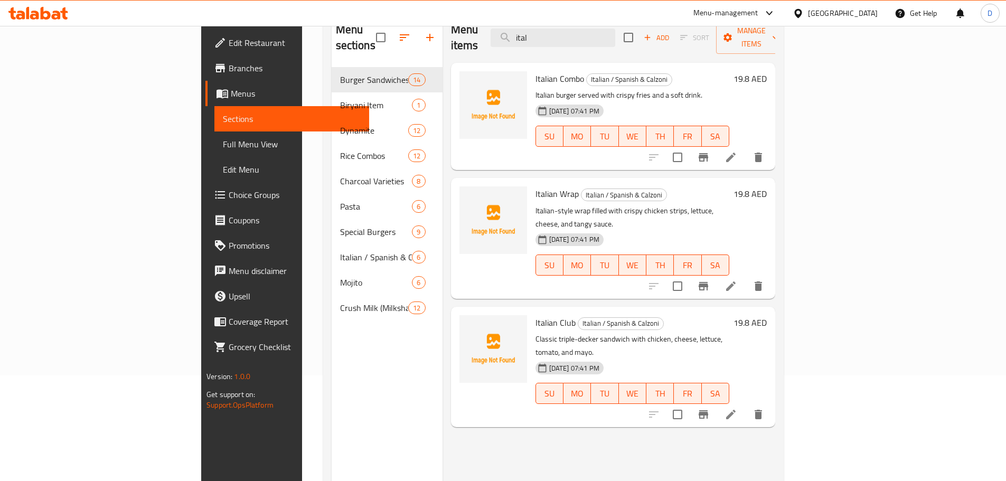
scroll to position [53, 0]
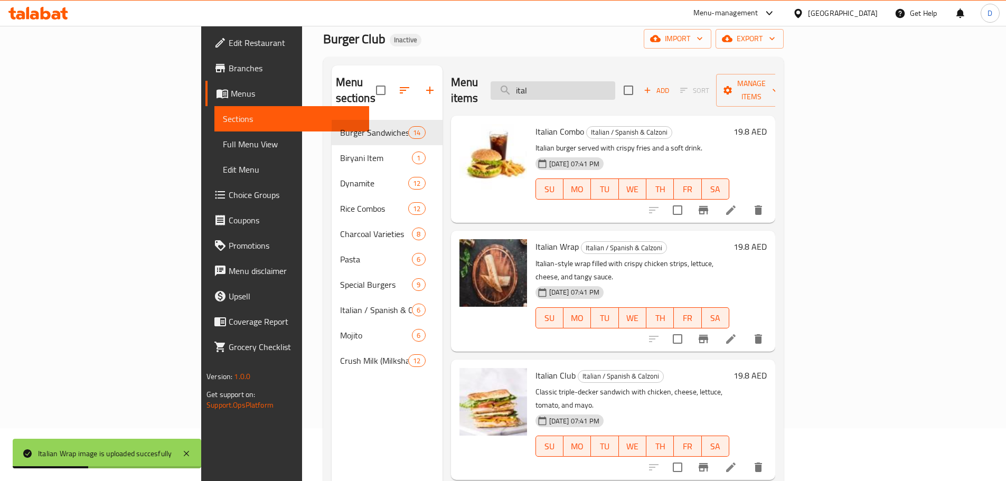
drag, startPoint x: 641, startPoint y: 87, endPoint x: 568, endPoint y: 77, distance: 73.5
click at [568, 81] on input "ital" at bounding box center [552, 90] width 125 height 18
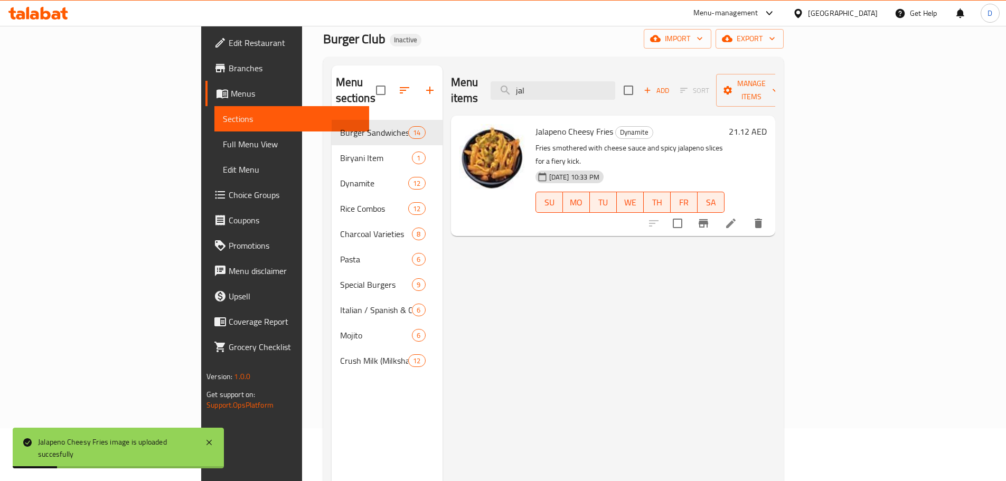
drag, startPoint x: 613, startPoint y: 90, endPoint x: 562, endPoint y: 88, distance: 51.2
click at [562, 88] on div "Menu items jal Add Sort Manage items" at bounding box center [613, 90] width 324 height 50
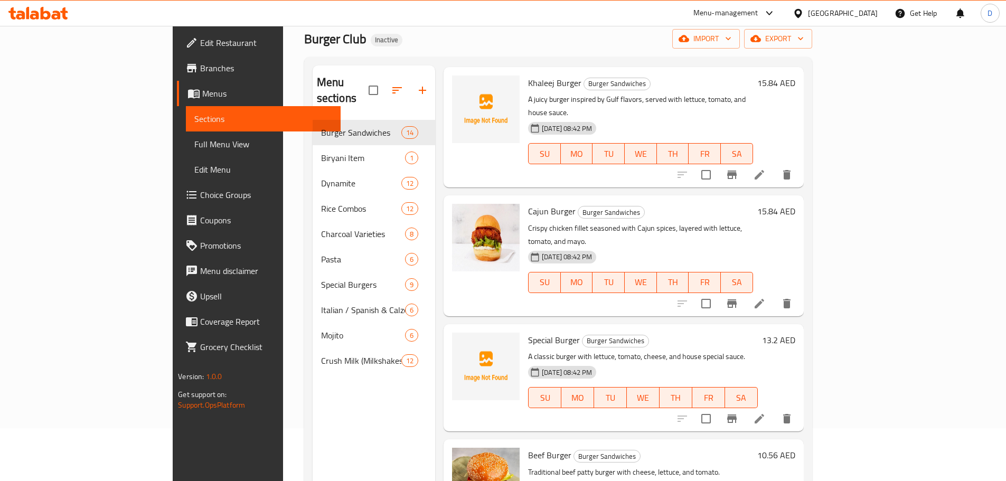
scroll to position [0, 0]
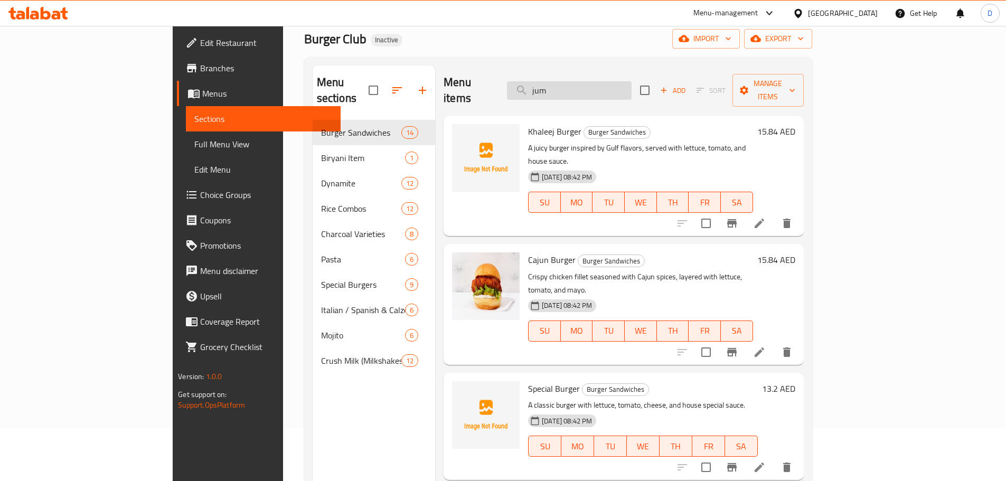
click at [631, 81] on input "jum" at bounding box center [569, 90] width 125 height 18
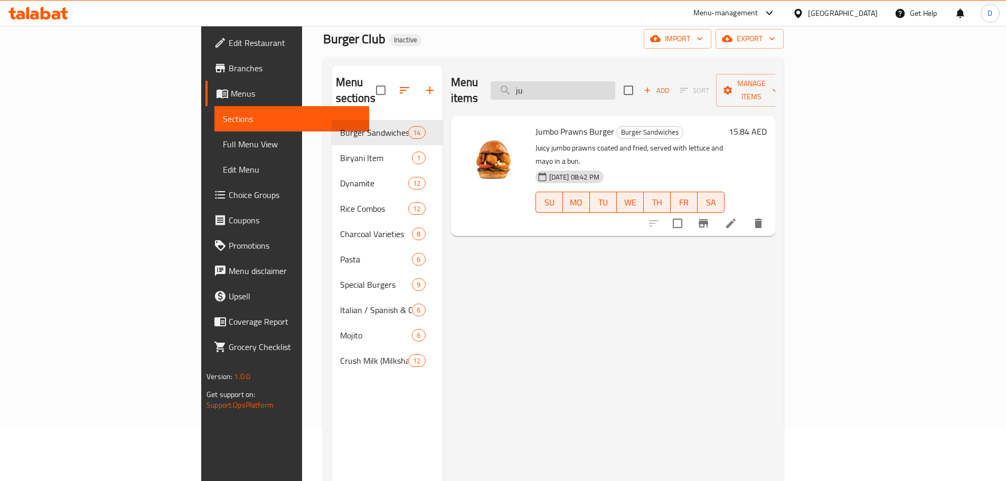
type input "j"
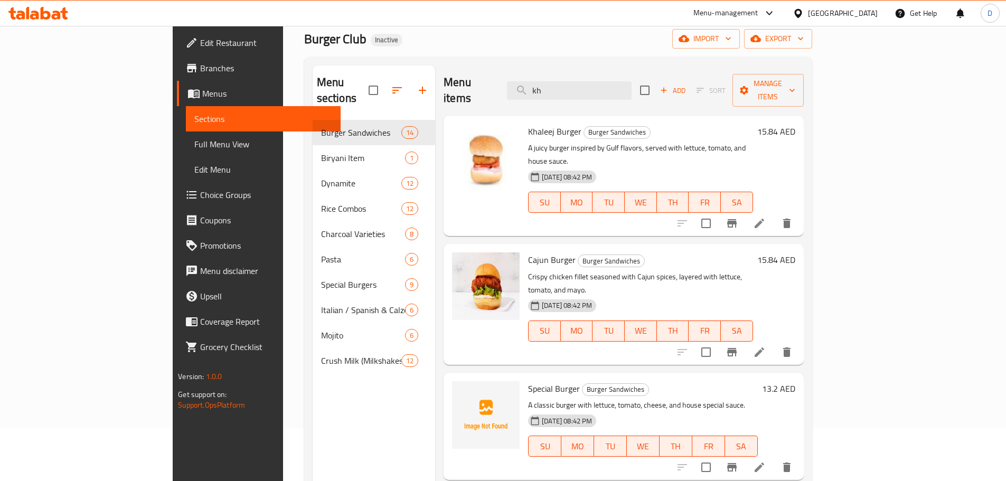
drag, startPoint x: 609, startPoint y: 81, endPoint x: 554, endPoint y: 81, distance: 54.9
click at [554, 81] on div "Menu items kh Add Sort Manage items" at bounding box center [623, 90] width 360 height 50
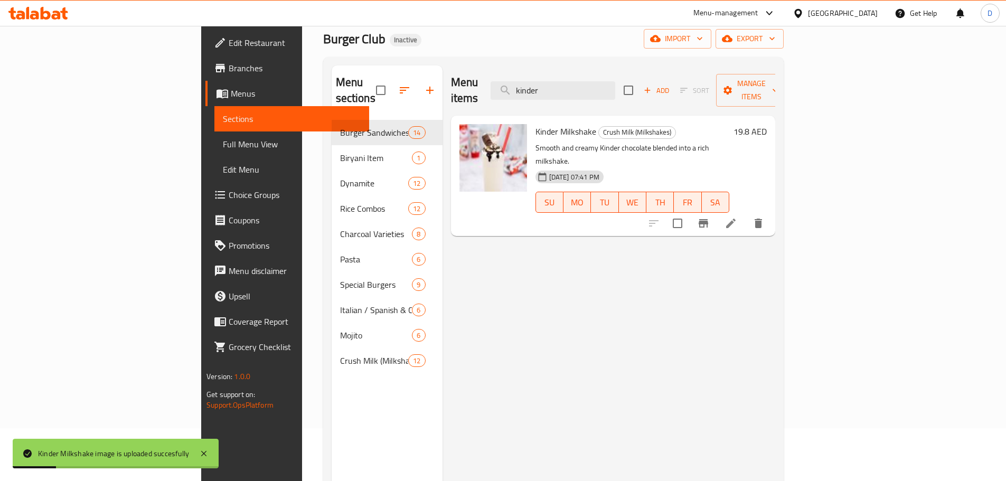
drag, startPoint x: 569, startPoint y: 90, endPoint x: 561, endPoint y: 91, distance: 8.0
click at [561, 91] on div "Menu items kinder Add Sort Manage items" at bounding box center [613, 90] width 324 height 50
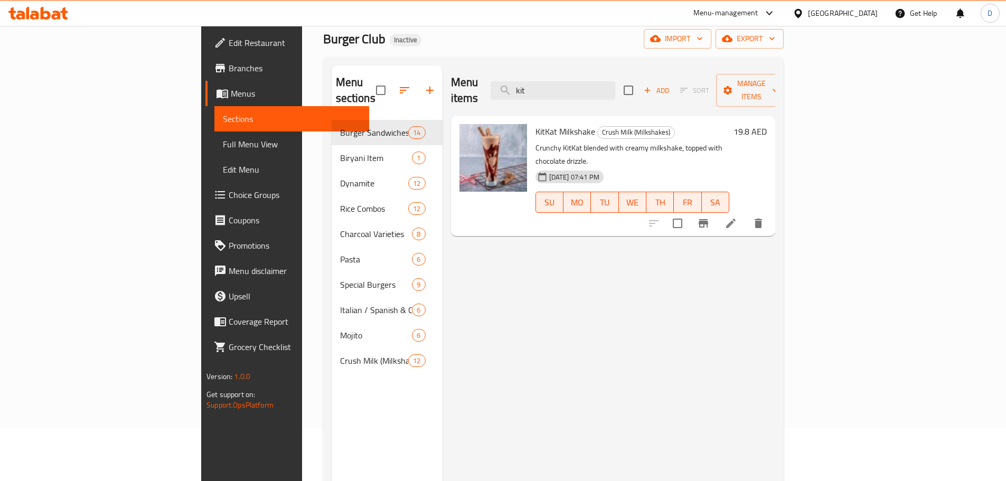
drag, startPoint x: 605, startPoint y: 84, endPoint x: 561, endPoint y: 93, distance: 45.1
click at [561, 93] on div "Menu items kit Add Sort Manage items" at bounding box center [613, 90] width 324 height 50
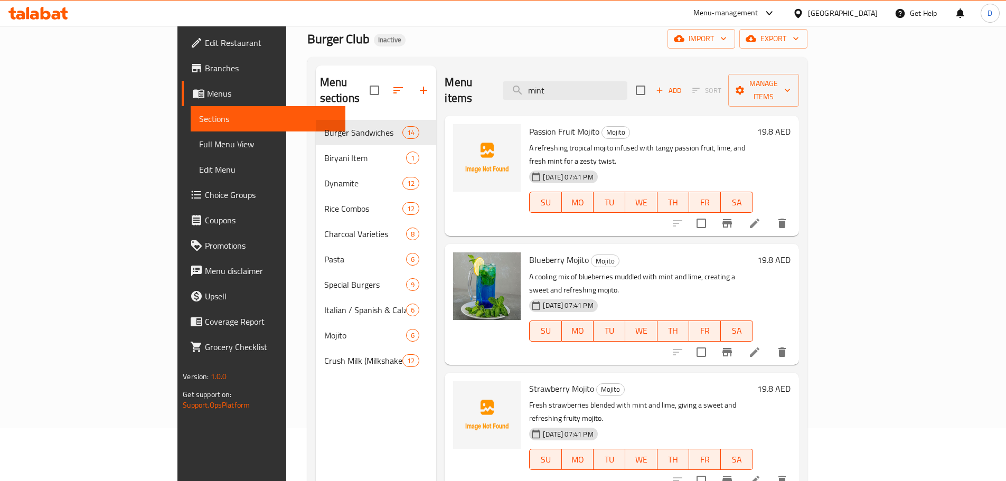
drag, startPoint x: 614, startPoint y: 84, endPoint x: 556, endPoint y: 85, distance: 57.6
click at [556, 85] on div "Menu items mint Add Sort Manage items" at bounding box center [622, 90] width 354 height 50
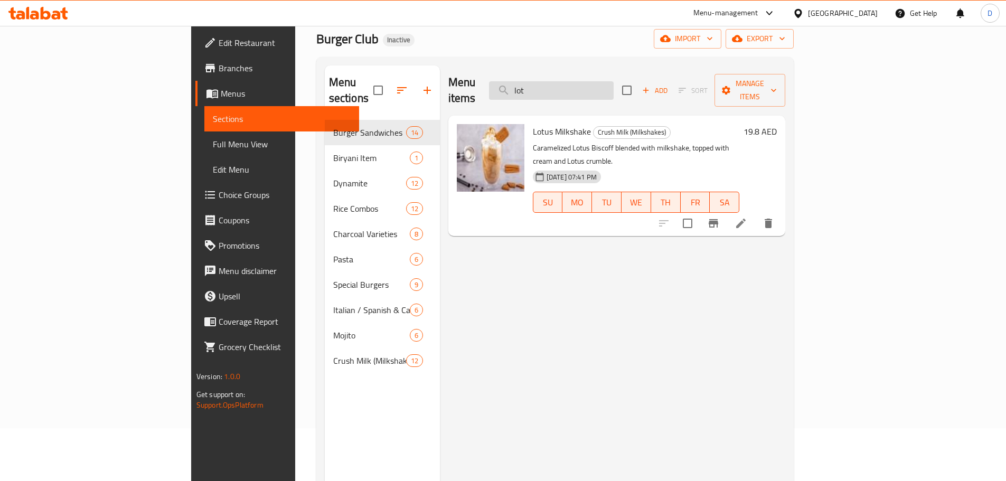
drag, startPoint x: 614, startPoint y: 77, endPoint x: 578, endPoint y: 85, distance: 37.3
click at [578, 85] on input "lot" at bounding box center [551, 90] width 125 height 18
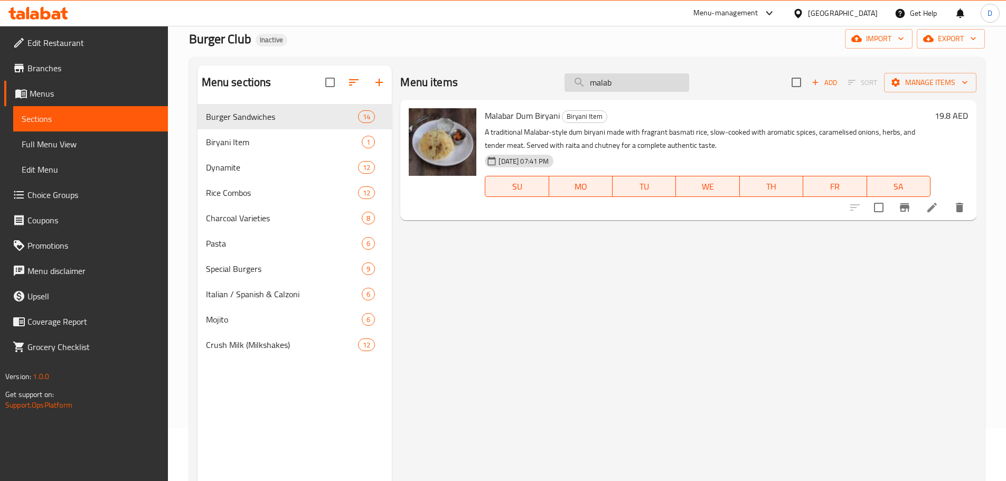
drag, startPoint x: 615, startPoint y: 80, endPoint x: 575, endPoint y: 90, distance: 41.4
click at [575, 90] on input "malab" at bounding box center [626, 82] width 125 height 18
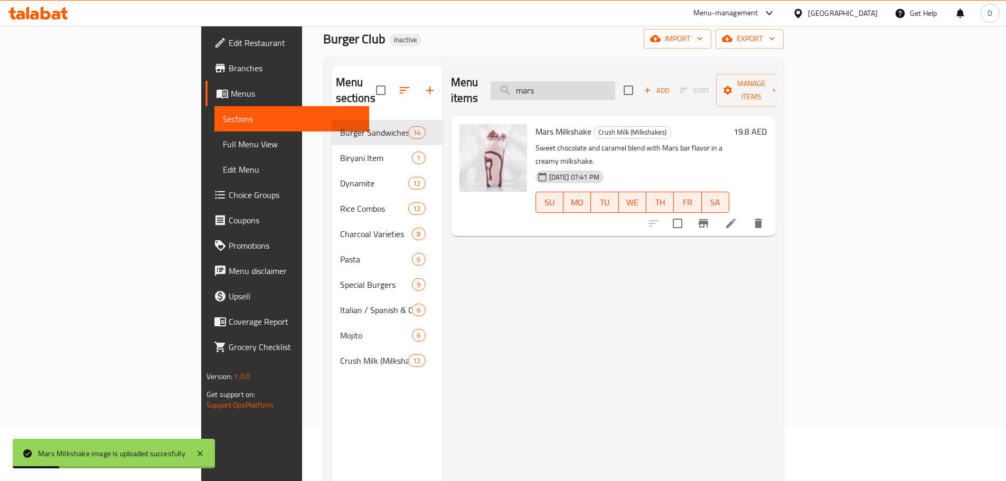
drag, startPoint x: 618, startPoint y: 74, endPoint x: 572, endPoint y: 87, distance: 47.3
click at [572, 87] on input "mars" at bounding box center [552, 90] width 125 height 18
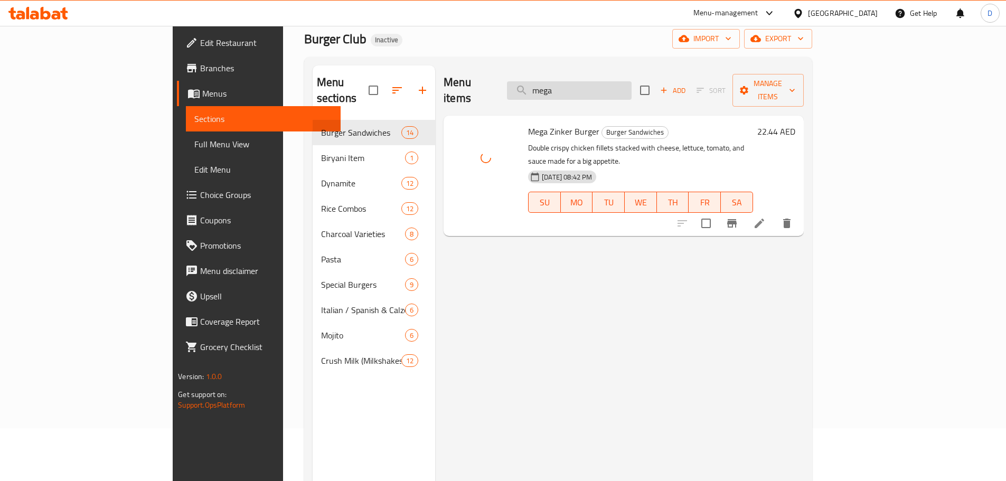
click at [631, 82] on input "mega" at bounding box center [569, 90] width 125 height 18
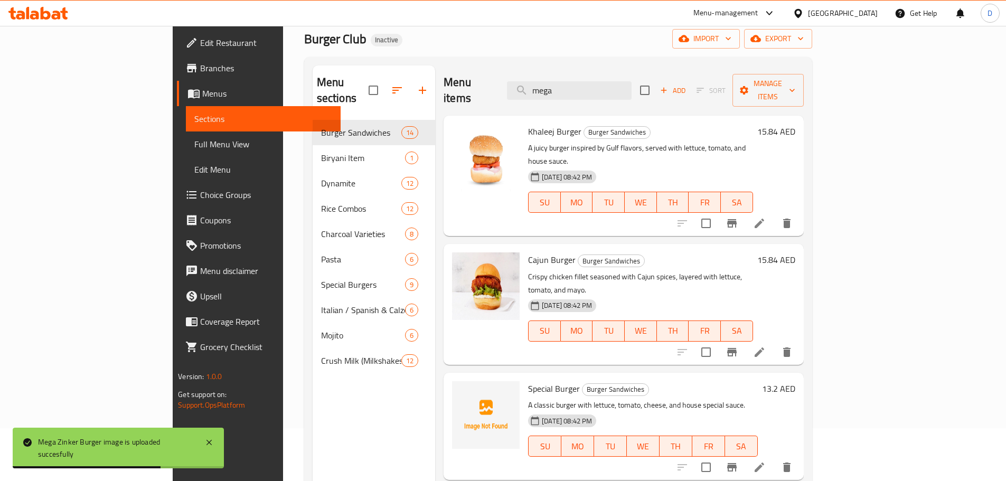
drag, startPoint x: 648, startPoint y: 82, endPoint x: 540, endPoint y: 83, distance: 108.2
click at [540, 83] on div "Menu items mega Add Sort Manage items" at bounding box center [623, 90] width 360 height 50
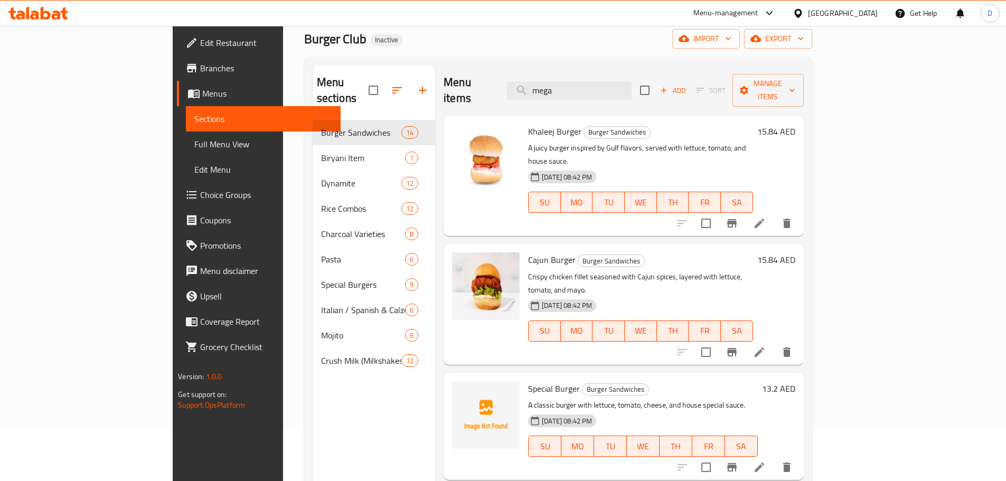
drag, startPoint x: 627, startPoint y: 82, endPoint x: 541, endPoint y: 82, distance: 86.1
click at [541, 82] on div "Menu items mega Add Sort Manage items" at bounding box center [623, 90] width 360 height 50
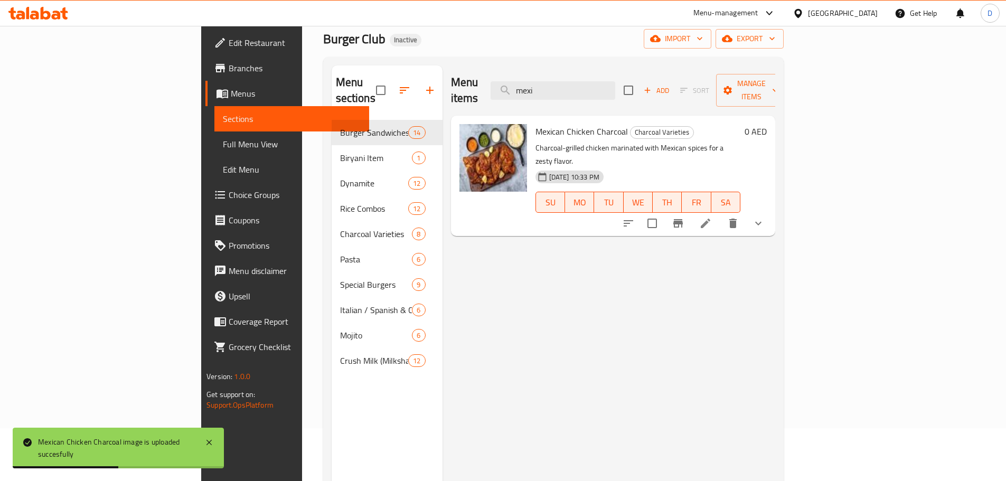
drag, startPoint x: 616, startPoint y: 83, endPoint x: 554, endPoint y: 91, distance: 62.7
click at [554, 91] on div "Menu items mexi Add Sort Manage items" at bounding box center [613, 90] width 324 height 50
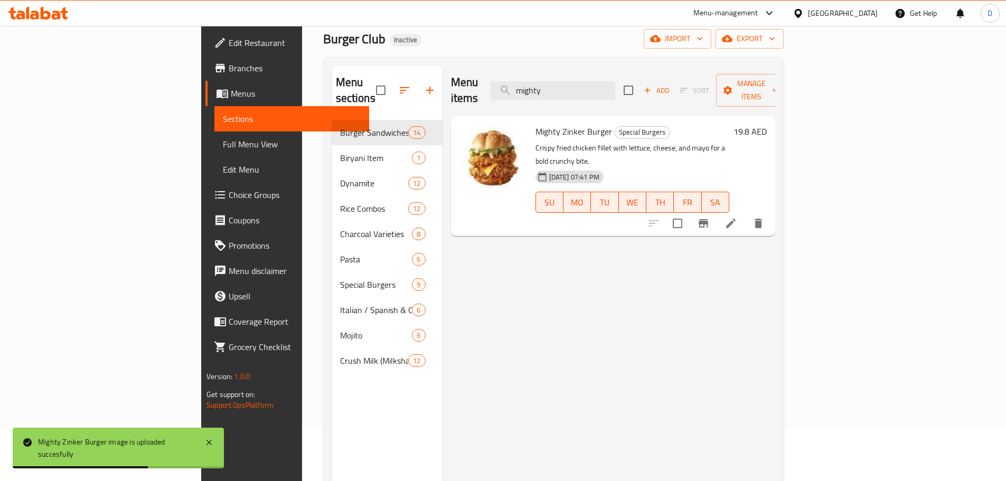
drag, startPoint x: 635, startPoint y: 88, endPoint x: 563, endPoint y: 92, distance: 71.9
click at [563, 92] on div "Menu items mighty Add Sort Manage items" at bounding box center [613, 90] width 324 height 50
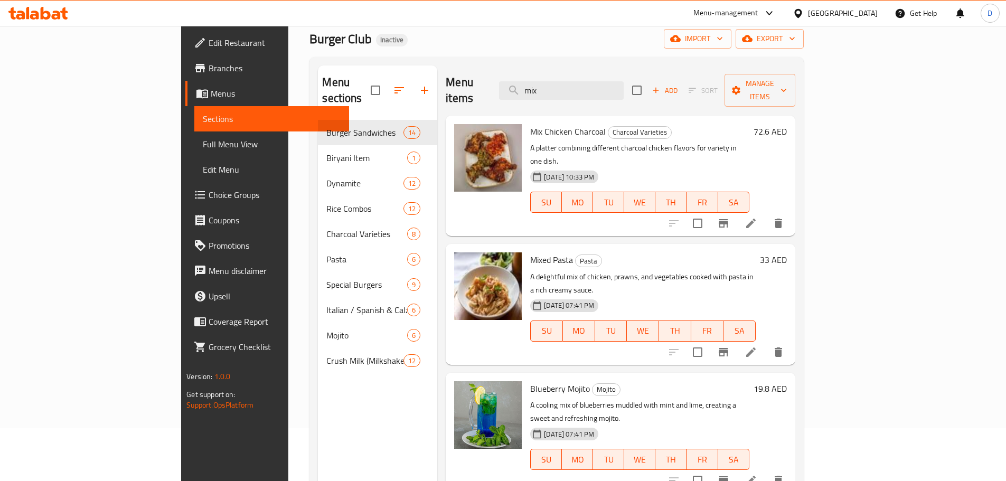
drag, startPoint x: 606, startPoint y: 78, endPoint x: 555, endPoint y: 75, distance: 50.2
click at [555, 75] on div "Menu items mix Add Sort Manage items" at bounding box center [620, 90] width 349 height 50
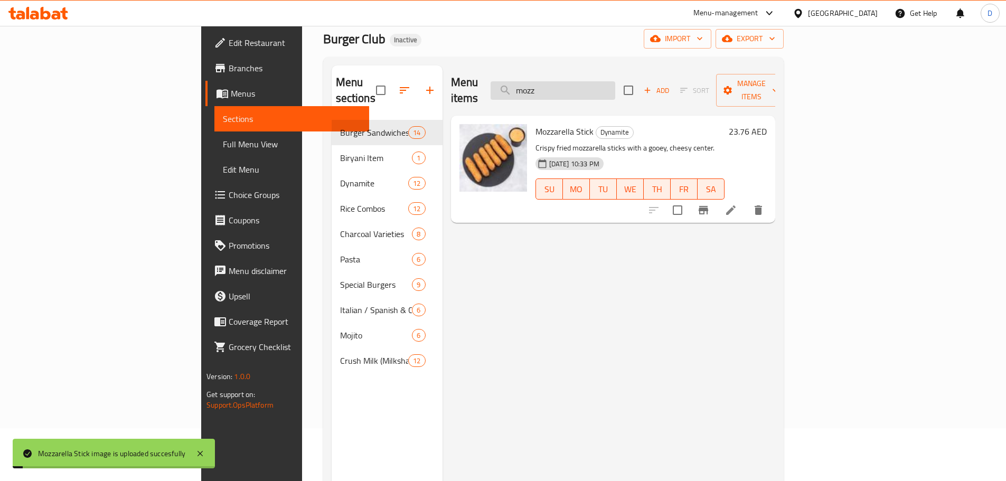
click at [615, 87] on input "mozz" at bounding box center [552, 90] width 125 height 18
drag, startPoint x: 620, startPoint y: 82, endPoint x: 566, endPoint y: 82, distance: 54.4
click at [566, 82] on input "mozz" at bounding box center [552, 90] width 125 height 18
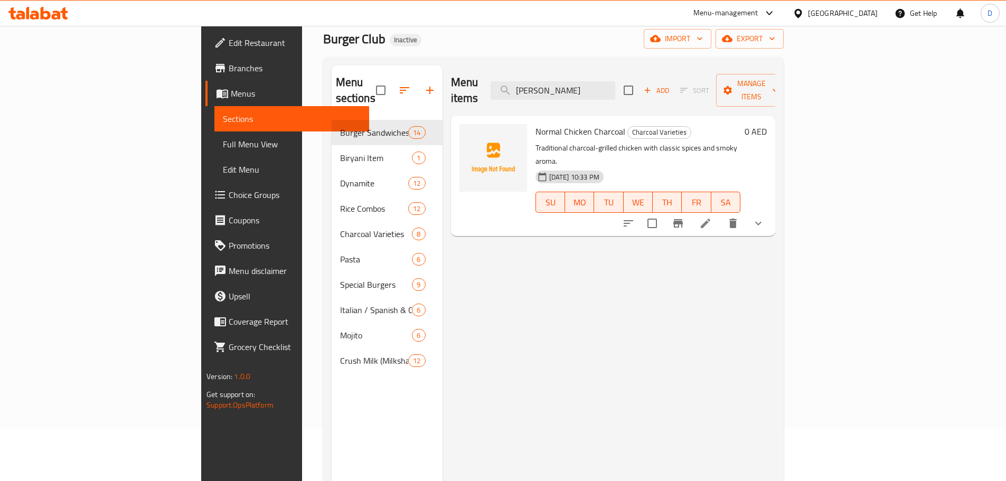
drag, startPoint x: 618, startPoint y: 85, endPoint x: 556, endPoint y: 84, distance: 61.2
click at [556, 84] on div "Menu items norma Add Sort Manage items" at bounding box center [613, 90] width 324 height 50
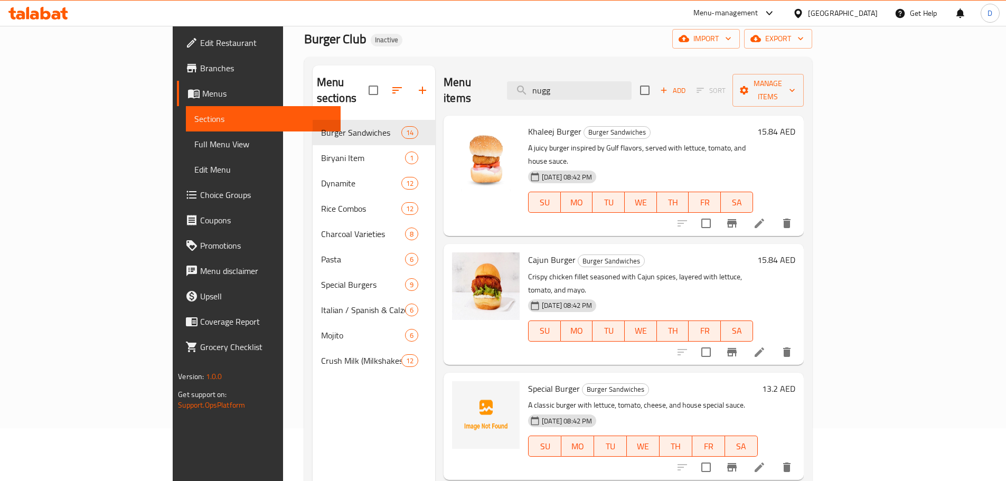
drag, startPoint x: 618, startPoint y: 85, endPoint x: 559, endPoint y: 87, distance: 59.7
click at [559, 87] on div "Menu items nugg Add Sort Manage items" at bounding box center [623, 90] width 360 height 50
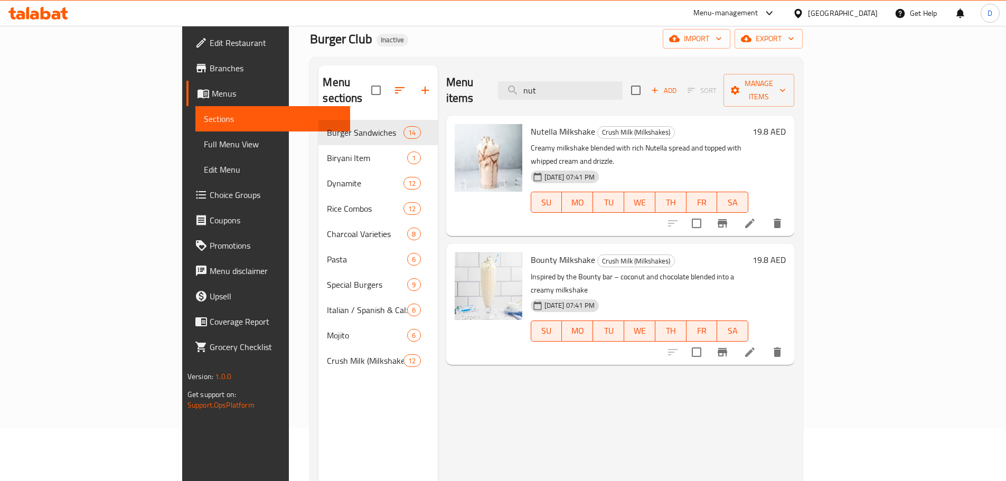
drag, startPoint x: 620, startPoint y: 83, endPoint x: 555, endPoint y: 82, distance: 65.5
click at [555, 82] on div "Menu items nut Add Sort Manage items" at bounding box center [620, 90] width 348 height 50
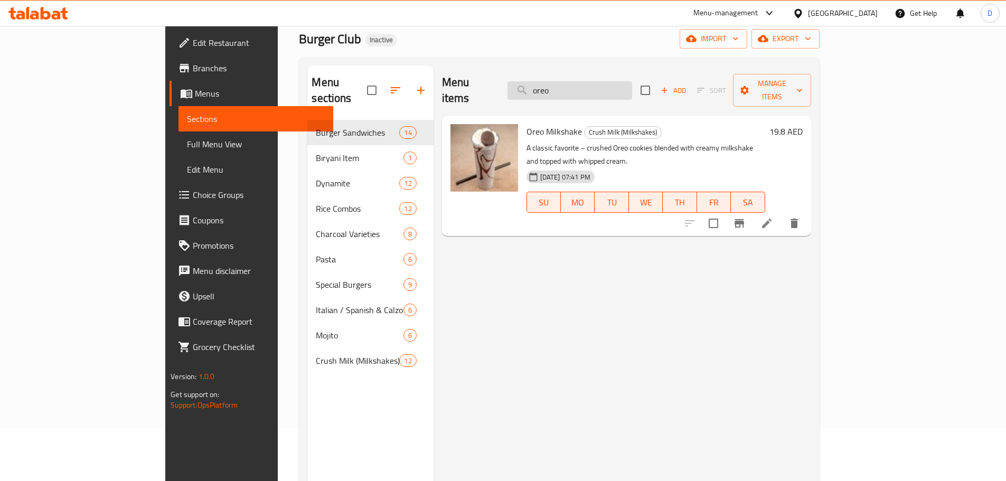
drag, startPoint x: 598, startPoint y: 82, endPoint x: 577, endPoint y: 86, distance: 22.0
click at [577, 86] on input "oreo" at bounding box center [569, 90] width 125 height 18
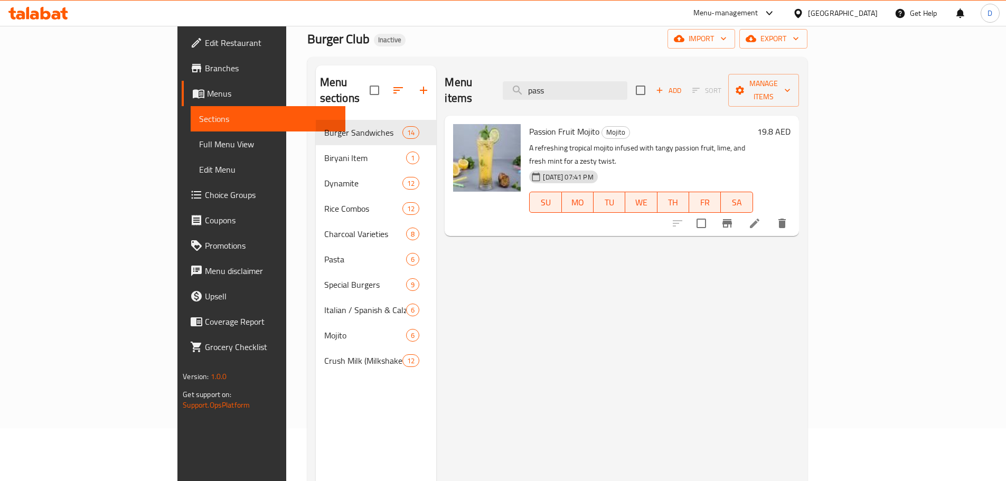
drag, startPoint x: 622, startPoint y: 87, endPoint x: 545, endPoint y: 96, distance: 77.0
click at [545, 96] on div "Menu items pass Add Sort Manage items" at bounding box center [622, 90] width 354 height 50
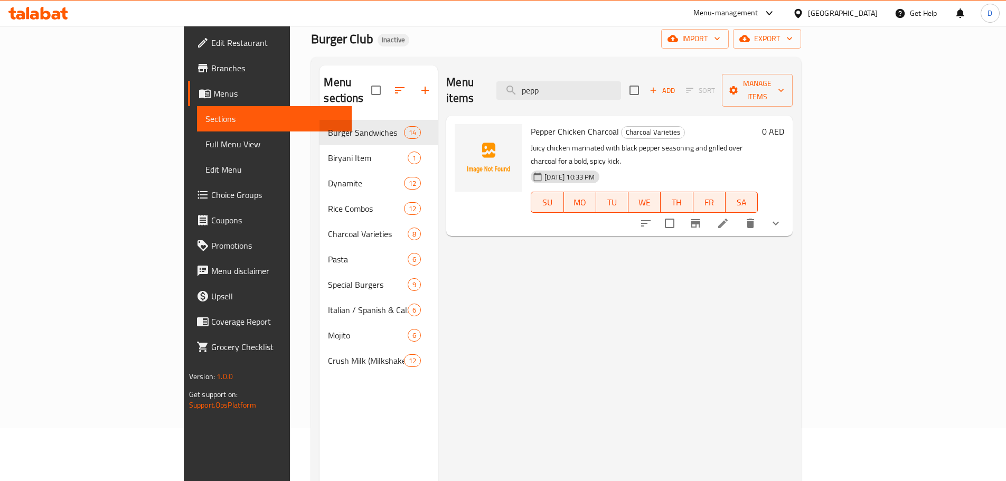
drag, startPoint x: 613, startPoint y: 84, endPoint x: 520, endPoint y: 90, distance: 93.1
click at [520, 90] on div "Menu items pepp Add Sort Manage items" at bounding box center [619, 90] width 346 height 50
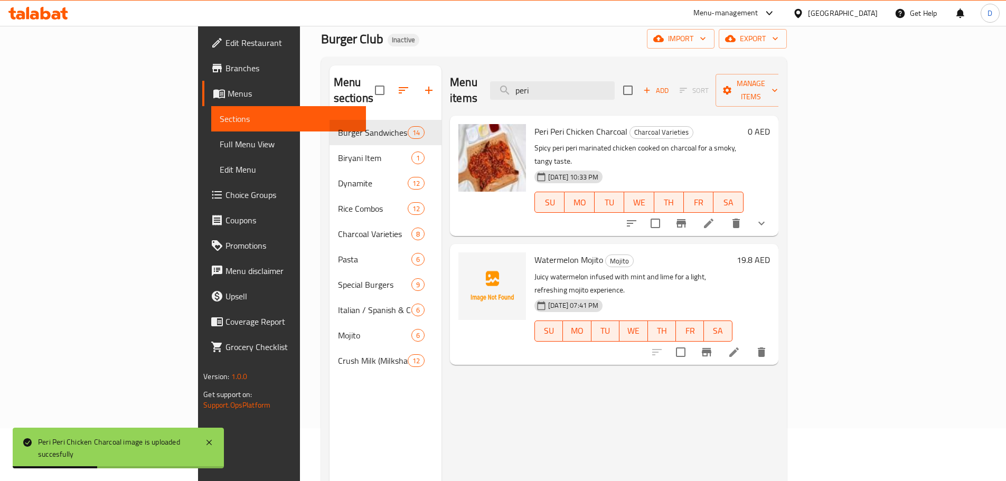
drag, startPoint x: 615, startPoint y: 82, endPoint x: 518, endPoint y: 82, distance: 97.1
click at [518, 82] on div "Menu items peri Add Sort Manage items" at bounding box center [614, 90] width 328 height 50
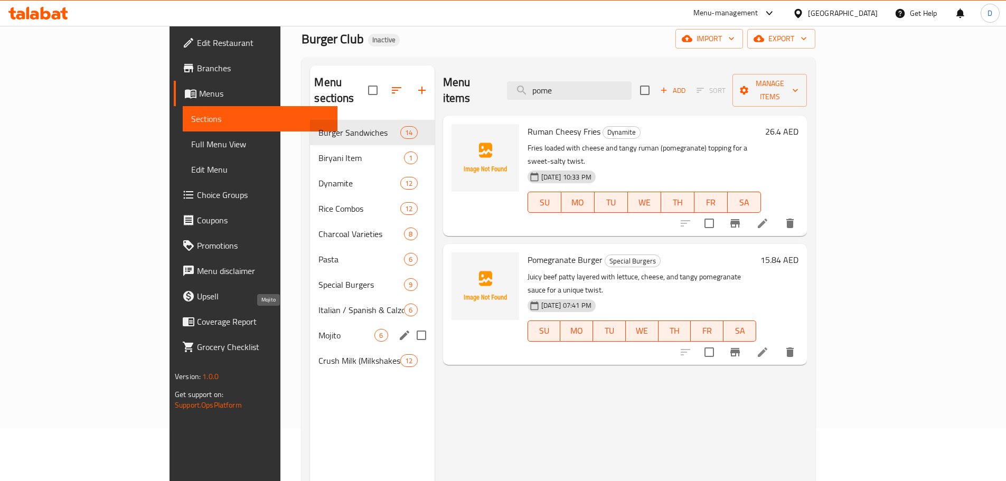
click at [318, 329] on span "Mojito" at bounding box center [346, 335] width 56 height 13
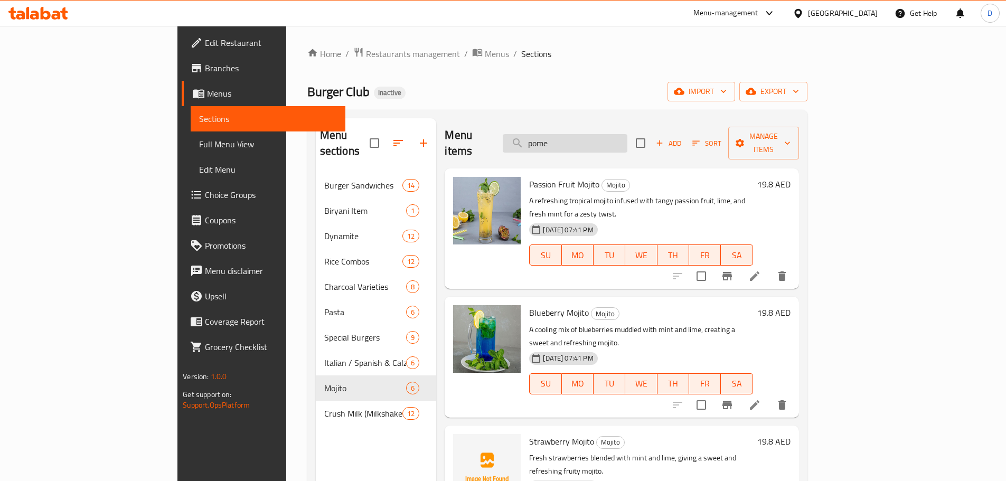
drag, startPoint x: 610, startPoint y: 137, endPoint x: 574, endPoint y: 137, distance: 35.9
click at [574, 137] on input "pome" at bounding box center [565, 143] width 125 height 18
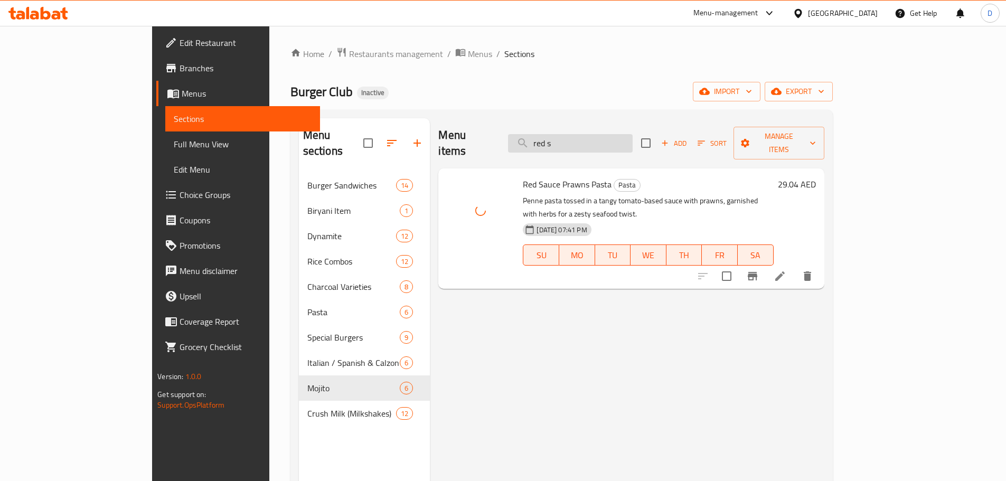
click at [617, 134] on input "red s" at bounding box center [570, 143] width 125 height 18
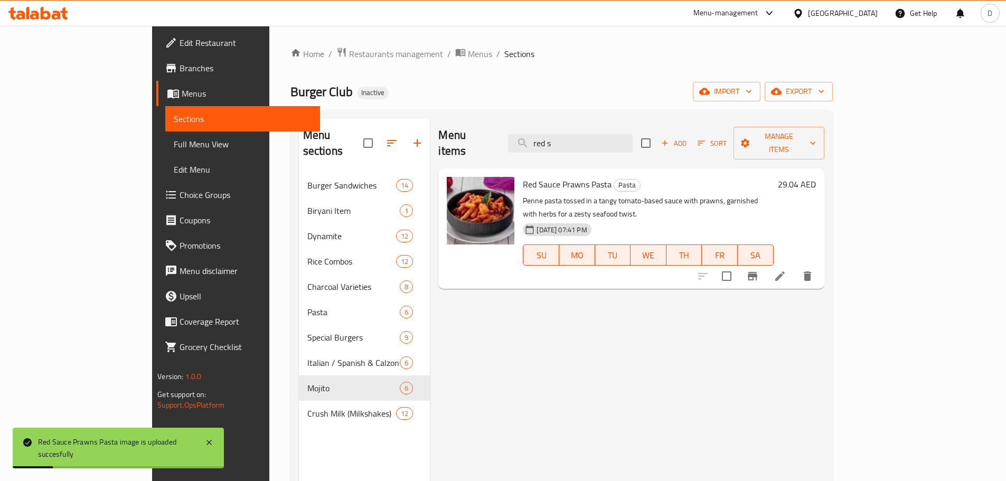
drag, startPoint x: 638, startPoint y: 138, endPoint x: 563, endPoint y: 139, distance: 75.0
click at [563, 139] on div "Menu items red s Add Sort Manage items" at bounding box center [630, 143] width 385 height 50
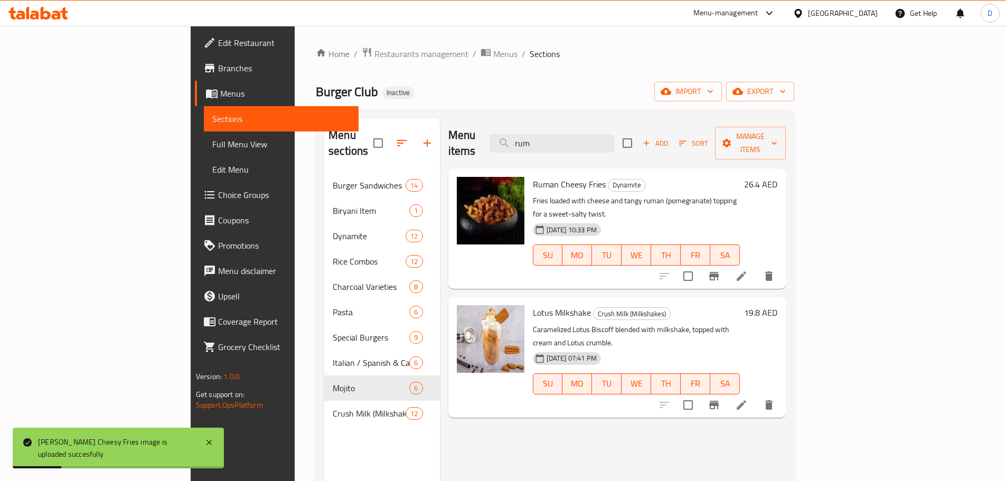
drag, startPoint x: 613, startPoint y: 135, endPoint x: 560, endPoint y: 135, distance: 53.3
click at [560, 135] on div "Menu items rum Add Sort Manage items" at bounding box center [617, 143] width 338 height 50
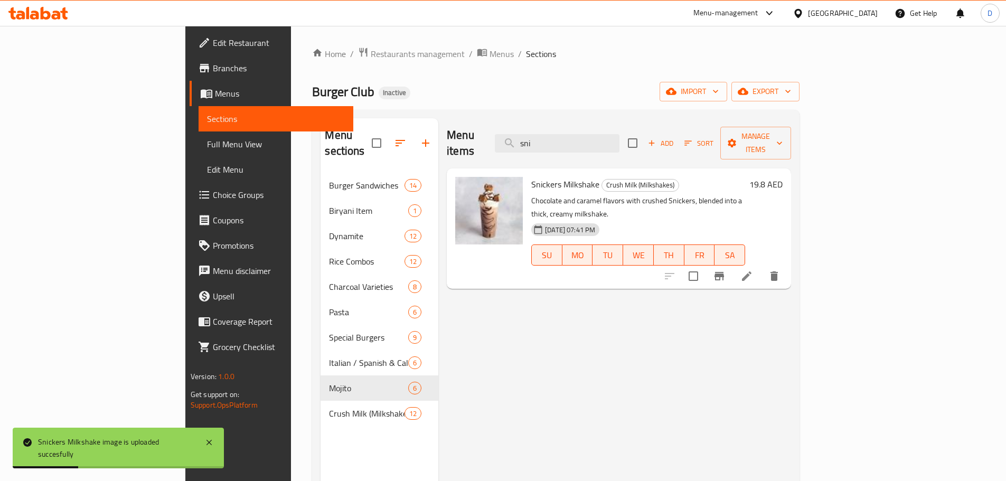
drag, startPoint x: 625, startPoint y: 139, endPoint x: 532, endPoint y: 136, distance: 93.0
click at [532, 136] on div "Menu items sni Add Sort Manage items" at bounding box center [619, 143] width 344 height 50
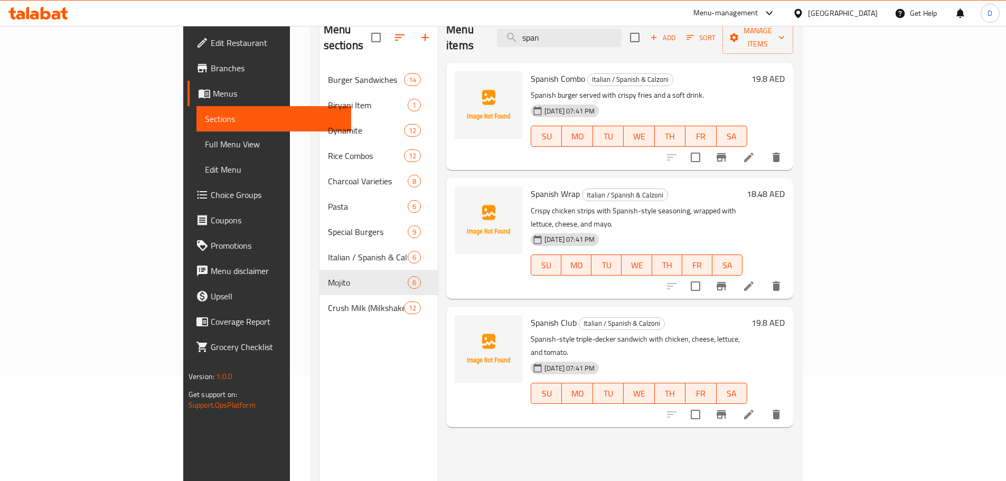
scroll to position [53, 0]
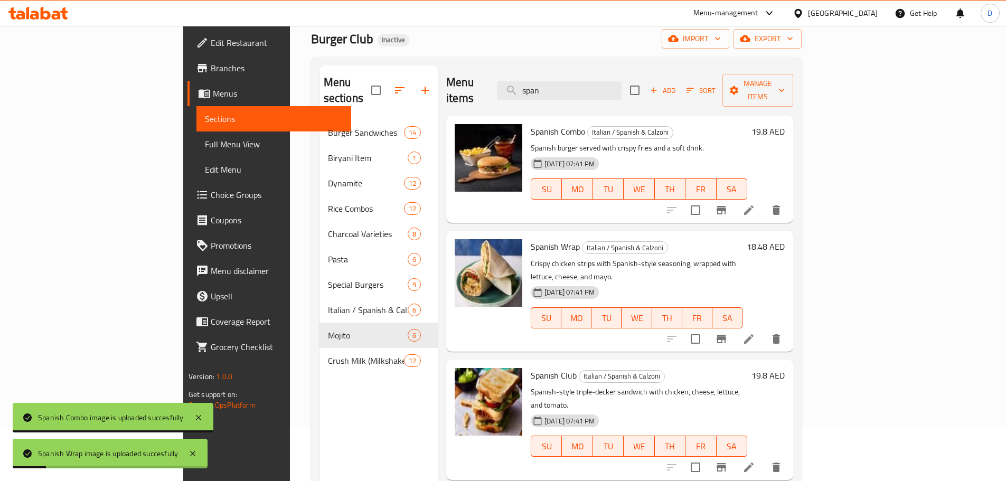
drag, startPoint x: 626, startPoint y: 86, endPoint x: 546, endPoint y: 90, distance: 79.8
click at [546, 90] on div "Menu items span Add Sort Manage items" at bounding box center [619, 90] width 347 height 50
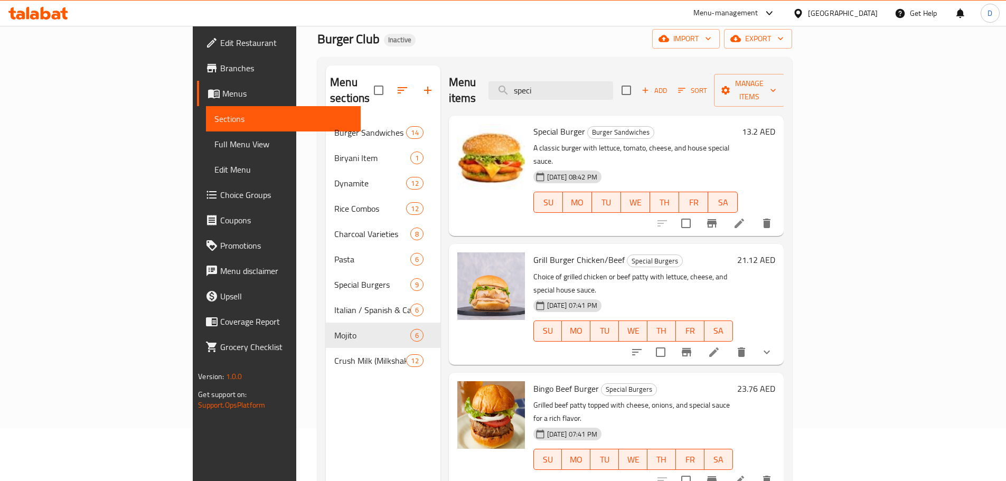
drag, startPoint x: 616, startPoint y: 83, endPoint x: 531, endPoint y: 81, distance: 85.6
click at [531, 81] on div "Menu items speci Add Sort Manage items" at bounding box center [616, 90] width 335 height 50
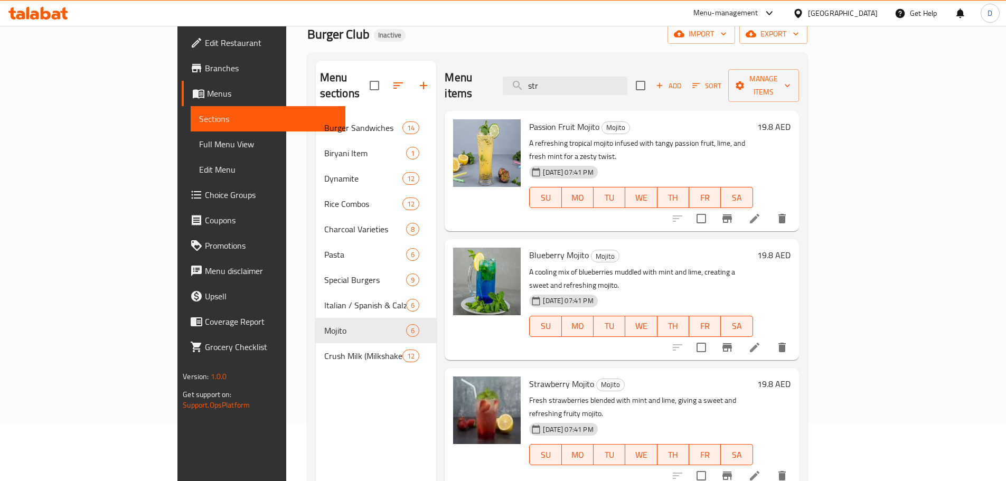
scroll to position [0, 0]
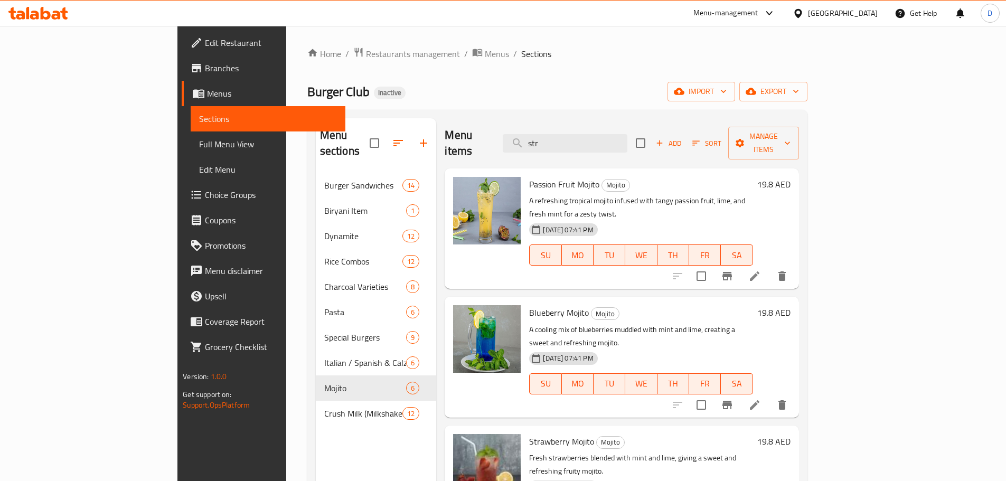
drag, startPoint x: 548, startPoint y: 135, endPoint x: 533, endPoint y: 135, distance: 14.3
click at [533, 135] on div "Menu items str Add Sort Manage items" at bounding box center [622, 143] width 354 height 50
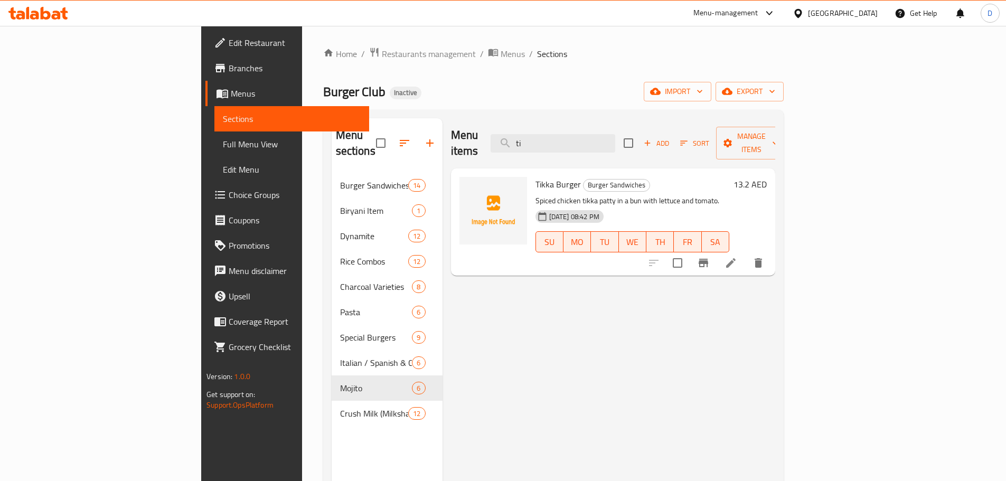
type input "t"
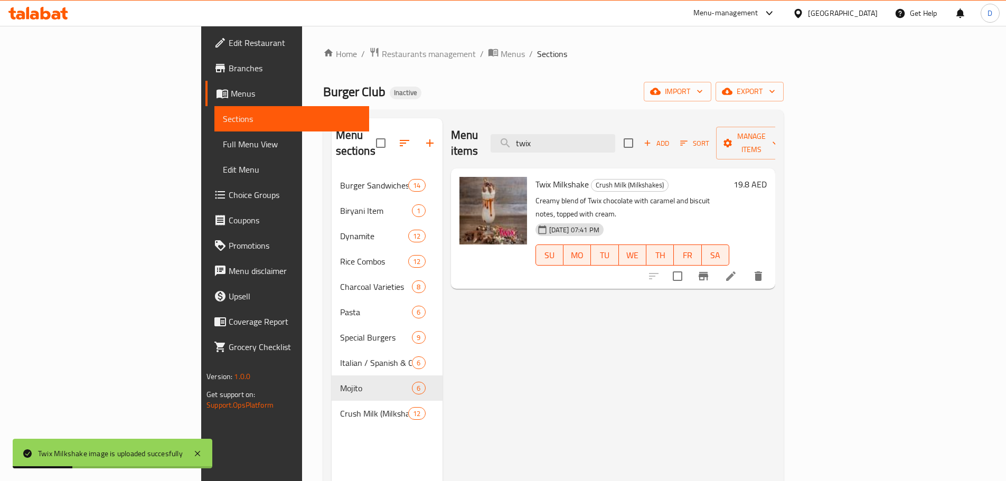
drag, startPoint x: 618, startPoint y: 138, endPoint x: 557, endPoint y: 140, distance: 61.3
click at [557, 140] on div "Menu items twix Add Sort Manage items" at bounding box center [613, 143] width 324 height 50
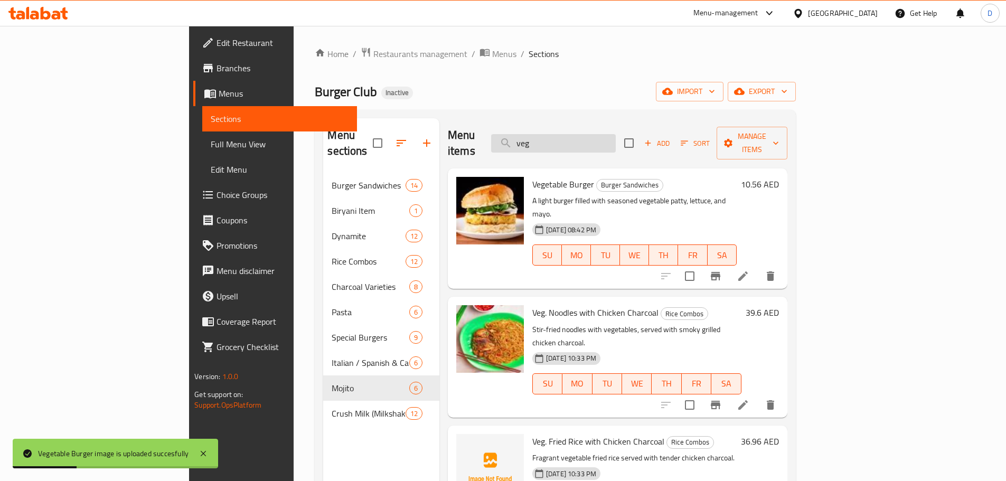
drag, startPoint x: 589, startPoint y: 139, endPoint x: 572, endPoint y: 139, distance: 16.4
click at [572, 139] on input "veg" at bounding box center [553, 143] width 125 height 18
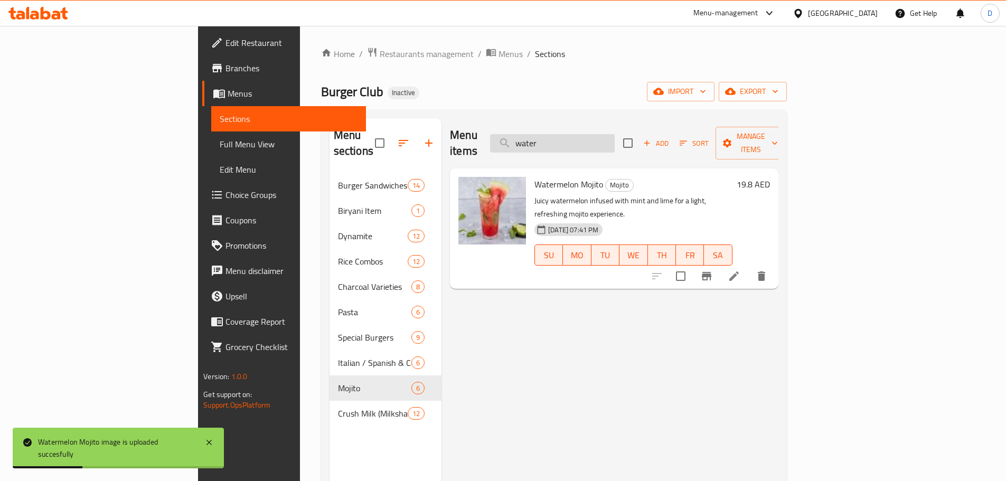
drag, startPoint x: 616, startPoint y: 132, endPoint x: 565, endPoint y: 144, distance: 52.0
click at [565, 144] on input "water" at bounding box center [552, 143] width 125 height 18
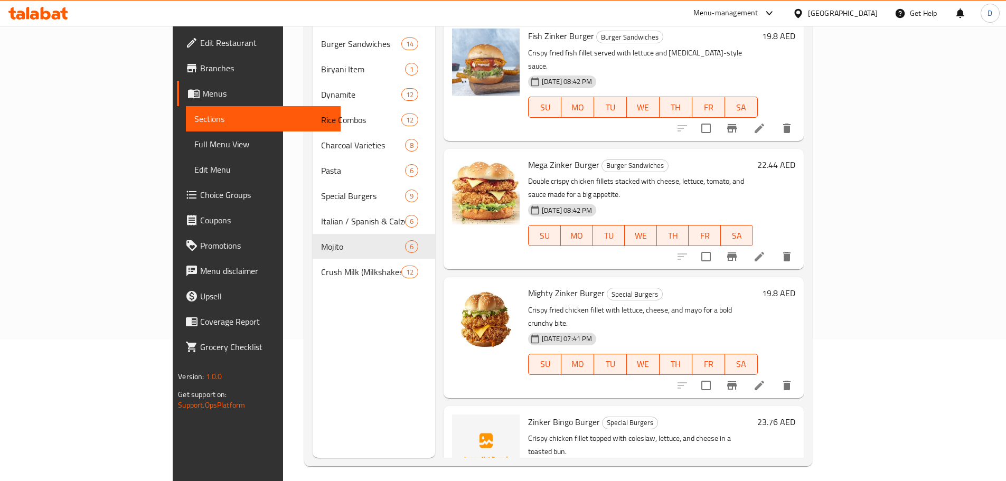
scroll to position [148, 0]
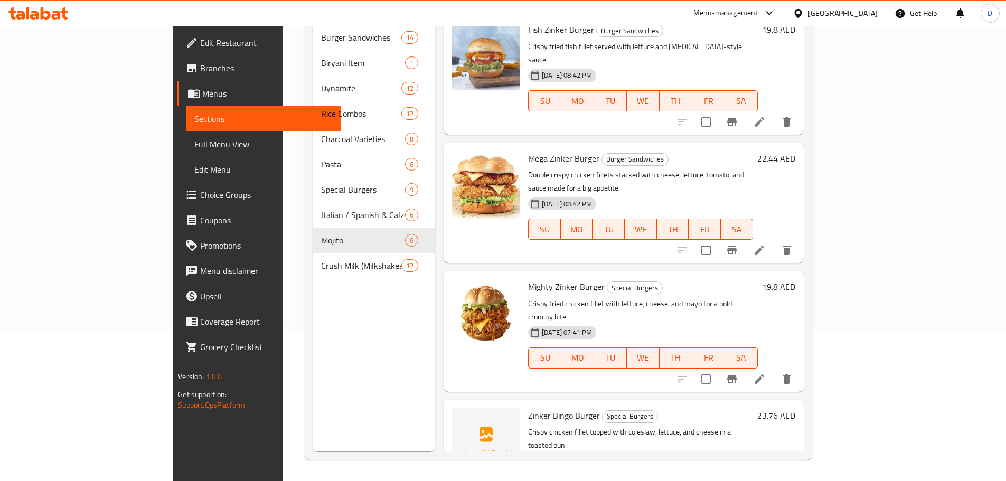
type input "zink"
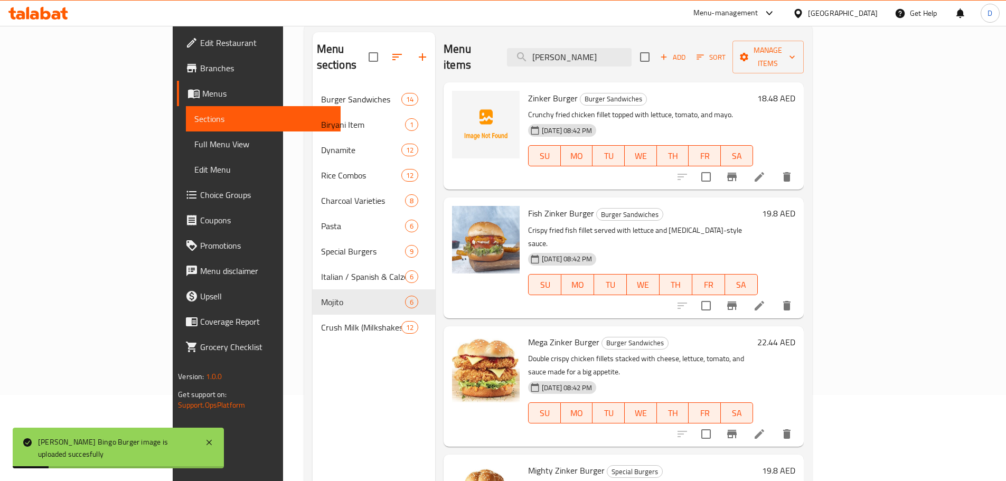
scroll to position [0, 0]
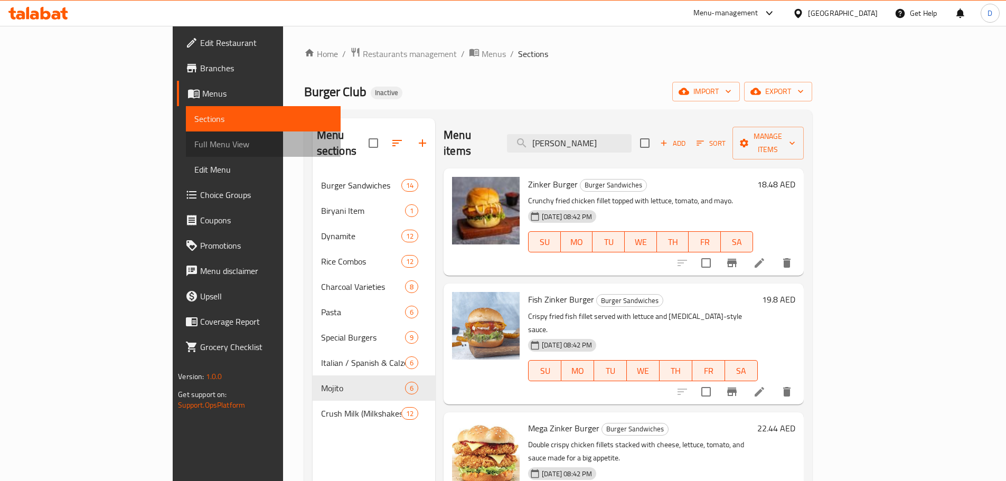
click at [194, 145] on span "Full Menu View" at bounding box center [263, 144] width 138 height 13
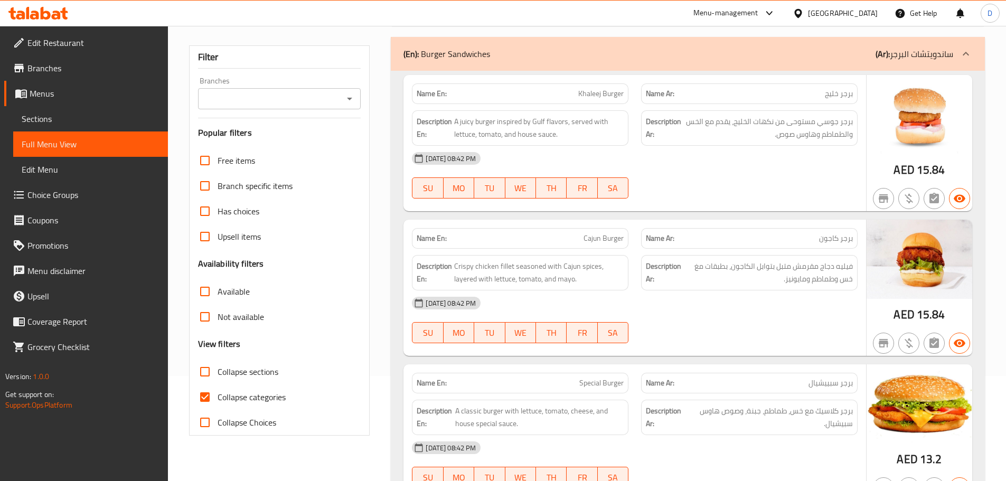
scroll to position [106, 0]
click at [209, 397] on input "Collapse categories" at bounding box center [204, 396] width 25 height 25
checkbox input "false"
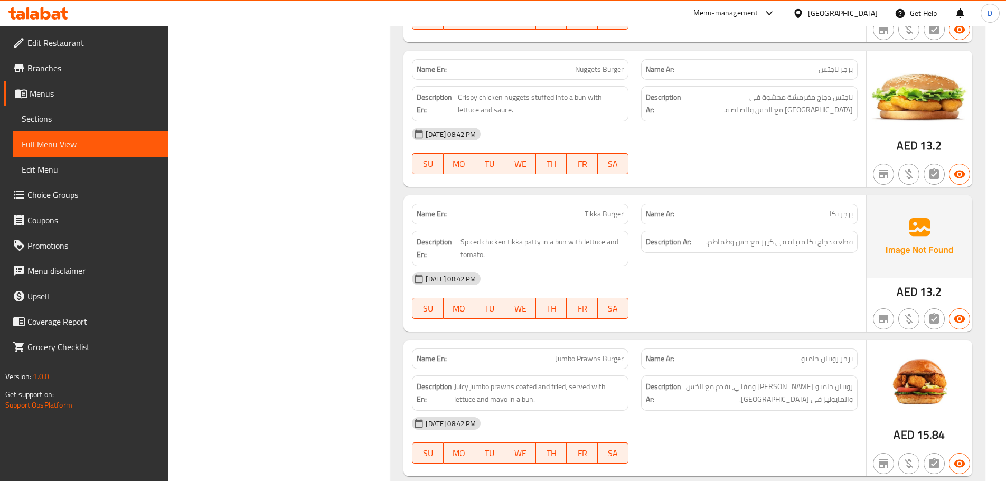
scroll to position [0, 0]
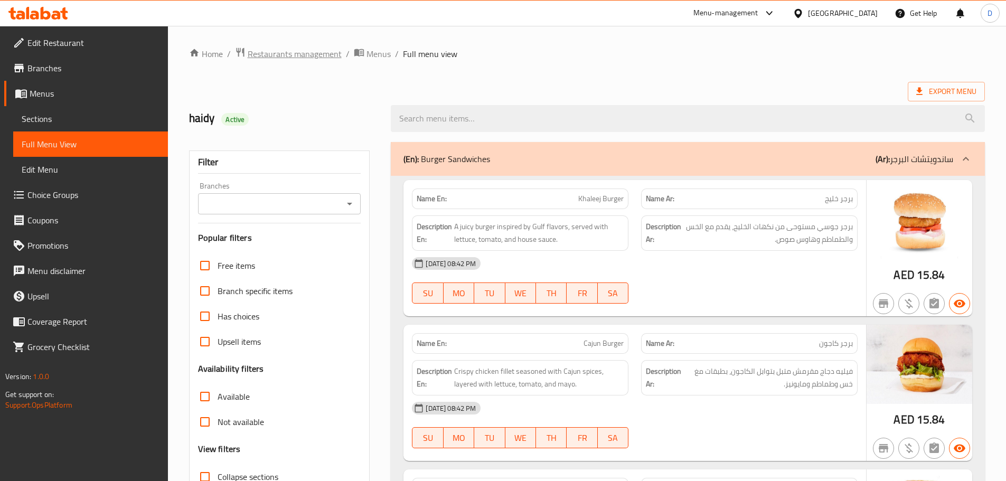
click at [312, 59] on span "Restaurants management" at bounding box center [295, 54] width 94 height 13
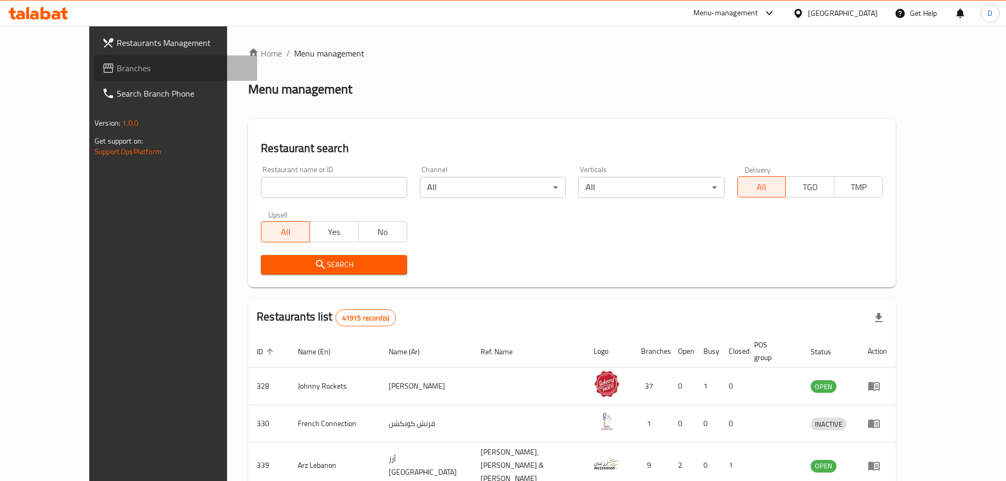
click at [117, 63] on span "Branches" at bounding box center [183, 68] width 132 height 13
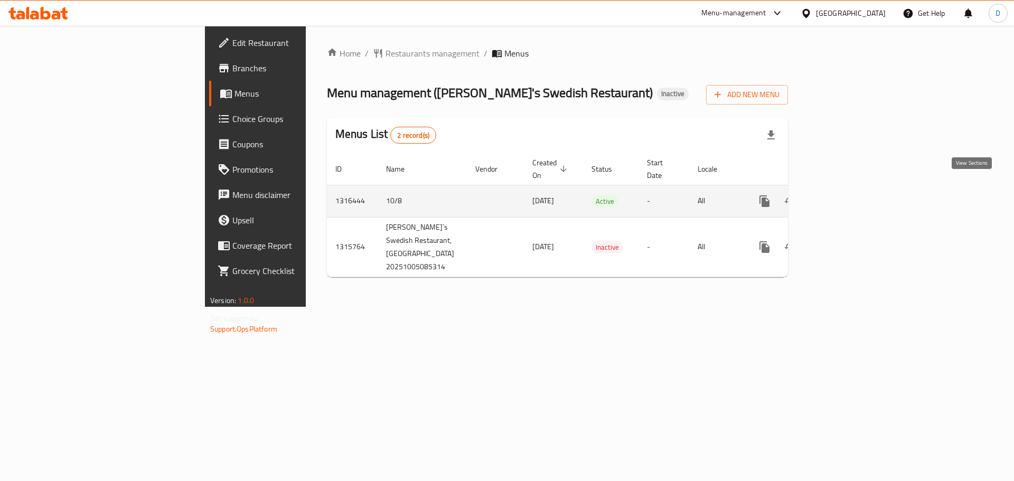
click at [845, 196] on icon "enhanced table" at bounding box center [841, 201] width 10 height 10
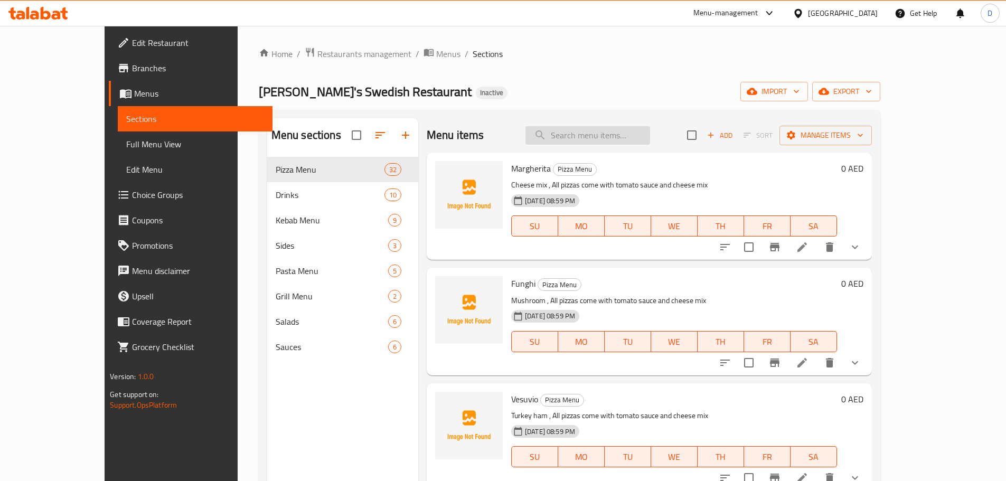
click at [643, 136] on input "search" at bounding box center [587, 135] width 125 height 18
click at [639, 137] on input "search" at bounding box center [587, 135] width 125 height 18
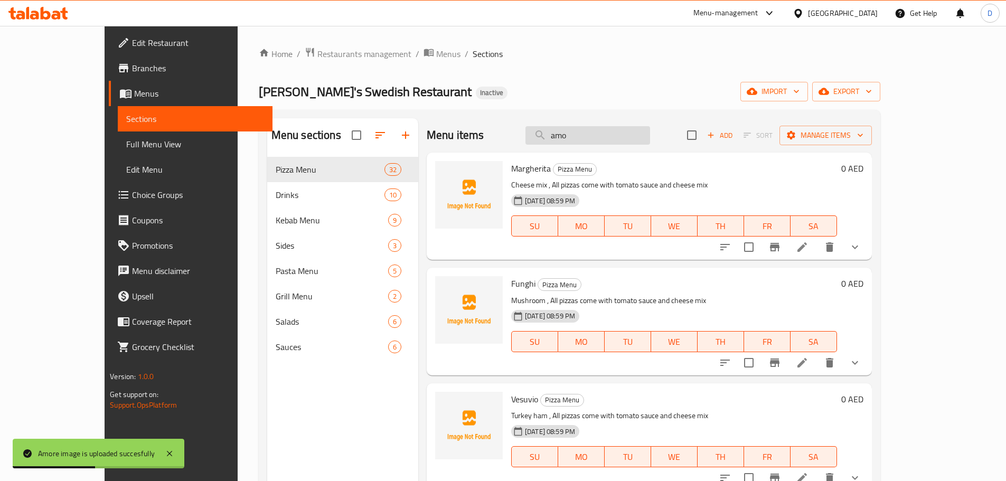
click at [631, 138] on input "amo" at bounding box center [587, 135] width 125 height 18
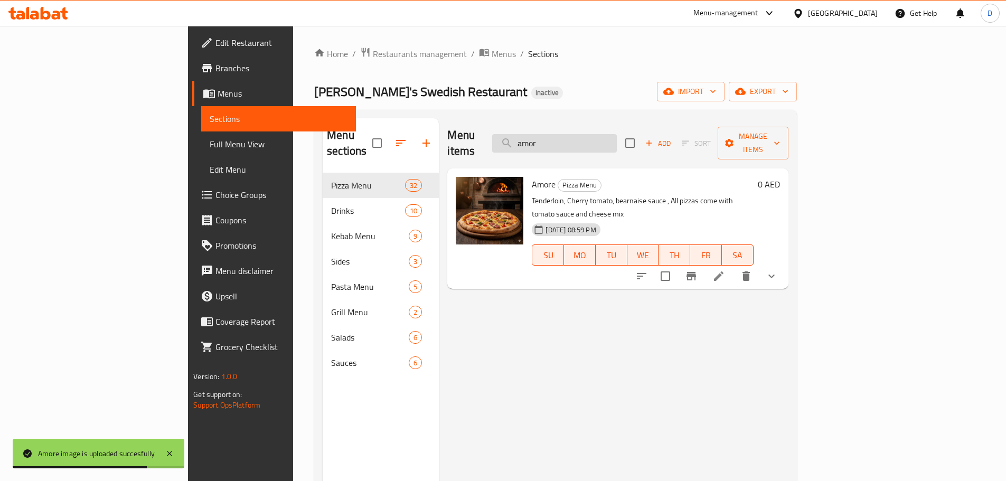
drag, startPoint x: 618, startPoint y: 136, endPoint x: 569, endPoint y: 138, distance: 48.6
click at [569, 138] on input "amor" at bounding box center [554, 143] width 125 height 18
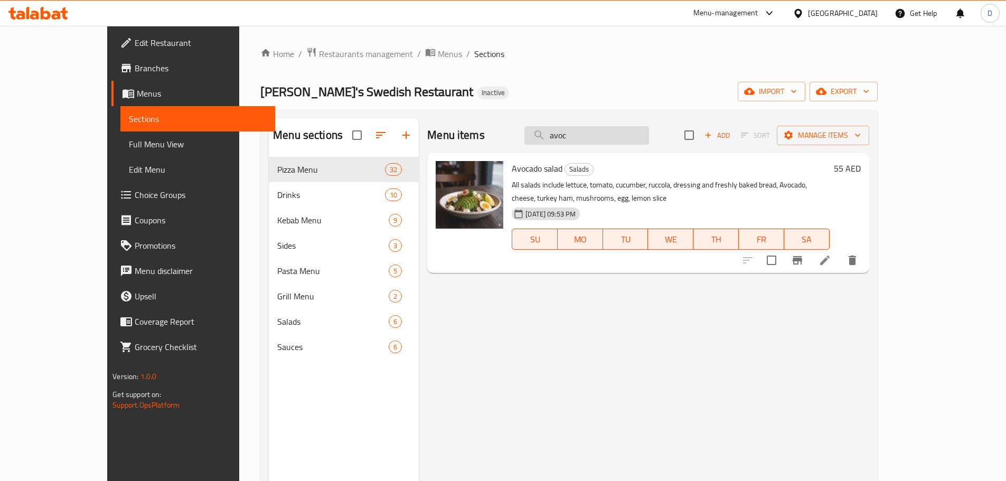
drag, startPoint x: 633, startPoint y: 139, endPoint x: 575, endPoint y: 138, distance: 58.1
click at [575, 138] on input "avoc" at bounding box center [586, 135] width 125 height 18
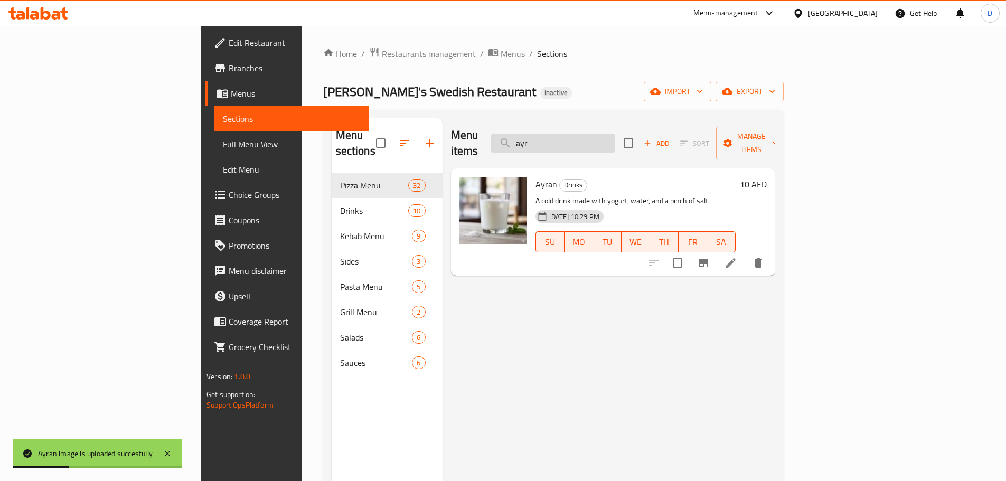
click at [568, 134] on input "ayr" at bounding box center [552, 143] width 125 height 18
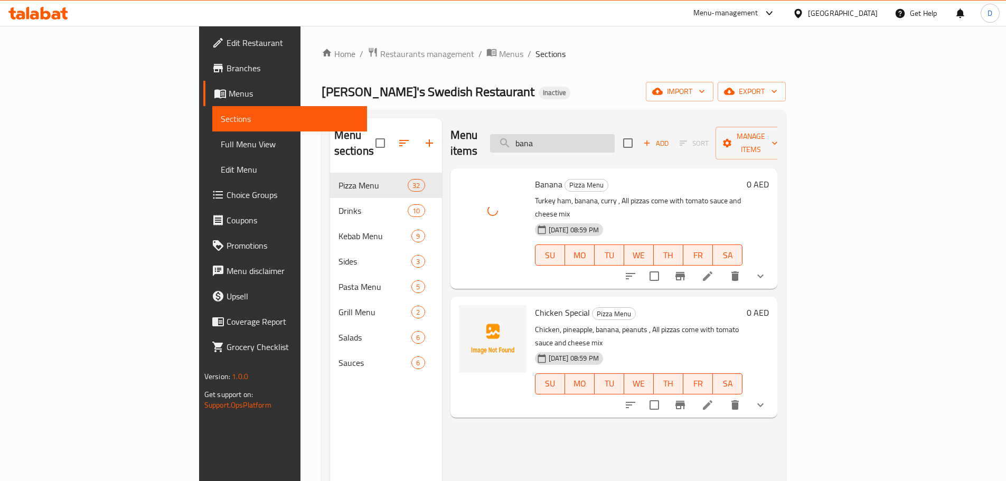
click at [609, 134] on input "bana" at bounding box center [552, 143] width 125 height 18
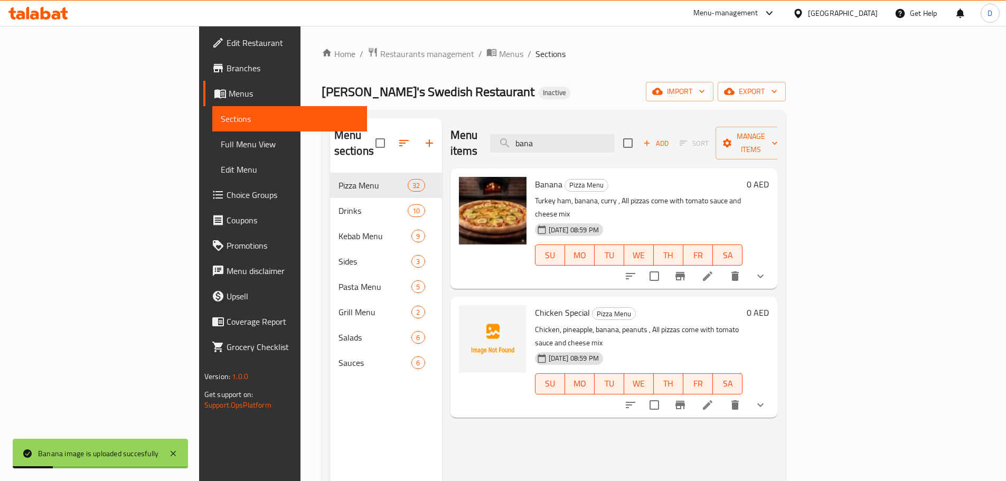
drag, startPoint x: 618, startPoint y: 136, endPoint x: 571, endPoint y: 147, distance: 48.3
click at [571, 147] on div "Menu items bana Add Sort Manage items" at bounding box center [613, 143] width 327 height 50
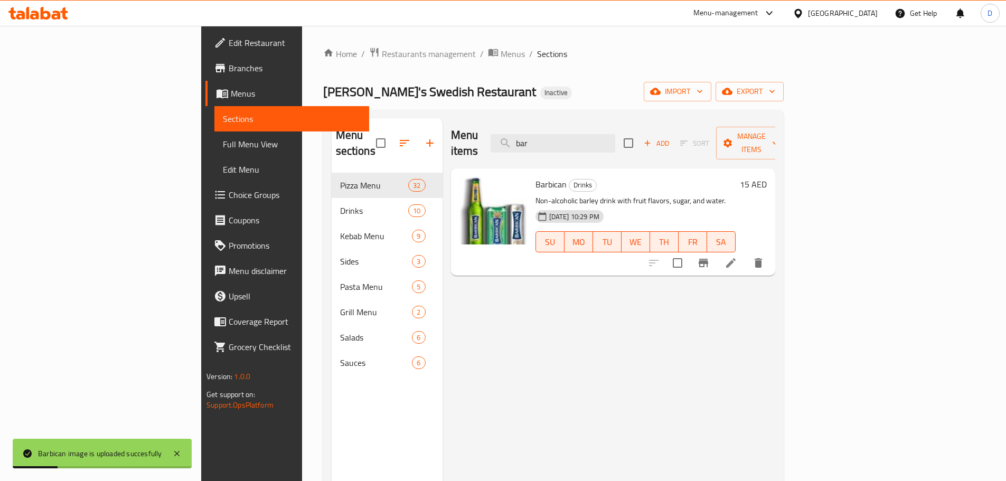
drag, startPoint x: 622, startPoint y: 129, endPoint x: 524, endPoint y: 132, distance: 98.8
click at [524, 132] on div "Menu items bar Add Sort Manage items" at bounding box center [613, 143] width 324 height 50
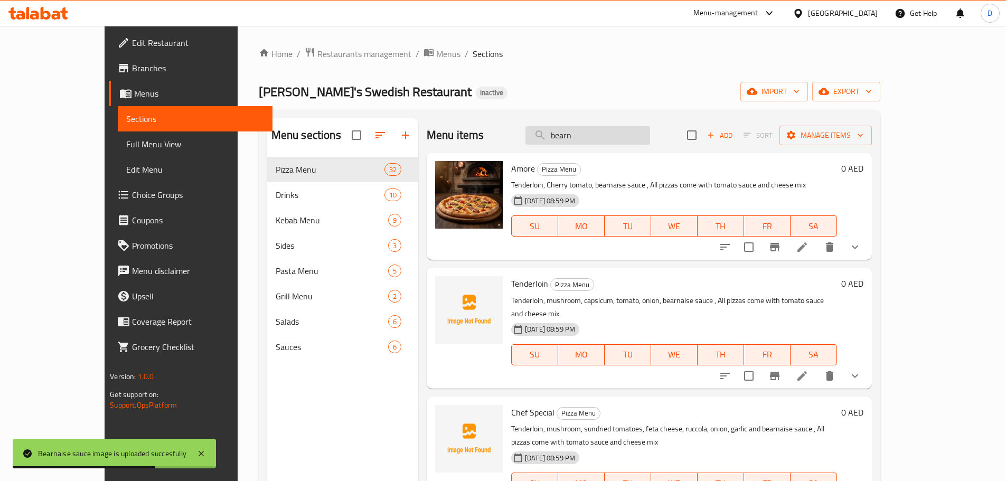
drag, startPoint x: 632, startPoint y: 137, endPoint x: 577, endPoint y: 134, distance: 55.0
click at [577, 134] on input "bearn" at bounding box center [587, 135] width 125 height 18
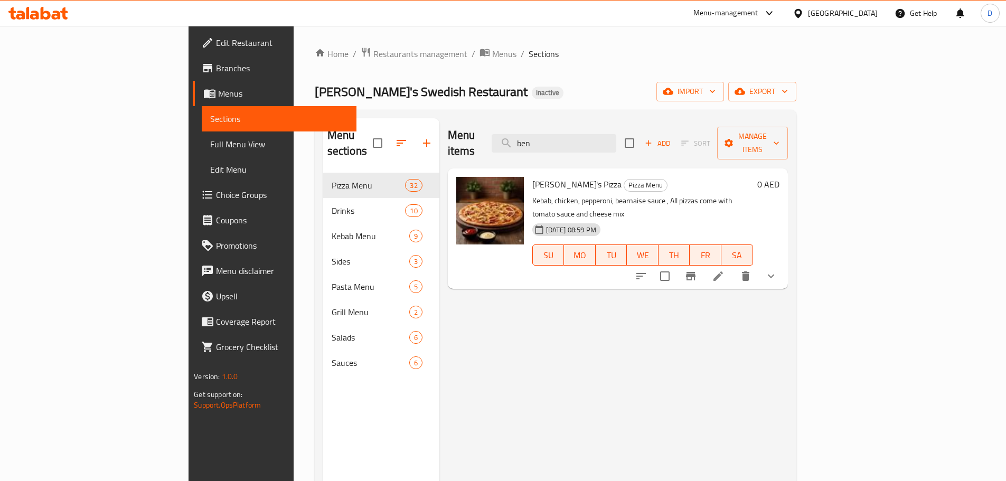
drag, startPoint x: 609, startPoint y: 133, endPoint x: 545, endPoint y: 141, distance: 64.4
click at [545, 141] on div "Menu items ben Add Sort Manage items" at bounding box center [618, 143] width 340 height 50
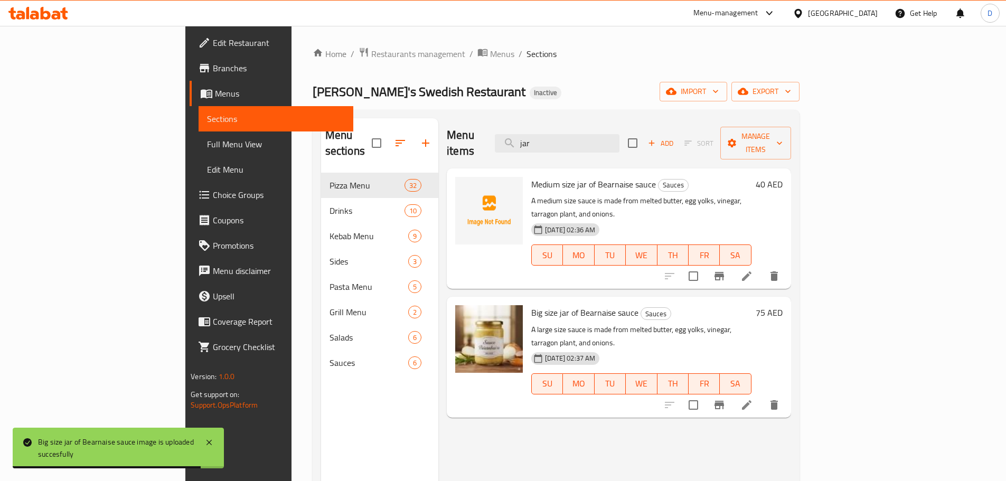
drag, startPoint x: 604, startPoint y: 131, endPoint x: 555, endPoint y: 144, distance: 50.2
click at [555, 144] on div "Menu items jar Add Sort Manage items" at bounding box center [619, 143] width 344 height 50
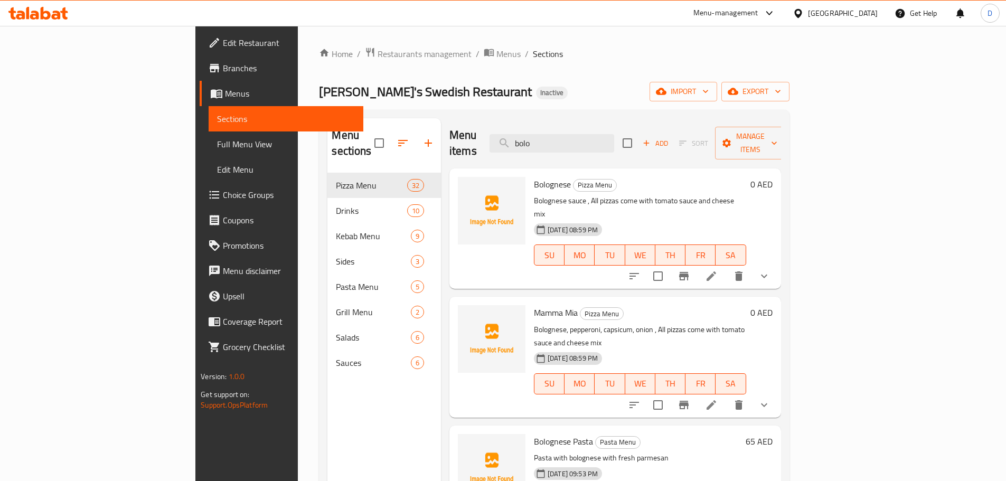
scroll to position [53, 0]
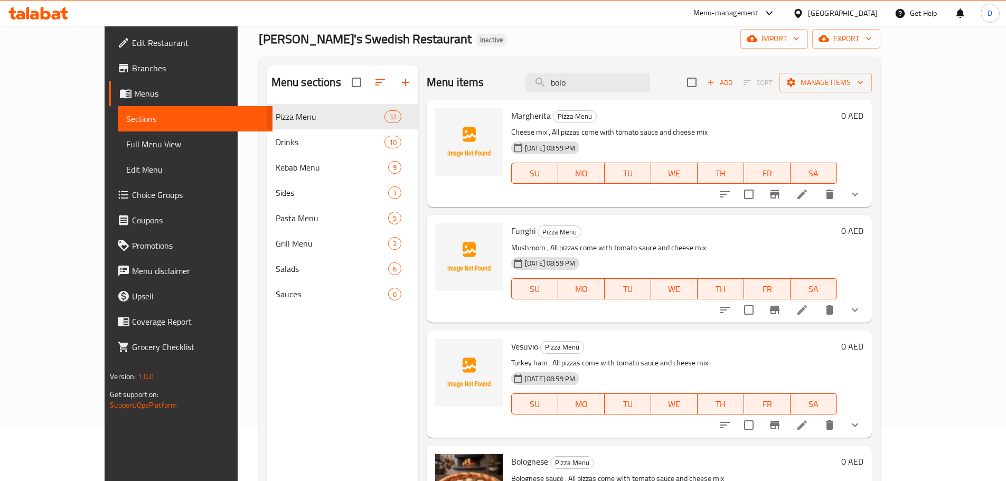
drag, startPoint x: 607, startPoint y: 83, endPoint x: 559, endPoint y: 95, distance: 49.6
click at [559, 95] on div "Menu items bolo Add Sort Manage items" at bounding box center [649, 82] width 445 height 34
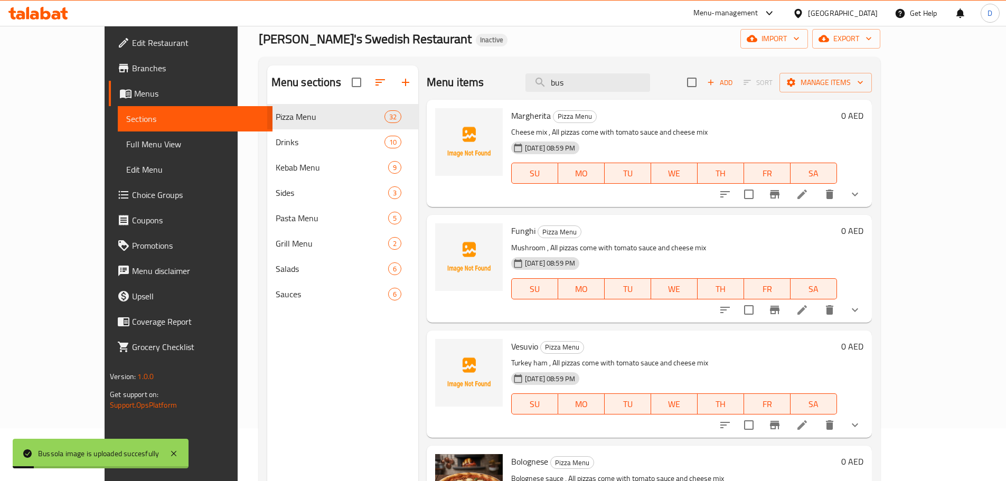
drag, startPoint x: 616, startPoint y: 89, endPoint x: 575, endPoint y: 92, distance: 41.3
click at [575, 92] on div "Menu items bus Add Sort Manage items" at bounding box center [649, 82] width 445 height 34
click at [639, 86] on input "calz" at bounding box center [587, 82] width 125 height 18
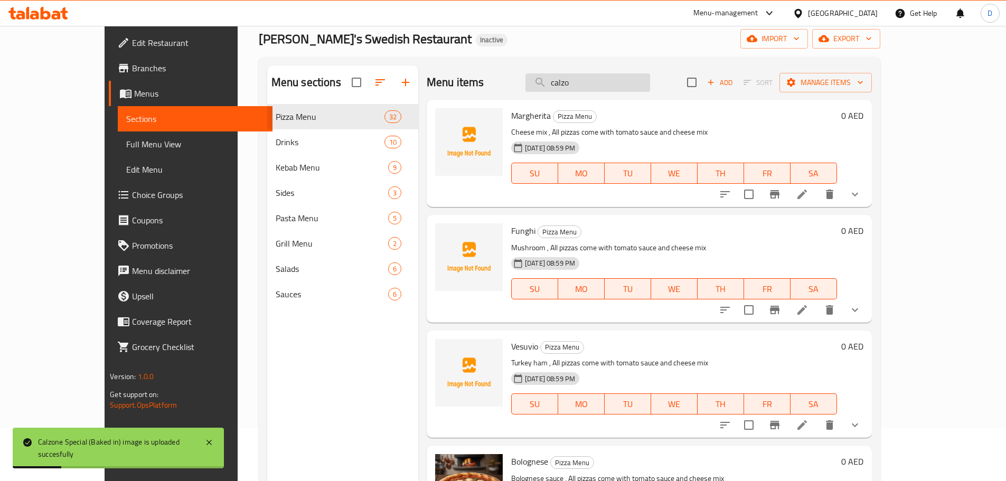
drag, startPoint x: 626, startPoint y: 83, endPoint x: 567, endPoint y: 87, distance: 59.2
click at [567, 87] on input "calzo" at bounding box center [587, 82] width 125 height 18
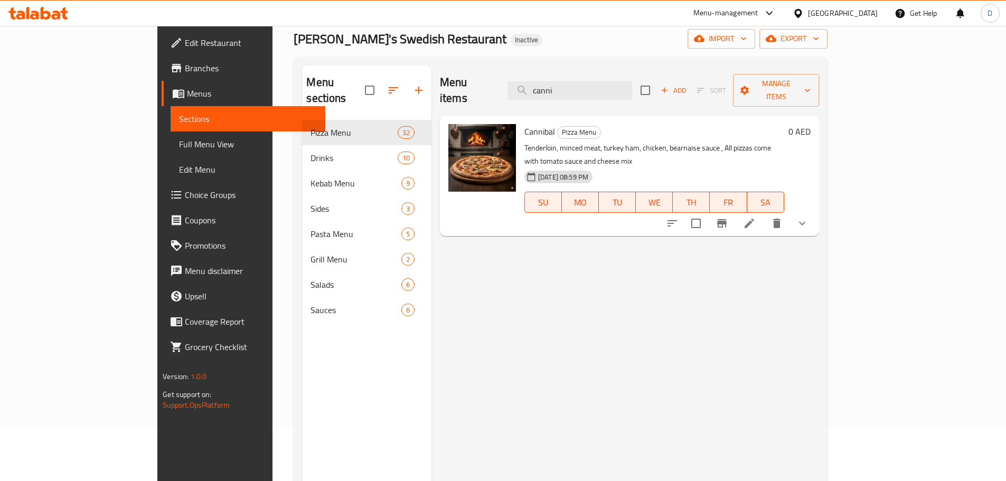
drag, startPoint x: 625, startPoint y: 81, endPoint x: 560, endPoint y: 90, distance: 66.0
click at [560, 90] on div "Menu items canni Add Sort Manage items" at bounding box center [629, 90] width 379 height 50
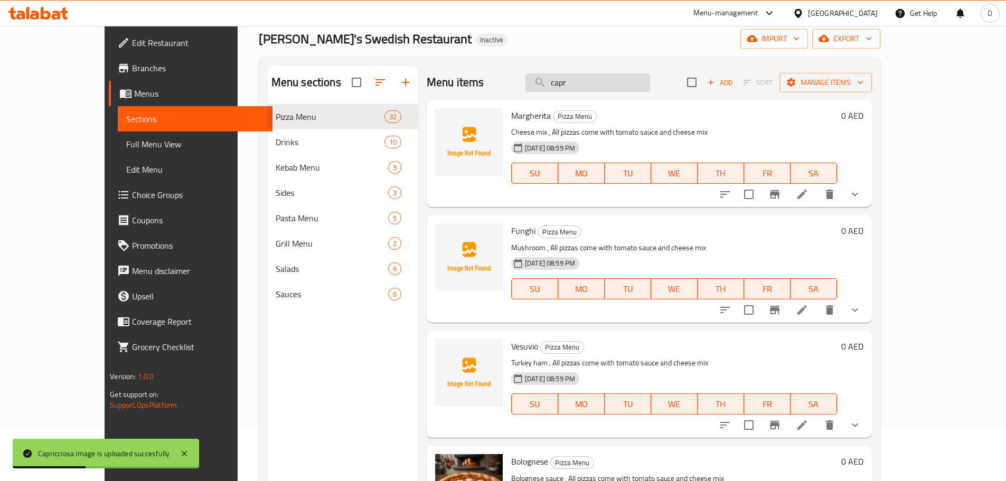
click at [610, 86] on input "capr" at bounding box center [587, 82] width 125 height 18
drag, startPoint x: 610, startPoint y: 86, endPoint x: 565, endPoint y: 91, distance: 45.7
click at [565, 91] on input "capr" at bounding box center [587, 82] width 125 height 18
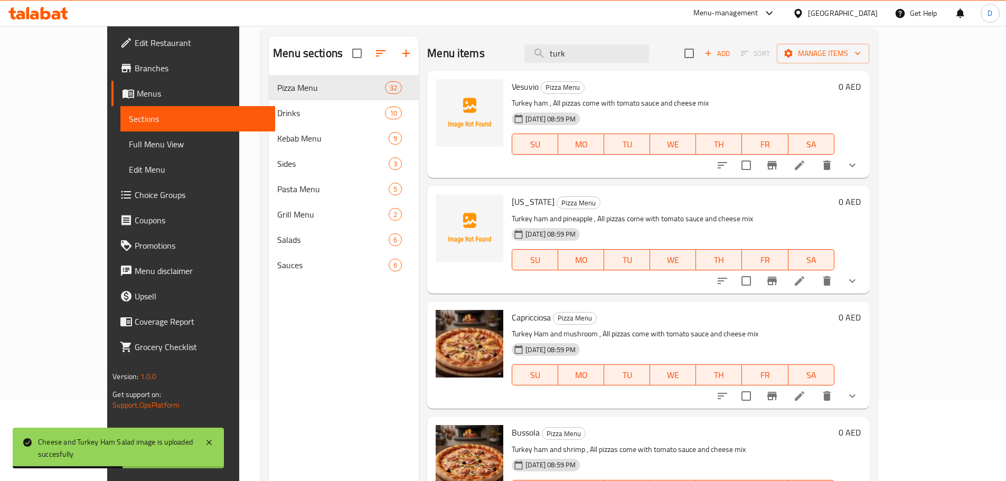
scroll to position [0, 0]
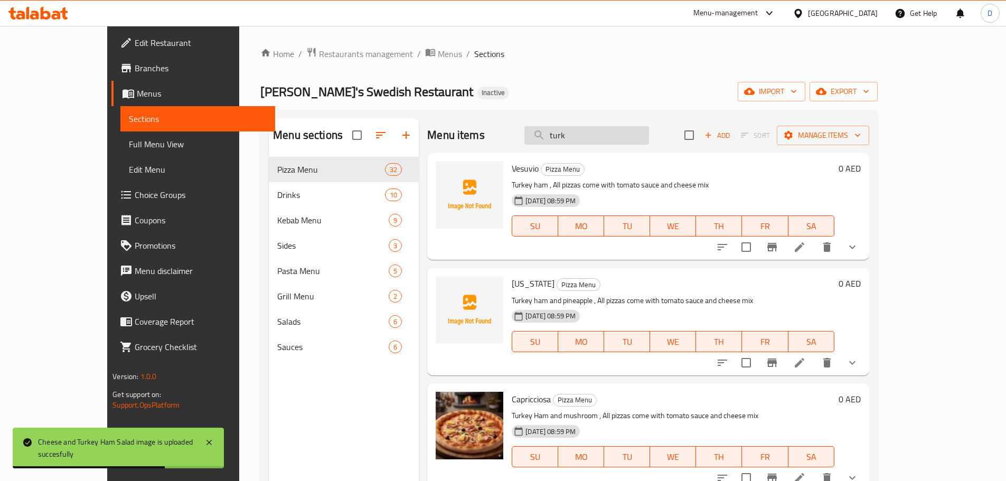
drag, startPoint x: 612, startPoint y: 136, endPoint x: 581, endPoint y: 136, distance: 31.2
click at [581, 136] on input "turk" at bounding box center [586, 135] width 125 height 18
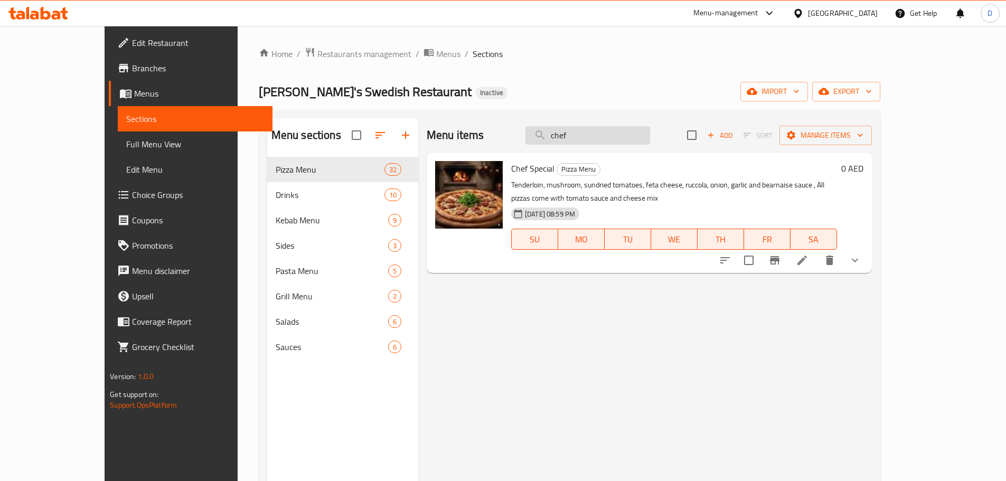
drag, startPoint x: 614, startPoint y: 135, endPoint x: 575, endPoint y: 140, distance: 39.5
click at [575, 140] on input "chef" at bounding box center [587, 135] width 125 height 18
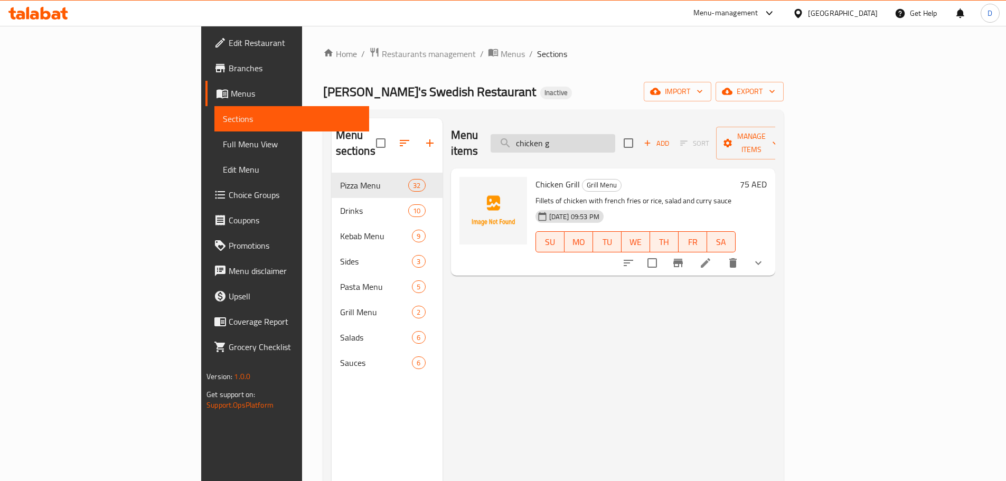
click at [615, 140] on input "chicken g" at bounding box center [552, 143] width 125 height 18
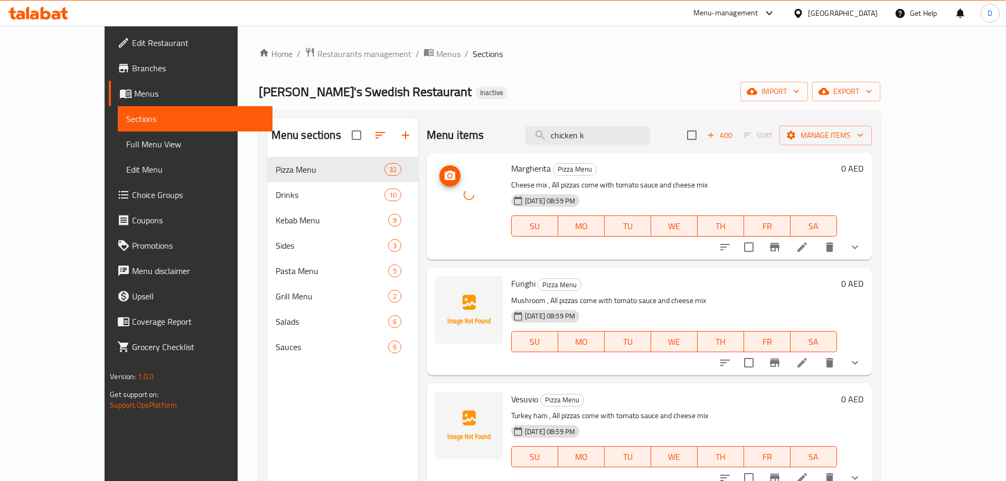
click at [449, 211] on div at bounding box center [469, 195] width 68 height 68
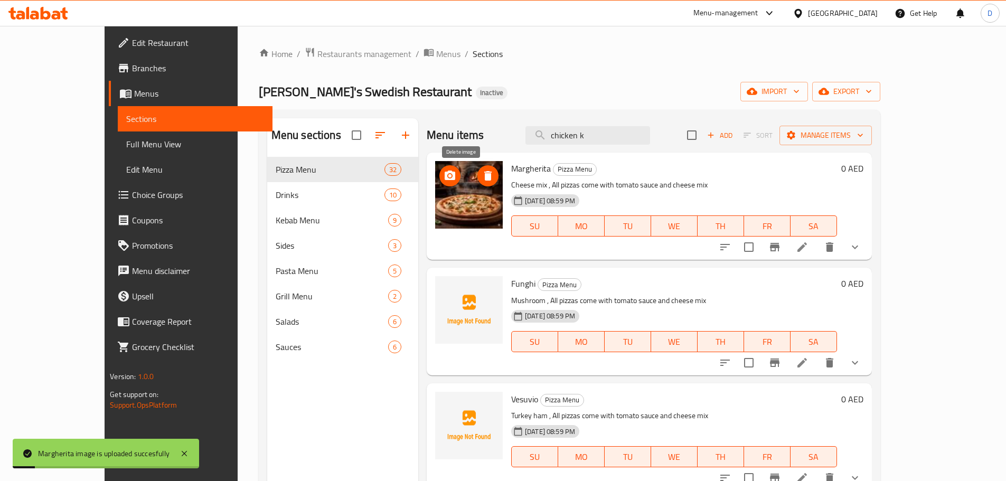
click at [484, 173] on icon "delete image" at bounding box center [487, 176] width 7 height 10
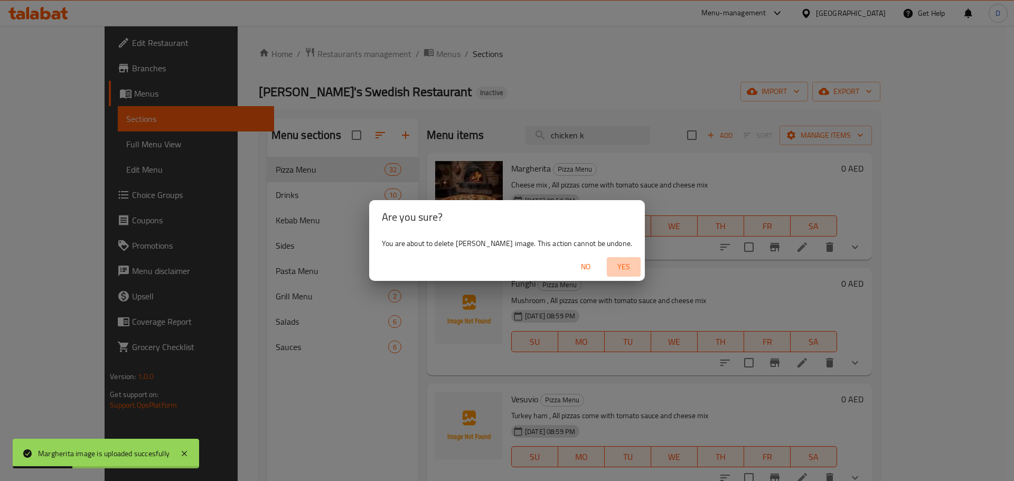
click at [611, 269] on span "Yes" at bounding box center [623, 266] width 25 height 13
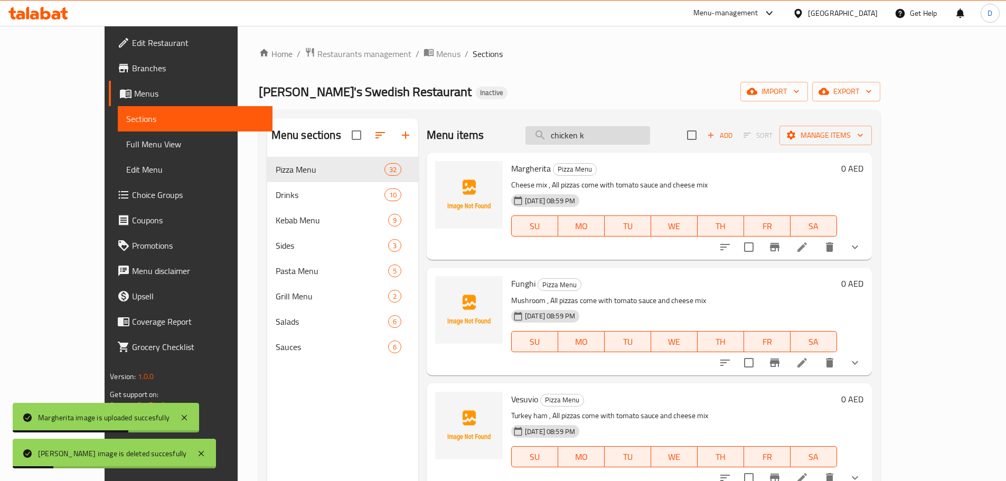
click at [633, 137] on input "chicken k" at bounding box center [587, 135] width 125 height 18
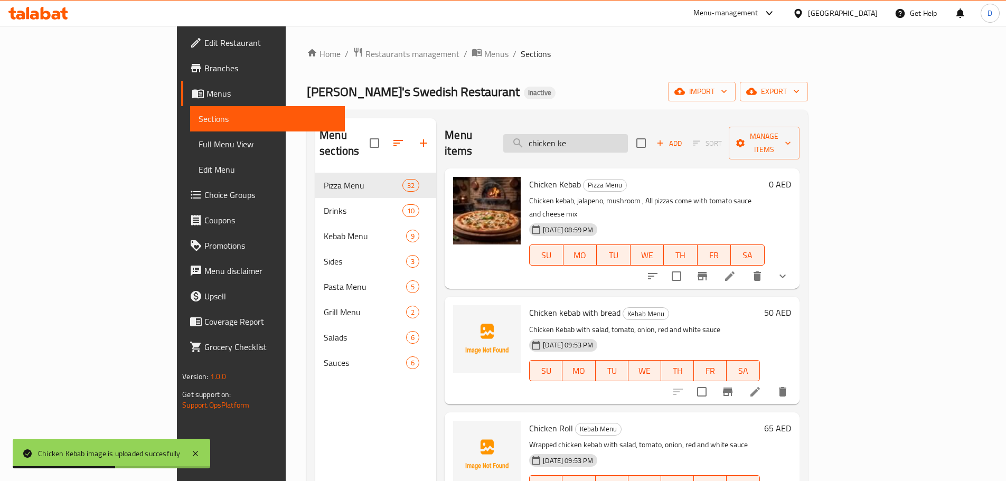
click at [628, 134] on input "chicken ke" at bounding box center [565, 143] width 125 height 18
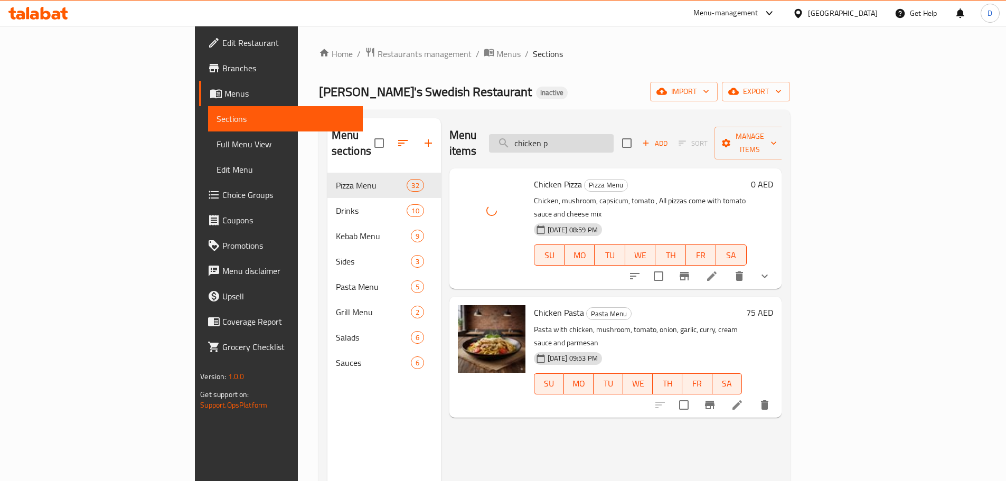
click at [614, 135] on input "chicken p" at bounding box center [551, 143] width 125 height 18
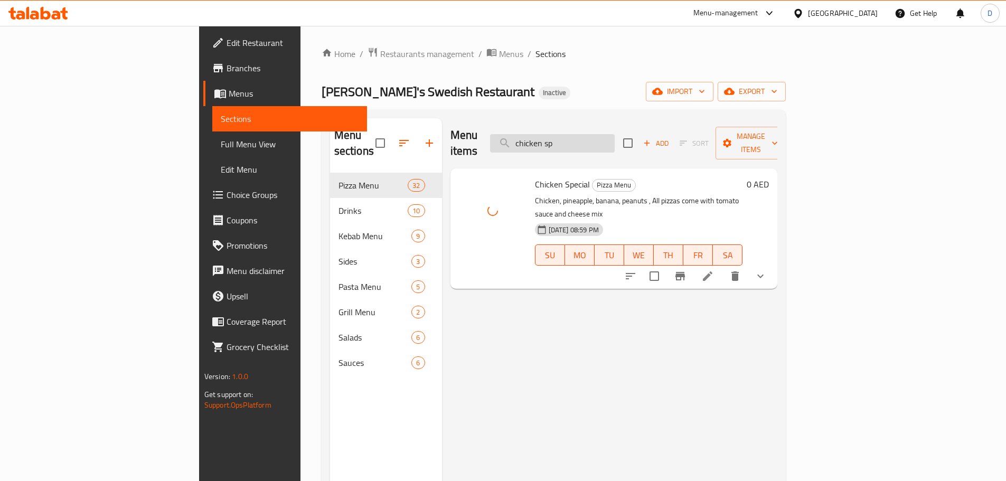
click at [615, 135] on input "chicken sp" at bounding box center [552, 143] width 125 height 18
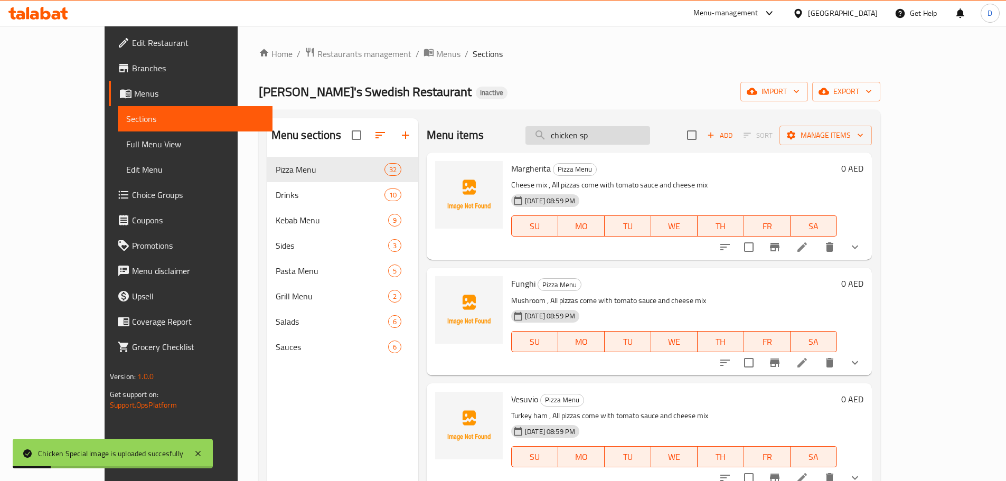
drag, startPoint x: 638, startPoint y: 135, endPoint x: 583, endPoint y: 134, distance: 55.4
click at [583, 134] on input "chicken sp" at bounding box center [587, 135] width 125 height 18
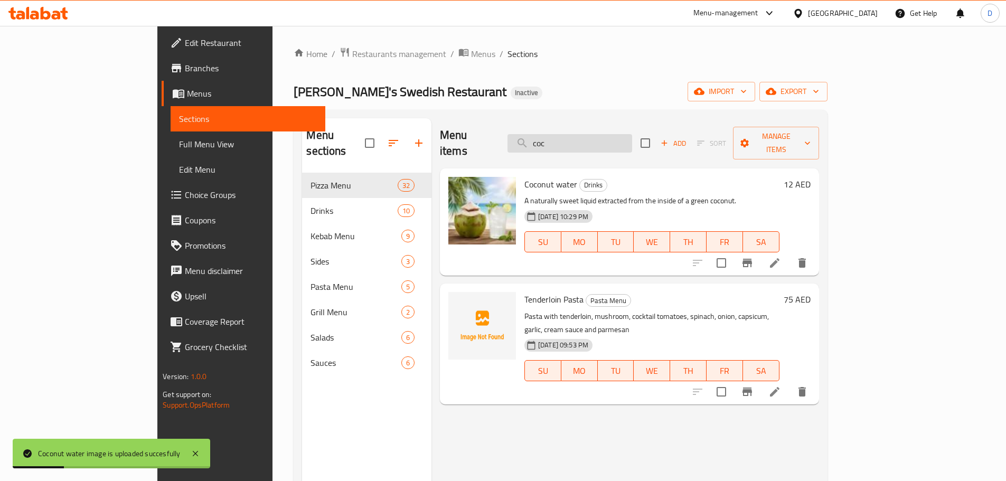
click at [616, 138] on input "coc" at bounding box center [569, 143] width 125 height 18
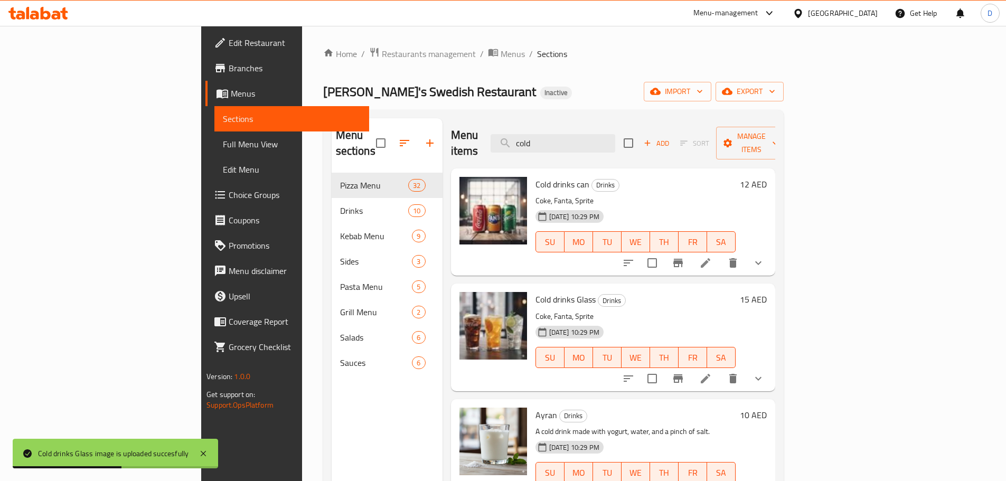
drag, startPoint x: 620, startPoint y: 134, endPoint x: 550, endPoint y: 134, distance: 70.2
click at [550, 134] on div "Menu items cold Add Sort Manage items" at bounding box center [613, 143] width 324 height 50
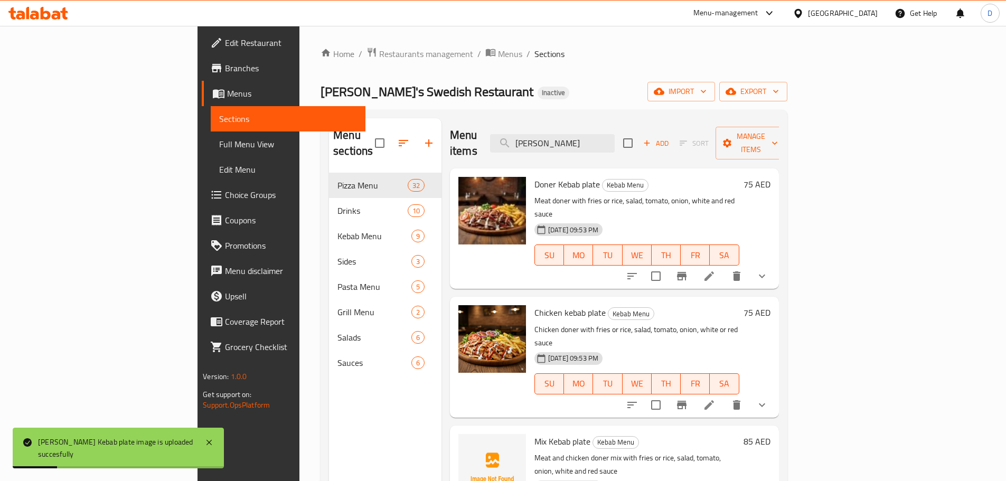
drag, startPoint x: 617, startPoint y: 138, endPoint x: 543, endPoint y: 141, distance: 74.0
click at [543, 141] on div "Menu items doner Add Sort Manage items" at bounding box center [614, 143] width 329 height 50
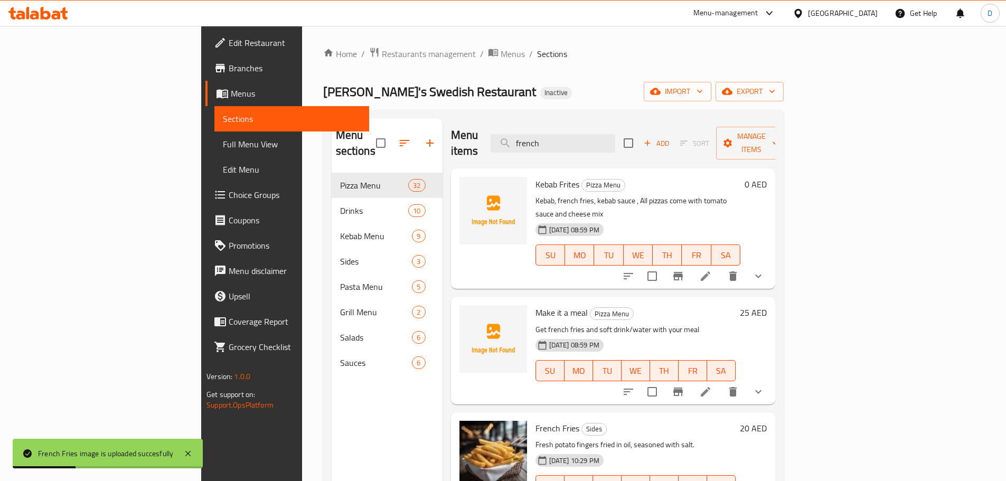
drag, startPoint x: 629, startPoint y: 142, endPoint x: 549, endPoint y: 142, distance: 80.3
click at [549, 142] on div "Menu items french Add Sort Manage items" at bounding box center [613, 143] width 324 height 50
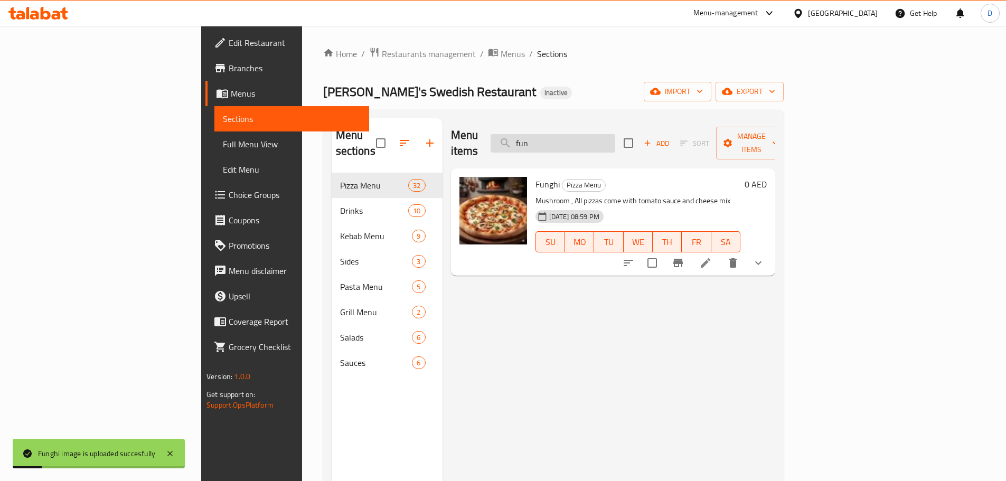
drag, startPoint x: 611, startPoint y: 138, endPoint x: 565, endPoint y: 138, distance: 46.5
click at [565, 138] on input "fun" at bounding box center [552, 143] width 125 height 18
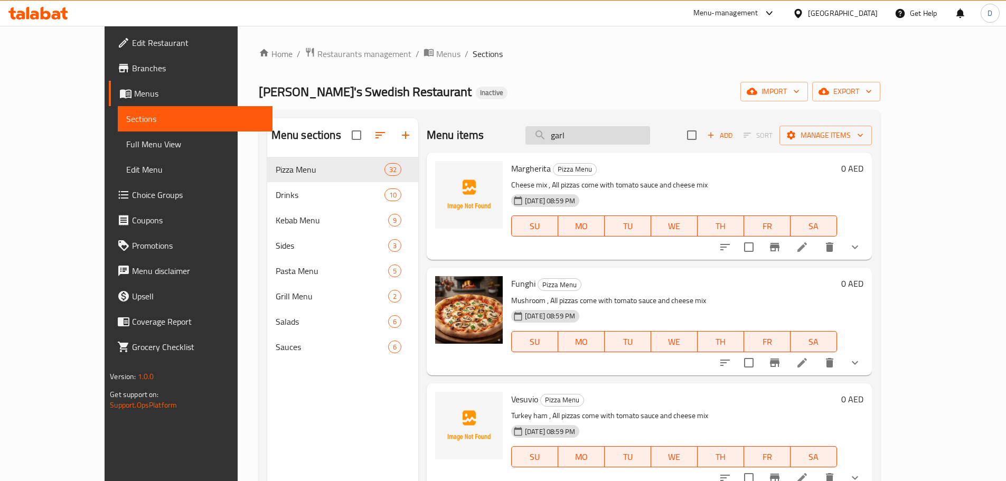
click at [620, 141] on input "garl" at bounding box center [587, 135] width 125 height 18
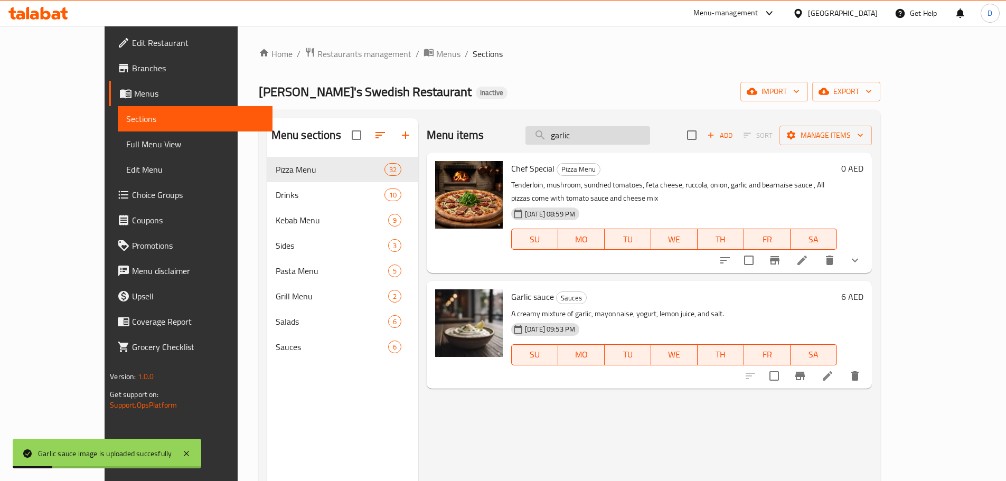
drag, startPoint x: 630, startPoint y: 138, endPoint x: 565, endPoint y: 138, distance: 64.9
click at [565, 138] on input "garlic" at bounding box center [587, 135] width 125 height 18
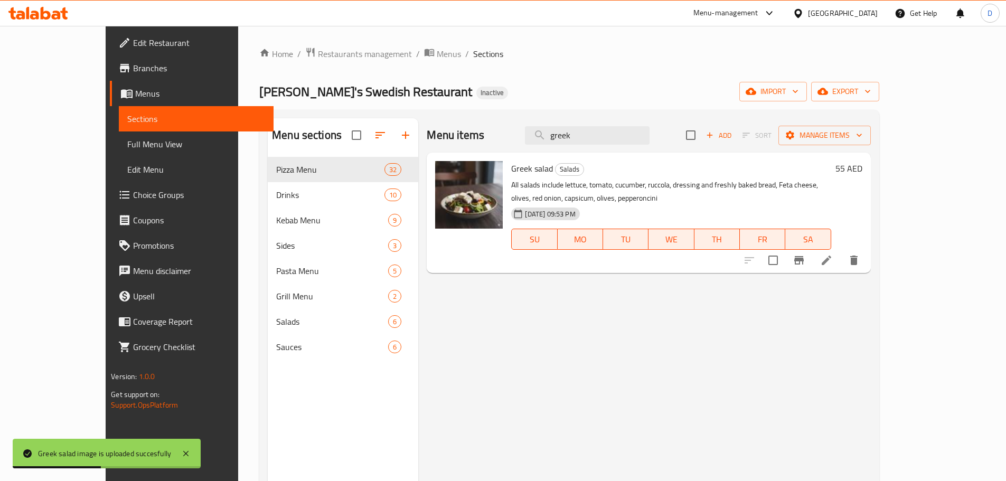
drag, startPoint x: 643, startPoint y: 144, endPoint x: 582, endPoint y: 150, distance: 61.0
click at [582, 150] on div "Menu items greek Add Sort Manage items" at bounding box center [648, 135] width 443 height 34
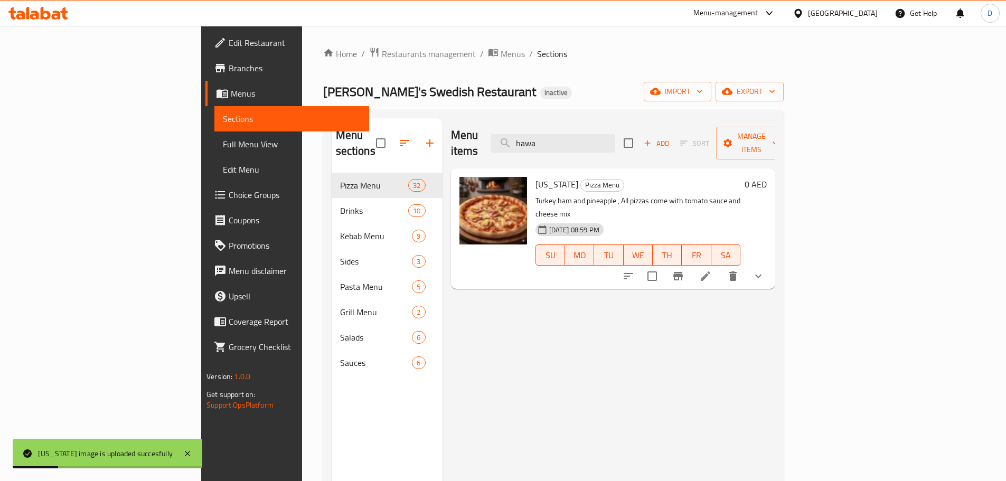
drag, startPoint x: 612, startPoint y: 137, endPoint x: 553, endPoint y: 139, distance: 59.7
click at [553, 139] on div "Menu items hawa Add Sort Manage items" at bounding box center [613, 143] width 324 height 50
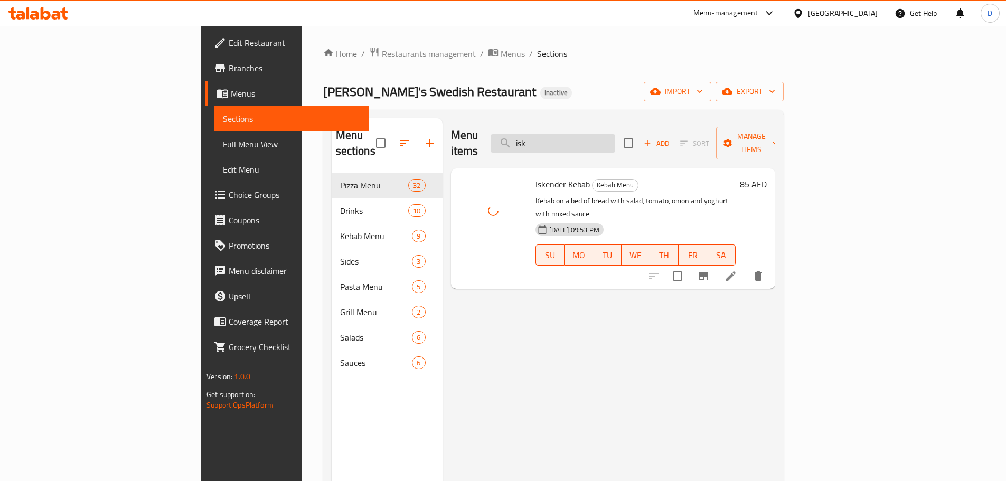
click at [615, 135] on input "isk" at bounding box center [552, 143] width 125 height 18
click at [611, 134] on input "isk" at bounding box center [552, 143] width 125 height 18
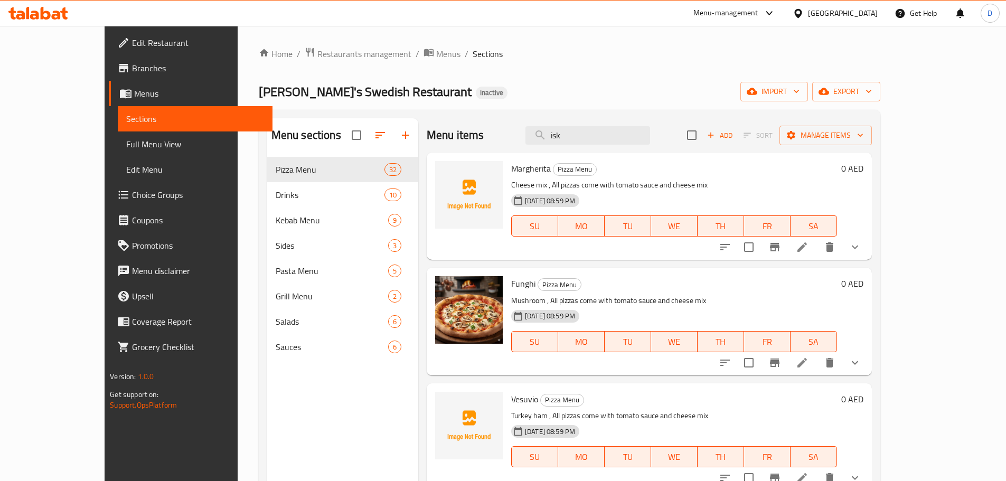
click at [549, 137] on div "Menu items isk Add Sort Manage items" at bounding box center [649, 135] width 445 height 34
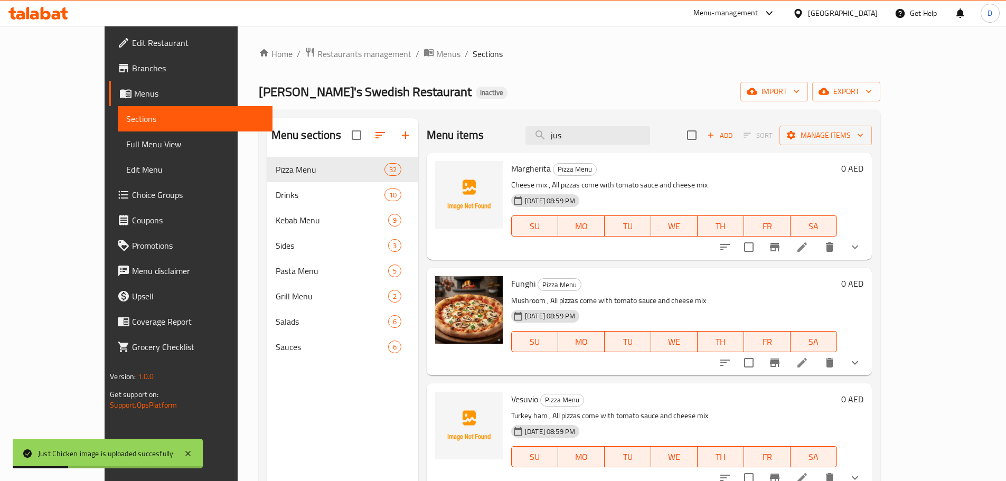
drag, startPoint x: 616, startPoint y: 135, endPoint x: 554, endPoint y: 143, distance: 62.8
click at [554, 143] on div "Menu items jus Add Sort Manage items" at bounding box center [649, 135] width 445 height 34
click at [650, 130] on input "kebab f" at bounding box center [587, 135] width 125 height 18
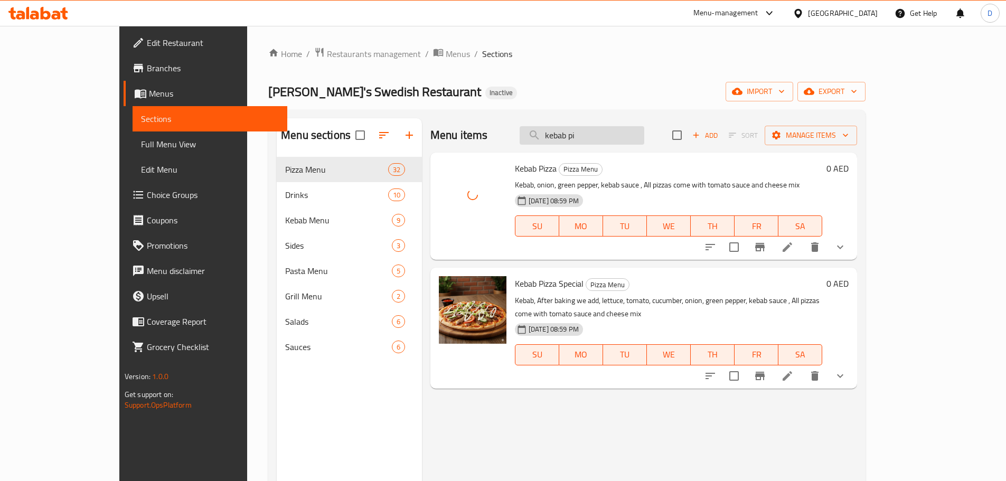
click at [644, 144] on input "kebab pi" at bounding box center [582, 135] width 125 height 18
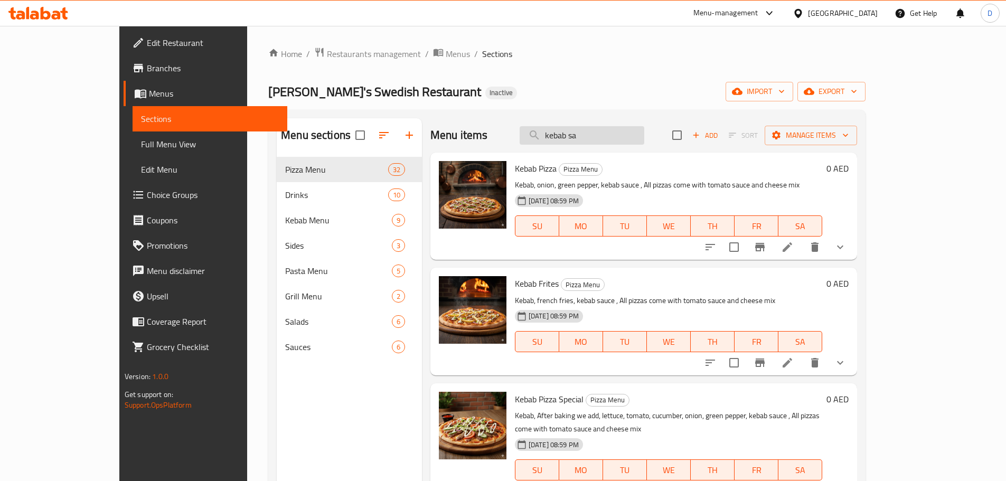
click at [644, 141] on input "kebab sa" at bounding box center [582, 135] width 125 height 18
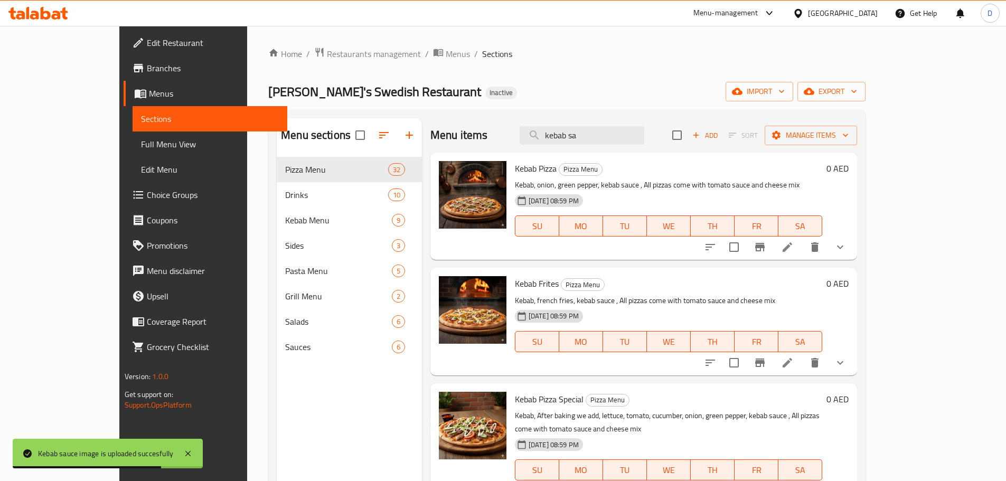
drag, startPoint x: 592, startPoint y: 139, endPoint x: 526, endPoint y: 137, distance: 65.5
click at [526, 137] on div "Menu items kebab sa Add Sort Manage items" at bounding box center [643, 135] width 427 height 34
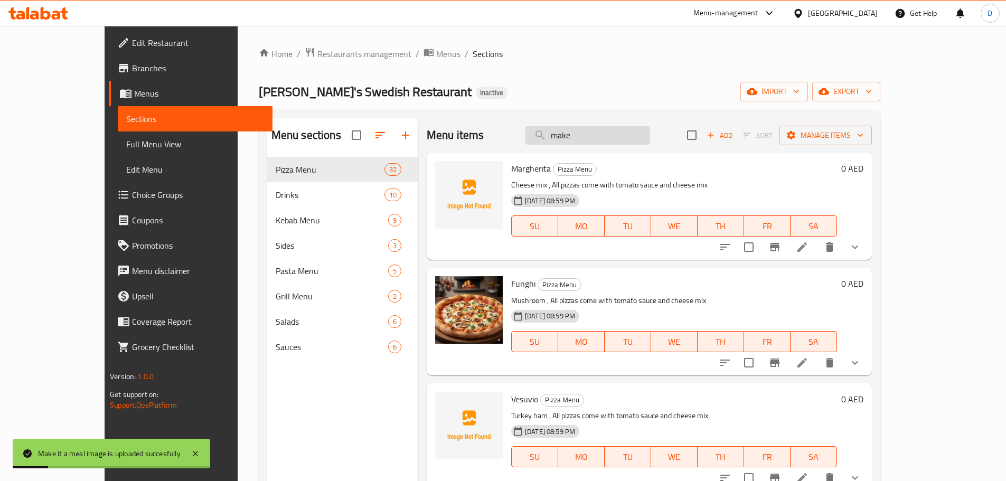
drag, startPoint x: 616, startPoint y: 133, endPoint x: 560, endPoint y: 130, distance: 56.1
click at [560, 130] on input "make" at bounding box center [587, 135] width 125 height 18
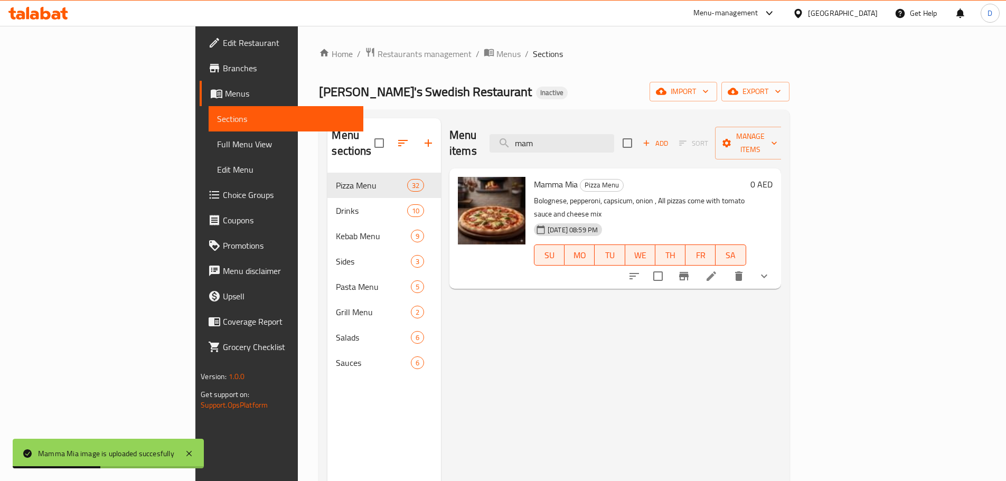
drag, startPoint x: 628, startPoint y: 133, endPoint x: 552, endPoint y: 139, distance: 76.8
click at [552, 139] on div "Menu items mam Add Sort Manage items" at bounding box center [615, 143] width 332 height 50
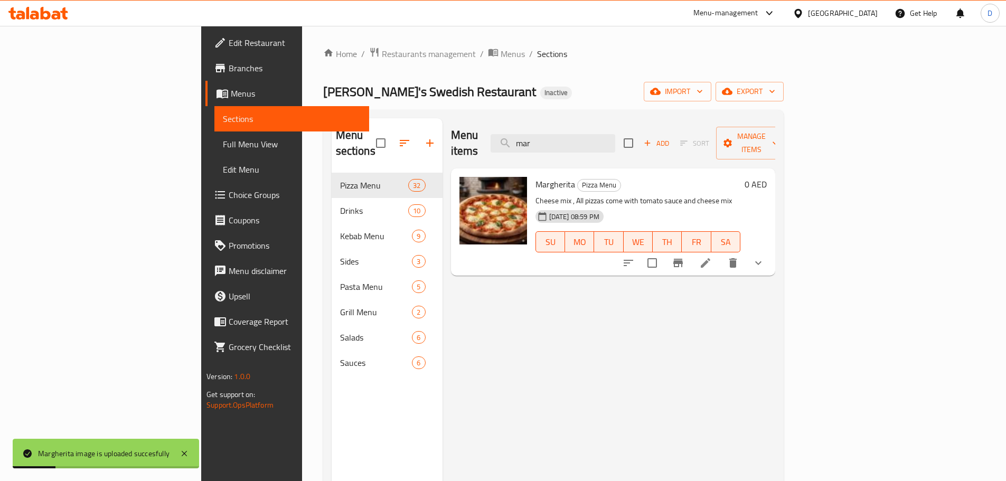
drag, startPoint x: 608, startPoint y: 137, endPoint x: 562, endPoint y: 136, distance: 45.9
click at [562, 136] on div "Menu items mar Add Sort Manage items" at bounding box center [613, 143] width 324 height 50
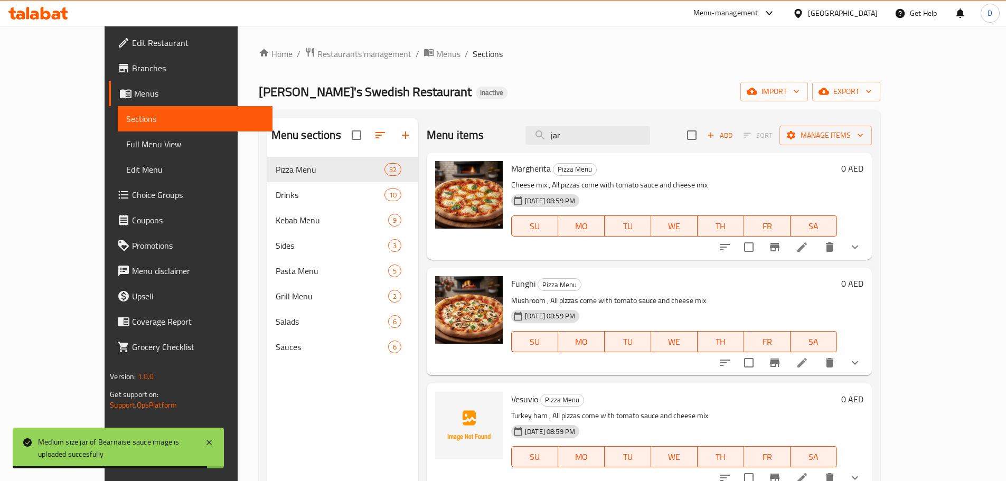
drag, startPoint x: 601, startPoint y: 135, endPoint x: 545, endPoint y: 135, distance: 56.0
click at [545, 135] on div "Menu items jar Add Sort Manage items" at bounding box center [649, 135] width 445 height 34
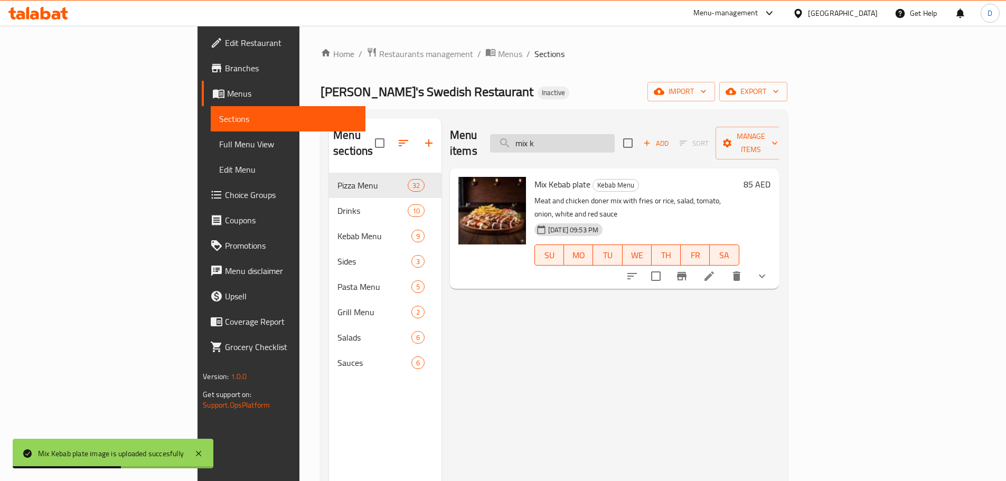
drag, startPoint x: 622, startPoint y: 143, endPoint x: 571, endPoint y: 142, distance: 51.7
click at [571, 142] on input "mix k" at bounding box center [552, 143] width 125 height 18
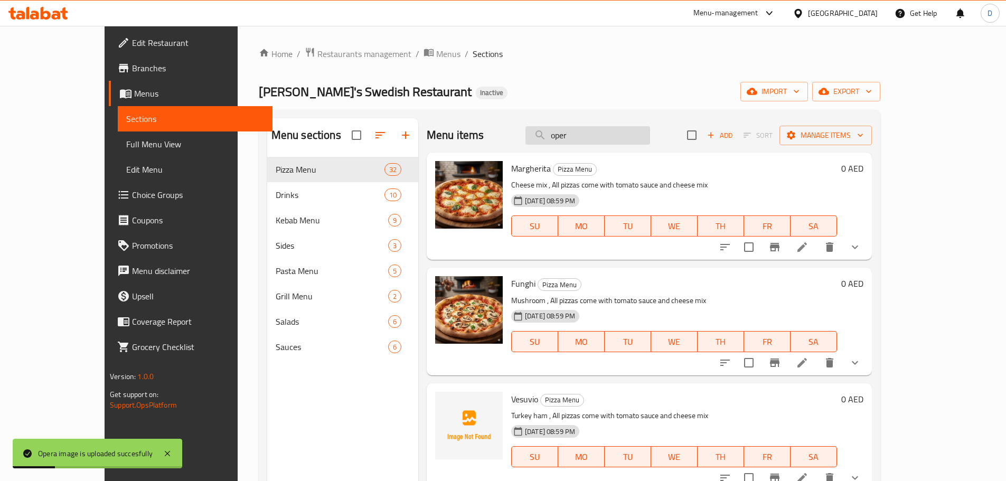
drag, startPoint x: 621, startPoint y: 139, endPoint x: 563, endPoint y: 138, distance: 57.6
click at [563, 138] on input "oper" at bounding box center [587, 135] width 125 height 18
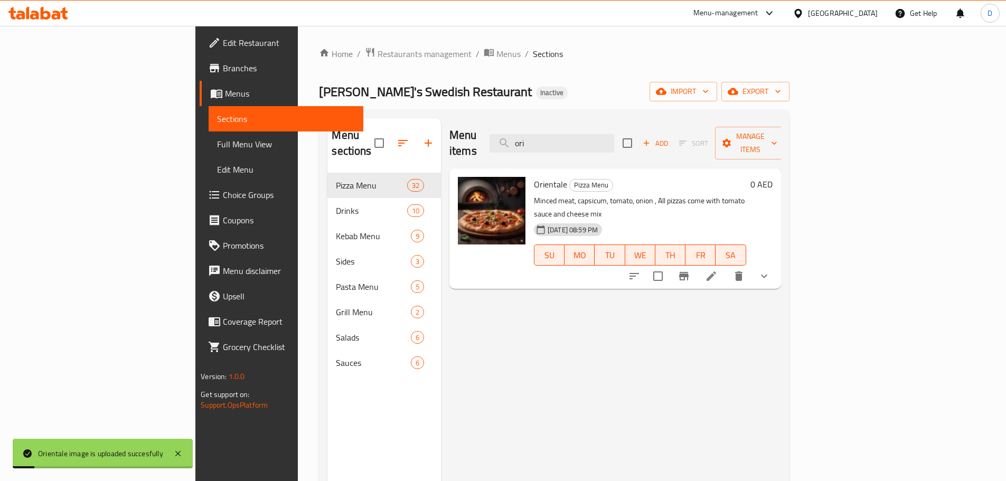
drag, startPoint x: 602, startPoint y: 137, endPoint x: 560, endPoint y: 138, distance: 41.7
click at [560, 138] on input "ori" at bounding box center [551, 143] width 125 height 18
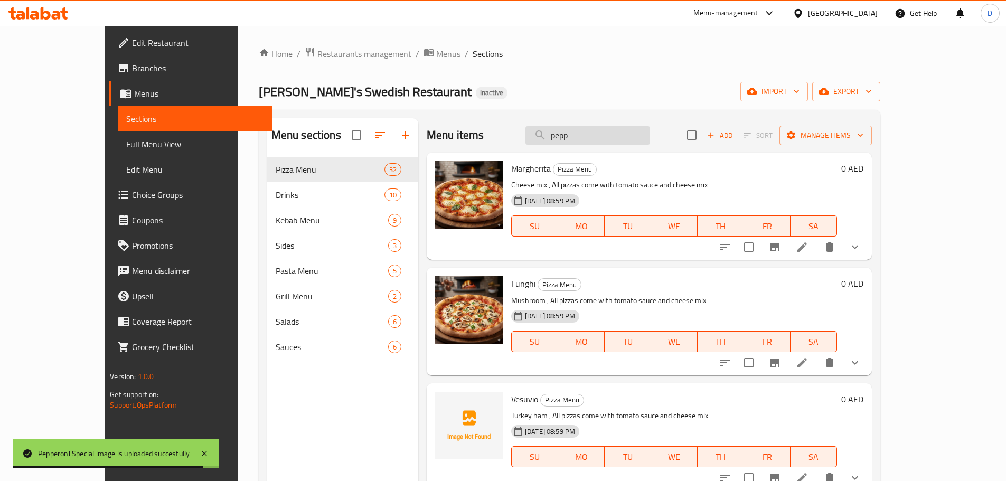
click at [624, 139] on input "pepp" at bounding box center [587, 135] width 125 height 18
drag, startPoint x: 613, startPoint y: 129, endPoint x: 579, endPoint y: 130, distance: 33.8
click at [579, 130] on input "peppe" at bounding box center [587, 135] width 125 height 18
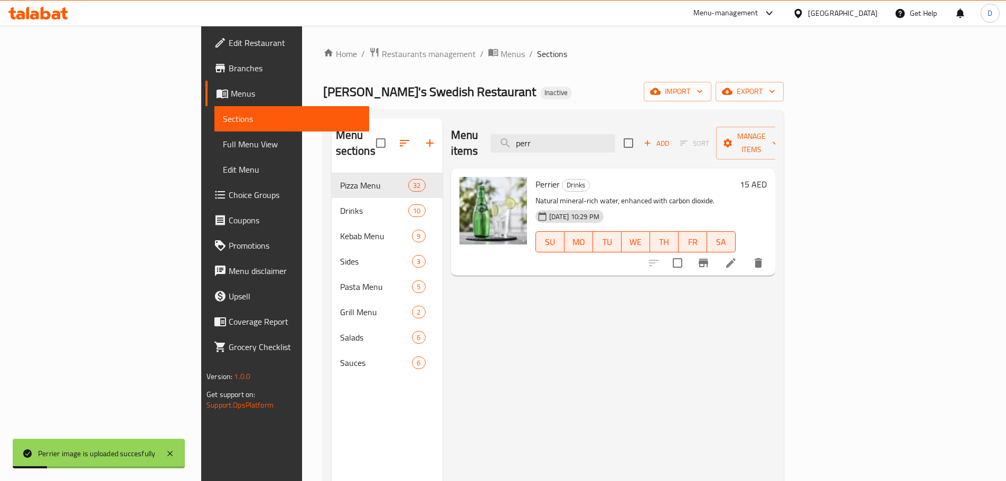
drag, startPoint x: 627, startPoint y: 138, endPoint x: 523, endPoint y: 149, distance: 104.6
click at [523, 149] on div "Menu items perr Add Sort Manage items" at bounding box center [613, 143] width 324 height 50
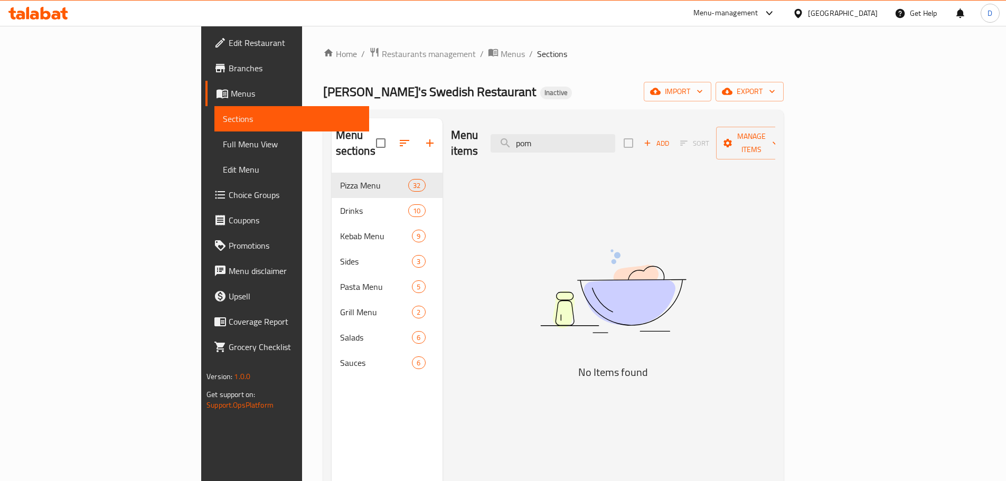
drag, startPoint x: 606, startPoint y: 138, endPoint x: 559, endPoint y: 144, distance: 47.9
click at [559, 144] on div "Menu items pom Add Sort Manage items" at bounding box center [613, 143] width 324 height 50
drag, startPoint x: 608, startPoint y: 140, endPoint x: 559, endPoint y: 144, distance: 49.7
click at [559, 144] on div "Menu items bom Add Sort Manage items" at bounding box center [613, 143] width 324 height 50
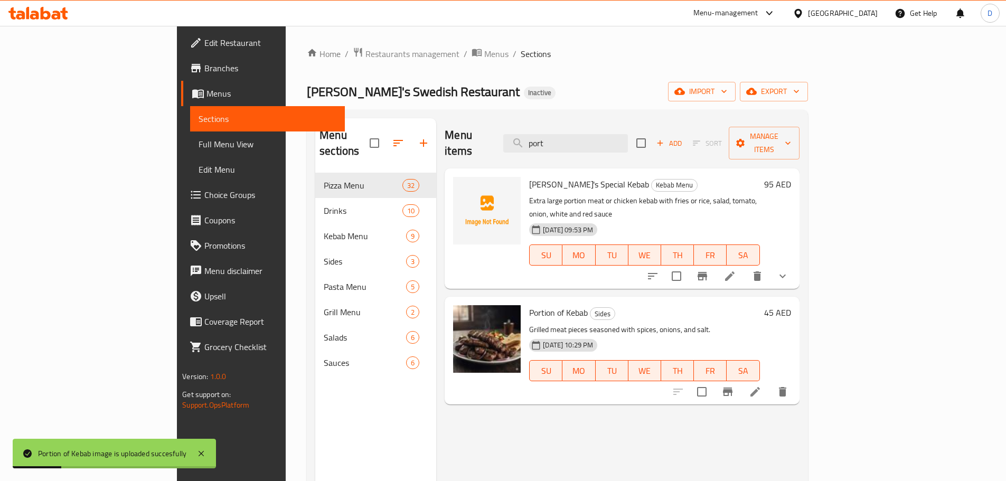
drag, startPoint x: 618, startPoint y: 141, endPoint x: 533, endPoint y: 139, distance: 85.0
click at [533, 139] on div "Menu items port Add Sort Manage items" at bounding box center [622, 143] width 354 height 50
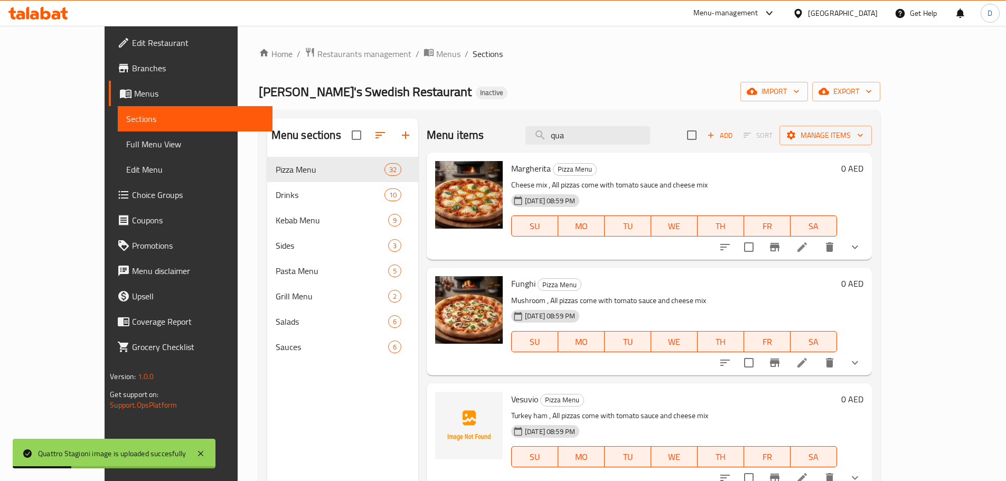
drag, startPoint x: 615, startPoint y: 139, endPoint x: 524, endPoint y: 143, distance: 90.9
click at [524, 143] on div "Menu items qua Add Sort Manage items" at bounding box center [649, 135] width 445 height 34
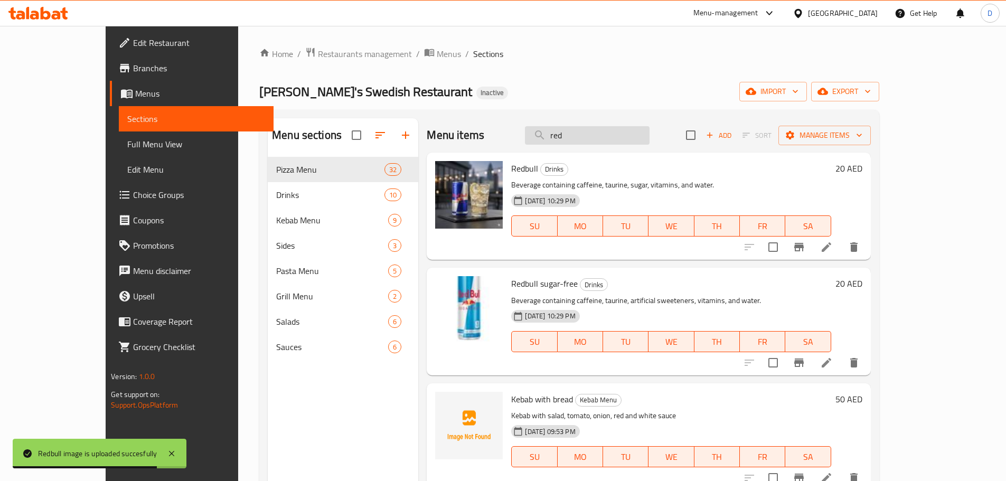
drag, startPoint x: 602, startPoint y: 134, endPoint x: 560, endPoint y: 134, distance: 42.2
click at [560, 134] on input "red" at bounding box center [587, 135] width 125 height 18
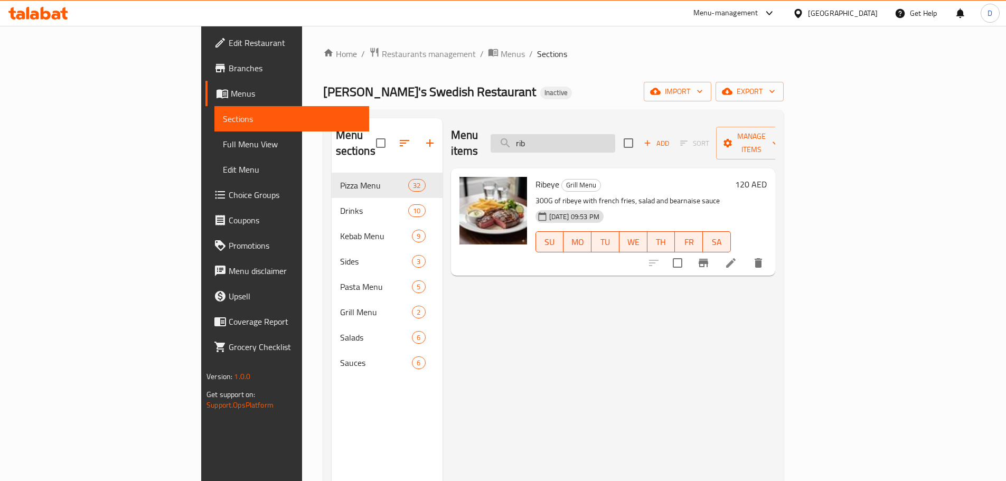
drag, startPoint x: 621, startPoint y: 139, endPoint x: 575, endPoint y: 136, distance: 46.0
click at [575, 136] on input "rib" at bounding box center [552, 143] width 125 height 18
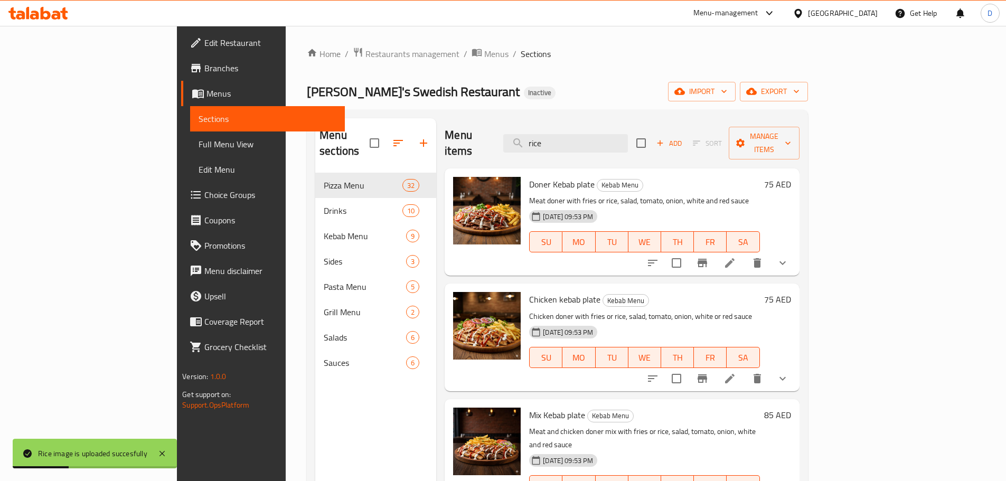
drag, startPoint x: 601, startPoint y: 137, endPoint x: 541, endPoint y: 137, distance: 60.7
click at [541, 137] on div "Menu items rice Add Sort Manage items" at bounding box center [622, 143] width 354 height 50
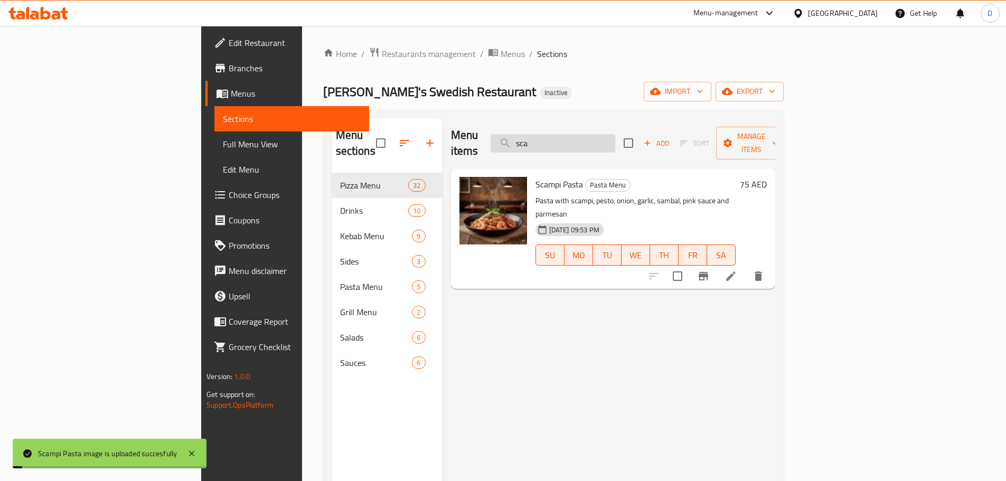
click at [615, 134] on input "sca" at bounding box center [552, 143] width 125 height 18
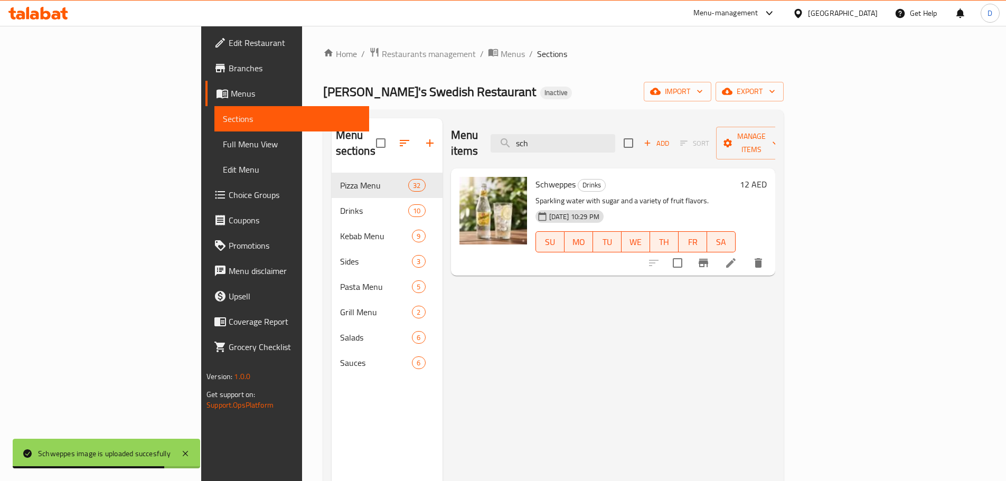
click at [553, 139] on div "Menu items sch Add Sort Manage items" at bounding box center [613, 143] width 324 height 50
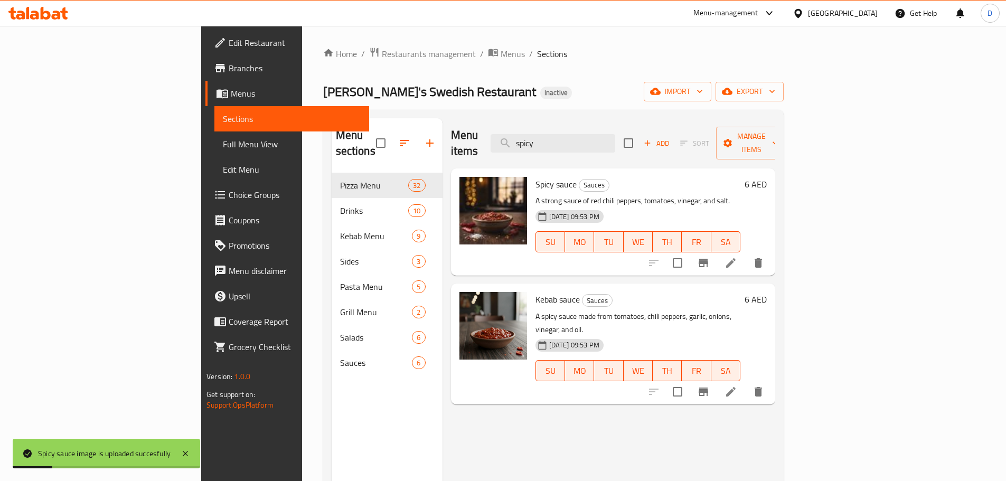
drag, startPoint x: 609, startPoint y: 136, endPoint x: 530, endPoint y: 138, distance: 79.8
click at [530, 138] on div "Menu items spicy Add Sort Manage items" at bounding box center [613, 143] width 324 height 50
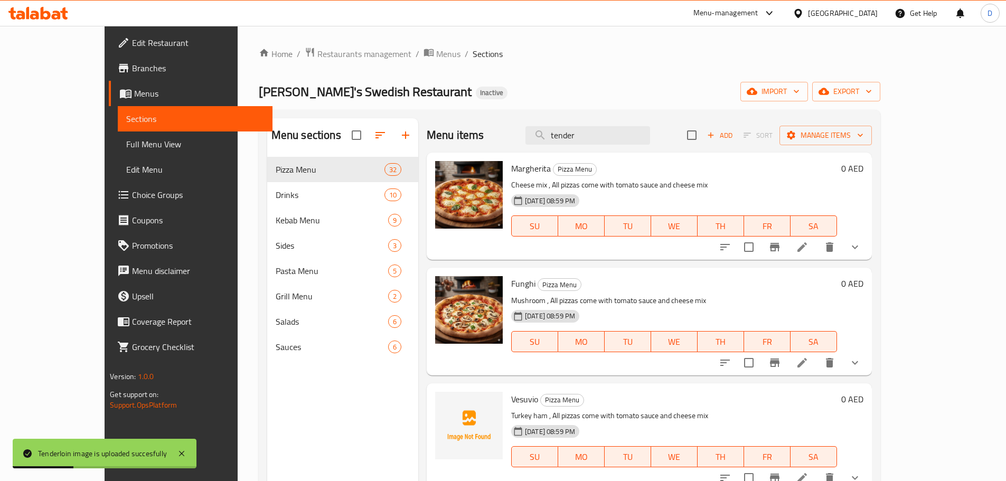
drag, startPoint x: 631, startPoint y: 143, endPoint x: 579, endPoint y: 147, distance: 52.5
click at [579, 147] on div "Menu items tender Add Sort Manage items" at bounding box center [649, 135] width 445 height 34
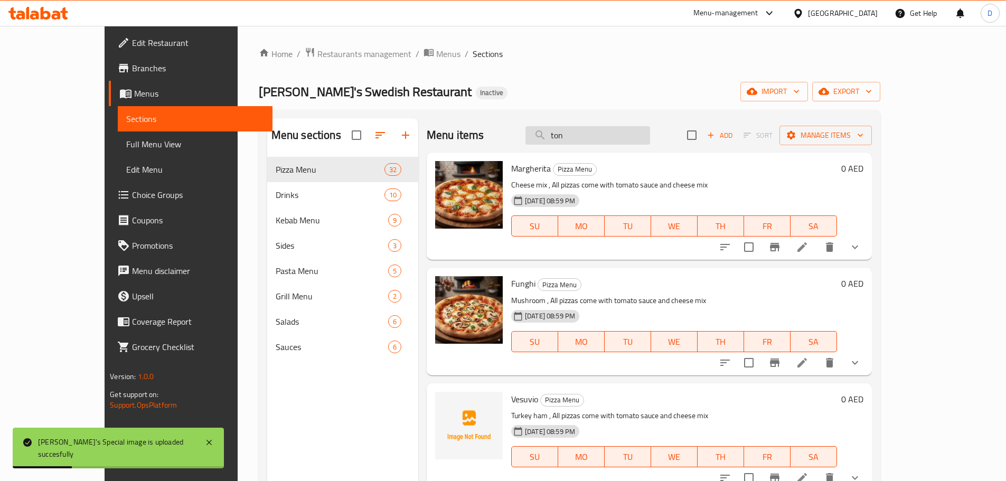
drag, startPoint x: 618, startPoint y: 130, endPoint x: 564, endPoint y: 133, distance: 53.9
click at [564, 133] on input "ton" at bounding box center [587, 135] width 125 height 18
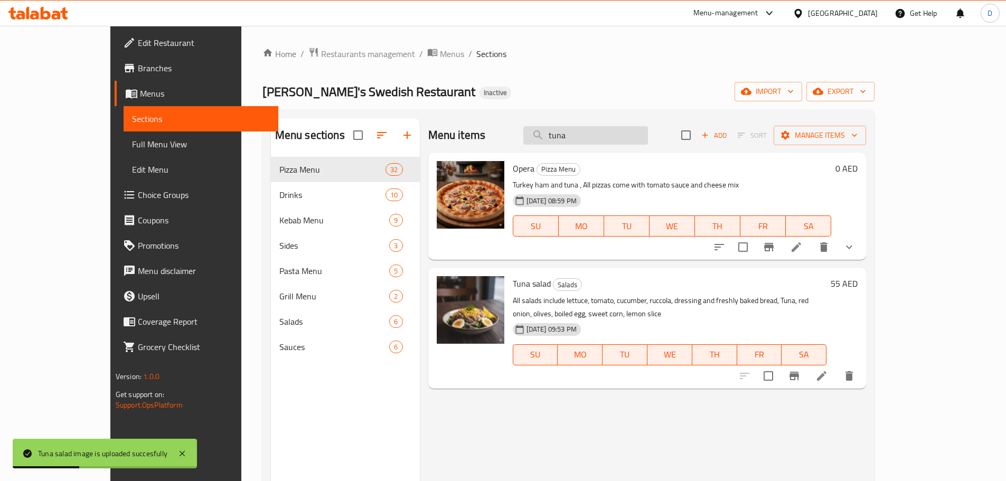
drag, startPoint x: 625, startPoint y: 141, endPoint x: 575, endPoint y: 135, distance: 50.0
click at [575, 135] on input "tuna" at bounding box center [585, 135] width 125 height 18
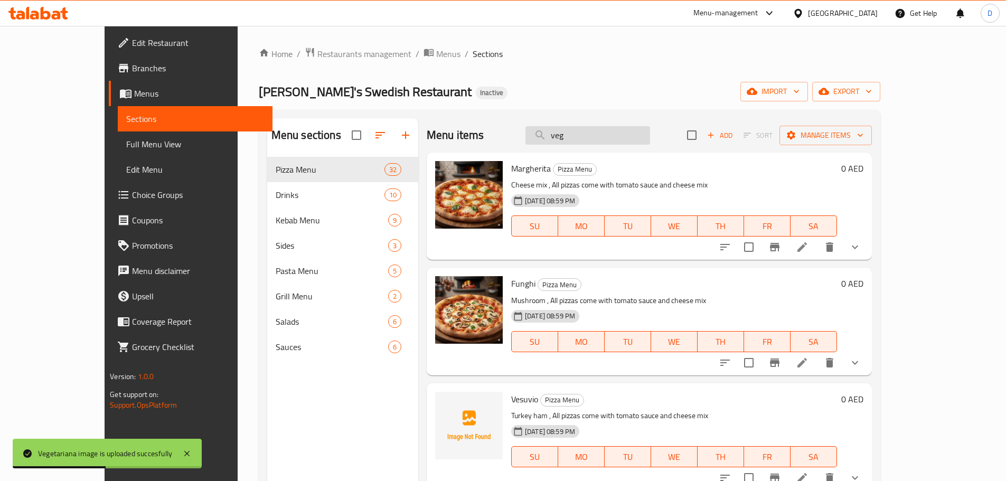
drag, startPoint x: 604, startPoint y: 138, endPoint x: 562, endPoint y: 130, distance: 43.0
click at [562, 130] on input "veg" at bounding box center [587, 135] width 125 height 18
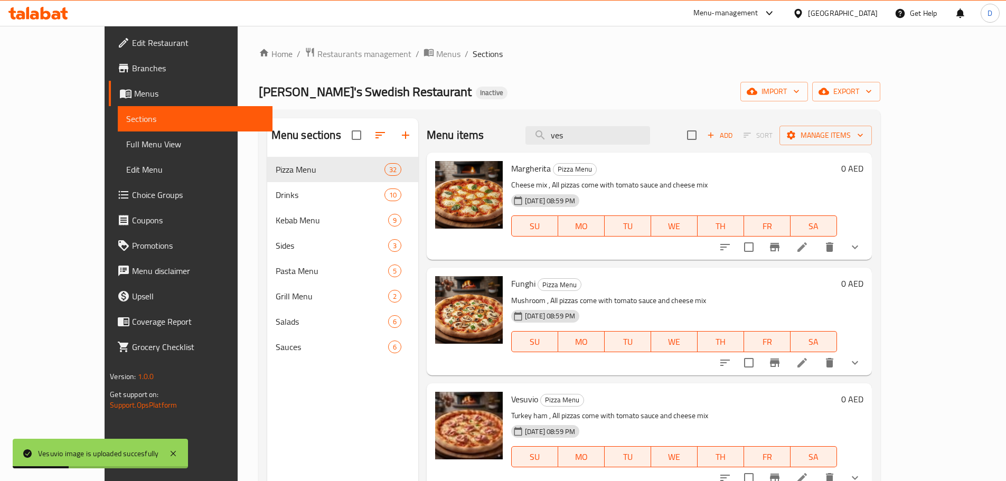
drag, startPoint x: 620, startPoint y: 139, endPoint x: 544, endPoint y: 139, distance: 76.6
click at [544, 139] on div "Menu items ves Add Sort Manage items" at bounding box center [649, 135] width 445 height 34
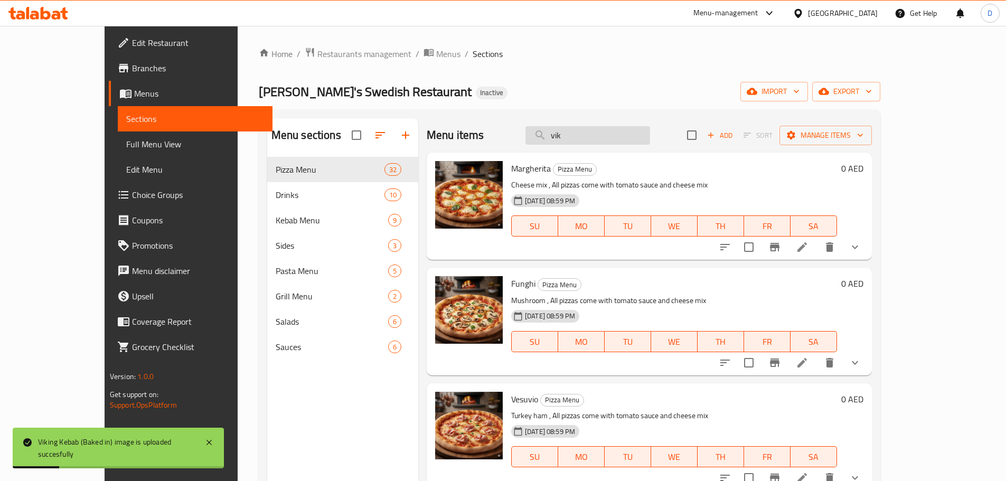
drag, startPoint x: 623, startPoint y: 141, endPoint x: 578, endPoint y: 138, distance: 45.0
click at [578, 138] on input "vik" at bounding box center [587, 135] width 125 height 18
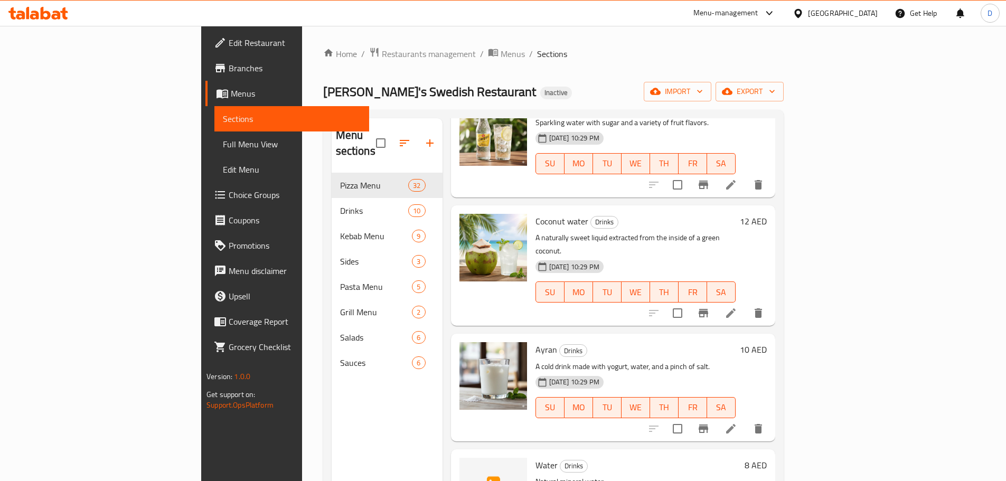
scroll to position [699, 0]
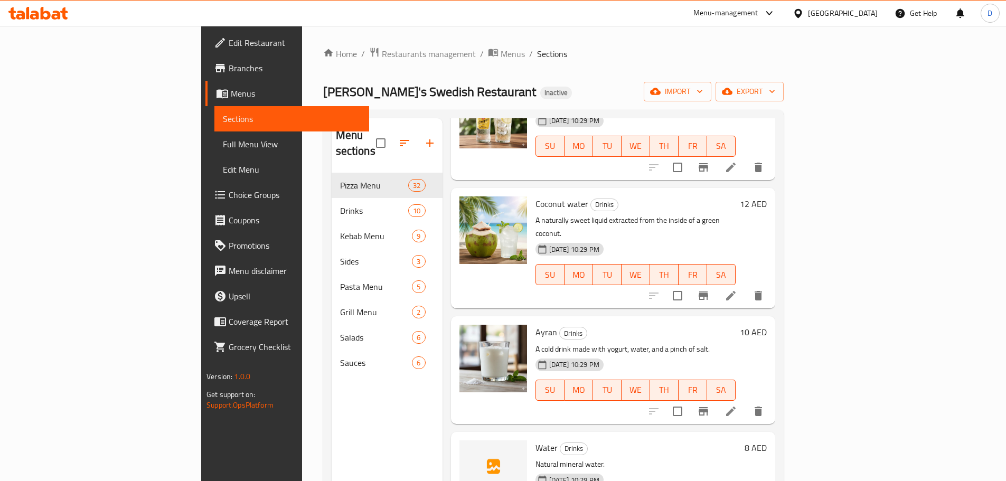
type input "water"
click at [223, 150] on span "Full Menu View" at bounding box center [292, 144] width 138 height 13
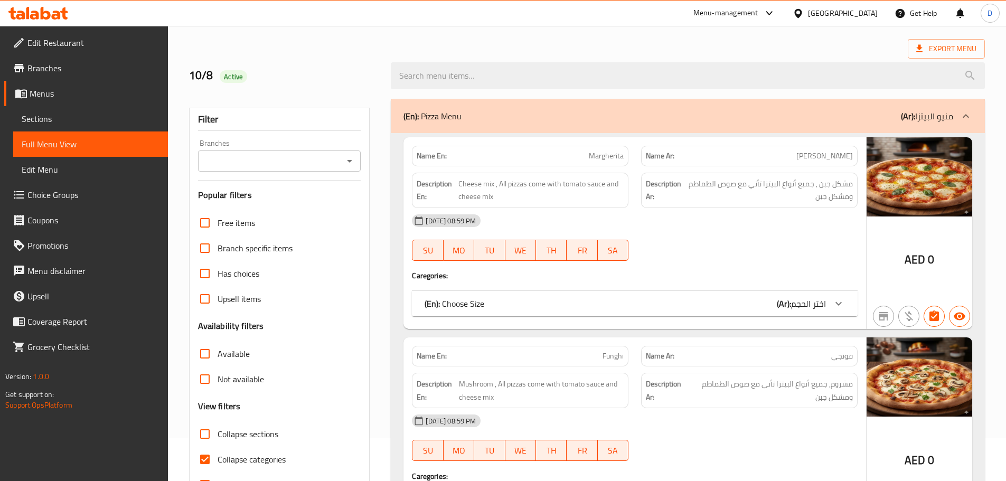
scroll to position [106, 0]
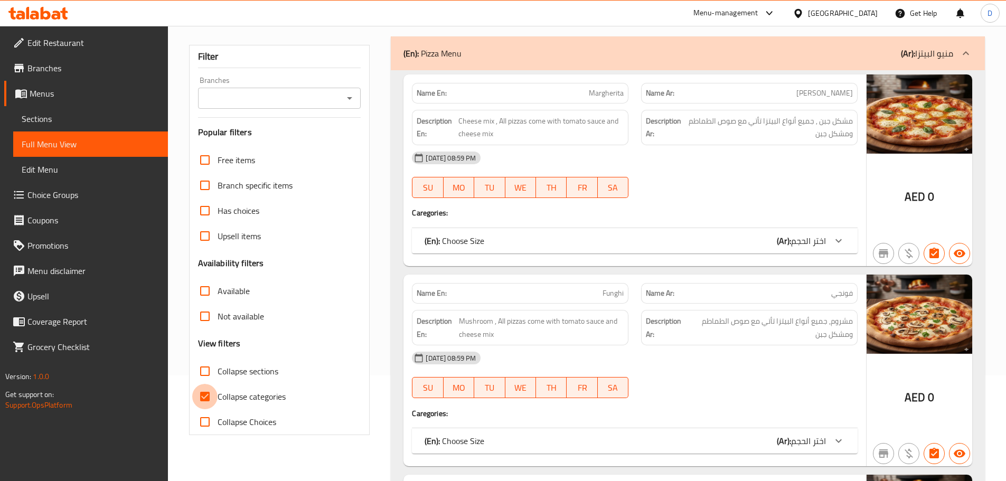
drag, startPoint x: 204, startPoint y: 395, endPoint x: 774, endPoint y: 220, distance: 596.5
click at [216, 394] on input "Collapse categories" at bounding box center [204, 396] width 25 height 25
checkbox input "false"
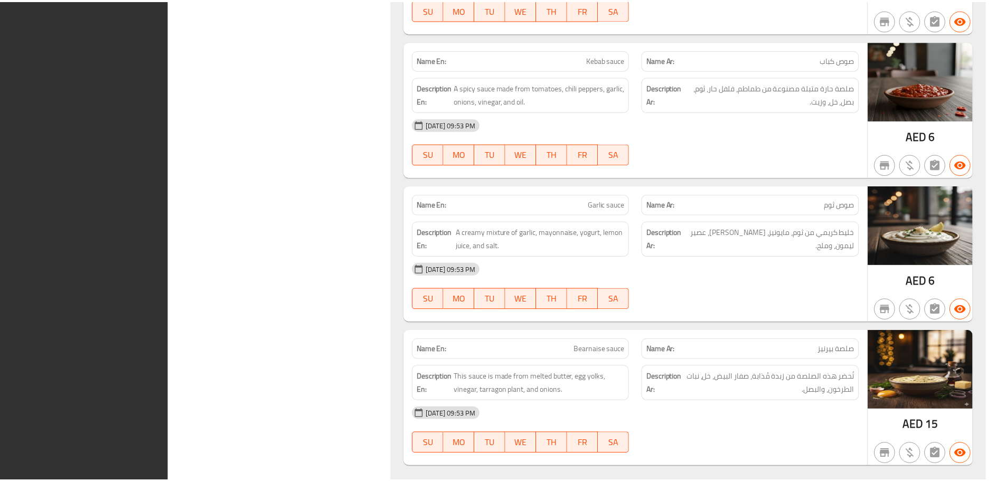
scroll to position [17995, 0]
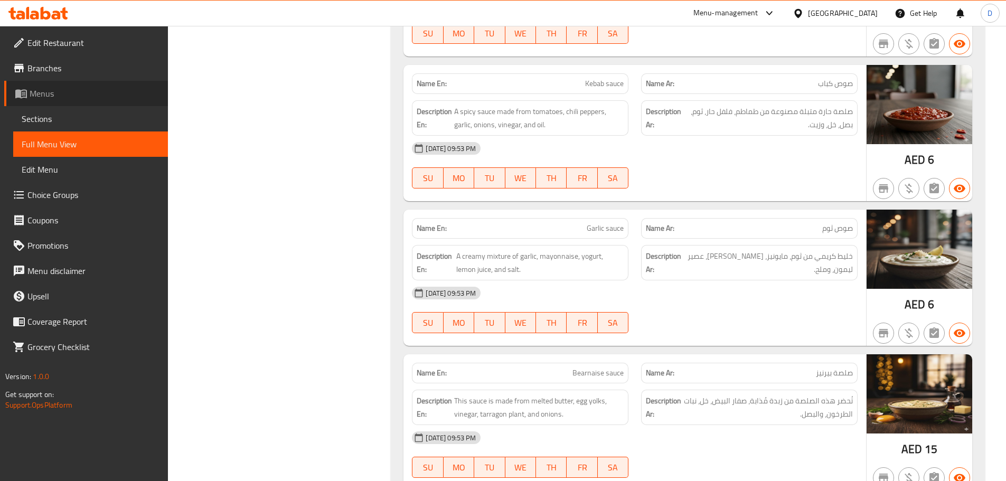
click at [37, 97] on span "Menus" at bounding box center [95, 93] width 130 height 13
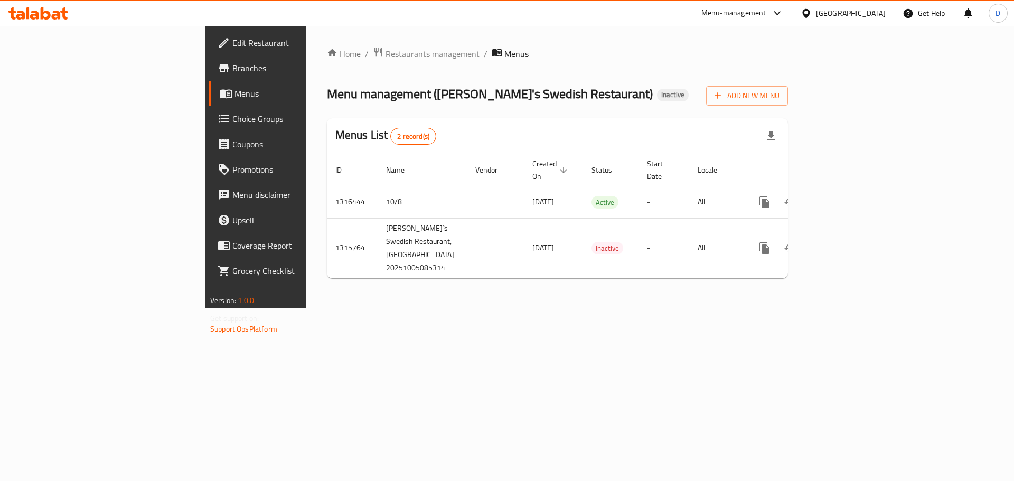
click at [385, 57] on span "Restaurants management" at bounding box center [432, 54] width 94 height 13
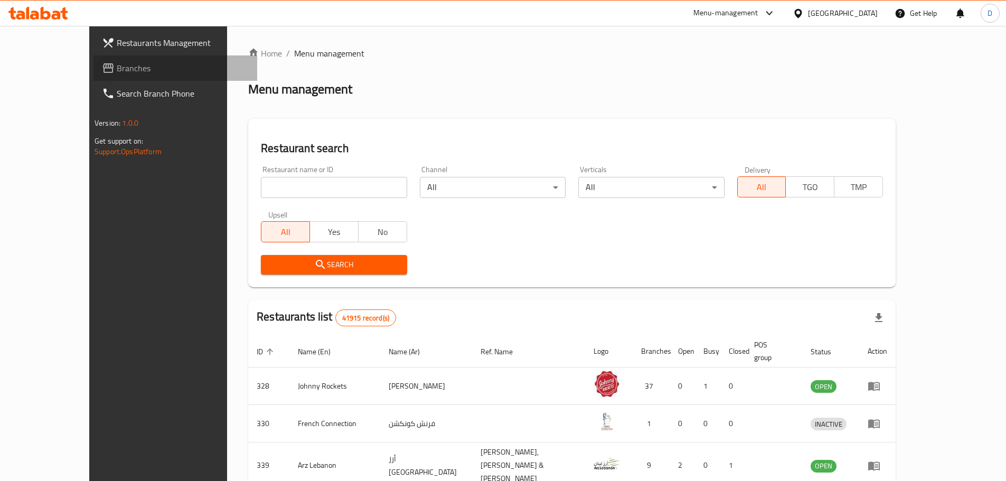
drag, startPoint x: 53, startPoint y: 69, endPoint x: 19, endPoint y: 69, distance: 33.8
click at [117, 69] on span "Branches" at bounding box center [183, 68] width 132 height 13
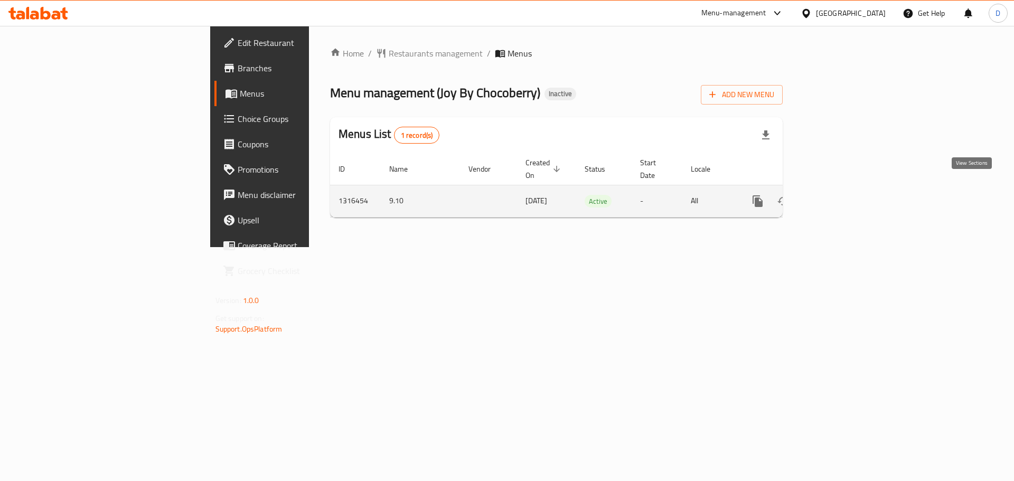
click at [838, 196] on icon "enhanced table" at bounding box center [834, 201] width 10 height 10
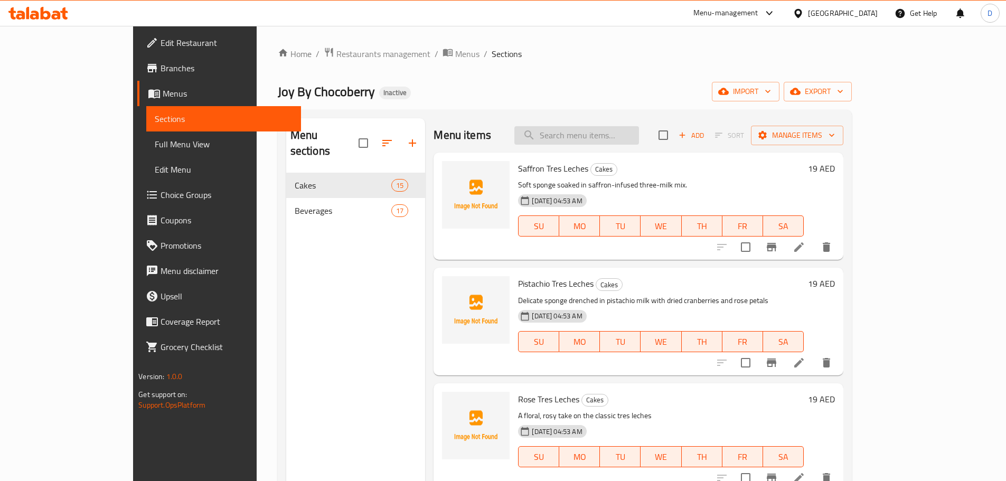
click at [609, 136] on input "search" at bounding box center [576, 135] width 125 height 18
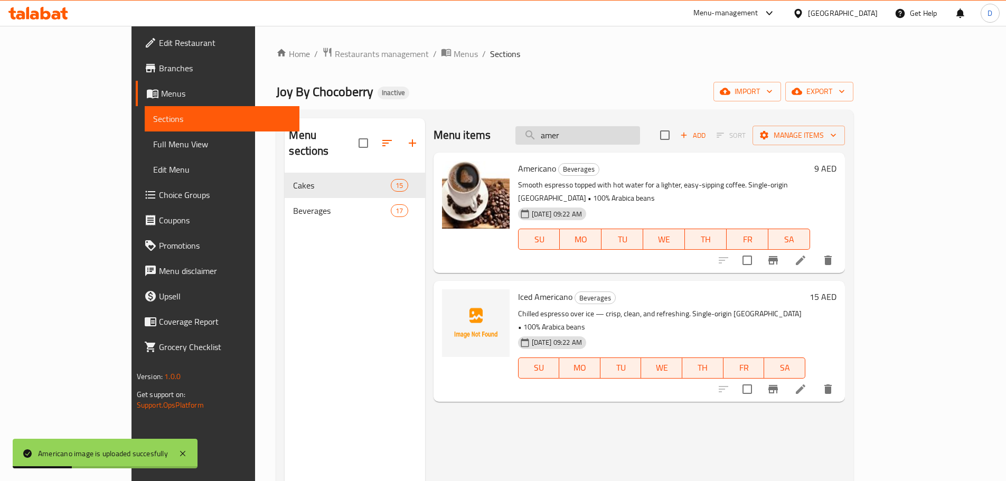
drag, startPoint x: 632, startPoint y: 135, endPoint x: 572, endPoint y: 140, distance: 60.4
click at [572, 140] on input "amer" at bounding box center [577, 135] width 125 height 18
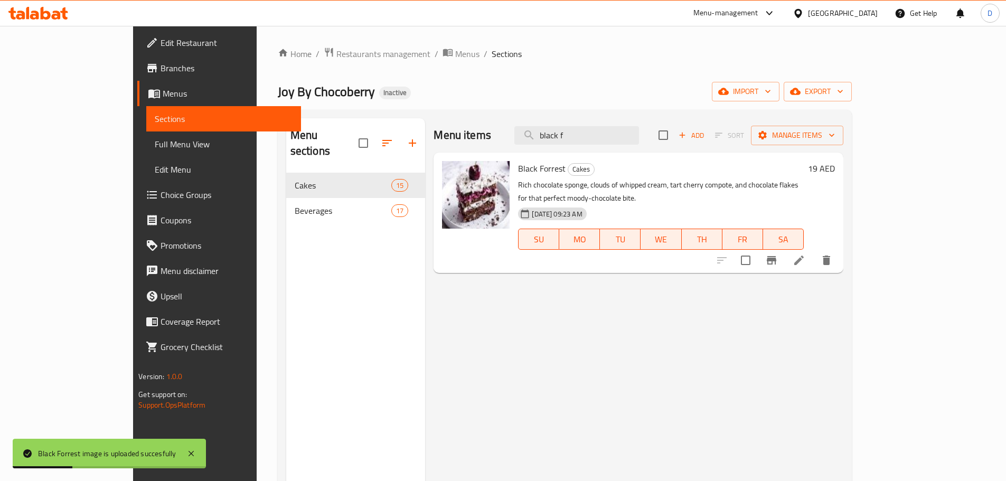
drag, startPoint x: 627, startPoint y: 136, endPoint x: 559, endPoint y: 135, distance: 68.1
click at [559, 135] on div "Menu items black f Add Sort Manage items" at bounding box center [637, 135] width 409 height 34
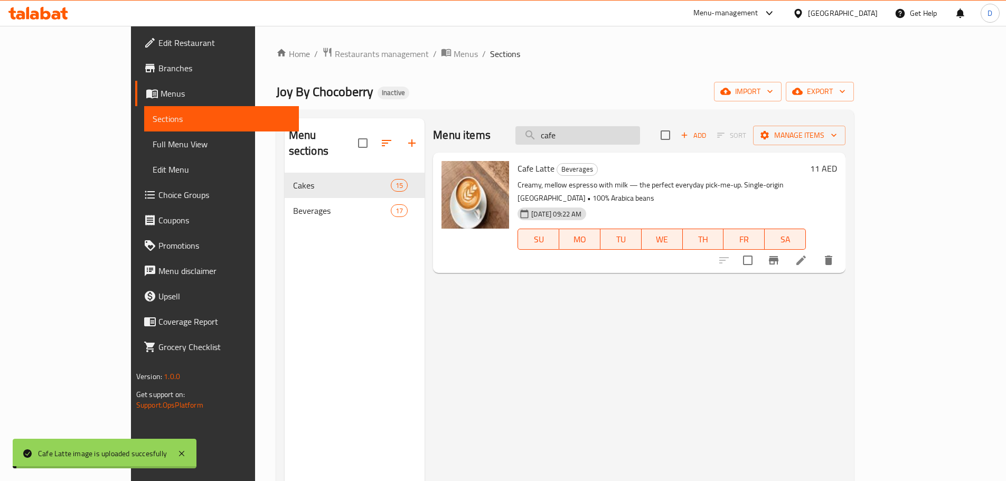
click at [639, 139] on input "cafe" at bounding box center [577, 135] width 125 height 18
drag, startPoint x: 639, startPoint y: 139, endPoint x: 596, endPoint y: 143, distance: 43.5
click at [596, 143] on input "cafe" at bounding box center [577, 135] width 125 height 18
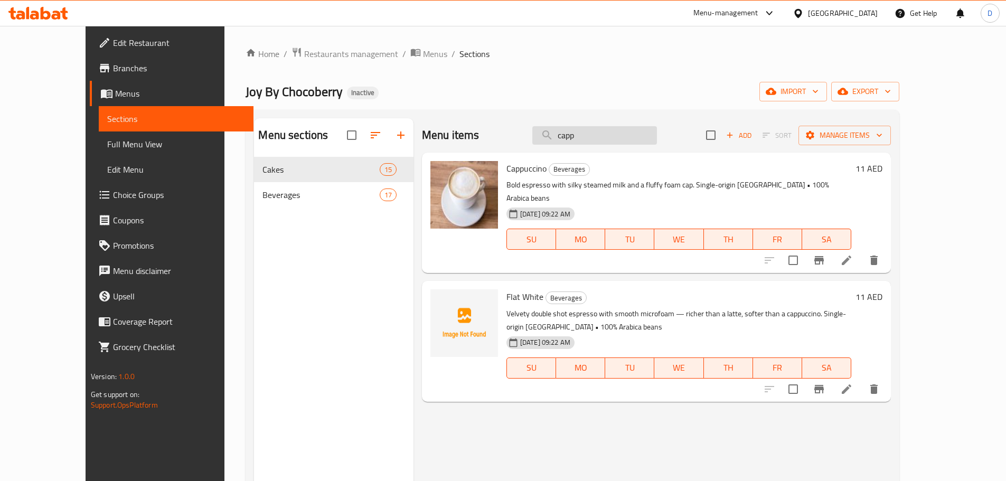
drag, startPoint x: 627, startPoint y: 129, endPoint x: 567, endPoint y: 135, distance: 60.5
click at [567, 135] on input "capp" at bounding box center [594, 135] width 125 height 18
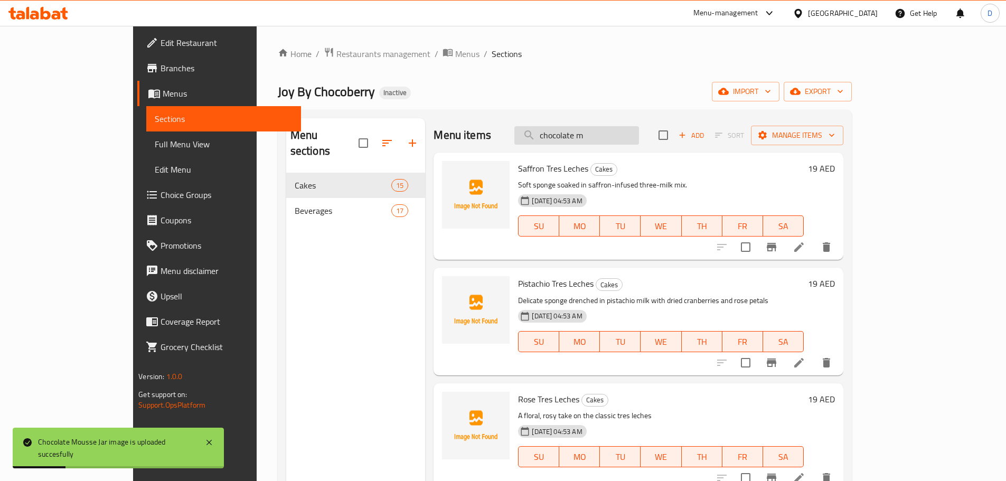
drag, startPoint x: 659, startPoint y: 134, endPoint x: 570, endPoint y: 143, distance: 89.7
click at [570, 143] on input "chocolate m" at bounding box center [576, 135] width 125 height 18
drag, startPoint x: 633, startPoint y: 138, endPoint x: 567, endPoint y: 133, distance: 65.6
click at [567, 136] on input "victo" at bounding box center [576, 135] width 125 height 18
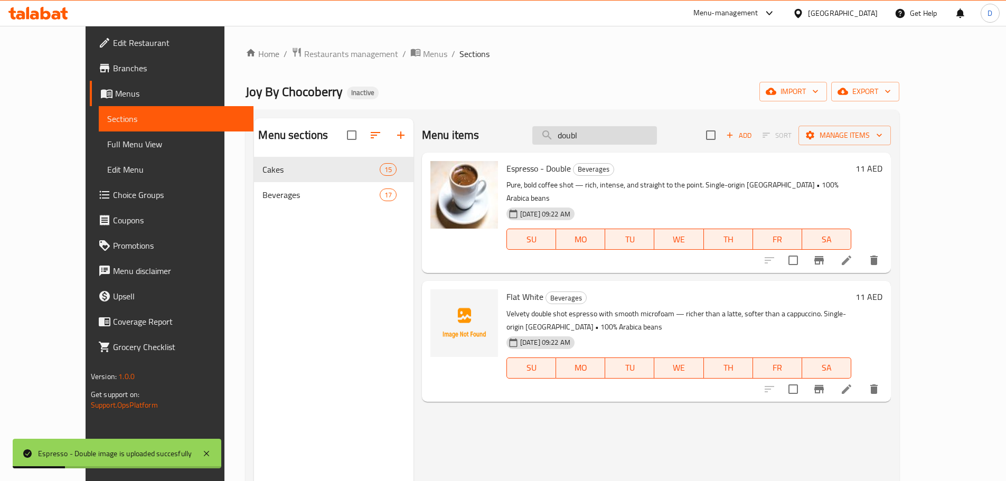
drag, startPoint x: 610, startPoint y: 137, endPoint x: 570, endPoint y: 136, distance: 39.6
click at [570, 136] on input "doubl" at bounding box center [594, 135] width 125 height 18
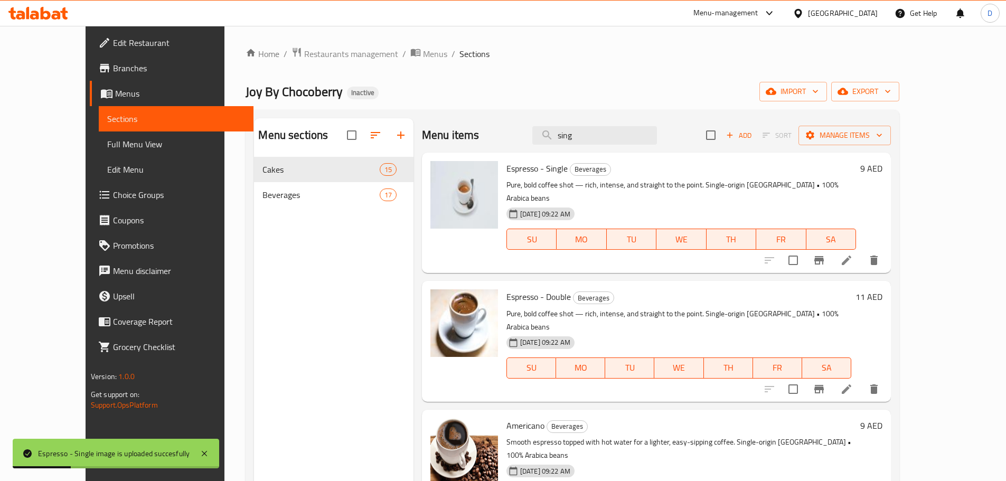
drag, startPoint x: 564, startPoint y: 136, endPoint x: 545, endPoint y: 135, distance: 19.1
click at [545, 135] on div "Menu items sing Add Sort Manage items" at bounding box center [656, 135] width 469 height 34
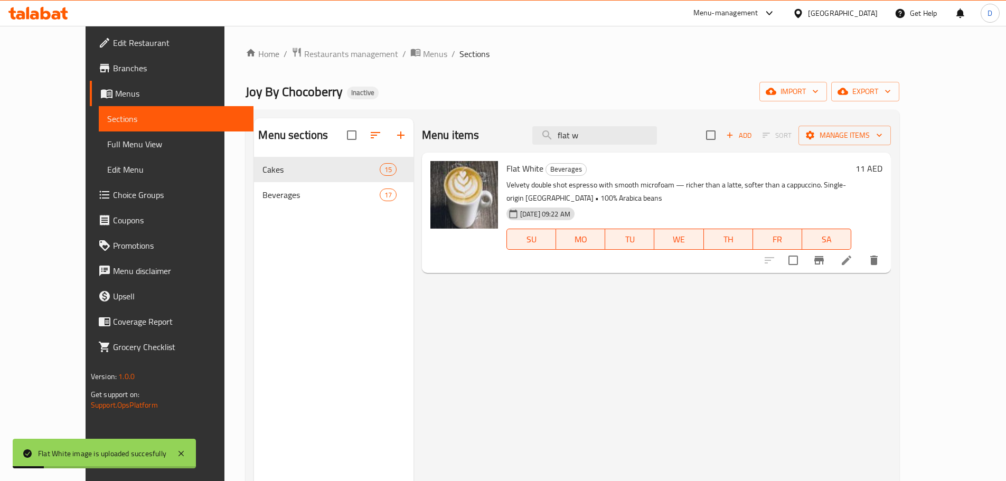
click at [539, 139] on div "Menu items flat w Add Sort Manage items" at bounding box center [656, 135] width 469 height 34
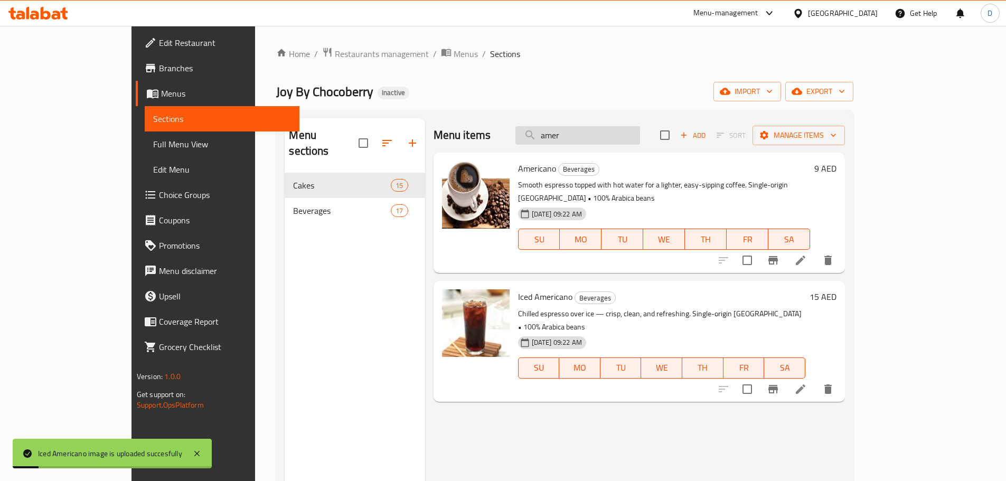
drag, startPoint x: 625, startPoint y: 139, endPoint x: 572, endPoint y: 139, distance: 52.8
click at [572, 139] on input "amer" at bounding box center [577, 135] width 125 height 18
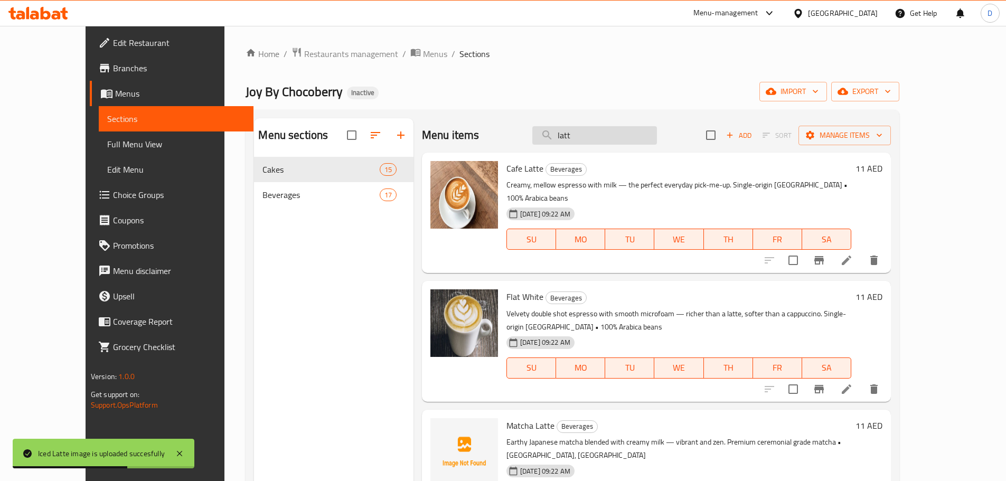
drag, startPoint x: 591, startPoint y: 139, endPoint x: 577, endPoint y: 139, distance: 14.8
click at [577, 139] on input "latt" at bounding box center [594, 135] width 125 height 18
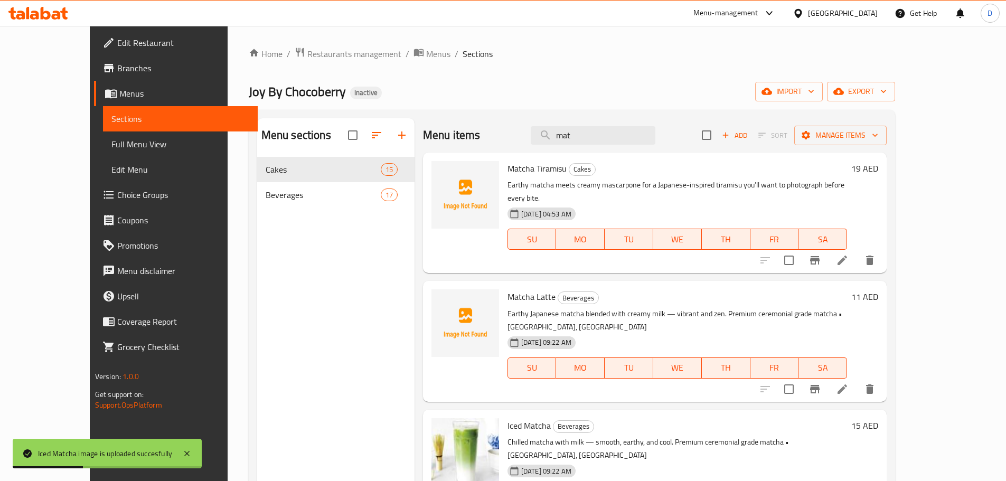
drag, startPoint x: 603, startPoint y: 133, endPoint x: 552, endPoint y: 133, distance: 51.2
click at [552, 133] on div "Menu items mat Add Sort Manage items" at bounding box center [655, 135] width 464 height 34
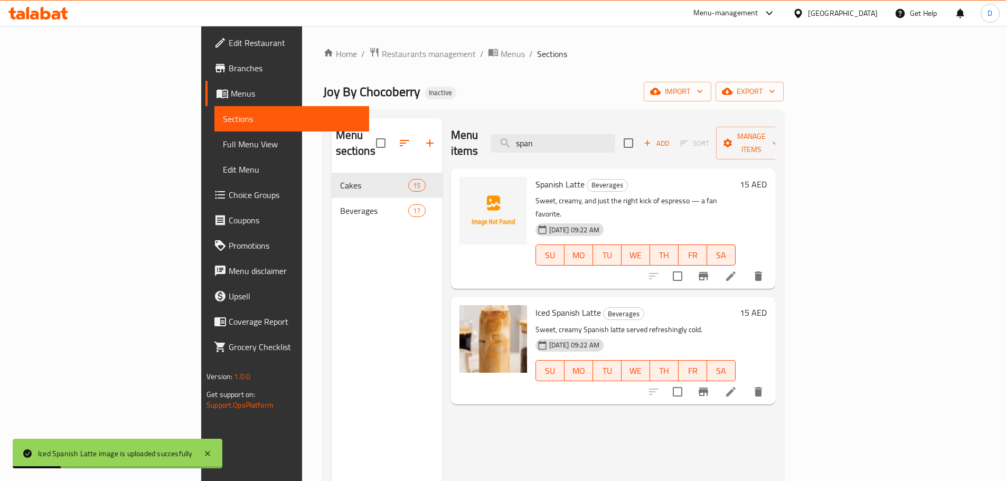
drag, startPoint x: 624, startPoint y: 139, endPoint x: 555, endPoint y: 138, distance: 69.2
click at [555, 138] on div "Menu items span Add Sort Manage items" at bounding box center [613, 143] width 324 height 50
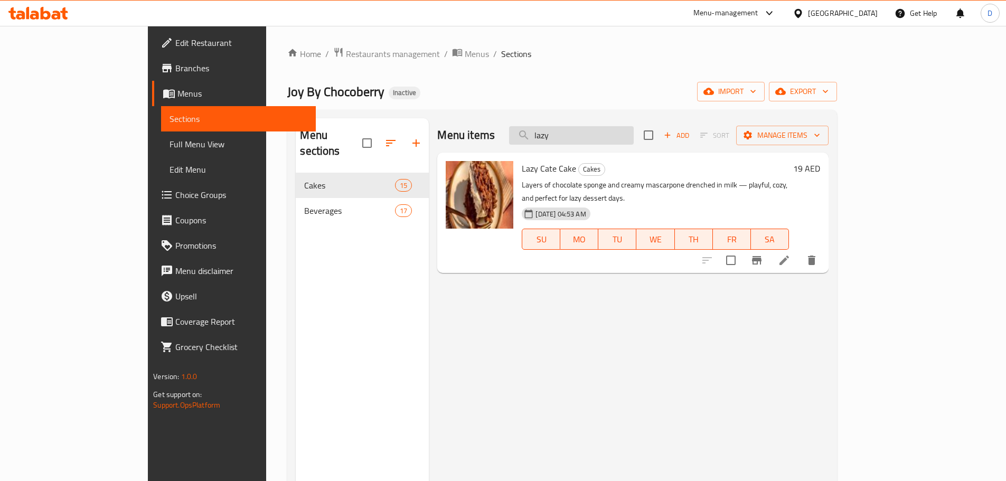
drag, startPoint x: 617, startPoint y: 133, endPoint x: 564, endPoint y: 133, distance: 52.8
click at [564, 133] on input "lazy" at bounding box center [571, 135] width 125 height 18
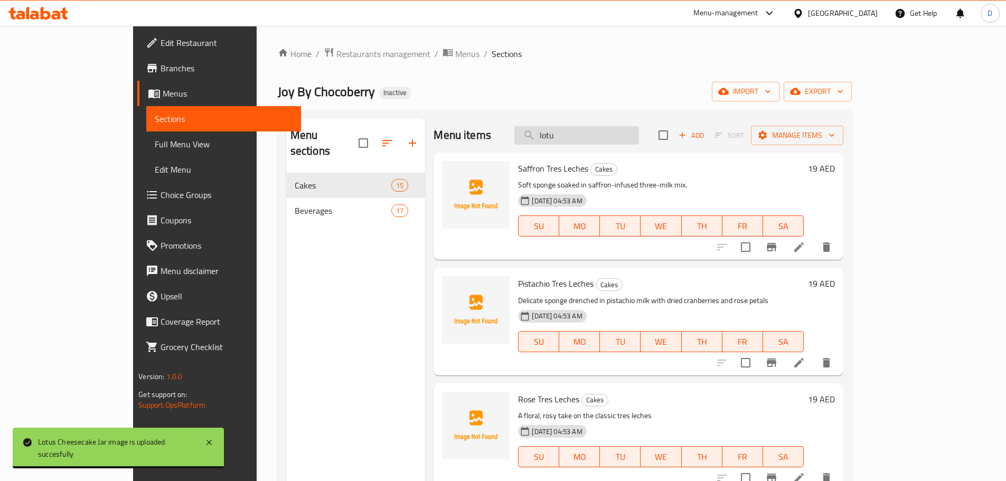
drag, startPoint x: 609, startPoint y: 131, endPoint x: 559, endPoint y: 129, distance: 49.7
click at [559, 131] on div "Menu items lotu Add Sort Manage items" at bounding box center [637, 135] width 409 height 34
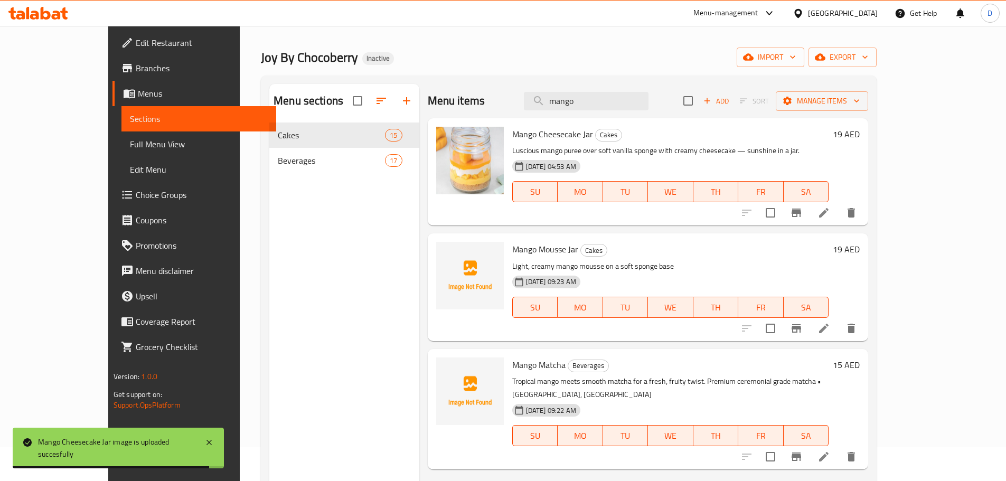
scroll to position [53, 0]
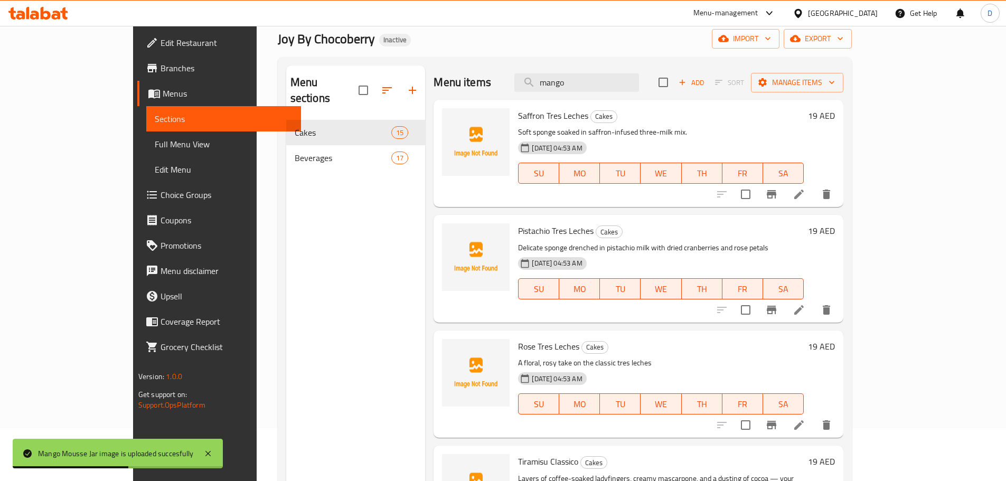
drag, startPoint x: 624, startPoint y: 82, endPoint x: 560, endPoint y: 82, distance: 64.4
click at [560, 82] on div "Menu items mango Add Sort Manage items" at bounding box center [637, 82] width 409 height 34
drag, startPoint x: 618, startPoint y: 82, endPoint x: 563, endPoint y: 82, distance: 55.4
click at [563, 82] on input "match" at bounding box center [576, 82] width 125 height 18
drag, startPoint x: 606, startPoint y: 83, endPoint x: 560, endPoint y: 88, distance: 46.2
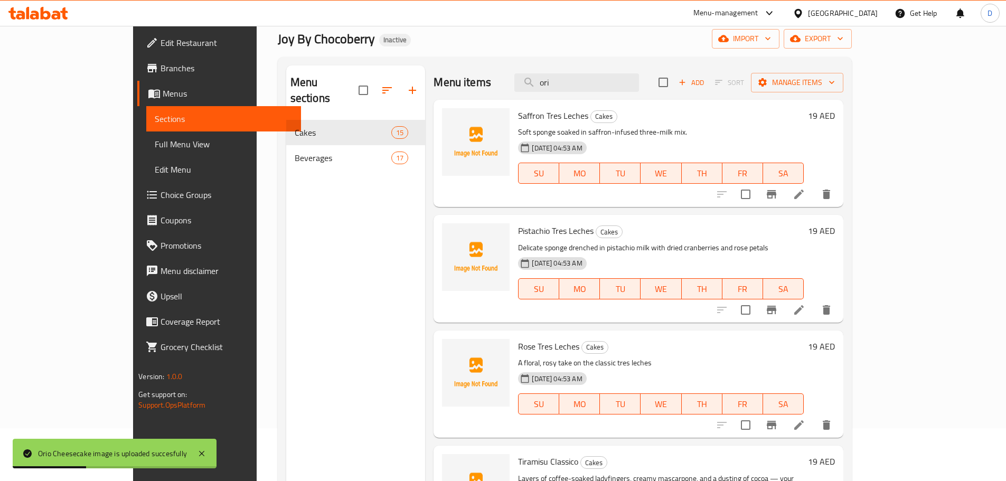
click at [560, 88] on div "Menu items ori Add Sort Manage items" at bounding box center [637, 82] width 409 height 34
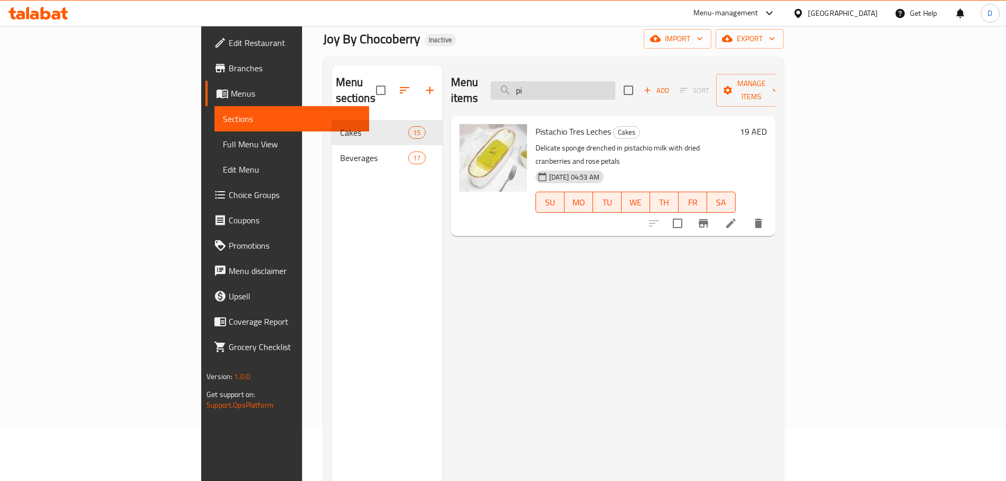
type input "p"
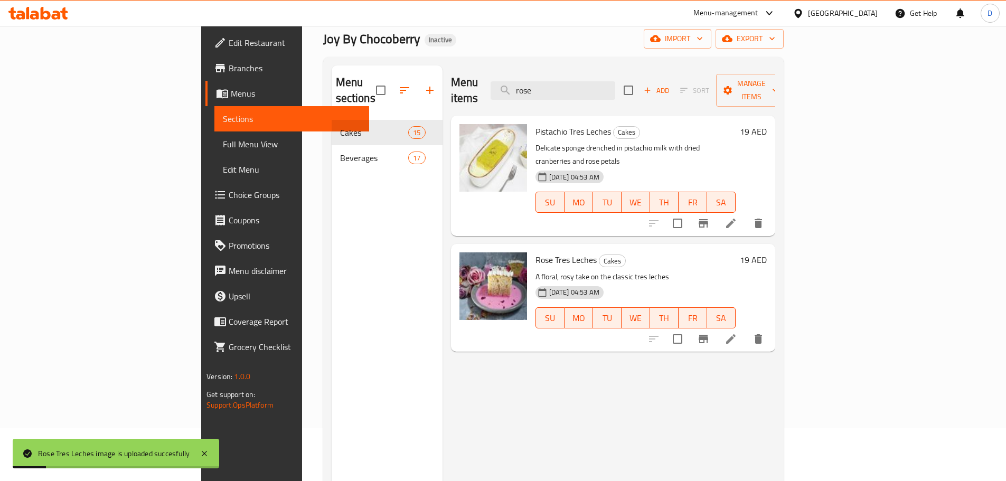
drag, startPoint x: 617, startPoint y: 88, endPoint x: 551, endPoint y: 86, distance: 66.0
click at [551, 86] on div "Menu items rose Add Sort Manage items" at bounding box center [613, 90] width 324 height 50
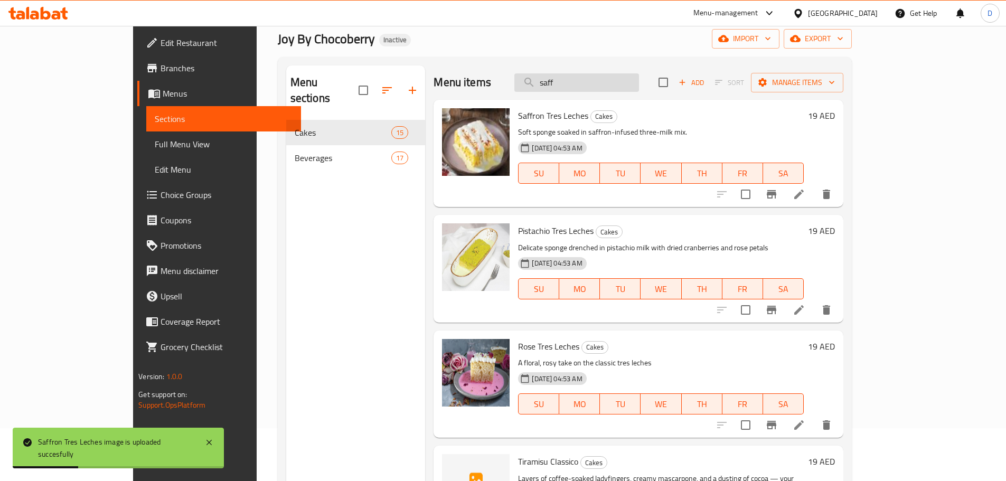
drag, startPoint x: 603, startPoint y: 78, endPoint x: 563, endPoint y: 78, distance: 40.1
click at [563, 78] on input "saff" at bounding box center [576, 82] width 125 height 18
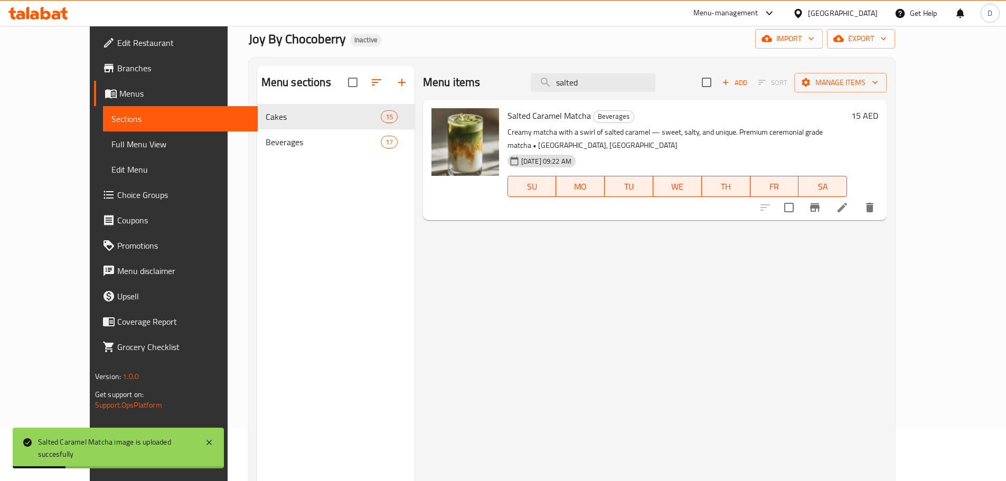
drag, startPoint x: 659, startPoint y: 85, endPoint x: 541, endPoint y: 80, distance: 117.9
click at [541, 80] on div "Menu items salted Add Sort Manage items" at bounding box center [655, 82] width 464 height 34
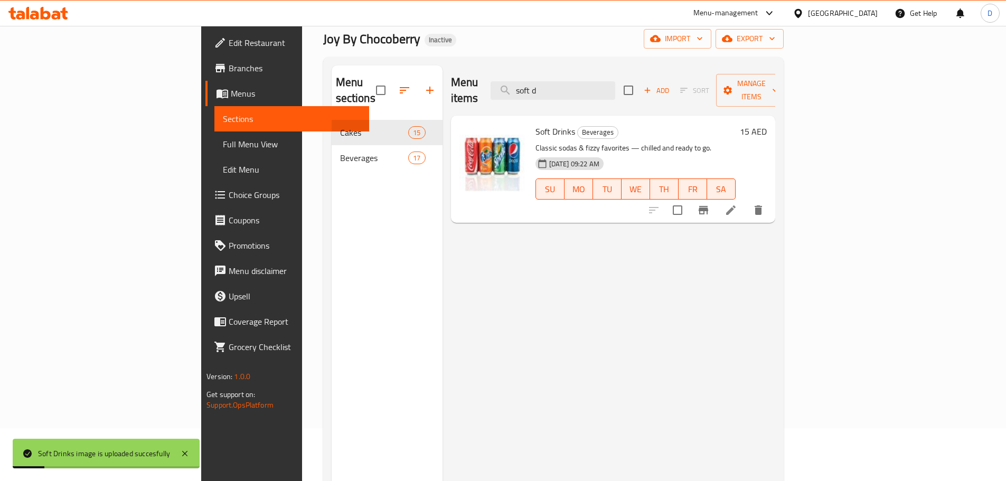
drag, startPoint x: 634, startPoint y: 87, endPoint x: 559, endPoint y: 87, distance: 74.4
click at [559, 87] on div "Menu items soft d Add Sort Manage items" at bounding box center [613, 90] width 324 height 50
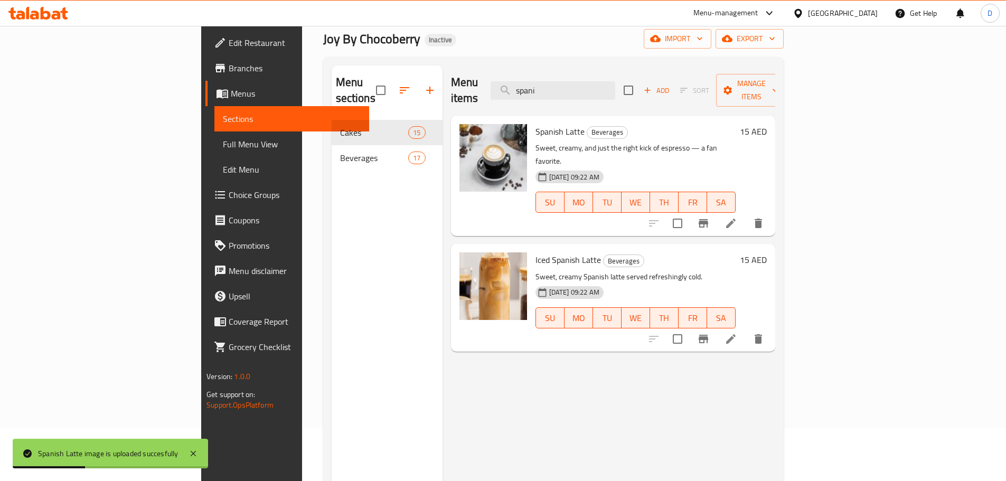
drag, startPoint x: 622, startPoint y: 87, endPoint x: 561, endPoint y: 80, distance: 61.6
click at [561, 80] on div "Menu items spani Add Sort Manage items" at bounding box center [613, 90] width 324 height 50
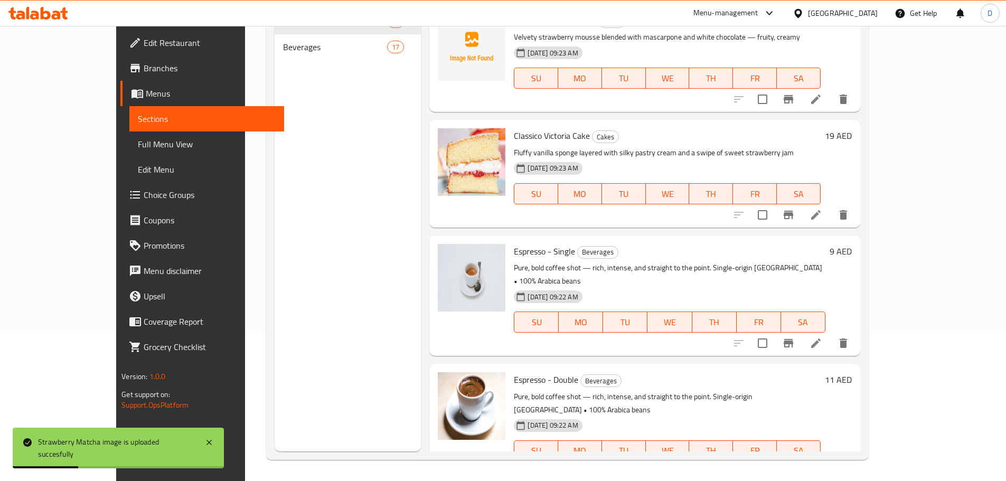
scroll to position [0, 0]
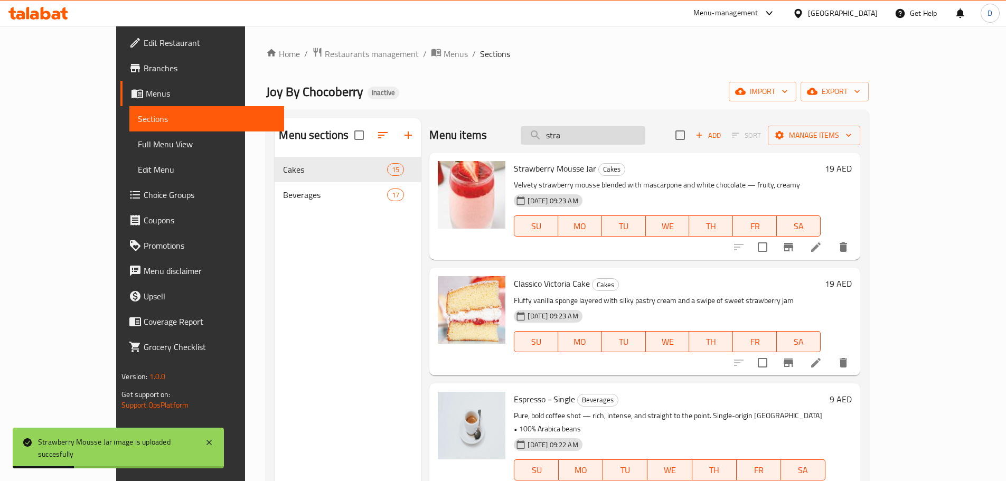
drag, startPoint x: 634, startPoint y: 139, endPoint x: 569, endPoint y: 136, distance: 65.5
click at [569, 136] on input "stra" at bounding box center [583, 135] width 125 height 18
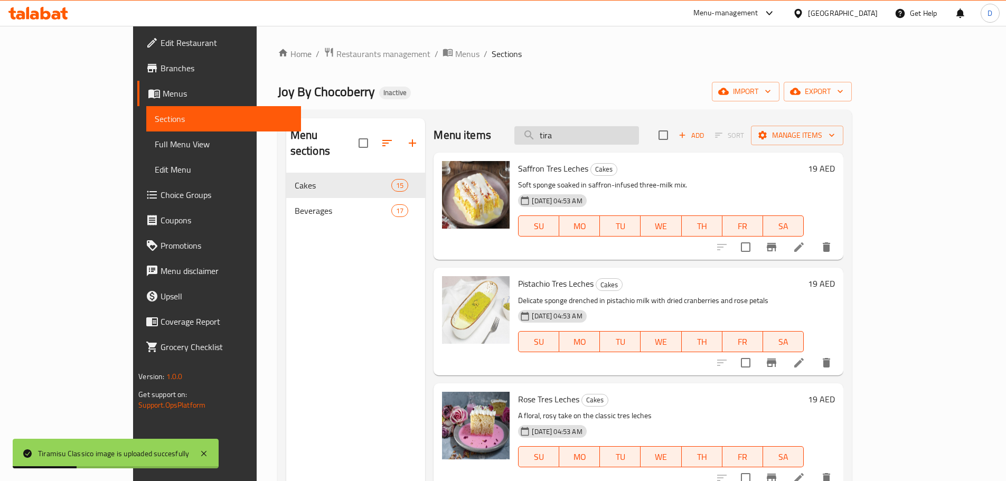
drag, startPoint x: 628, startPoint y: 141, endPoint x: 577, endPoint y: 140, distance: 50.7
click at [577, 140] on input "tira" at bounding box center [576, 135] width 125 height 18
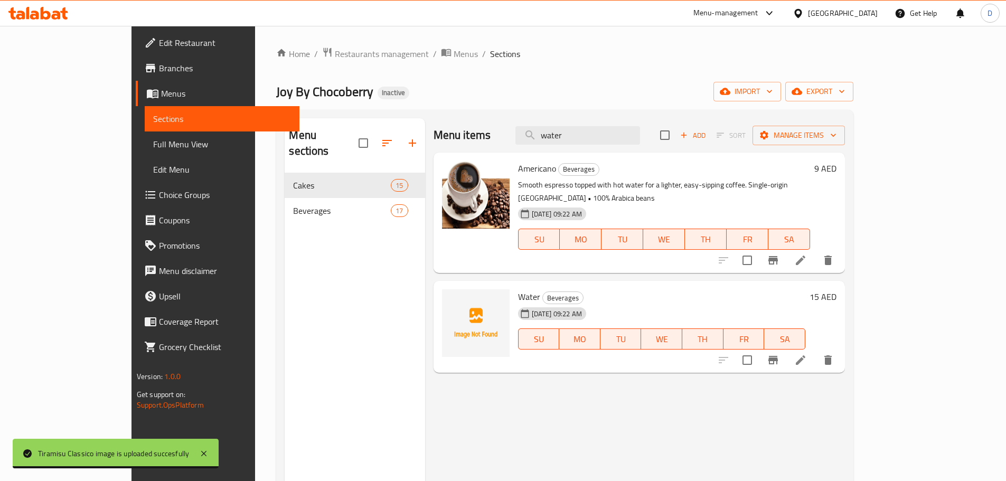
type input "water"
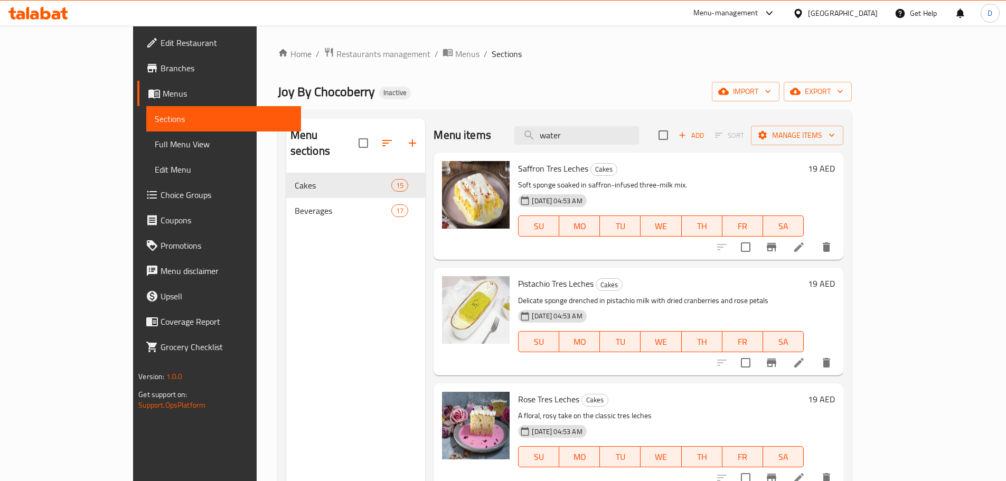
drag, startPoint x: 57, startPoint y: 147, endPoint x: 165, endPoint y: 211, distance: 125.0
click at [155, 147] on span "Full Menu View" at bounding box center [224, 144] width 138 height 13
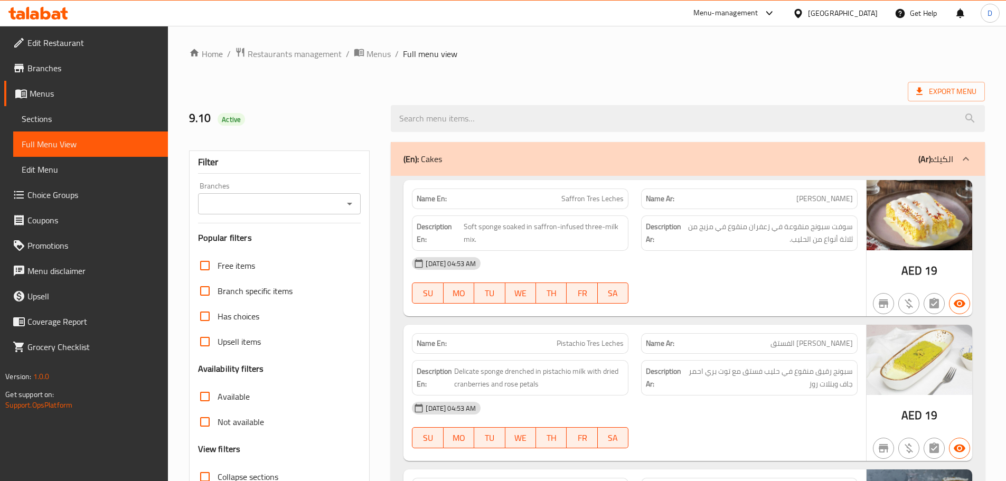
scroll to position [158, 0]
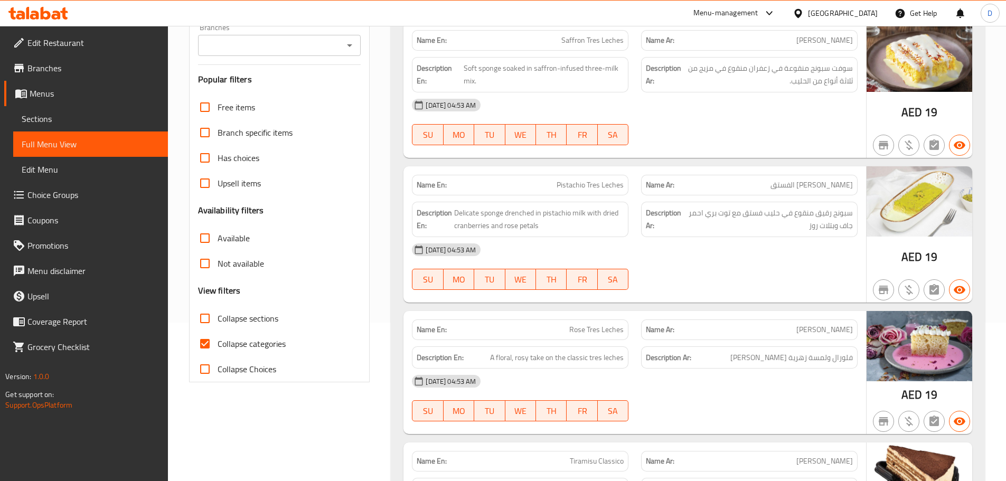
click at [209, 343] on input "Collapse categories" at bounding box center [204, 343] width 25 height 25
checkbox input "false"
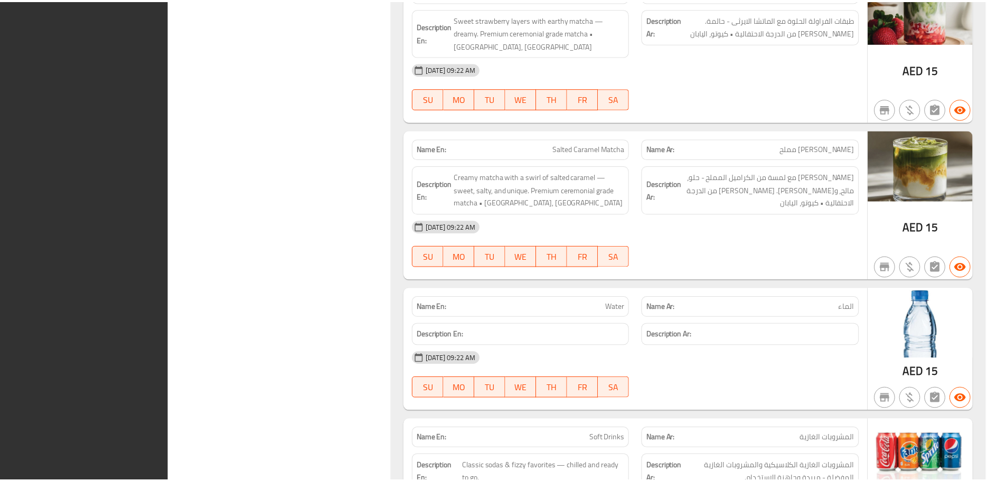
scroll to position [4551, 0]
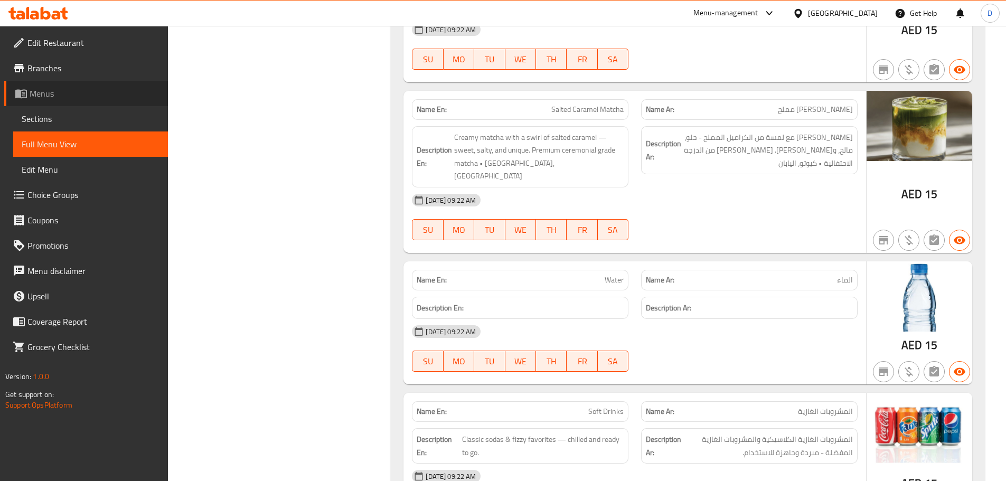
click at [24, 98] on icon at bounding box center [21, 93] width 13 height 13
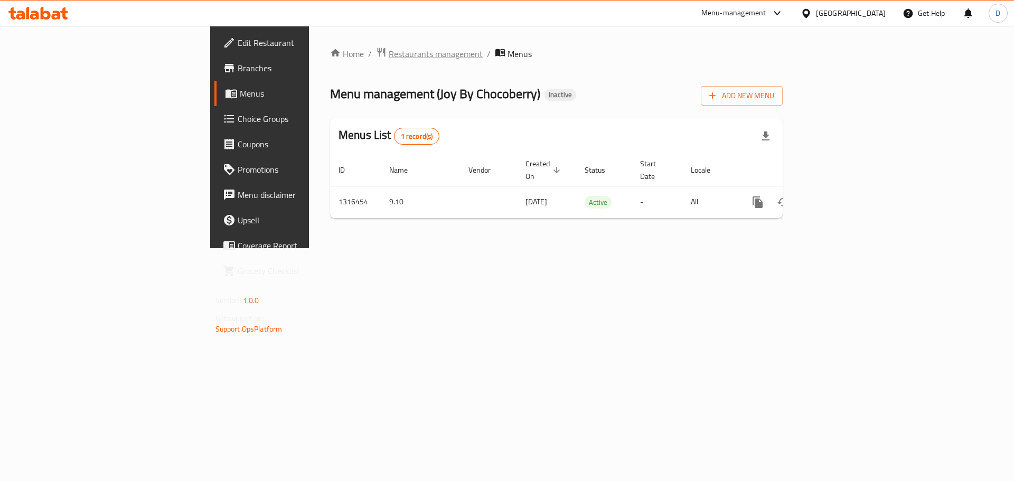
click at [389, 58] on span "Restaurants management" at bounding box center [436, 54] width 94 height 13
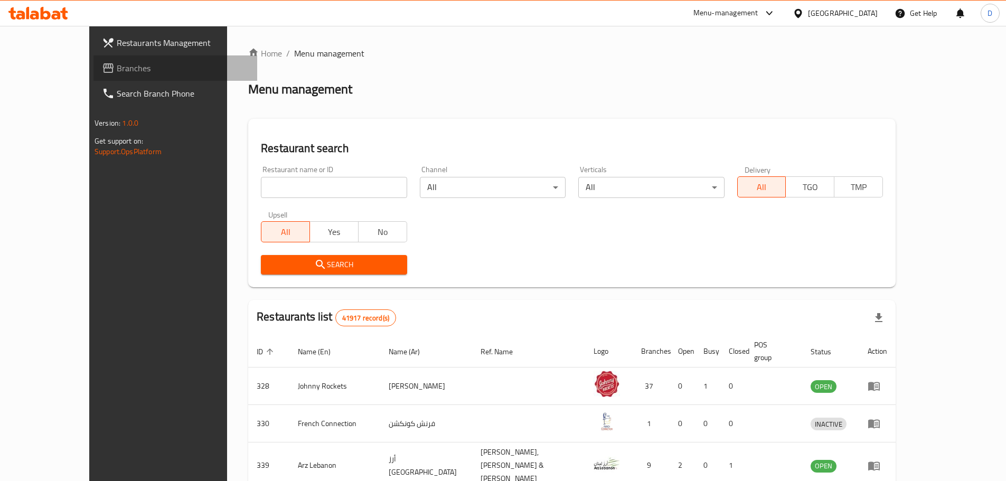
click at [117, 69] on span "Branches" at bounding box center [183, 68] width 132 height 13
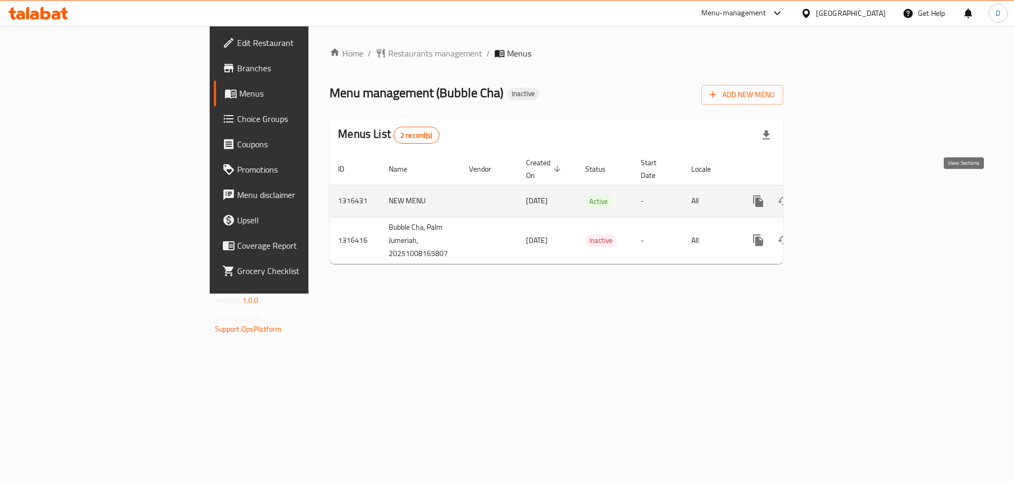
click at [841, 195] on icon "enhanced table" at bounding box center [834, 201] width 13 height 13
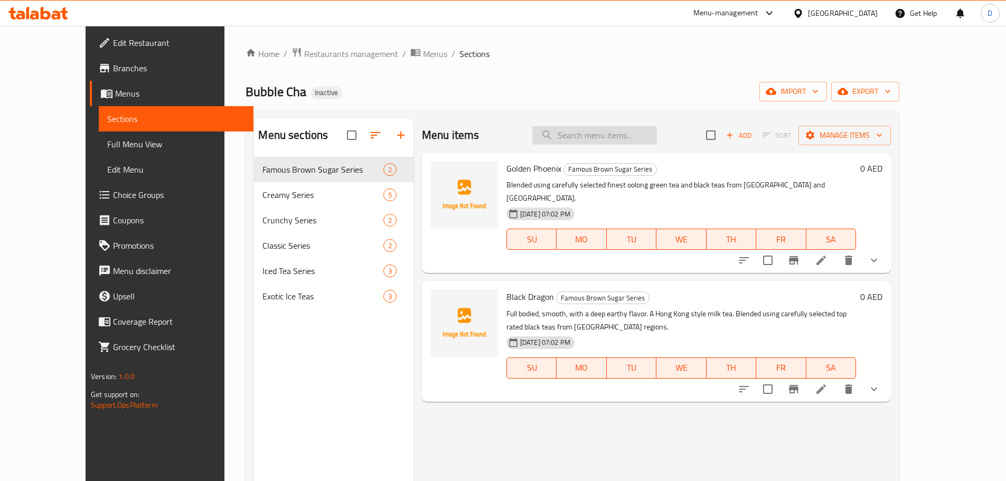
click at [642, 139] on input "search" at bounding box center [594, 135] width 125 height 18
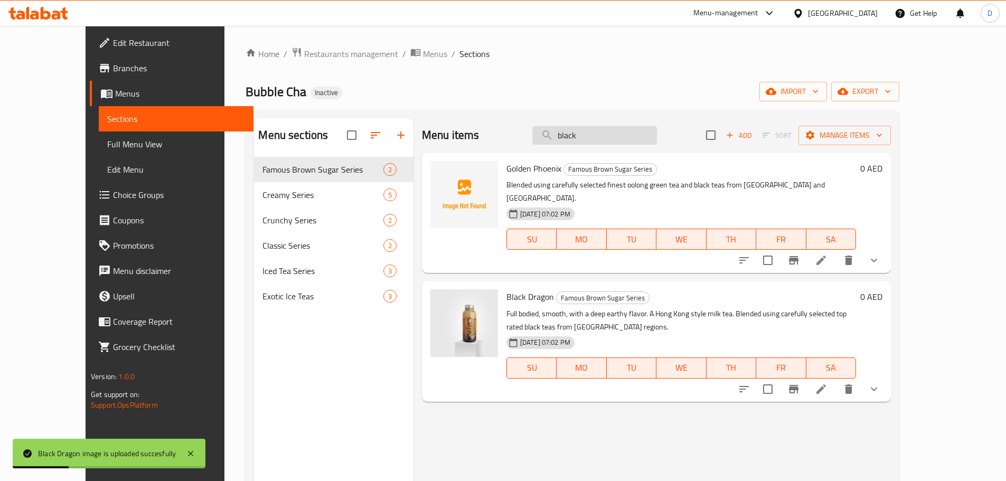
drag, startPoint x: 598, startPoint y: 138, endPoint x: 577, endPoint y: 138, distance: 21.1
click at [577, 138] on input "black" at bounding box center [594, 135] width 125 height 18
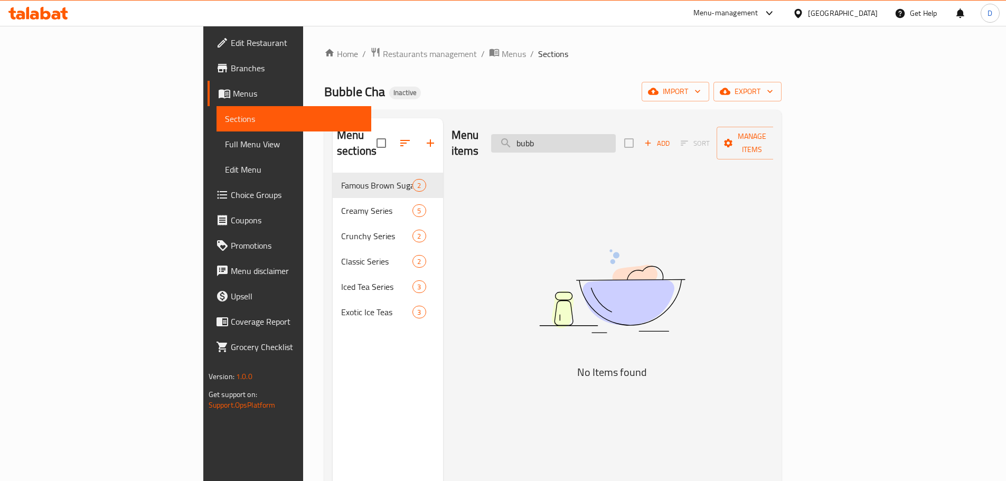
drag, startPoint x: 630, startPoint y: 130, endPoint x: 579, endPoint y: 126, distance: 51.9
click at [578, 134] on input "bubb" at bounding box center [553, 143] width 125 height 18
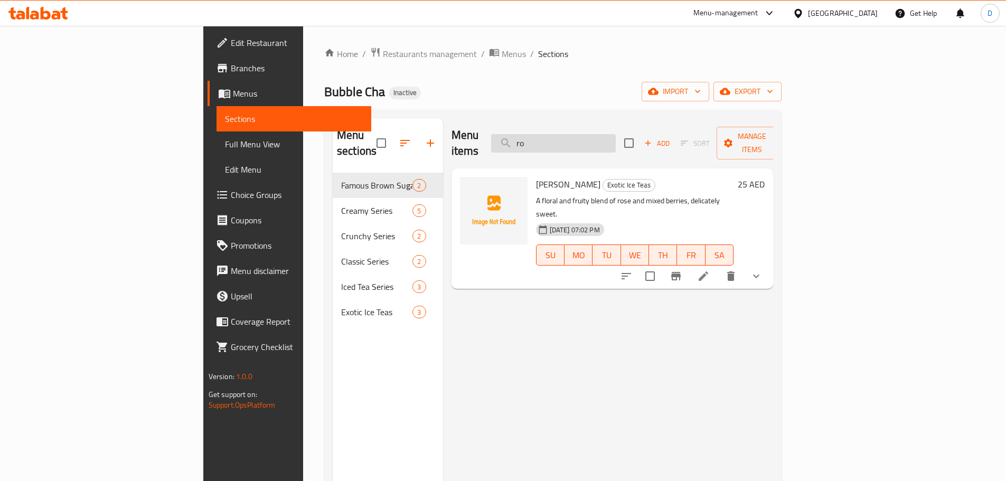
type input "r"
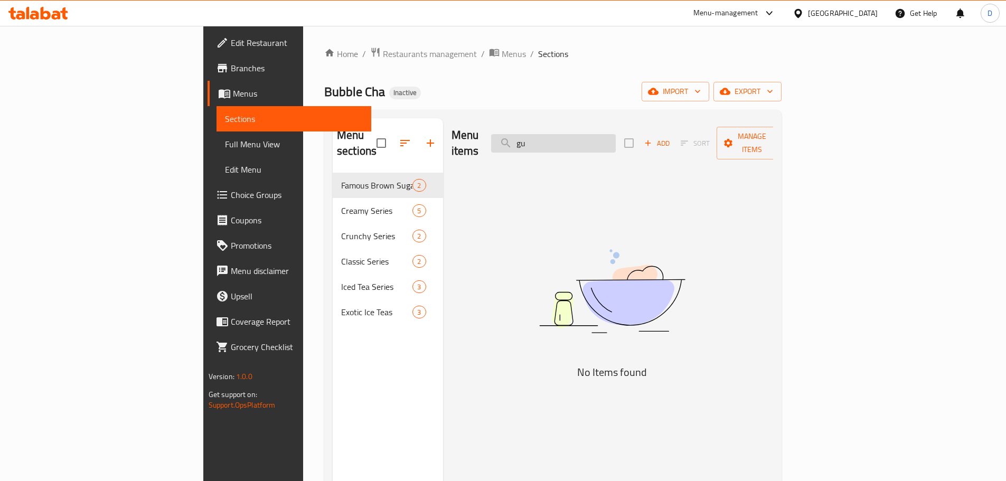
type input "g"
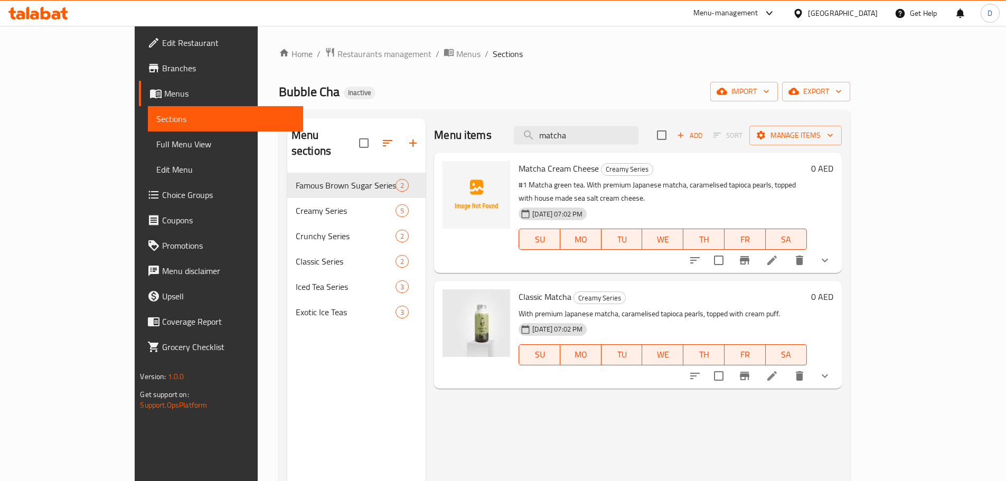
drag, startPoint x: 635, startPoint y: 141, endPoint x: 546, endPoint y: 145, distance: 89.3
click at [546, 145] on div "Menu items matcha Add Sort Manage items" at bounding box center [637, 135] width 407 height 34
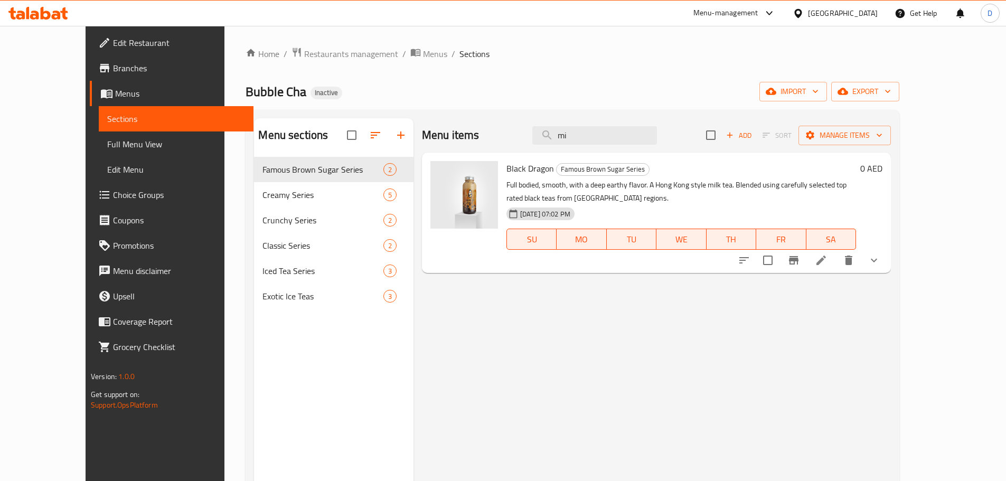
type input "m"
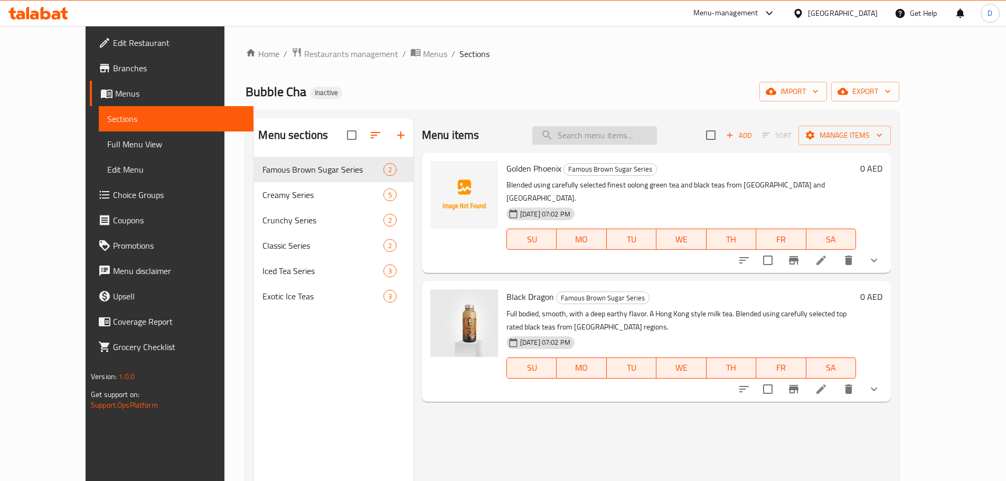
click at [619, 138] on input "search" at bounding box center [594, 135] width 125 height 18
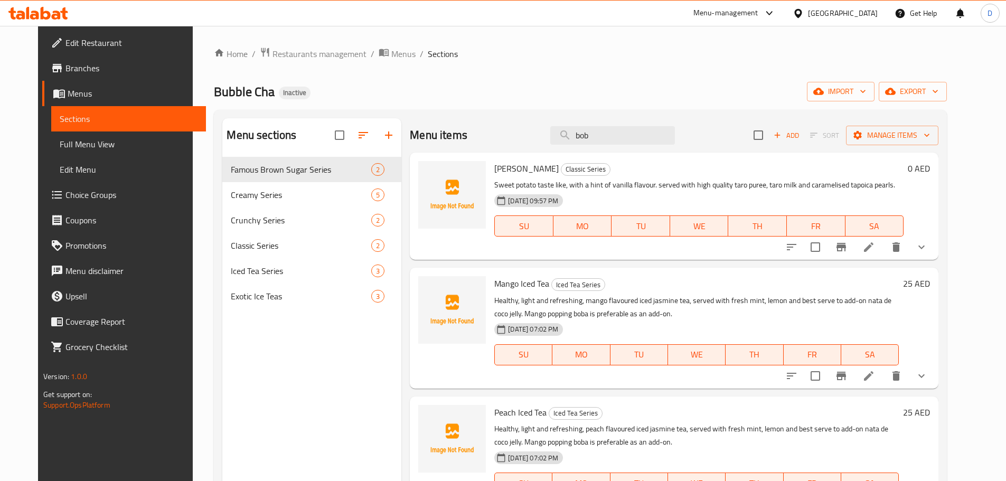
drag, startPoint x: 611, startPoint y: 130, endPoint x: 538, endPoint y: 134, distance: 73.5
click at [538, 134] on div "Menu items bob Add Sort Manage items" at bounding box center [674, 135] width 528 height 34
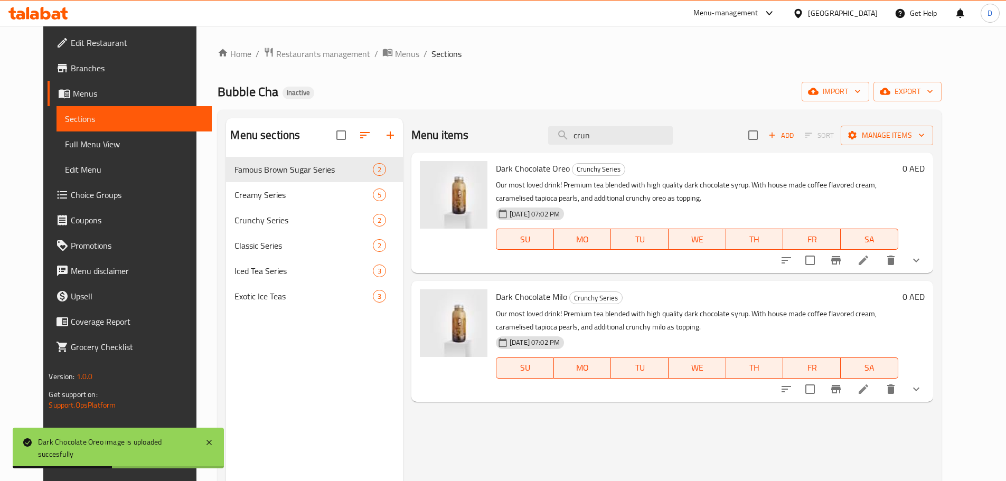
drag, startPoint x: 618, startPoint y: 136, endPoint x: 512, endPoint y: 135, distance: 106.1
click at [513, 136] on div "Menu items crun Add Sort Manage items" at bounding box center [672, 135] width 522 height 34
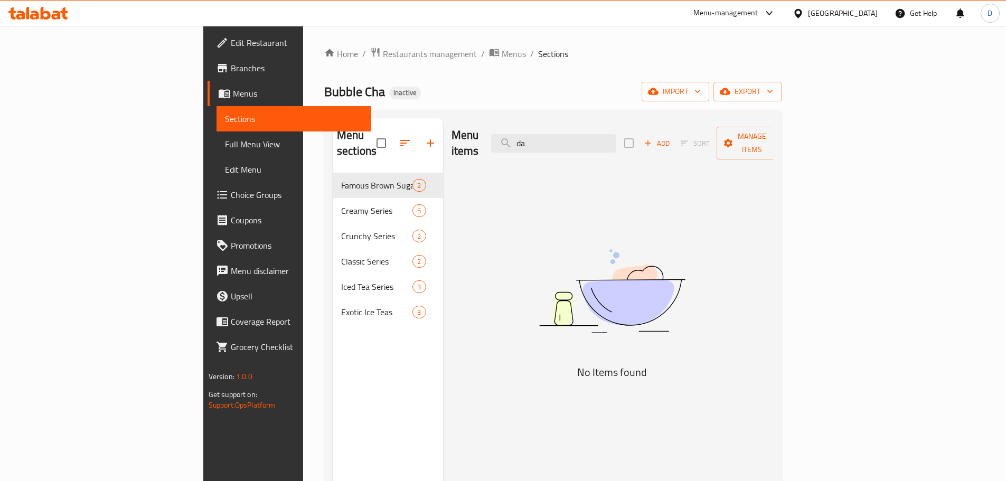
type input "d"
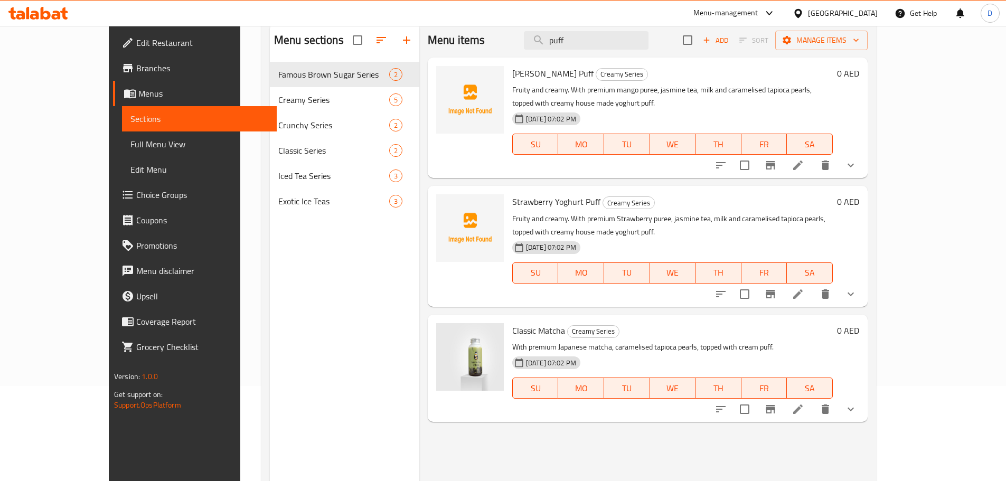
scroll to position [42, 0]
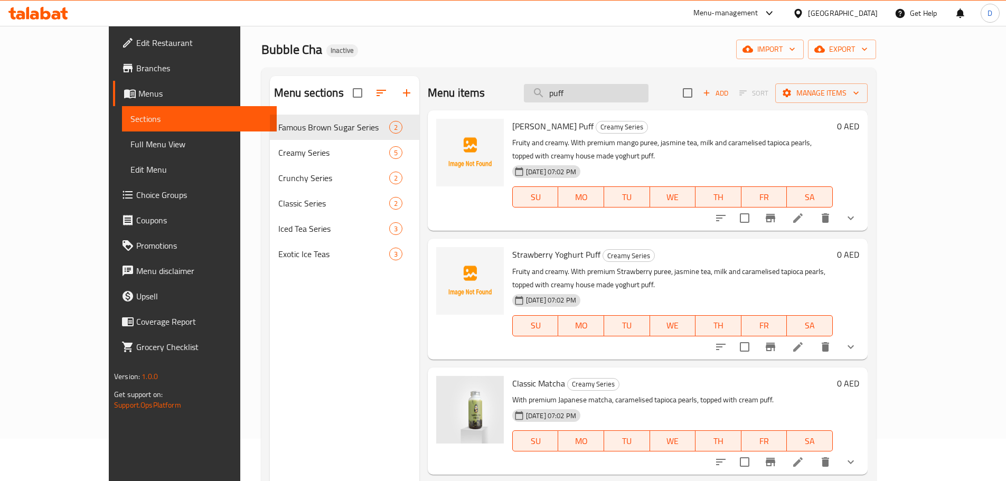
drag, startPoint x: 629, startPoint y: 95, endPoint x: 565, endPoint y: 96, distance: 63.4
click at [565, 96] on input "puff" at bounding box center [586, 93] width 125 height 18
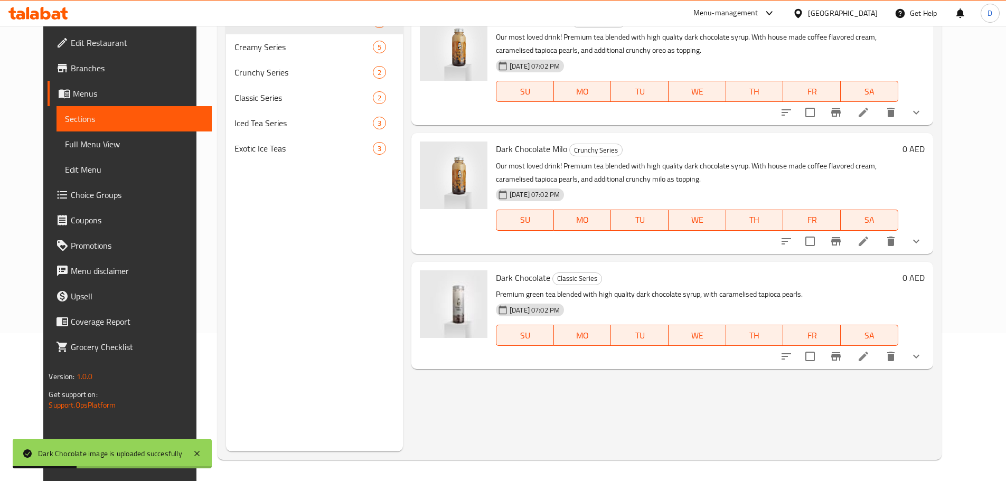
scroll to position [0, 0]
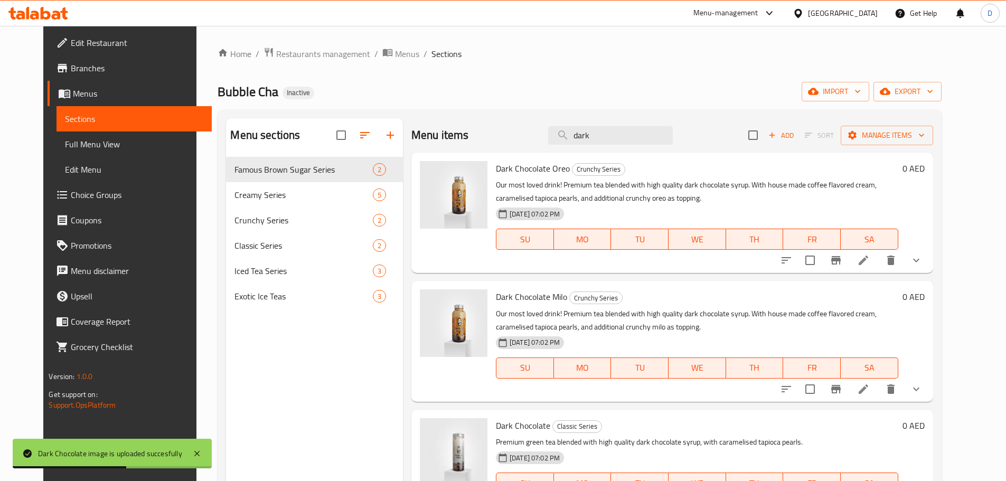
drag, startPoint x: 613, startPoint y: 128, endPoint x: 535, endPoint y: 131, distance: 78.2
click at [535, 131] on div "Menu items dark Add Sort Manage items" at bounding box center [672, 135] width 522 height 34
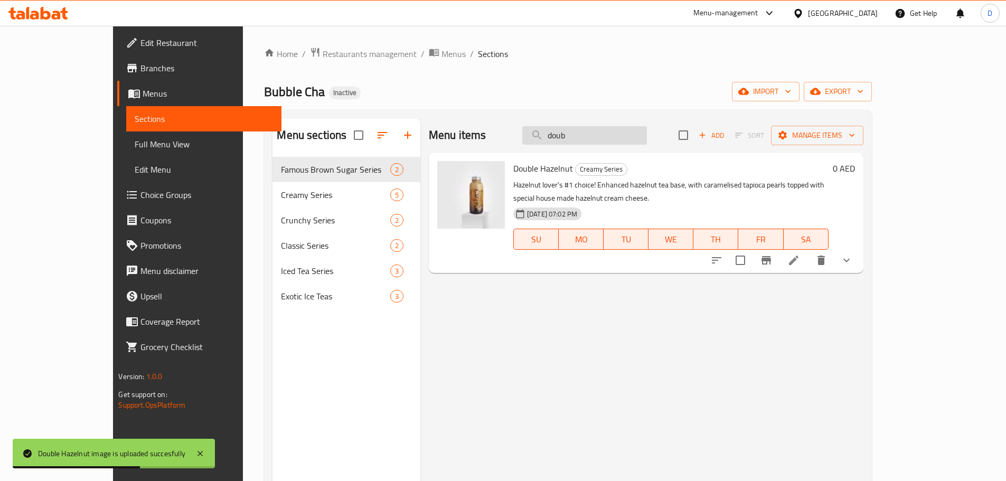
drag, startPoint x: 628, startPoint y: 139, endPoint x: 576, endPoint y: 136, distance: 52.4
click at [576, 136] on input "doub" at bounding box center [584, 135] width 125 height 18
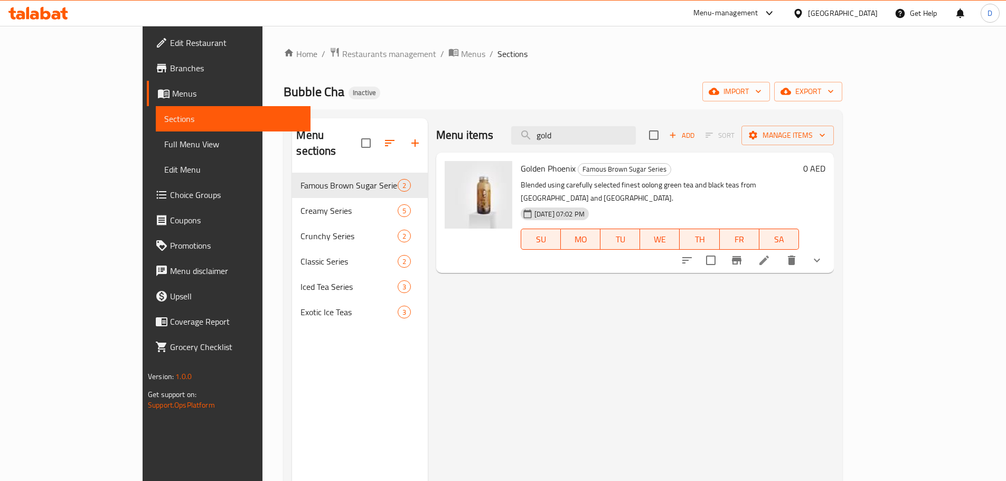
drag, startPoint x: 625, startPoint y: 137, endPoint x: 554, endPoint y: 137, distance: 70.2
click at [554, 137] on div "Menu items gold Add Sort Manage items" at bounding box center [635, 135] width 398 height 34
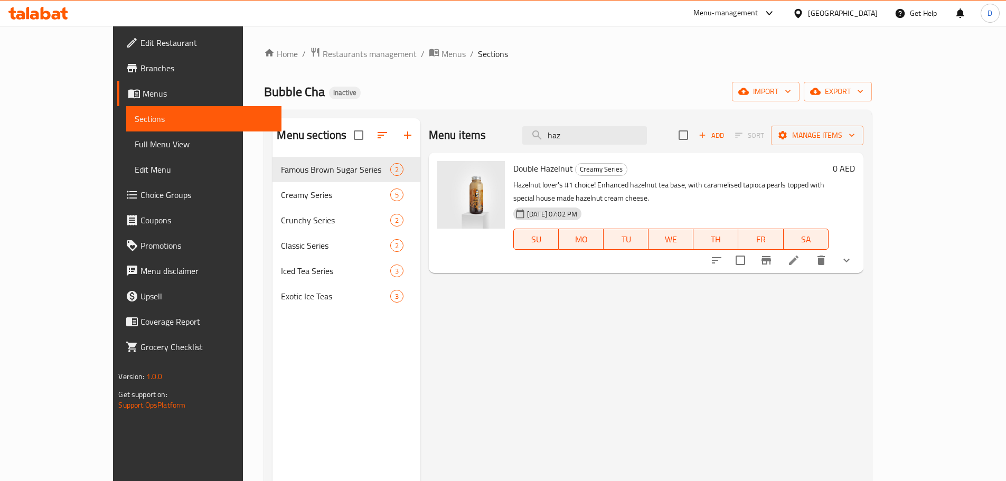
drag, startPoint x: 623, startPoint y: 134, endPoint x: 551, endPoint y: 142, distance: 72.2
click at [551, 142] on div "Menu items haz Add Sort Manage items" at bounding box center [646, 135] width 435 height 34
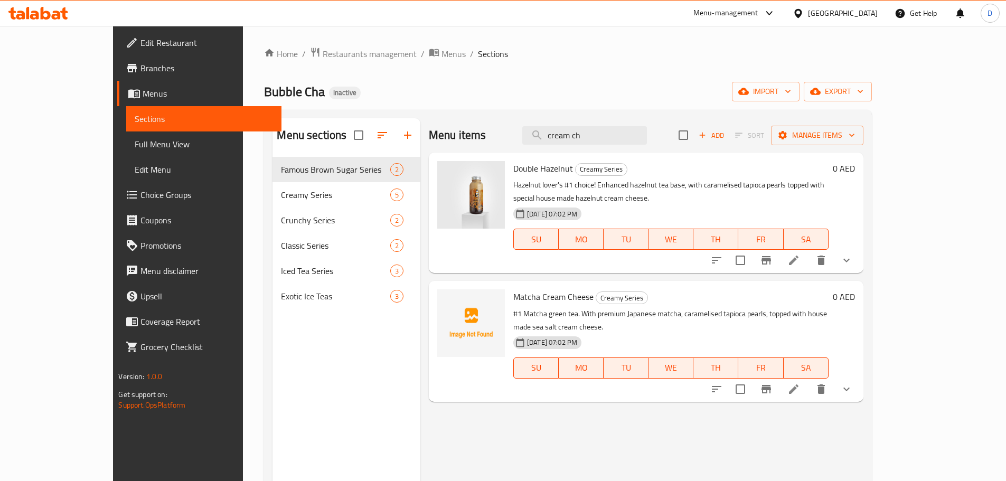
drag, startPoint x: 638, startPoint y: 130, endPoint x: 569, endPoint y: 145, distance: 71.1
click at [569, 145] on div "Menu items cream ch Add Sort Manage items" at bounding box center [646, 135] width 435 height 34
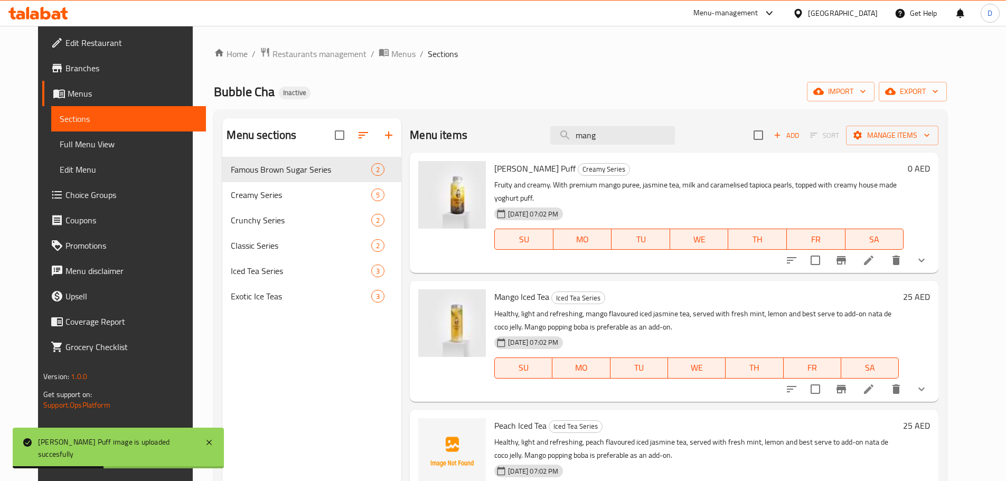
drag, startPoint x: 622, startPoint y: 133, endPoint x: 546, endPoint y: 133, distance: 76.0
click at [546, 133] on div "Menu items mang Add Sort Manage items" at bounding box center [674, 135] width 528 height 34
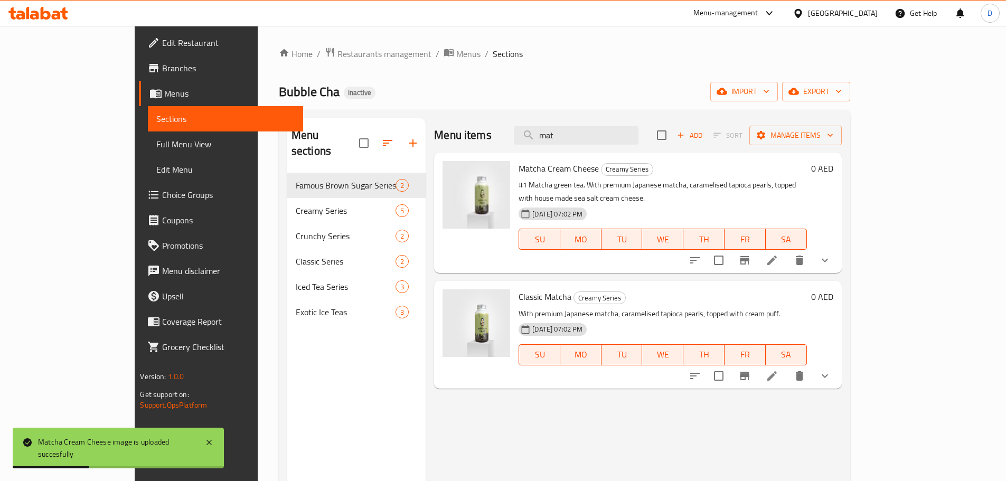
drag, startPoint x: 612, startPoint y: 139, endPoint x: 532, endPoint y: 140, distance: 80.3
click at [532, 140] on div "Menu items mat Add Sort Manage items" at bounding box center [637, 135] width 407 height 34
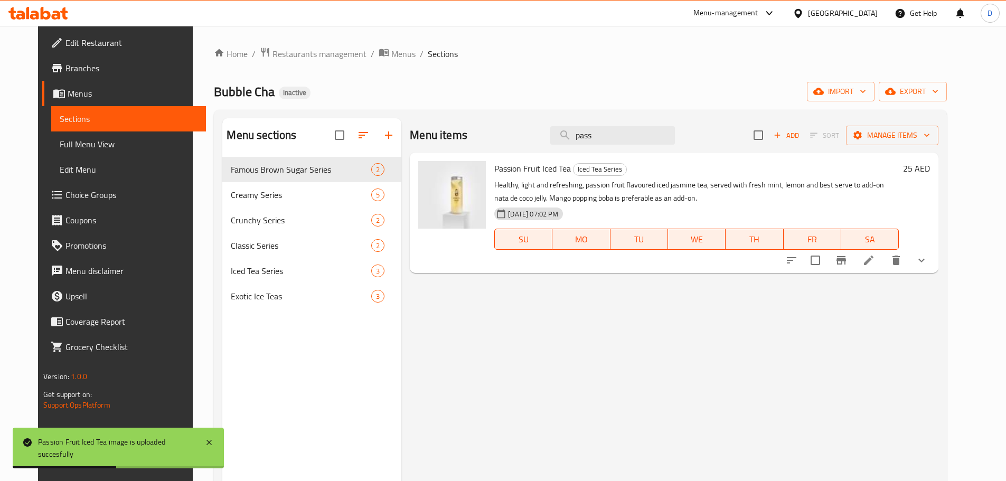
drag, startPoint x: 615, startPoint y: 135, endPoint x: 548, endPoint y: 133, distance: 67.6
click at [548, 135] on div "Menu items pass Add Sort Manage items" at bounding box center [674, 135] width 528 height 34
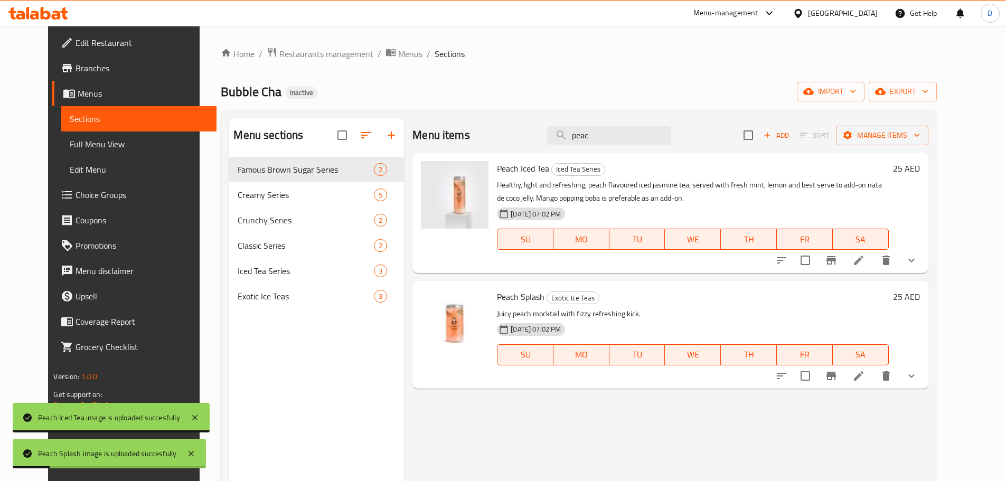
drag, startPoint x: 620, startPoint y: 134, endPoint x: 554, endPoint y: 141, distance: 66.4
click at [554, 141] on div "Menu items peac Add Sort Manage items" at bounding box center [669, 135] width 515 height 34
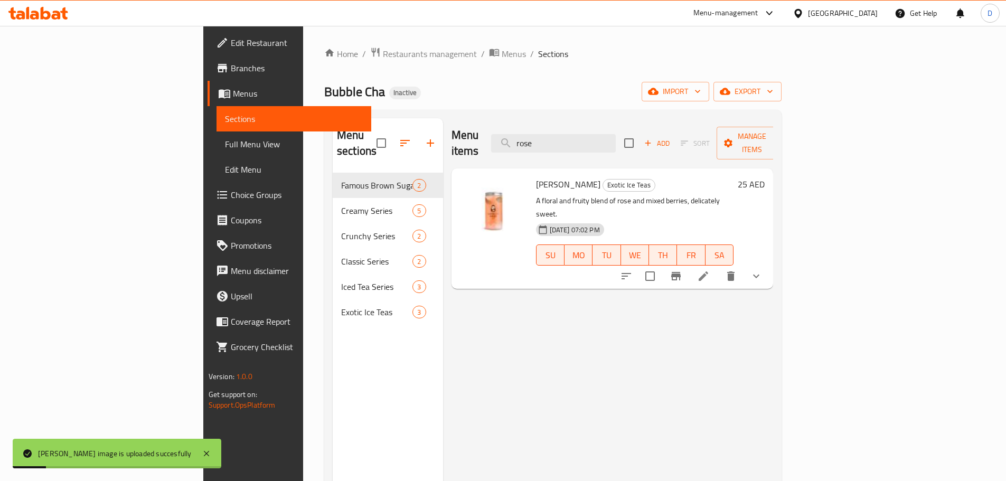
drag, startPoint x: 625, startPoint y: 132, endPoint x: 562, endPoint y: 138, distance: 62.6
click at [562, 138] on div "Menu items rose Add Sort Manage items" at bounding box center [612, 143] width 322 height 50
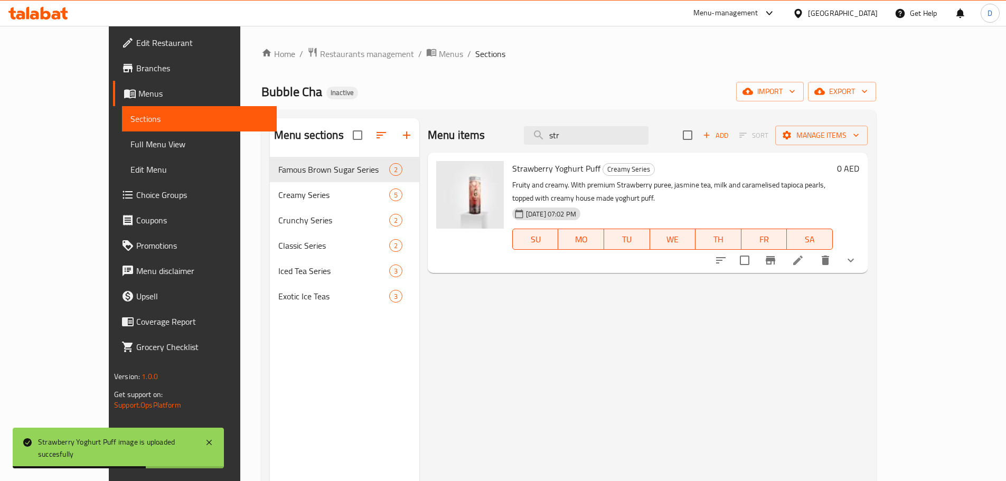
drag, startPoint x: 633, startPoint y: 141, endPoint x: 558, endPoint y: 144, distance: 75.0
click at [558, 144] on div "Menu items str Add Sort Manage items" at bounding box center [648, 135] width 440 height 34
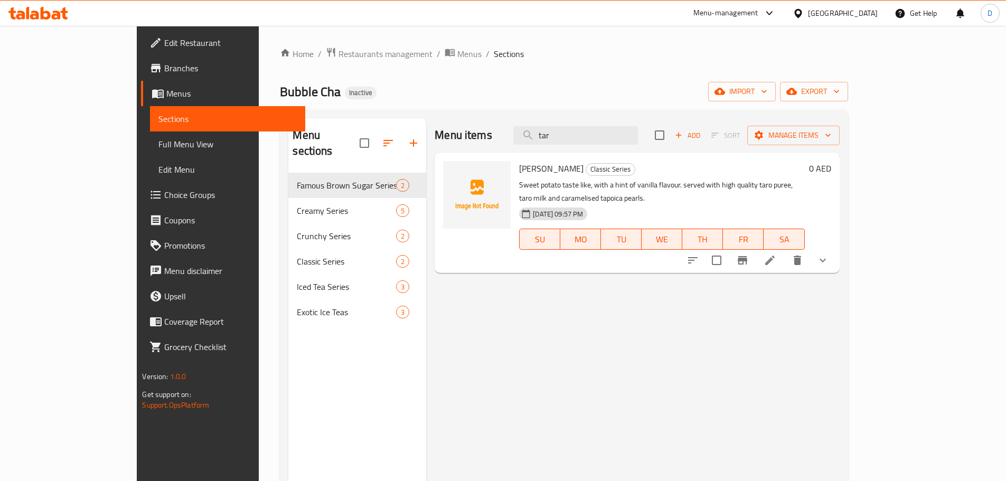
type input "tar"
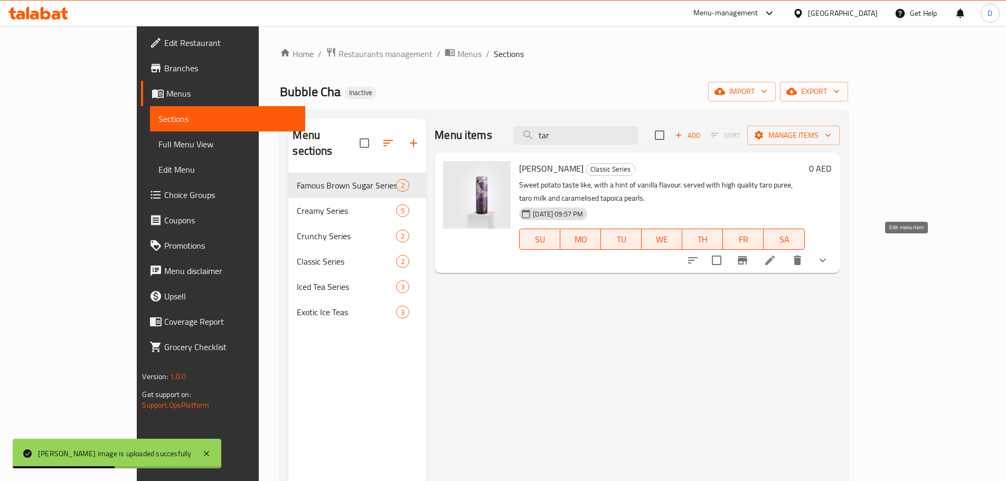
click at [775, 256] on icon at bounding box center [770, 261] width 10 height 10
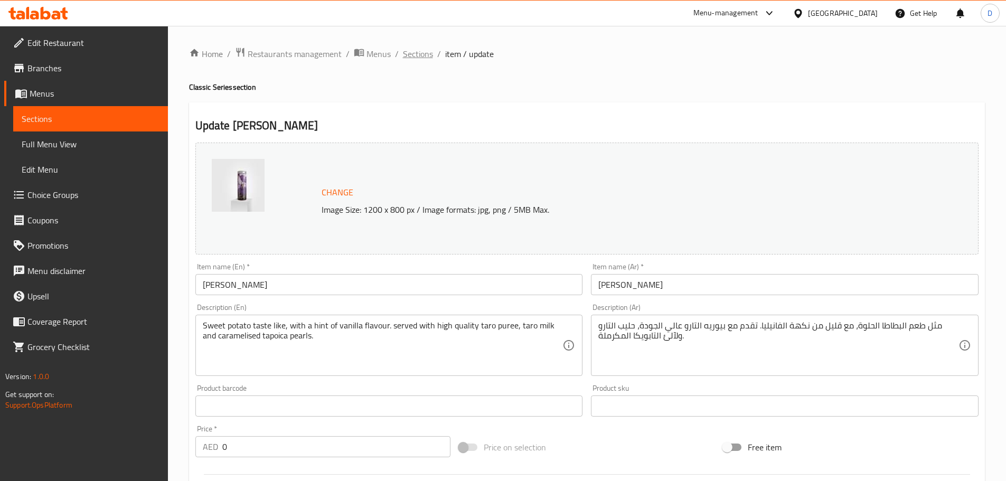
click at [423, 59] on span "Sections" at bounding box center [418, 54] width 30 height 13
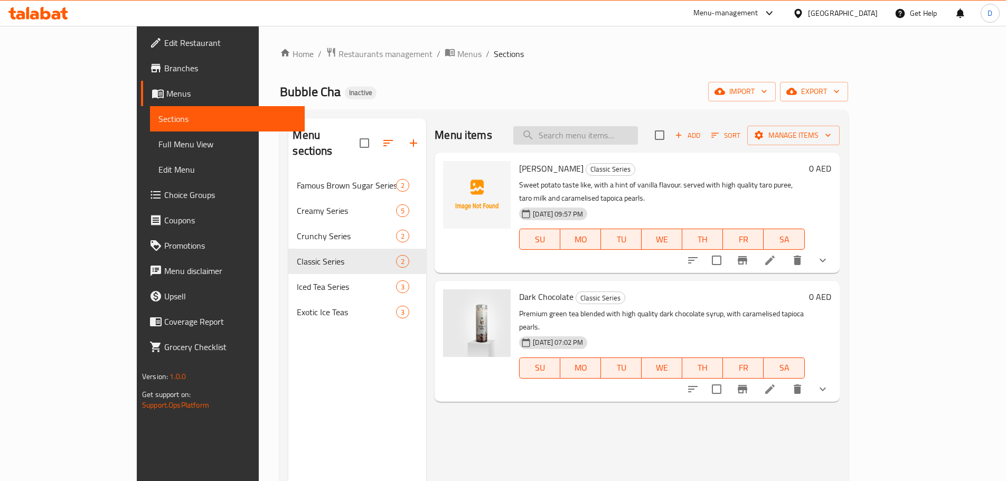
click at [606, 136] on input "search" at bounding box center [575, 135] width 125 height 18
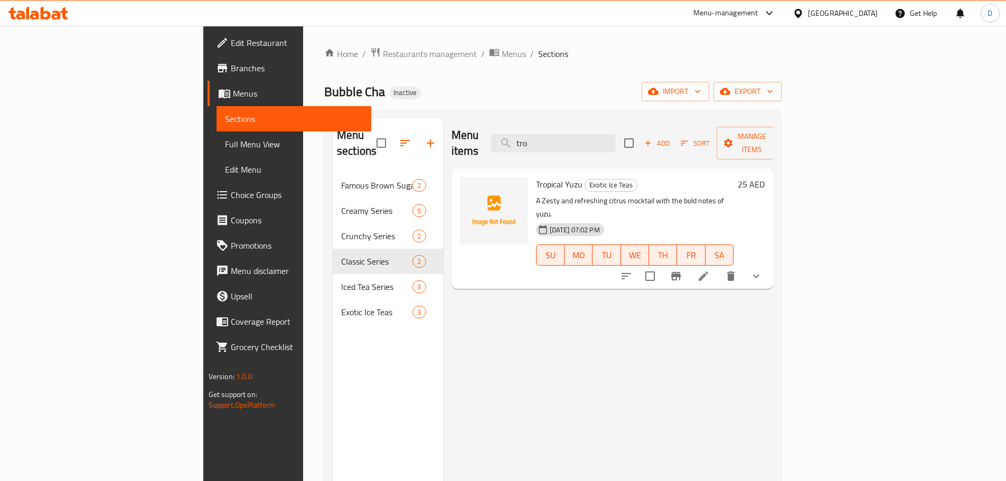
type input "tro"
click at [225, 141] on span "Full Menu View" at bounding box center [294, 144] width 138 height 13
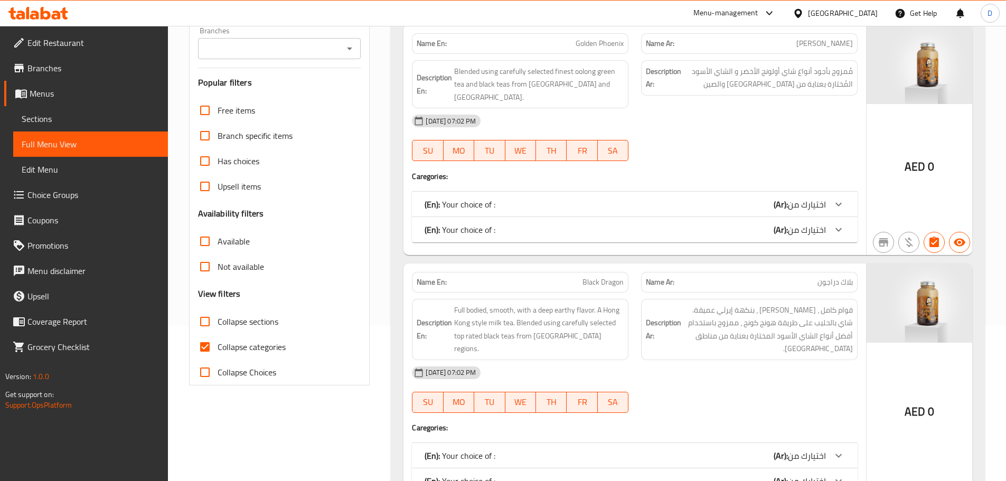
scroll to position [158, 0]
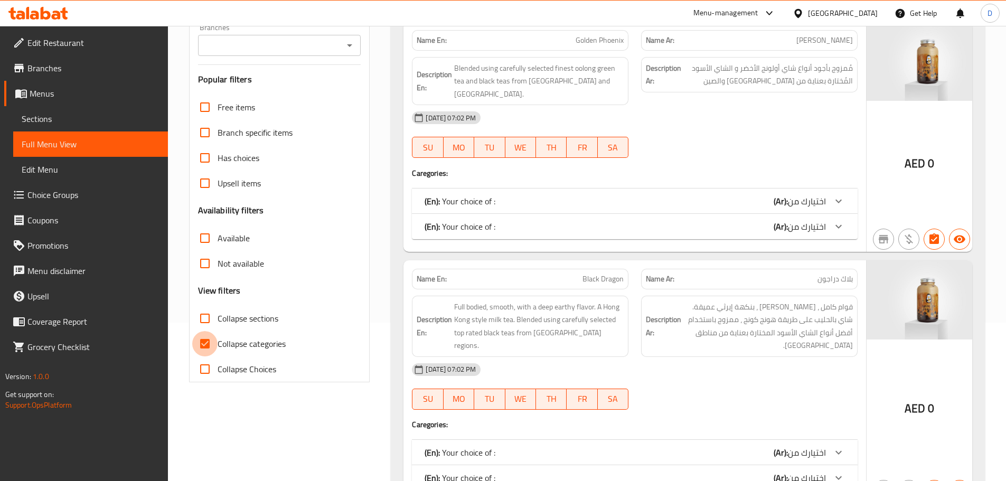
click at [201, 344] on input "Collapse categories" at bounding box center [204, 343] width 25 height 25
checkbox input "false"
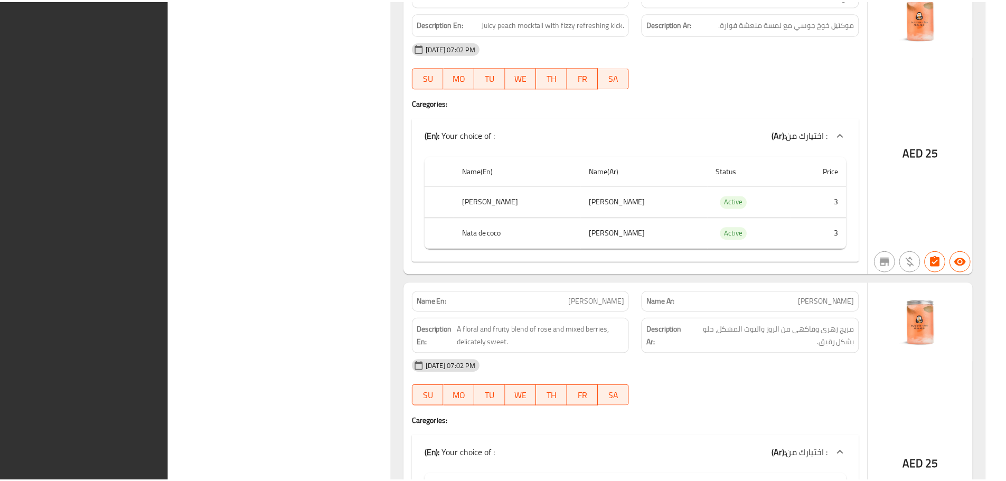
scroll to position [8000, 0]
